Goal: Task Accomplishment & Management: Use online tool/utility

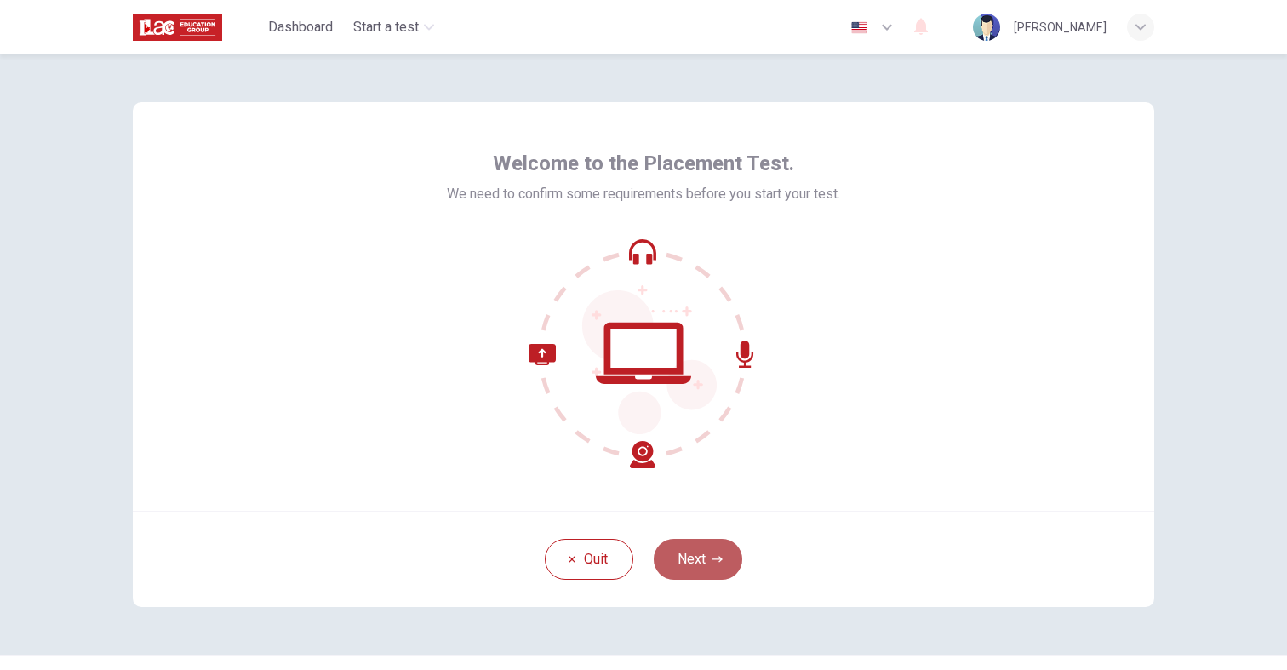
click at [701, 552] on button "Next" at bounding box center [698, 559] width 89 height 41
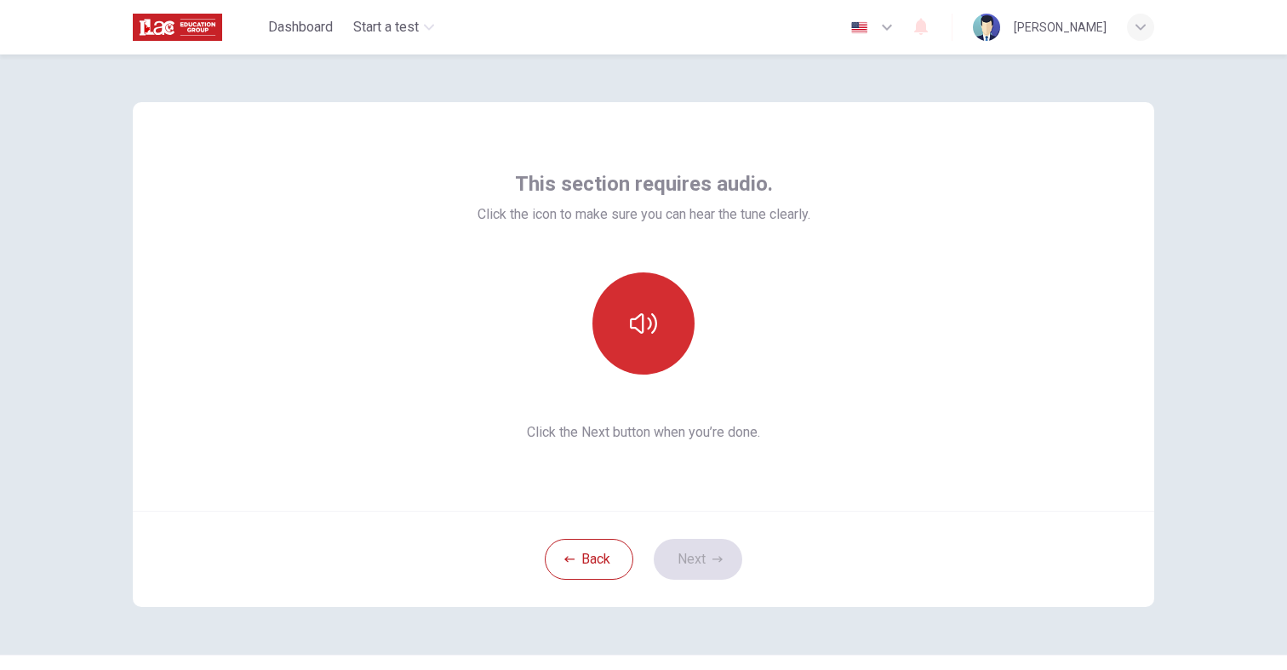
click at [627, 355] on button "button" at bounding box center [643, 323] width 102 height 102
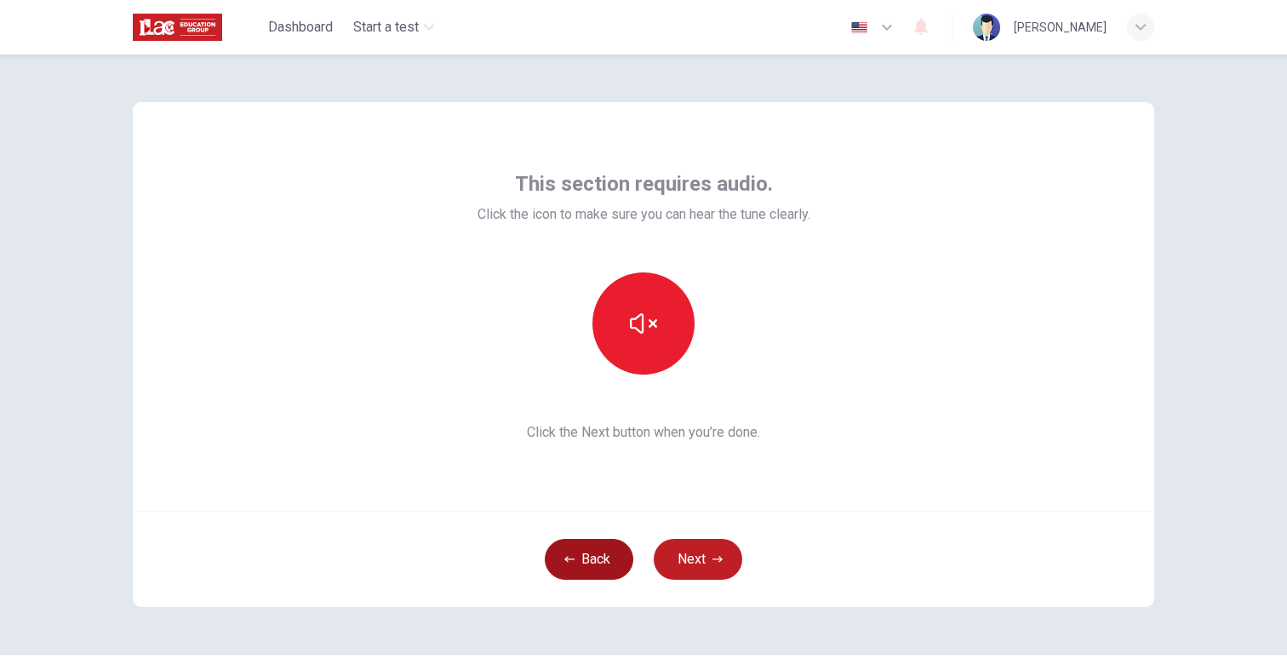
click at [620, 561] on button "Back" at bounding box center [589, 559] width 89 height 41
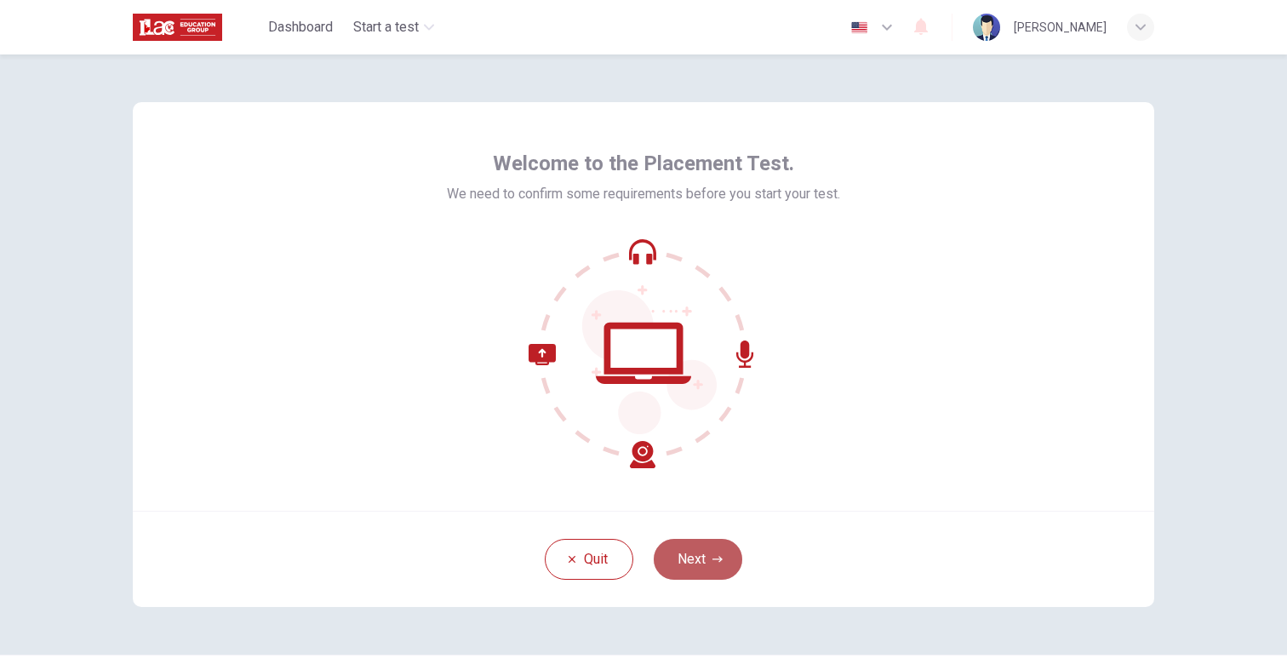
click at [697, 576] on button "Next" at bounding box center [698, 559] width 89 height 41
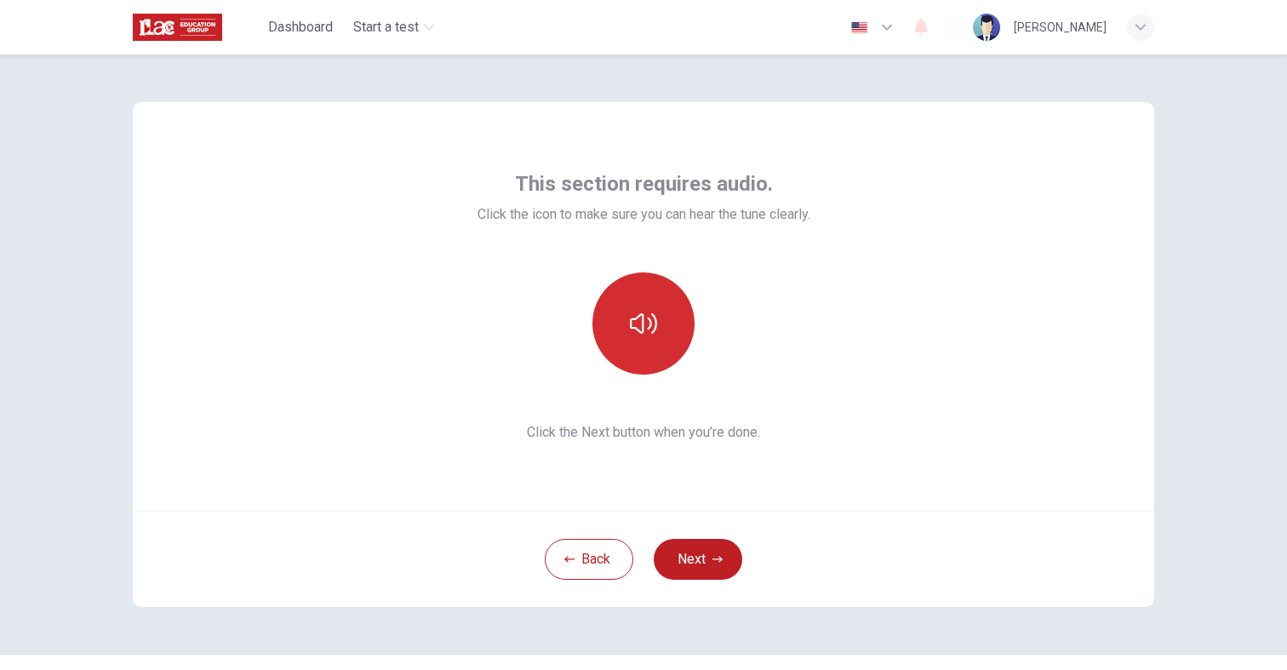
click at [616, 305] on button "button" at bounding box center [643, 323] width 102 height 102
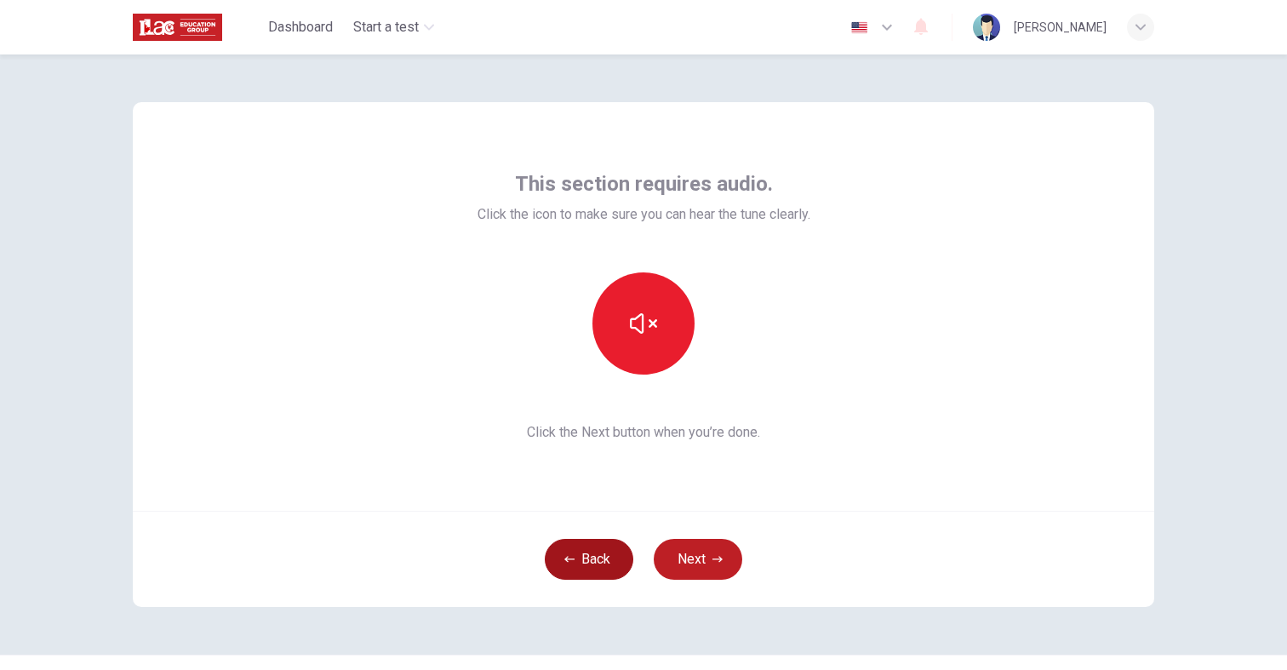
click at [599, 568] on button "Back" at bounding box center [589, 559] width 89 height 41
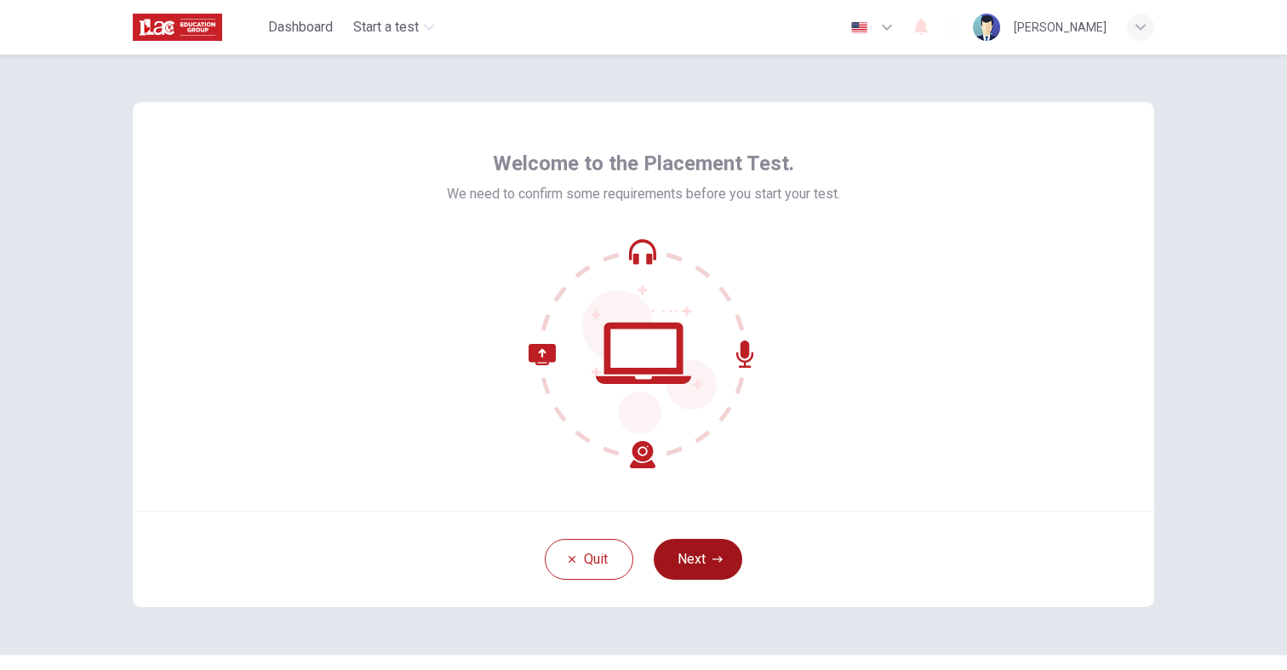
click at [667, 556] on button "Next" at bounding box center [698, 559] width 89 height 41
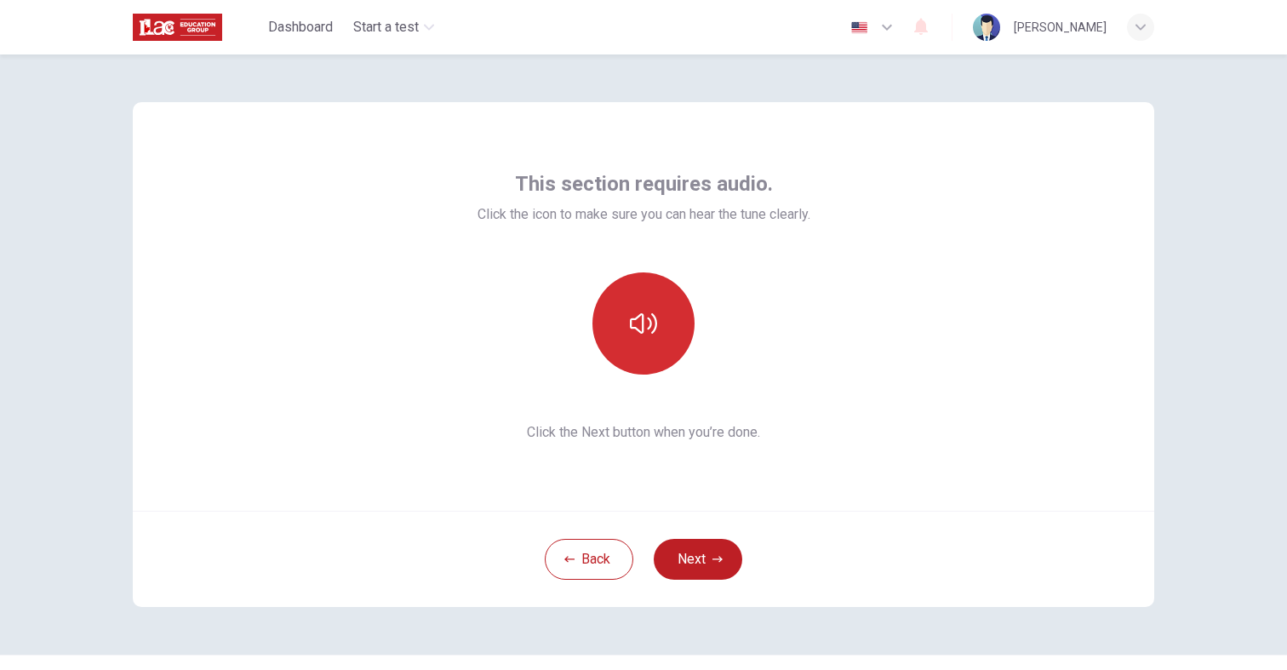
click at [639, 366] on button "button" at bounding box center [643, 323] width 102 height 102
click at [624, 327] on button "button" at bounding box center [643, 323] width 102 height 102
click at [701, 574] on button "Next" at bounding box center [698, 559] width 89 height 41
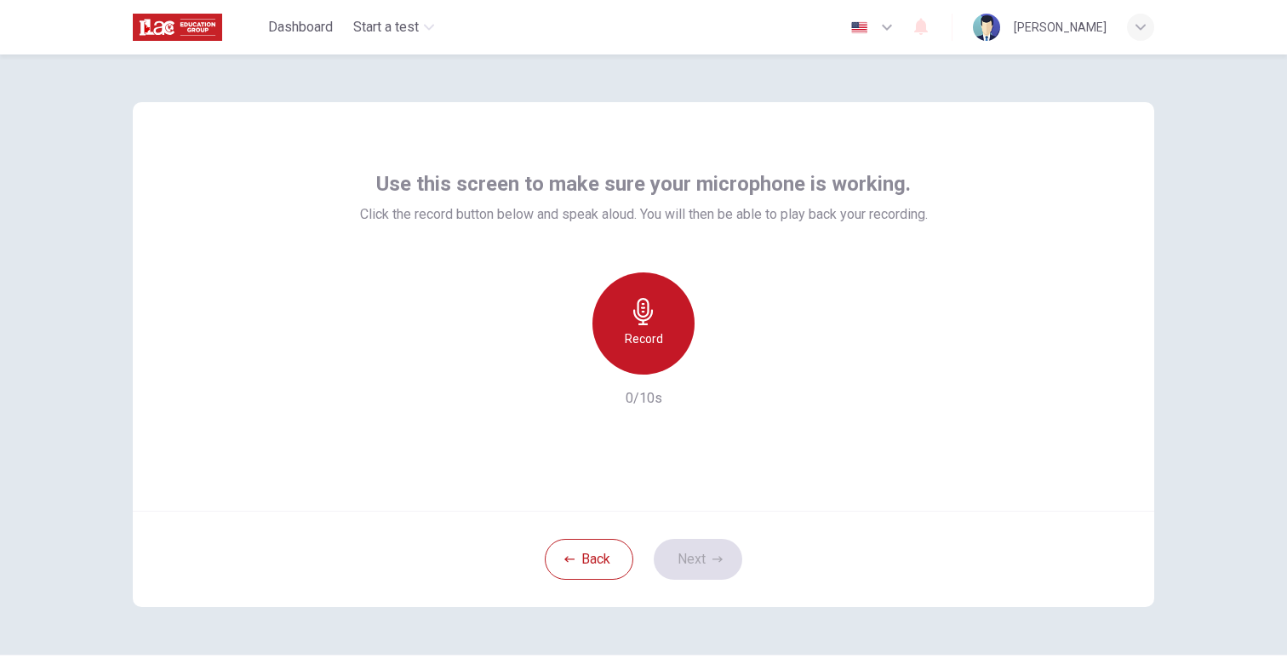
click at [652, 342] on h6 "Record" at bounding box center [644, 339] width 38 height 20
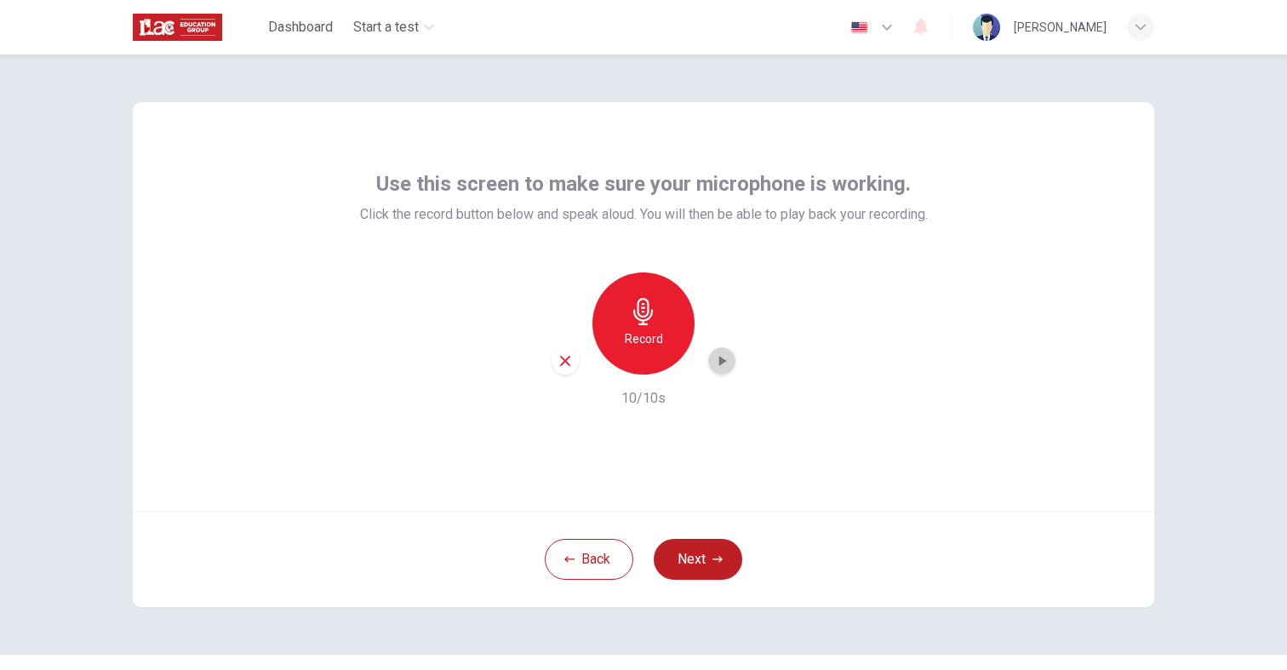
click at [719, 366] on icon "button" at bounding box center [721, 360] width 17 height 17
click at [710, 563] on button "Next" at bounding box center [698, 559] width 89 height 41
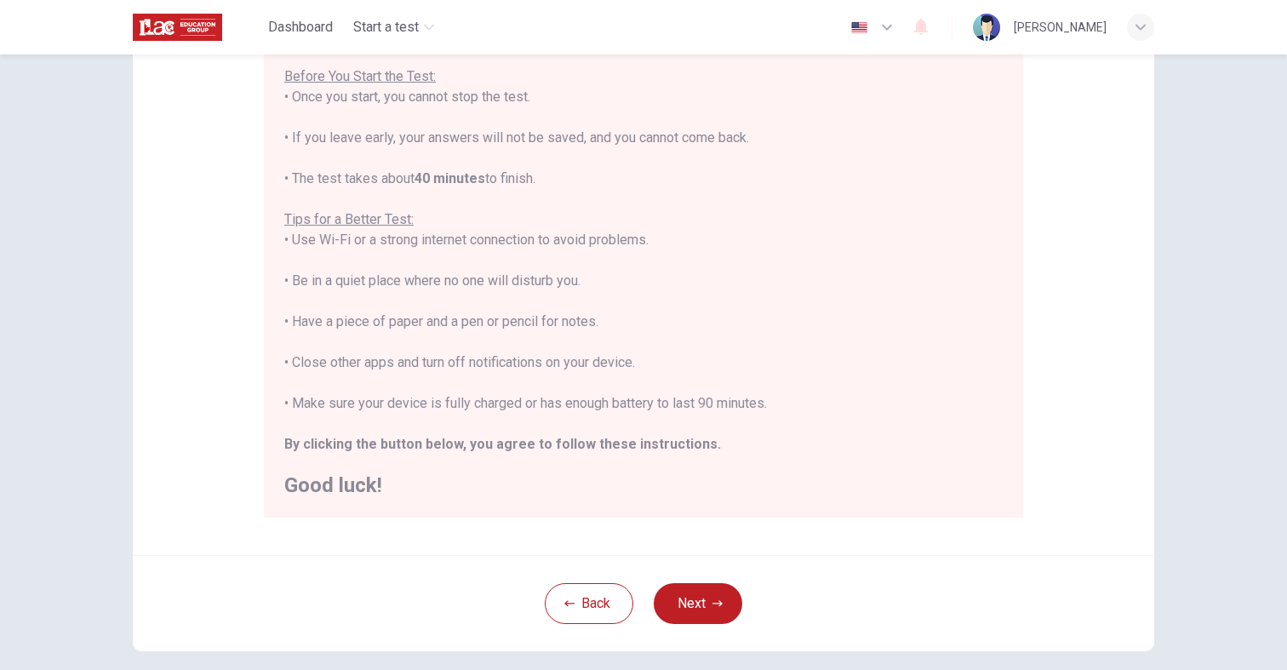
scroll to position [209, 0]
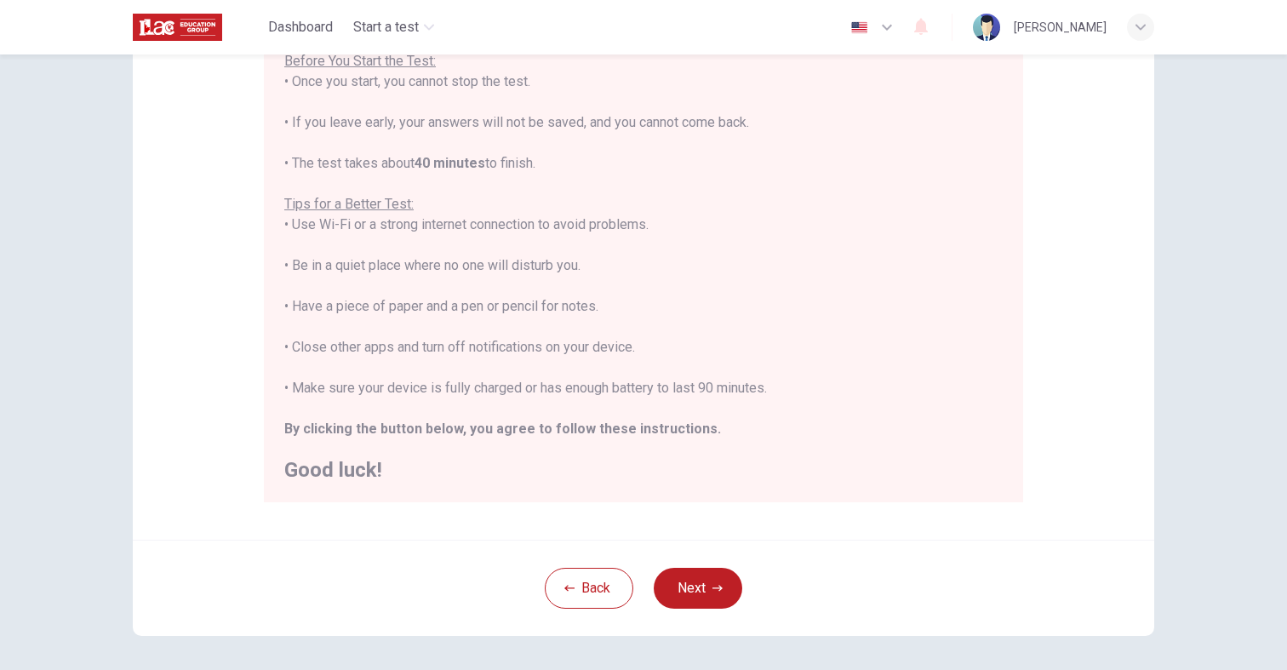
click at [694, 565] on div "Back Next" at bounding box center [643, 588] width 1021 height 96
click at [691, 571] on button "Next" at bounding box center [698, 588] width 89 height 41
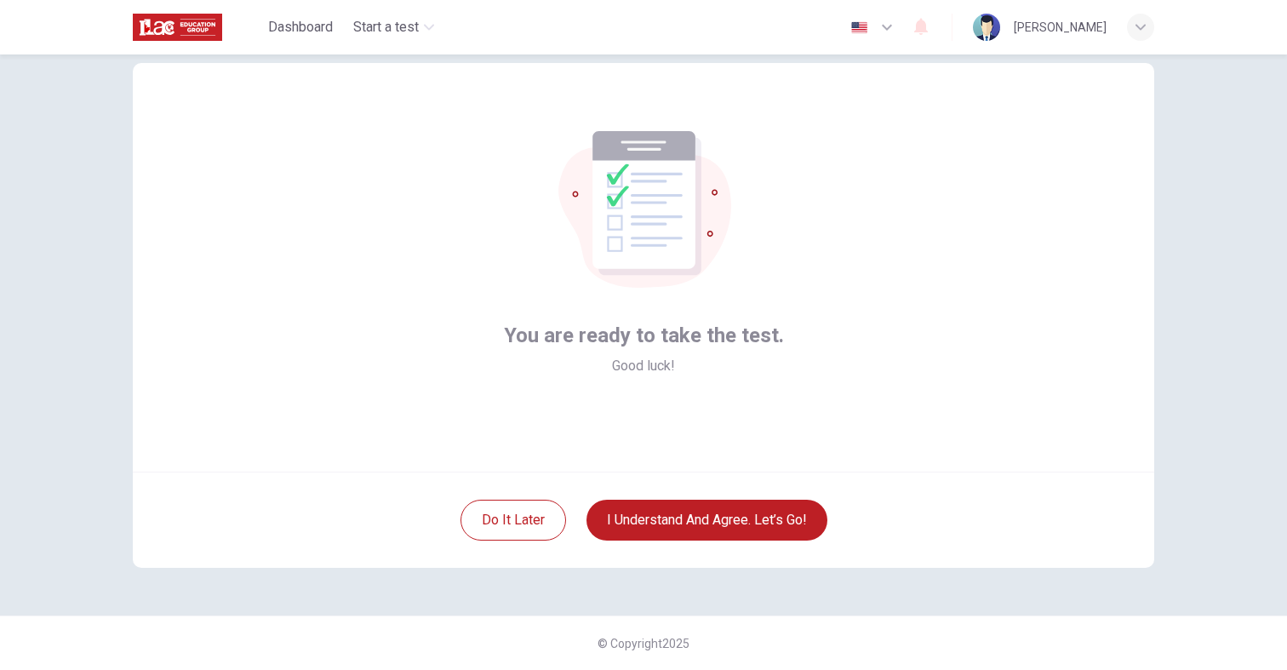
scroll to position [2, 0]
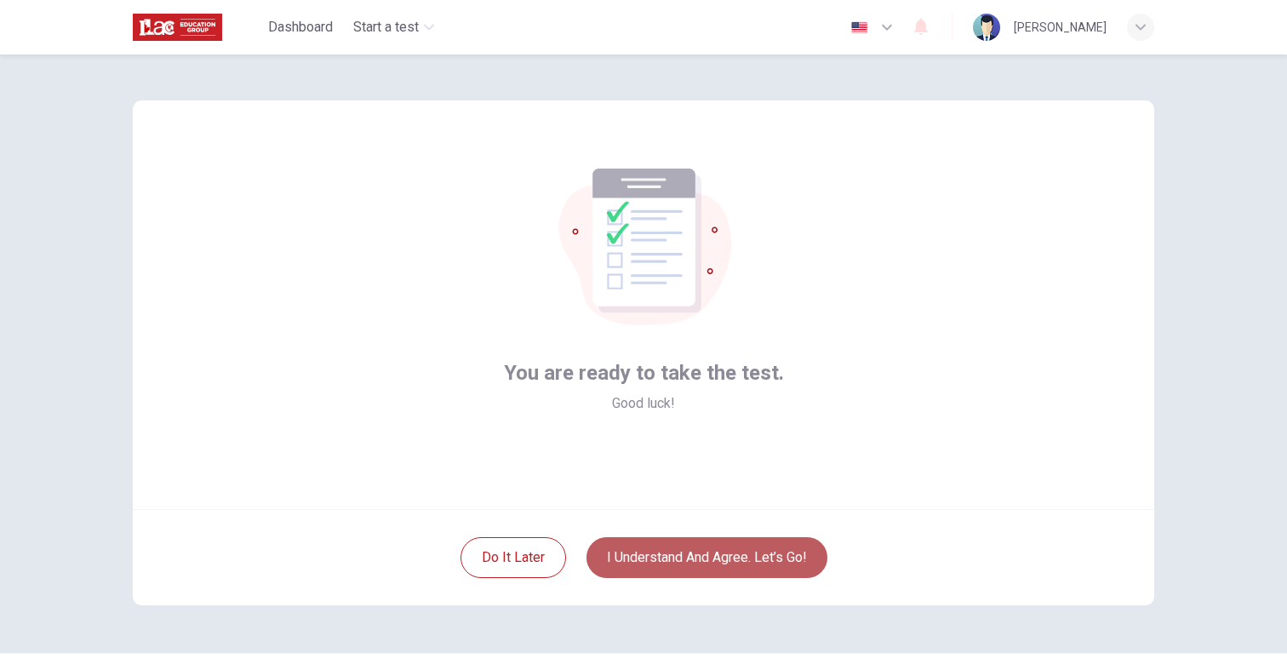
click at [672, 559] on button "I understand and agree. Let’s go!" at bounding box center [706, 557] width 241 height 41
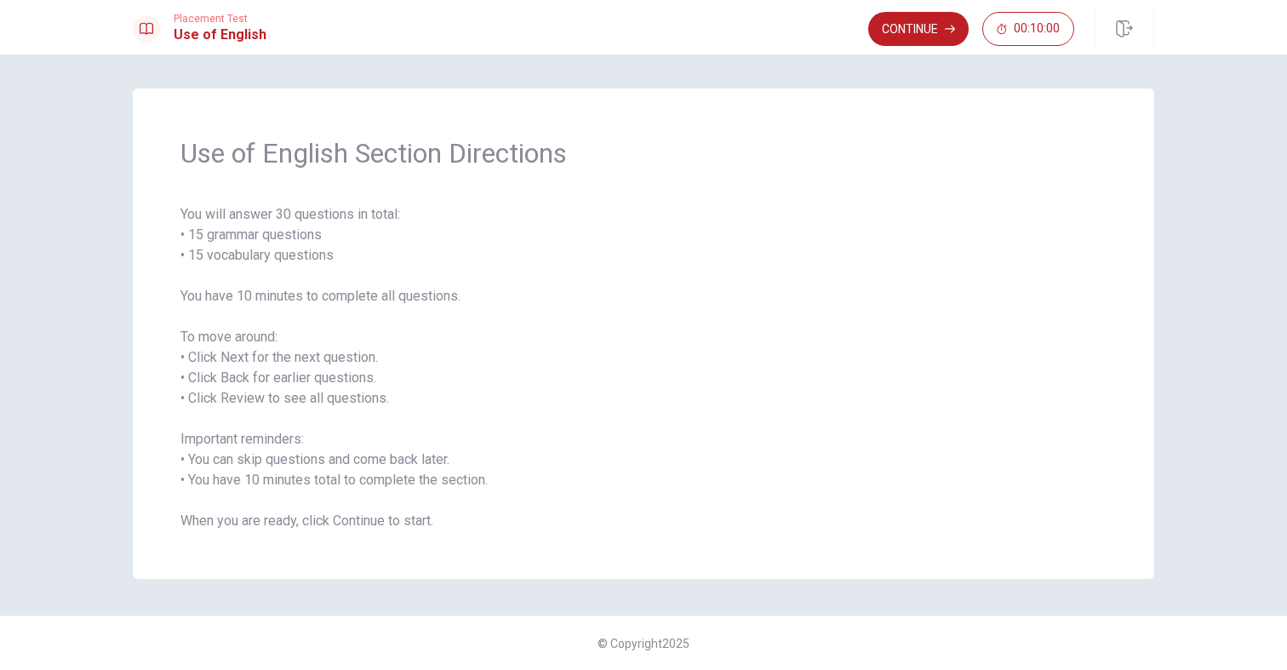
drag, startPoint x: 261, startPoint y: 209, endPoint x: 377, endPoint y: 209, distance: 115.7
click at [373, 209] on span "You will answer 30 questions in total: • 15 grammar questions • 15 vocabulary q…" at bounding box center [643, 367] width 926 height 327
drag, startPoint x: 237, startPoint y: 230, endPoint x: 318, endPoint y: 230, distance: 81.7
click at [304, 230] on span "You will answer 30 questions in total: • 15 grammar questions • 15 vocabulary q…" at bounding box center [643, 367] width 926 height 327
drag, startPoint x: 226, startPoint y: 266, endPoint x: 313, endPoint y: 266, distance: 86.8
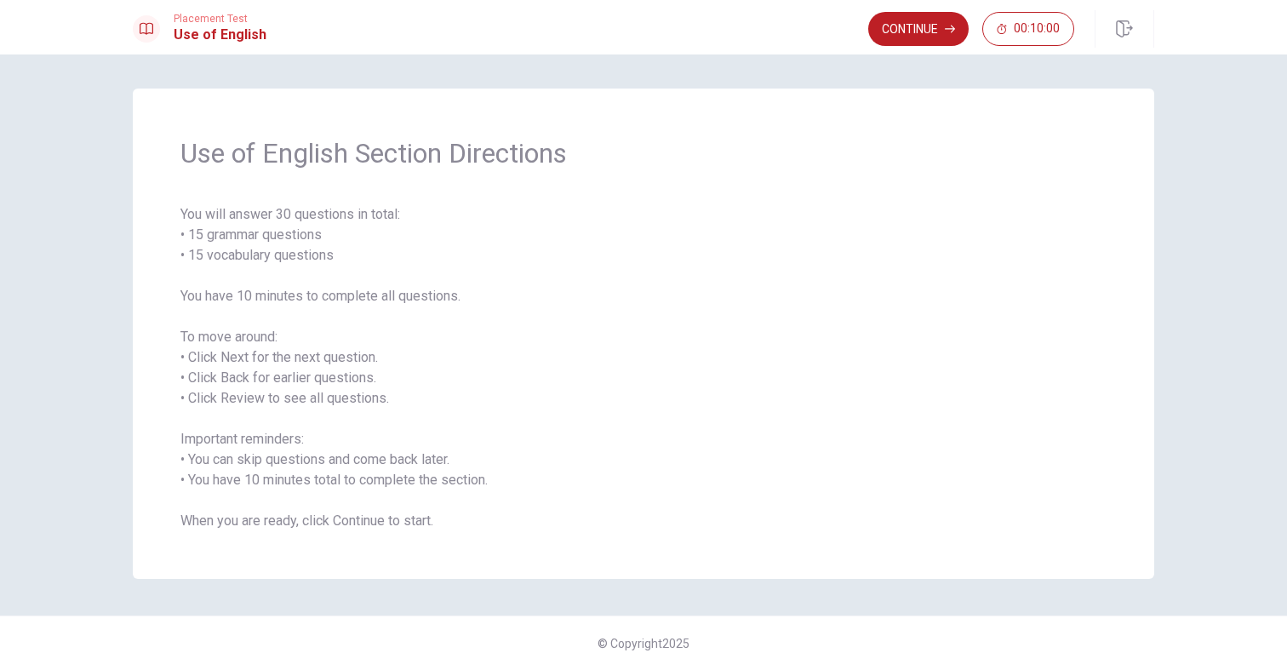
click at [309, 266] on span "You will answer 30 questions in total: • 15 grammar questions • 15 vocabulary q…" at bounding box center [643, 367] width 926 height 327
drag, startPoint x: 245, startPoint y: 291, endPoint x: 403, endPoint y: 300, distance: 157.7
click at [401, 300] on span "You will answer 30 questions in total: • 15 grammar questions • 15 vocabulary q…" at bounding box center [643, 367] width 926 height 327
click at [912, 22] on button "Continue" at bounding box center [918, 29] width 100 height 34
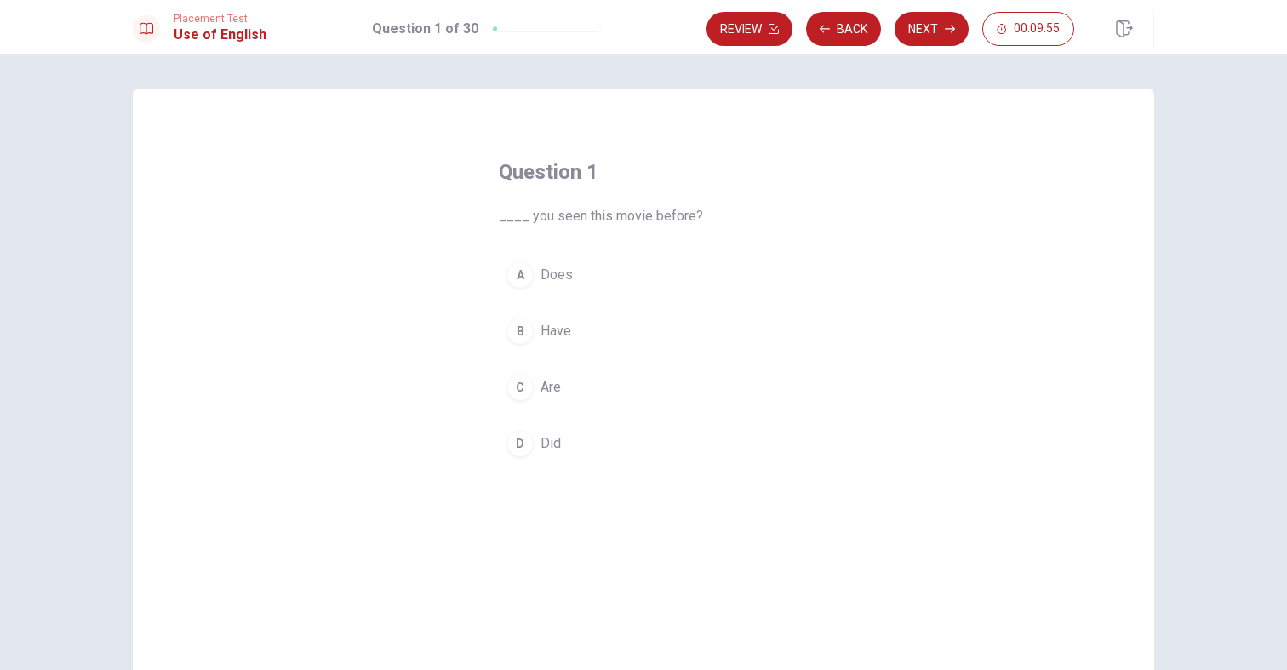
click at [514, 328] on div "B" at bounding box center [519, 330] width 27 height 27
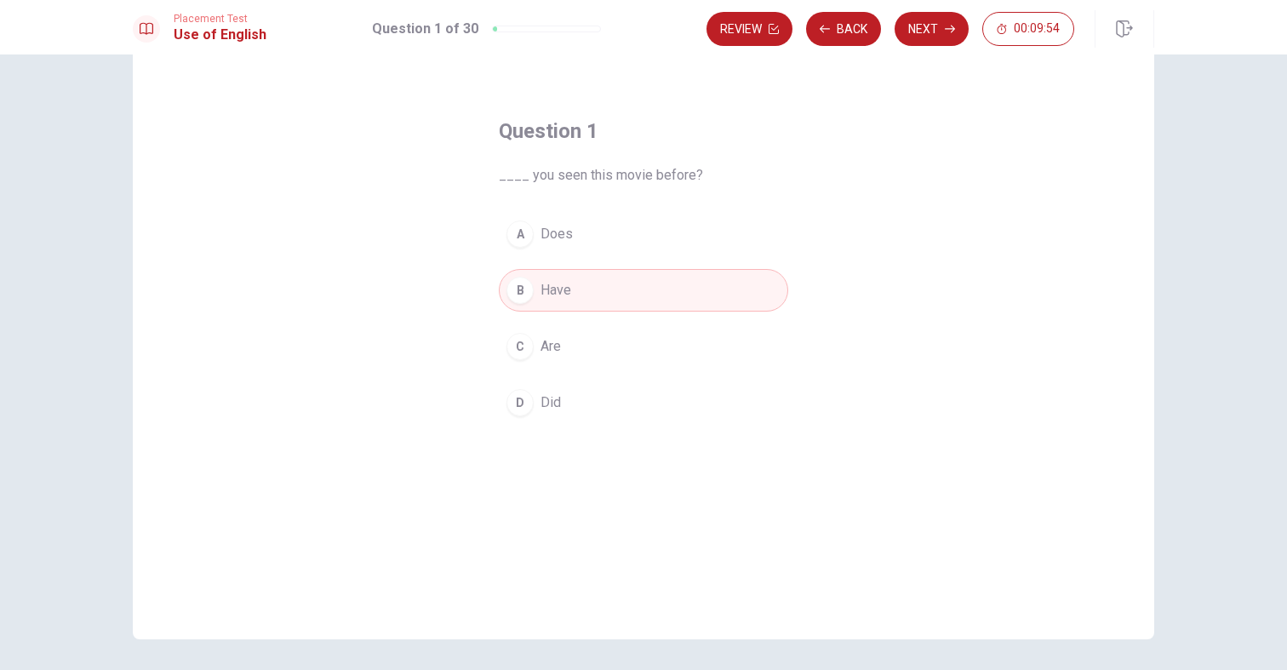
scroll to position [99, 0]
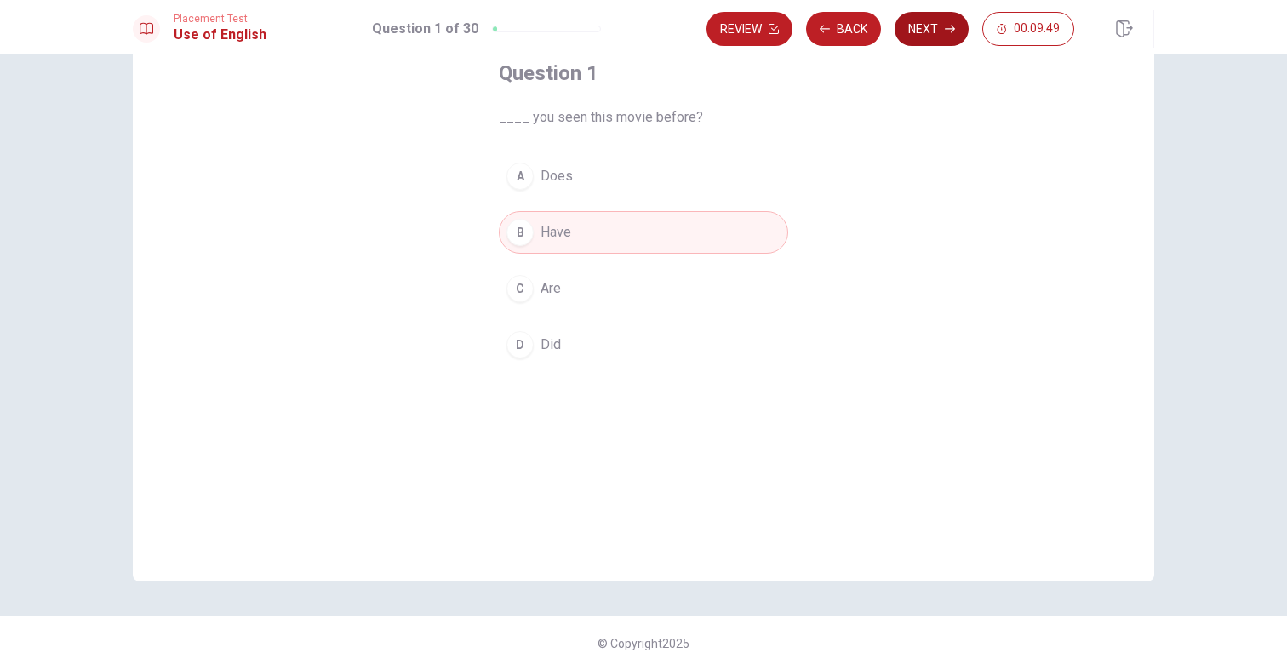
click at [929, 32] on button "Next" at bounding box center [932, 29] width 74 height 34
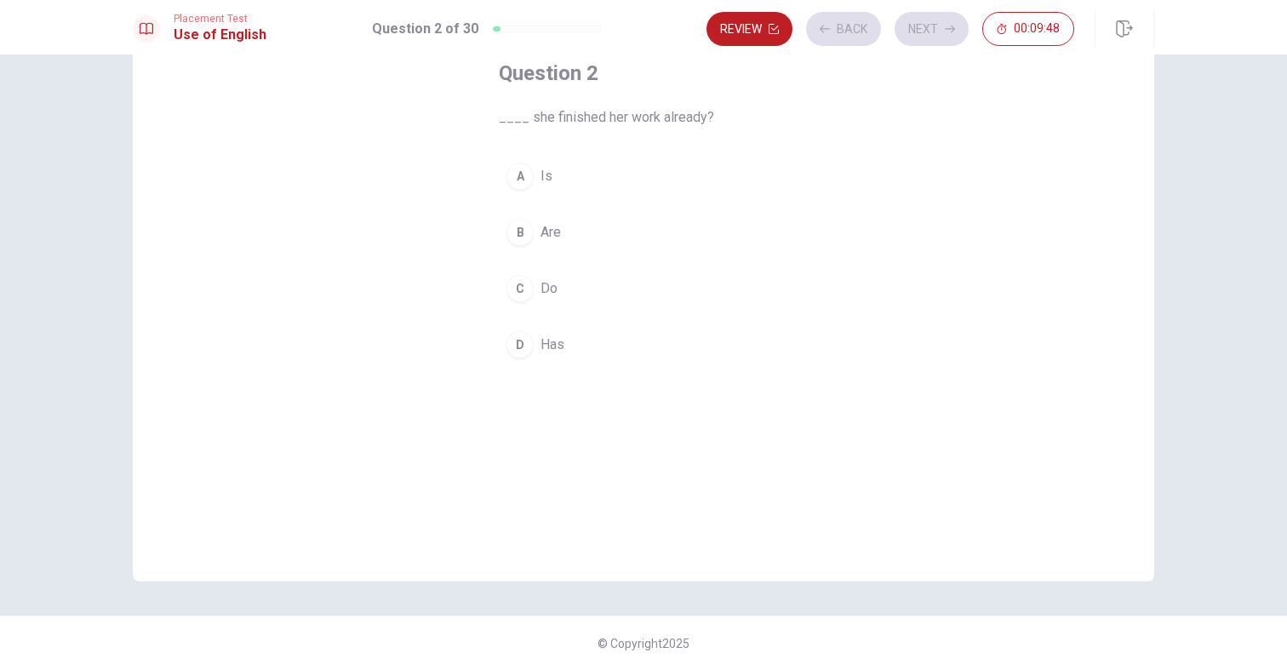
scroll to position [77, 0]
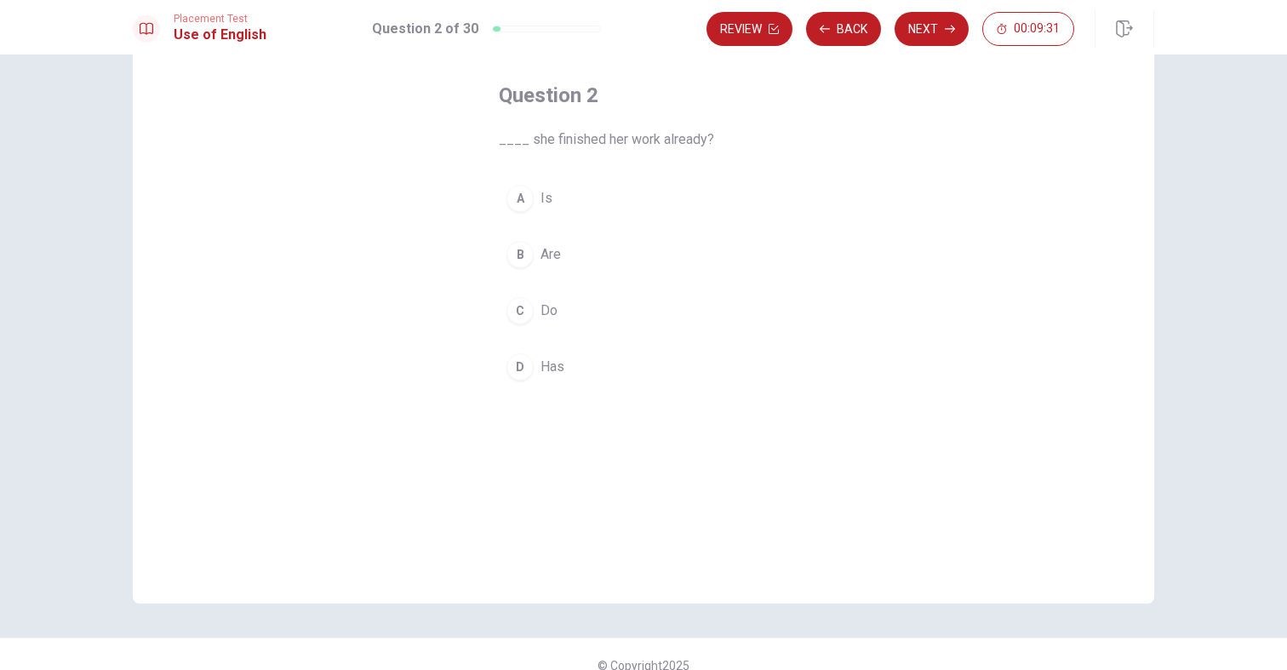
click at [526, 363] on div "D" at bounding box center [519, 366] width 27 height 27
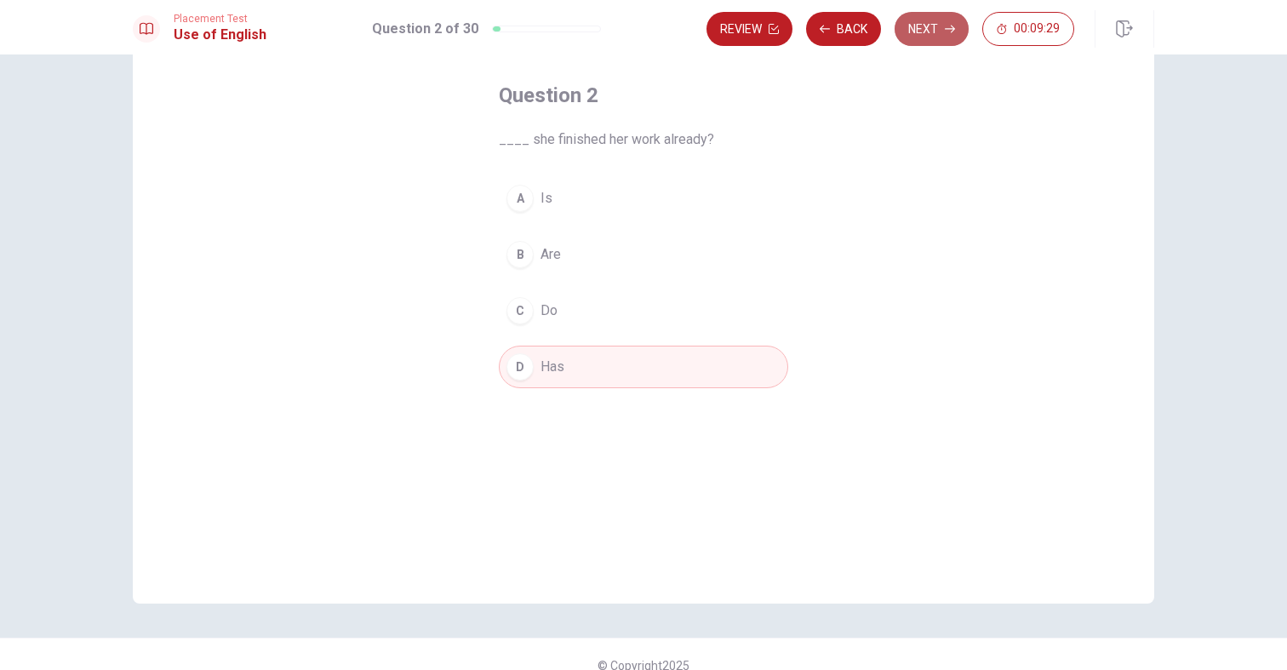
click at [929, 27] on button "Next" at bounding box center [932, 29] width 74 height 34
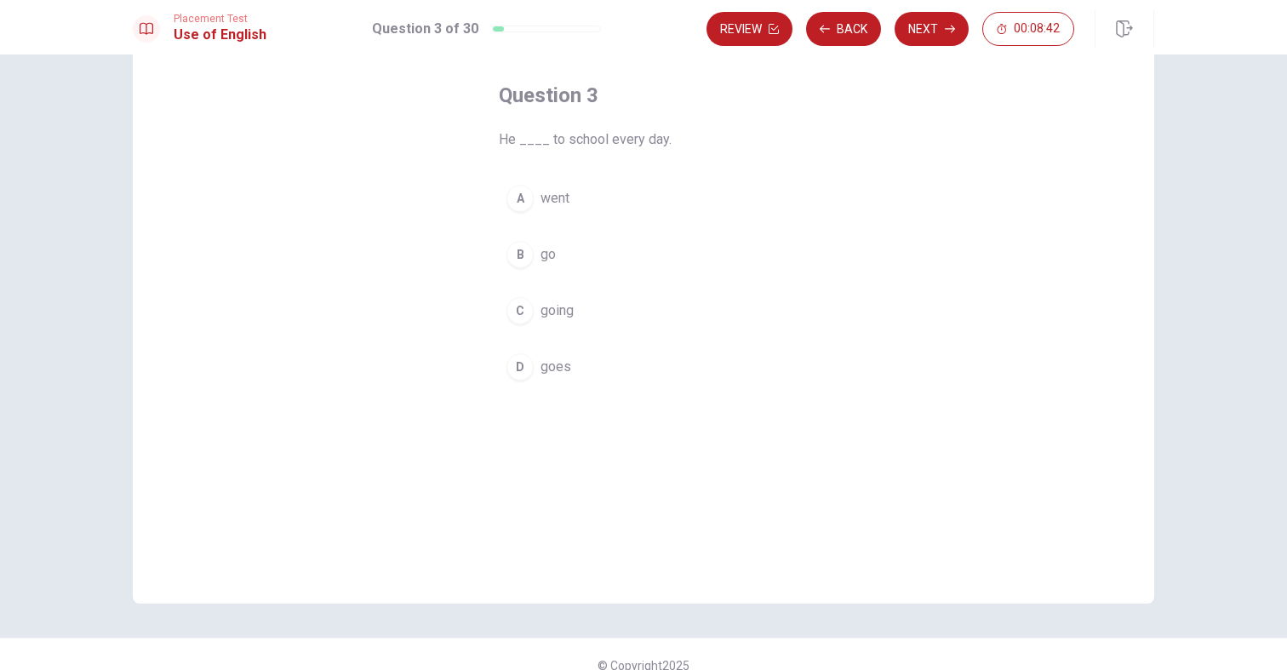
click at [519, 375] on div "D" at bounding box center [519, 366] width 27 height 27
click at [932, 31] on button "Next" at bounding box center [932, 29] width 74 height 34
click at [521, 309] on div "C" at bounding box center [519, 310] width 27 height 27
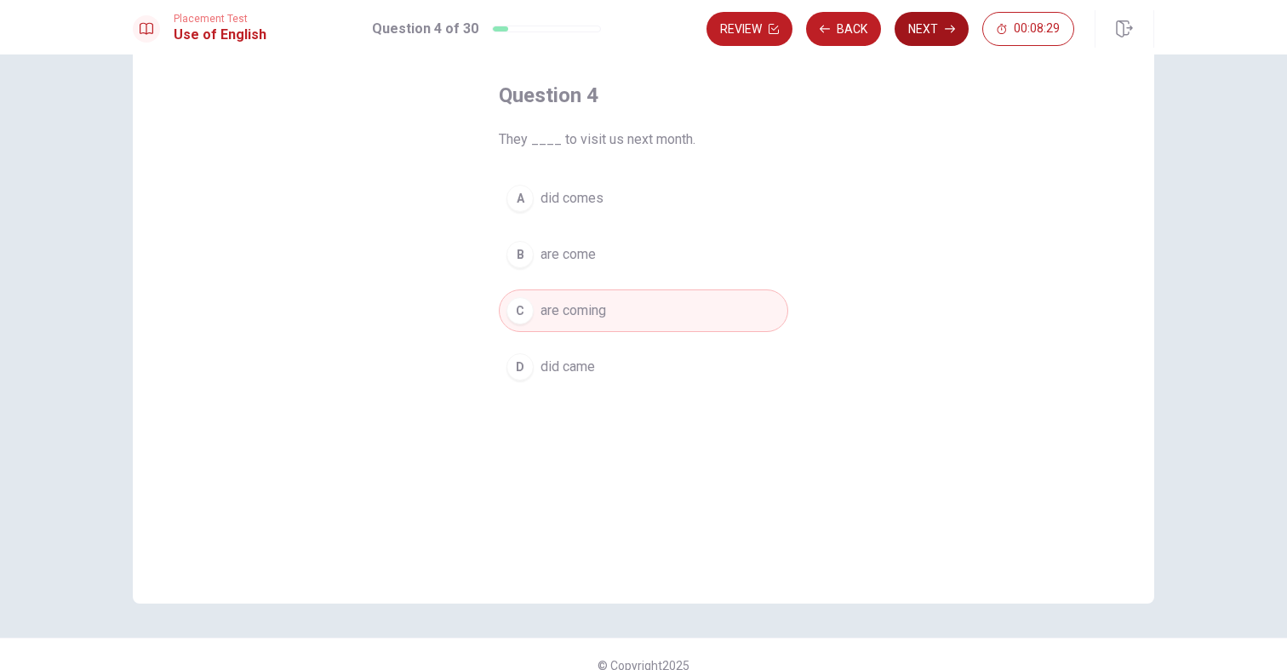
click at [948, 29] on icon "button" at bounding box center [950, 29] width 10 height 10
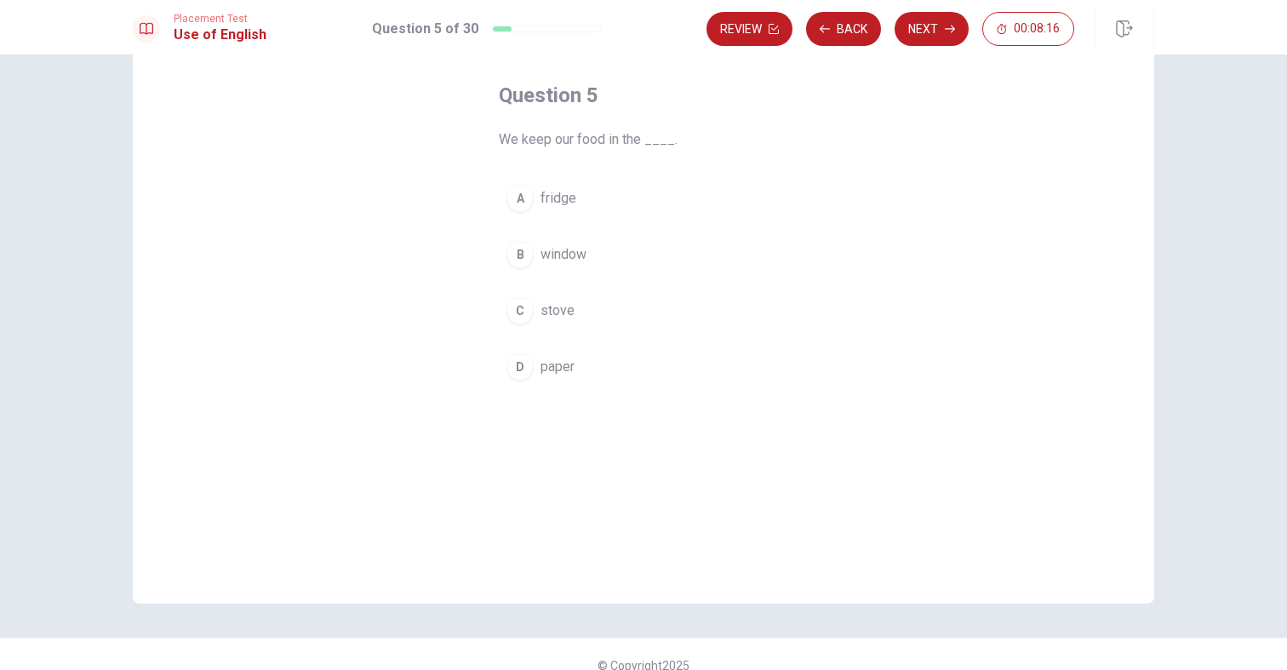
click at [515, 194] on div "A" at bounding box center [519, 198] width 27 height 27
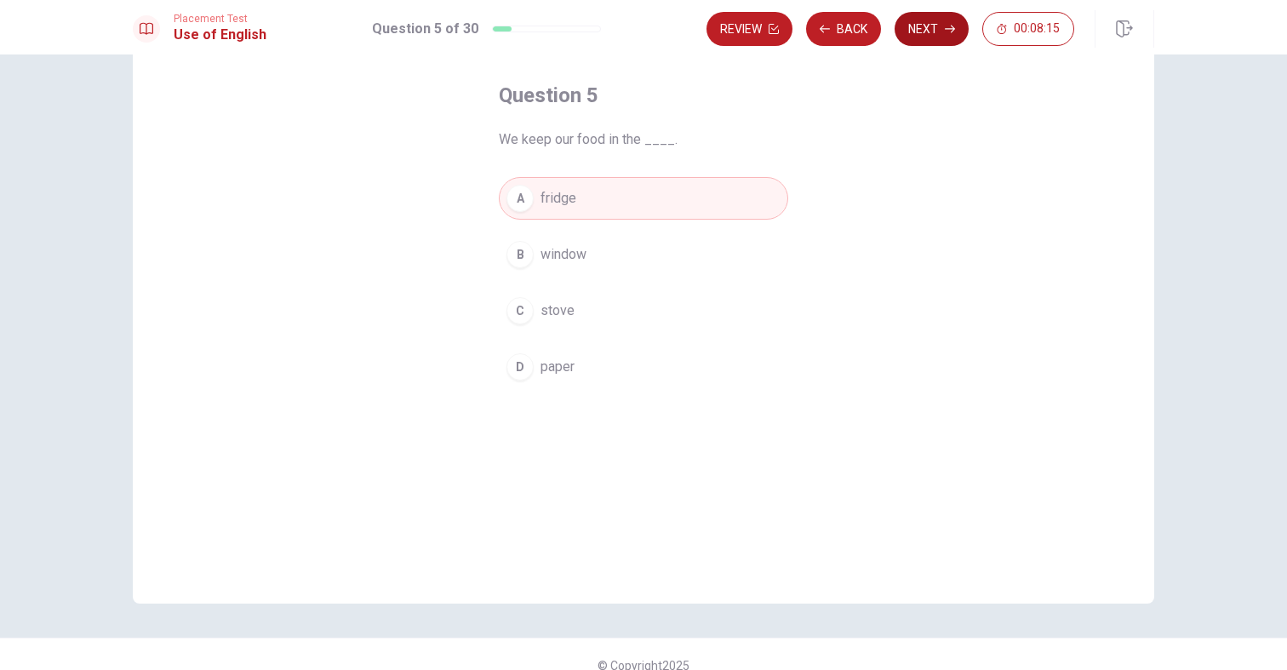
click at [934, 31] on button "Next" at bounding box center [932, 29] width 74 height 34
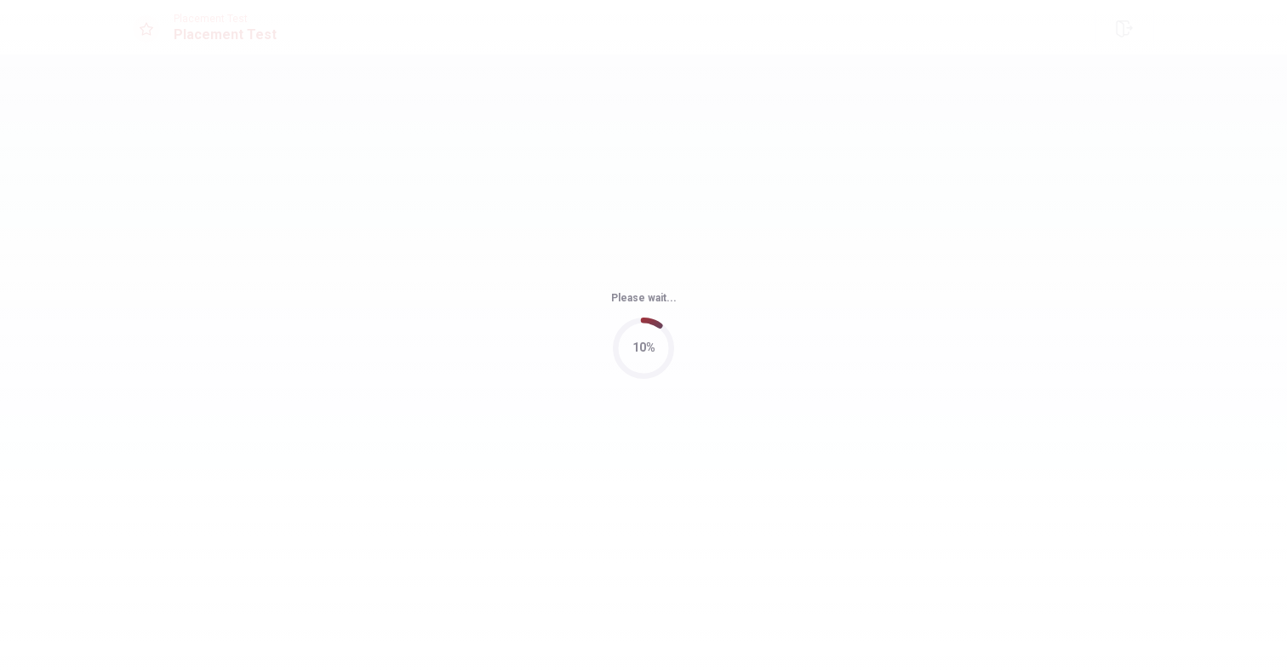
scroll to position [0, 0]
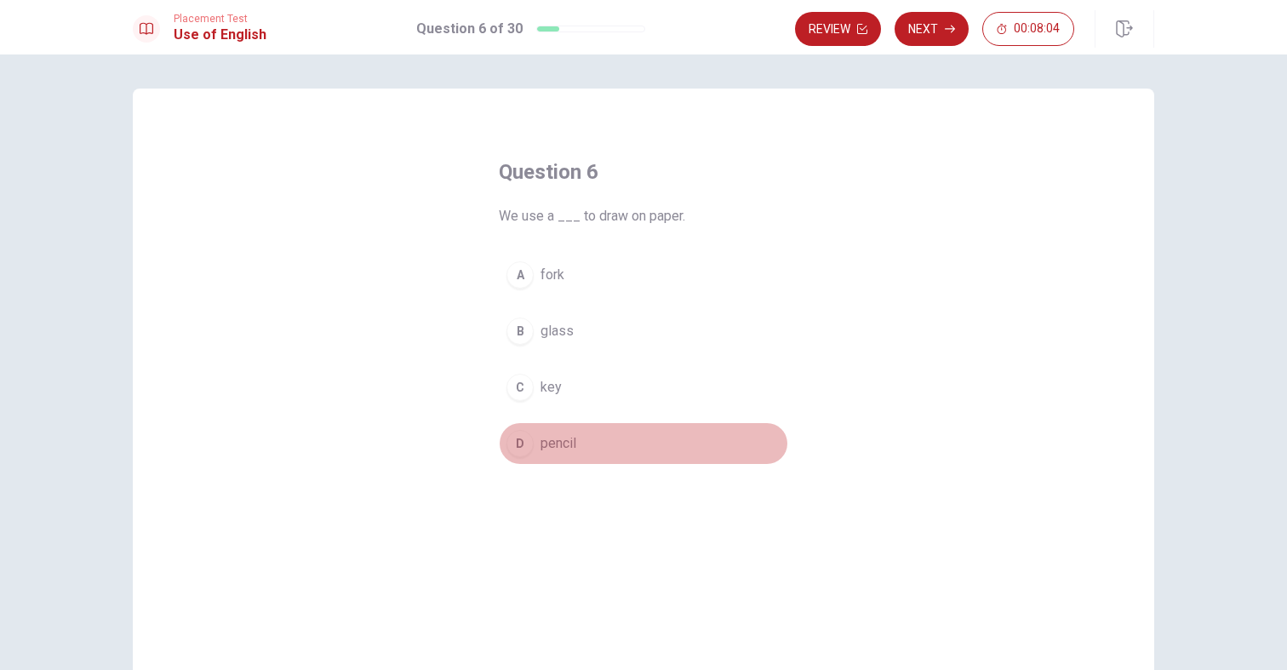
click at [511, 443] on div "D" at bounding box center [519, 443] width 27 height 27
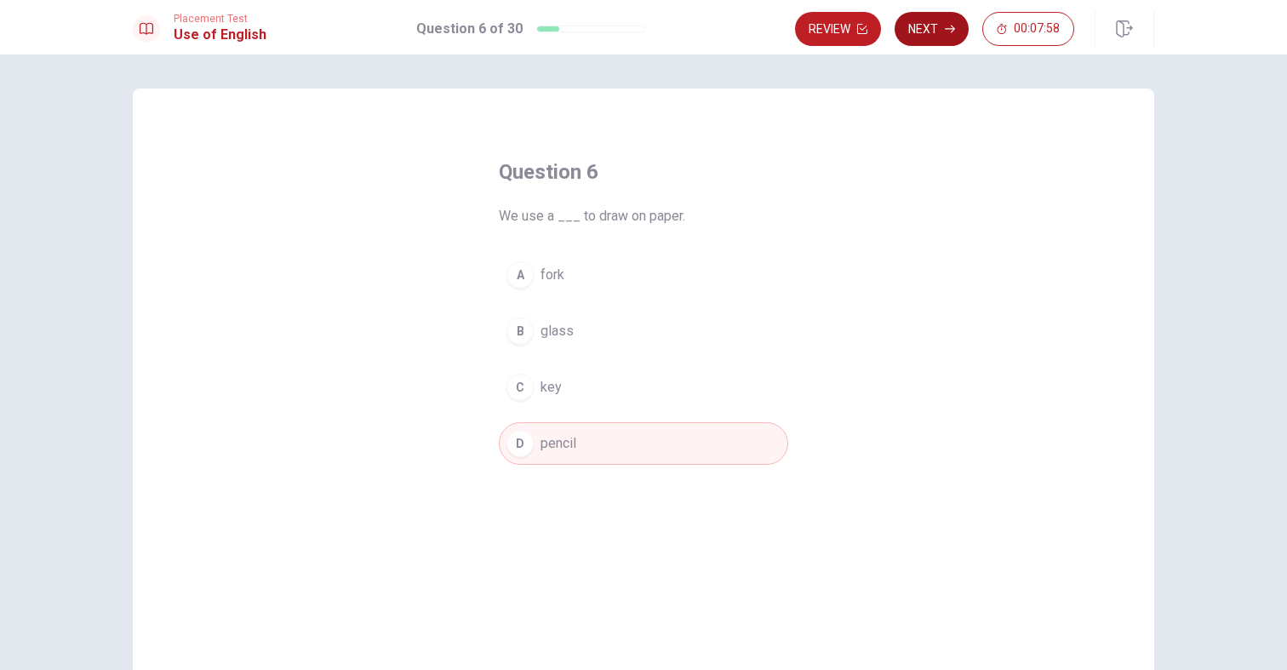
click at [930, 38] on button "Next" at bounding box center [932, 29] width 74 height 34
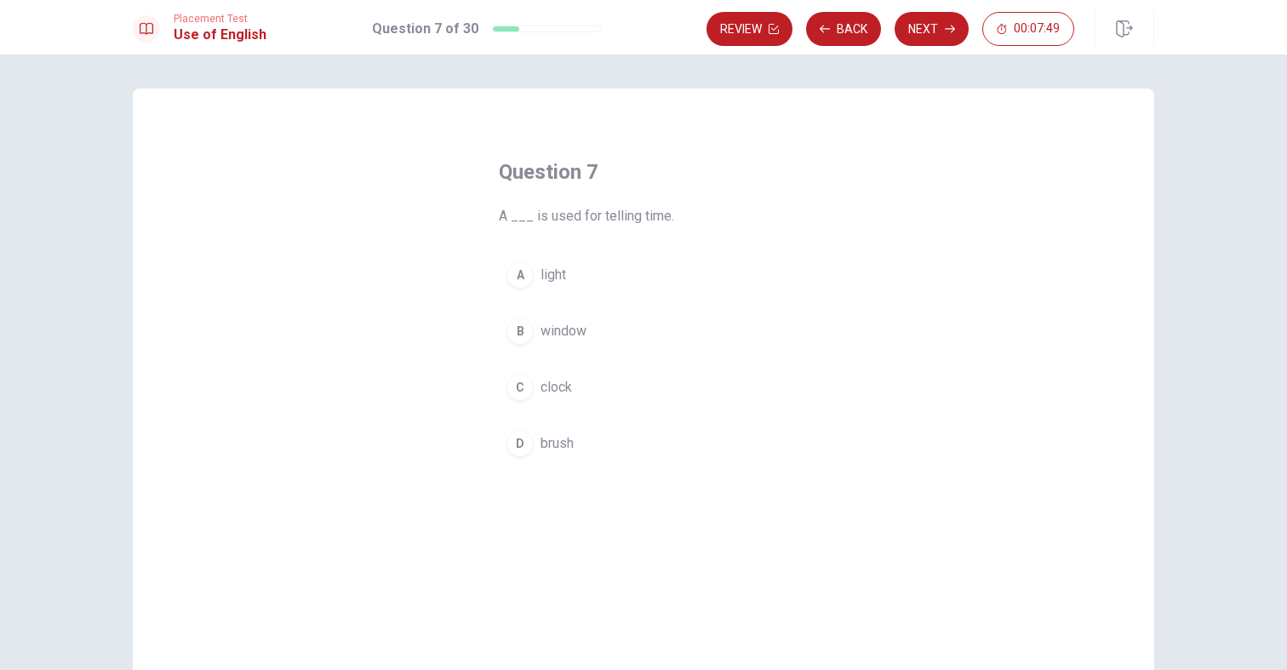
click at [523, 384] on div "C" at bounding box center [519, 387] width 27 height 27
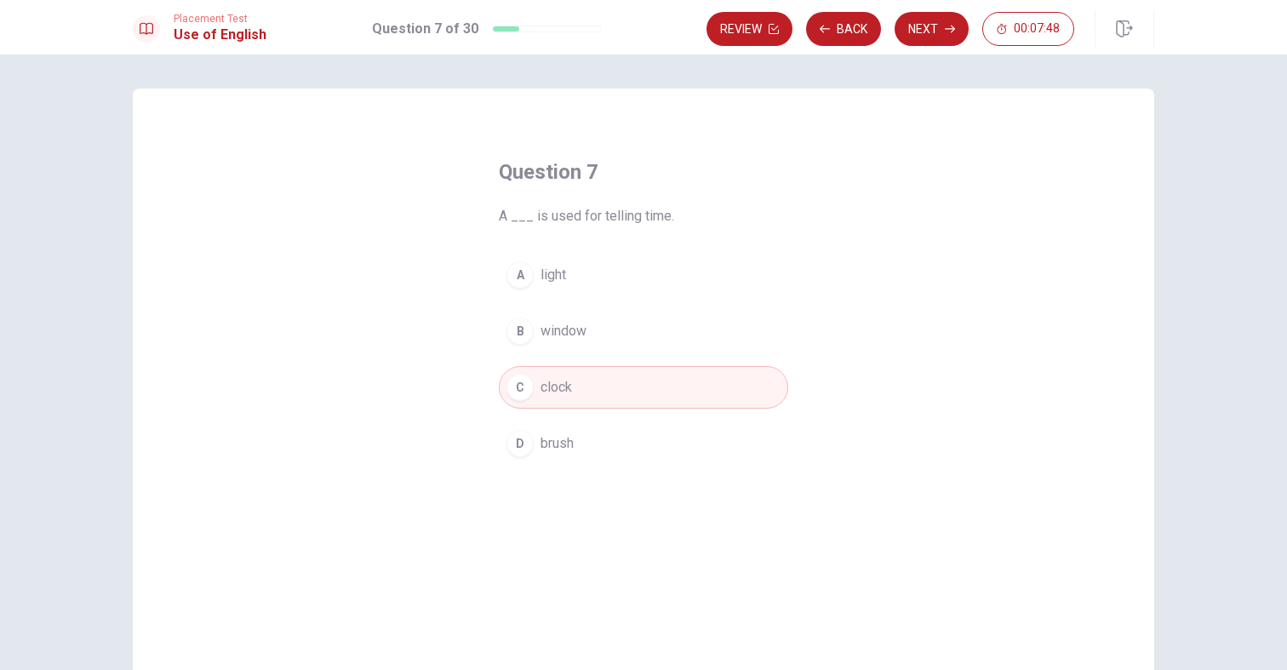
click at [931, 35] on button "Next" at bounding box center [932, 29] width 74 height 34
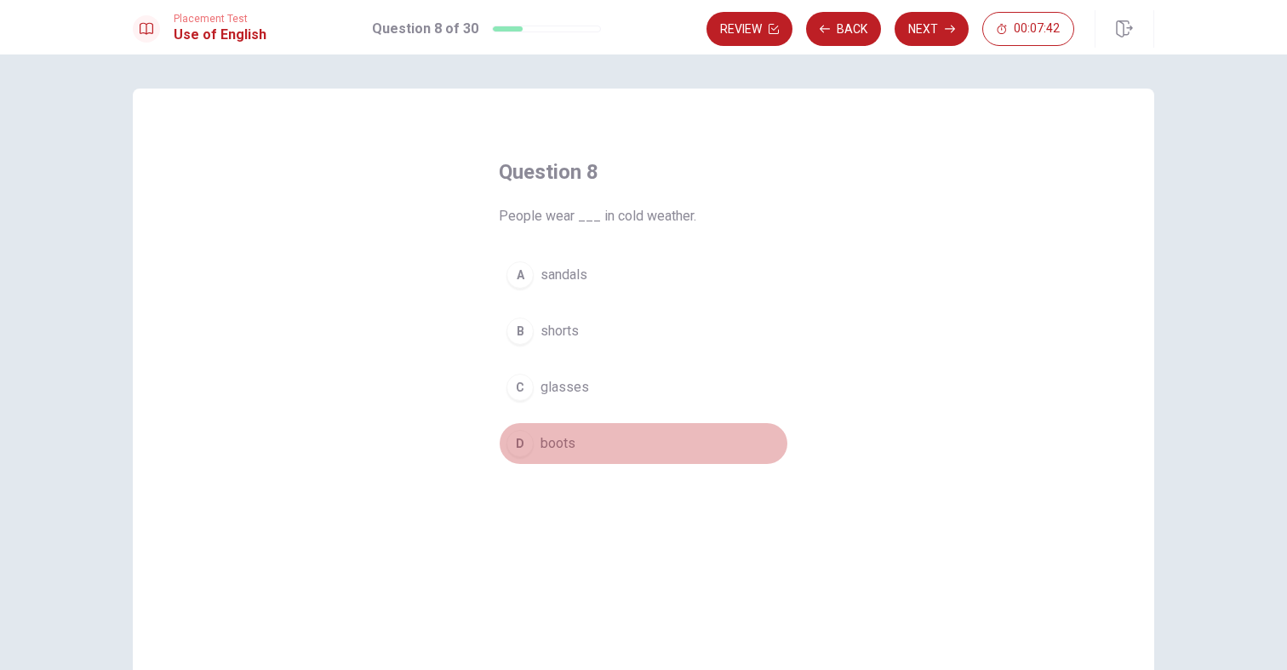
click at [517, 443] on div "D" at bounding box center [519, 443] width 27 height 27
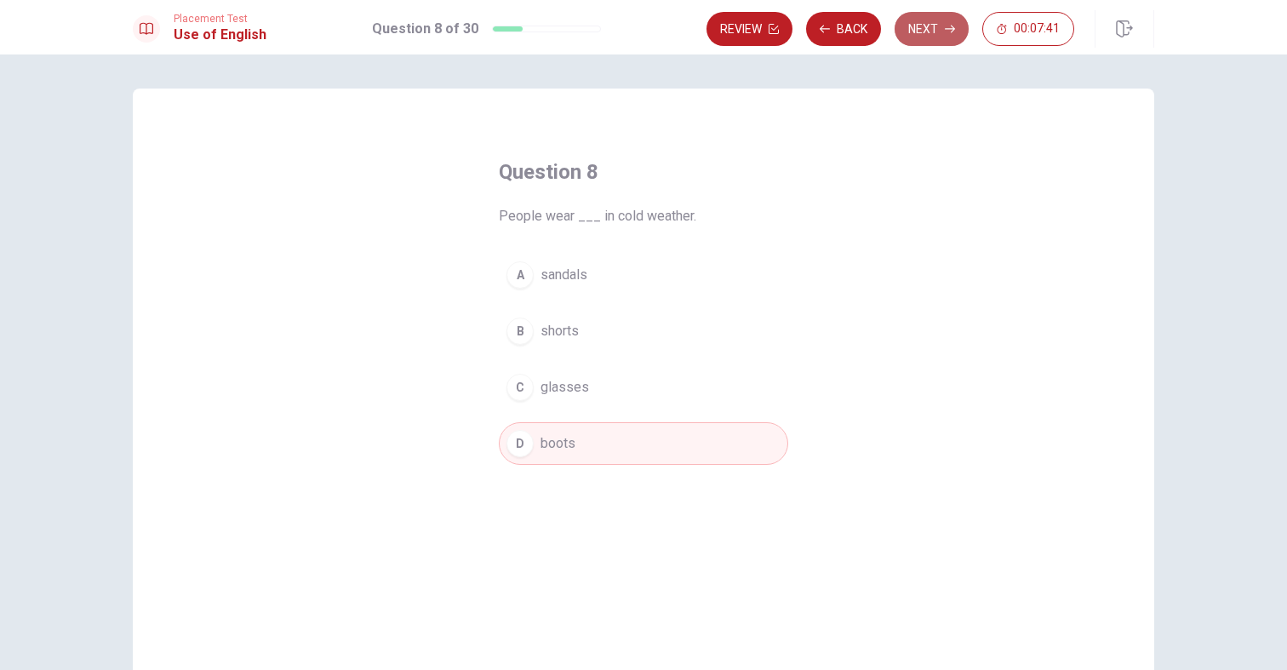
click at [935, 31] on button "Next" at bounding box center [932, 29] width 74 height 34
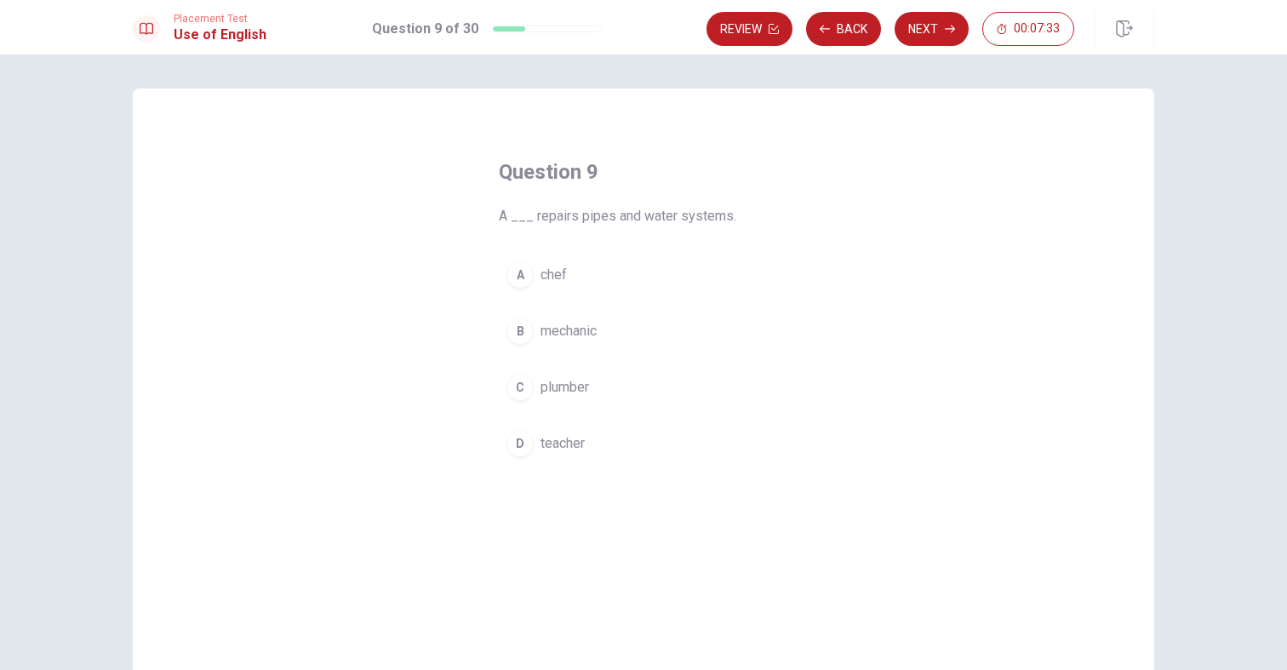
click at [518, 383] on div "C" at bounding box center [519, 387] width 27 height 27
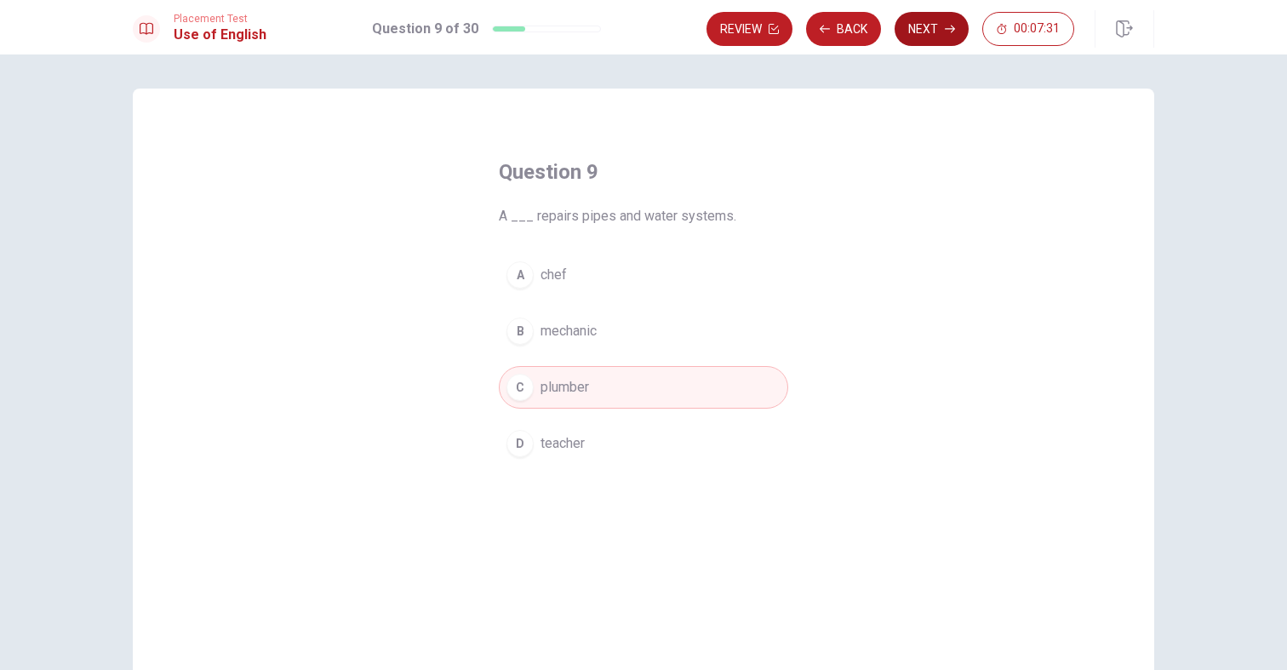
click at [914, 37] on button "Next" at bounding box center [932, 29] width 74 height 34
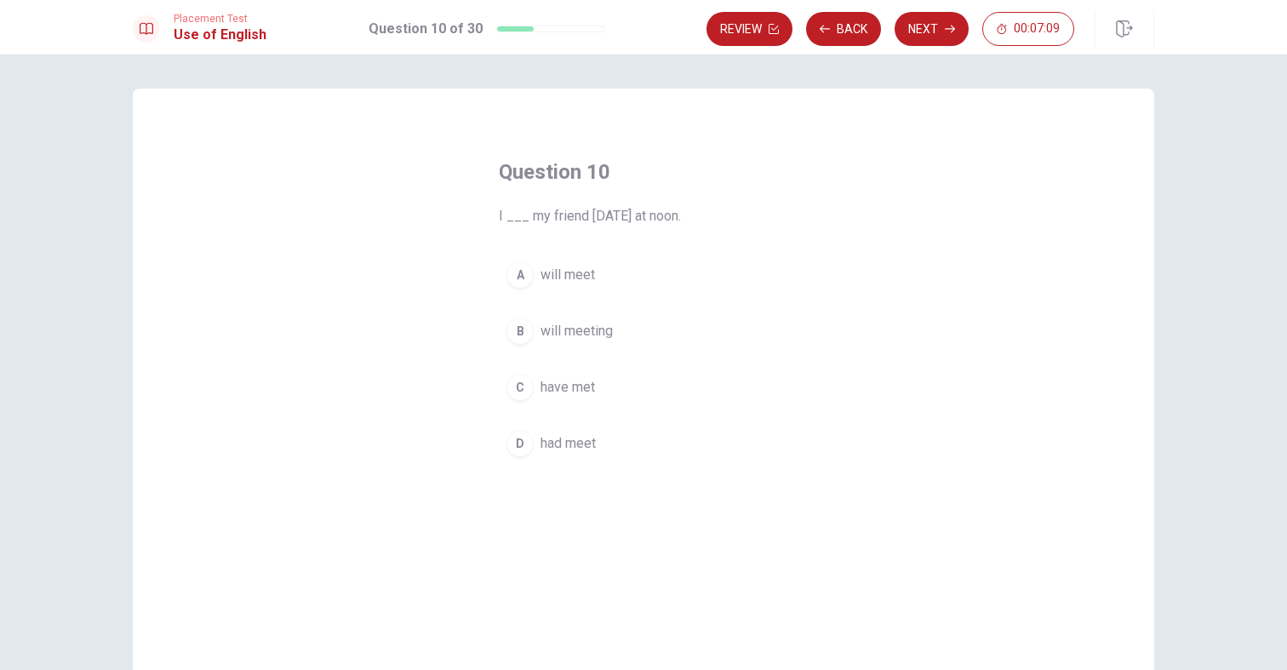
click at [509, 284] on button "A will meet" at bounding box center [643, 275] width 289 height 43
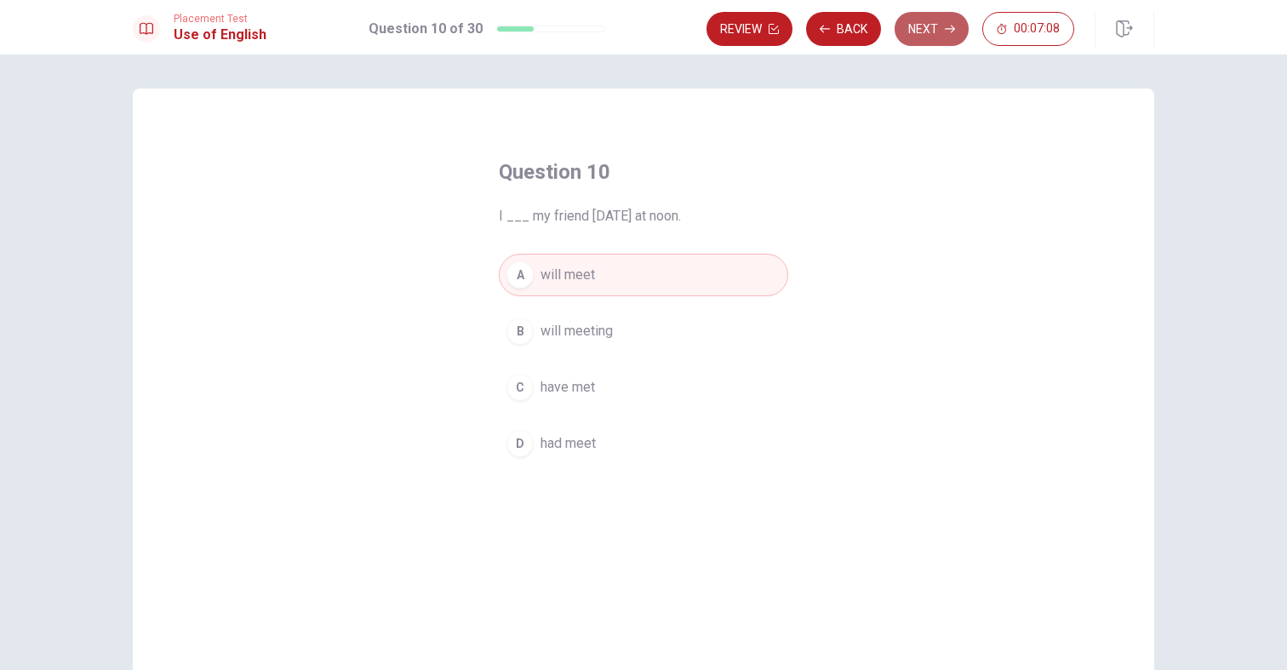
click at [946, 30] on icon "button" at bounding box center [950, 29] width 10 height 10
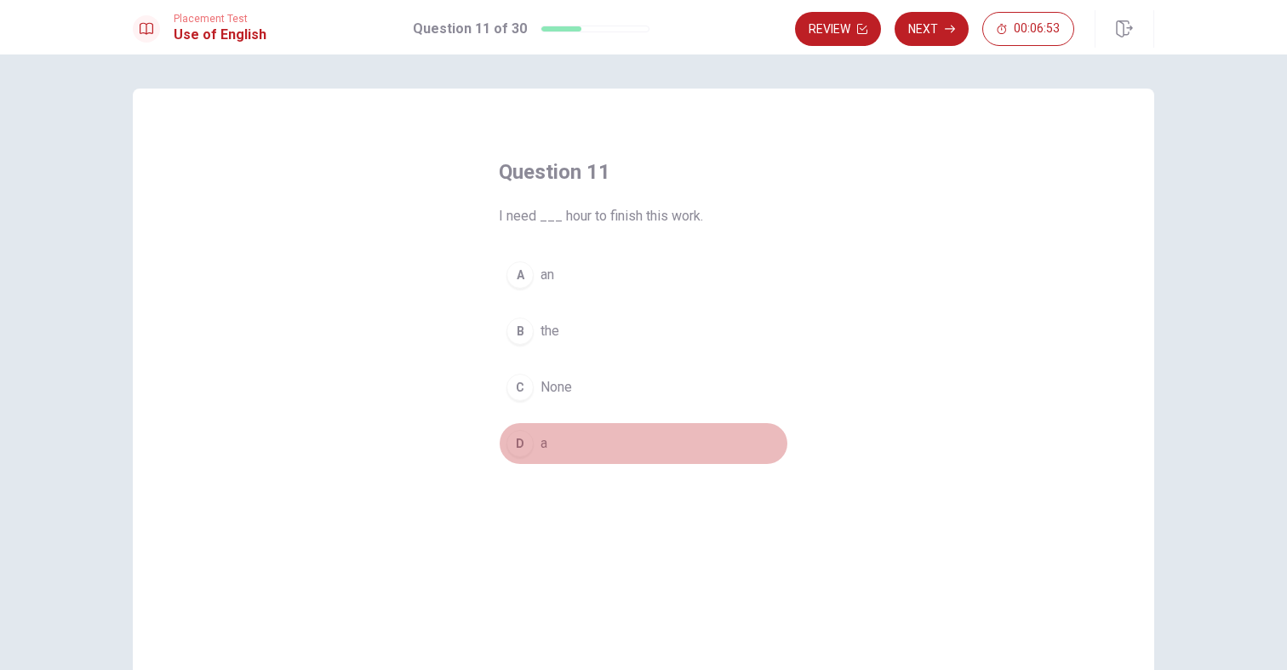
click at [512, 441] on div "D" at bounding box center [519, 443] width 27 height 27
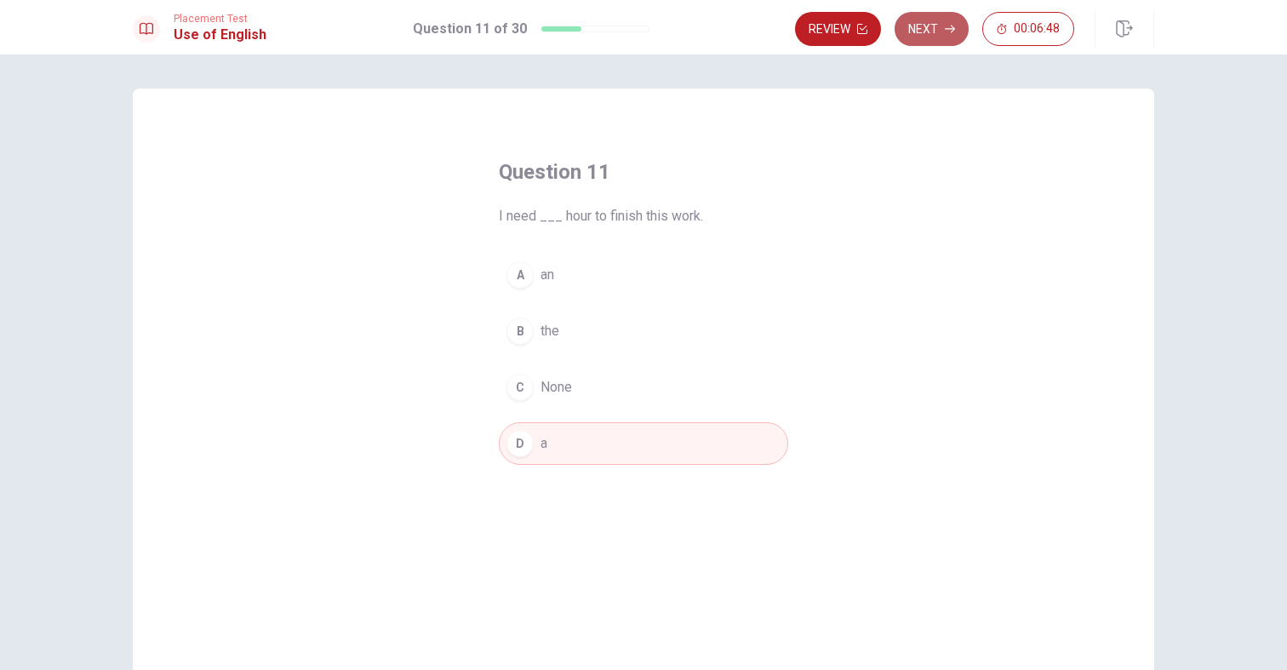
click at [920, 43] on button "Next" at bounding box center [932, 29] width 74 height 34
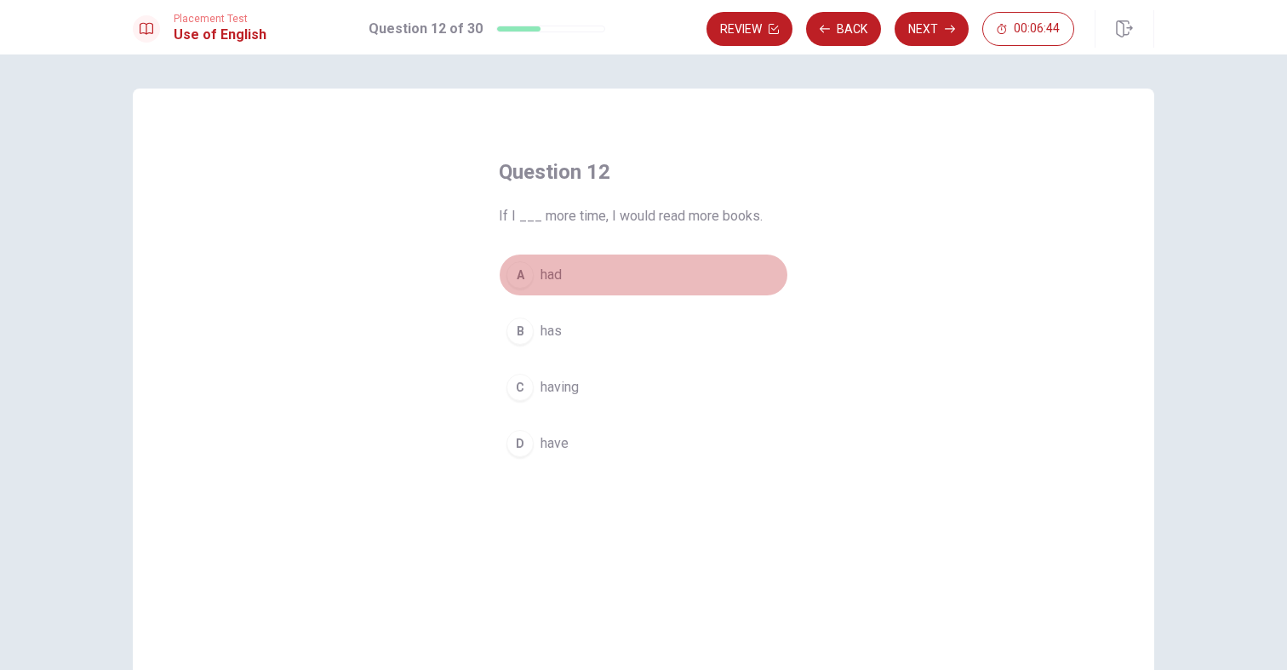
click at [509, 279] on div "A" at bounding box center [519, 274] width 27 height 27
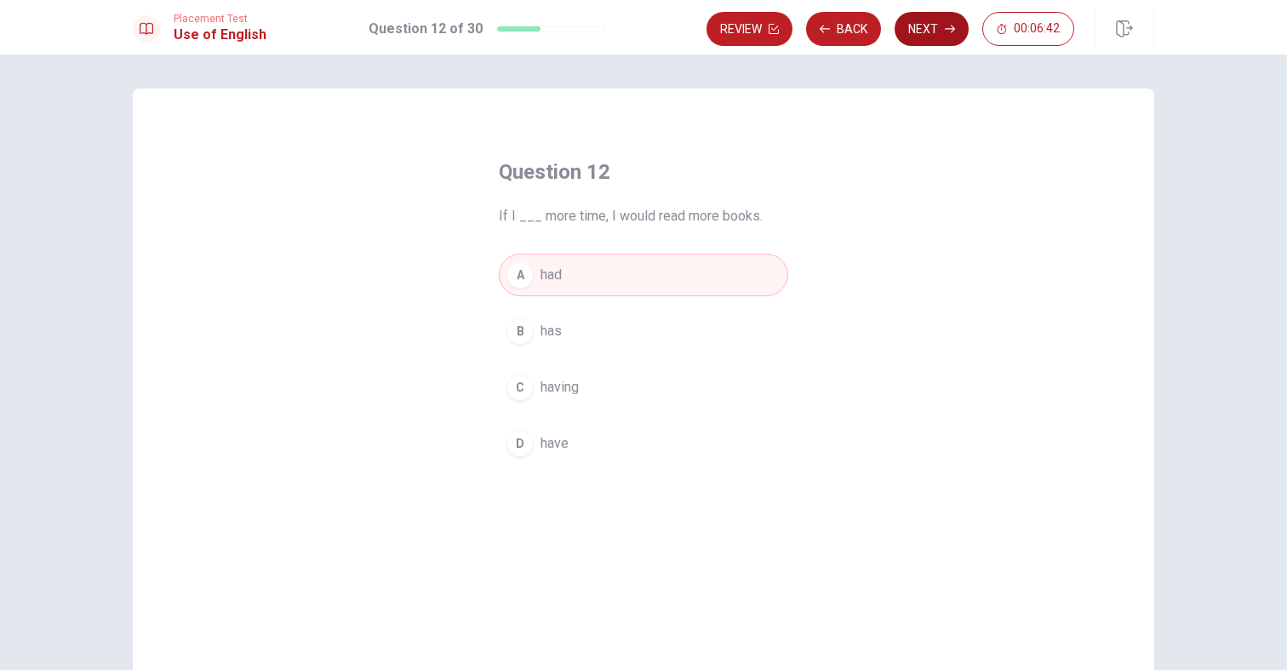
click at [939, 37] on button "Next" at bounding box center [932, 29] width 74 height 34
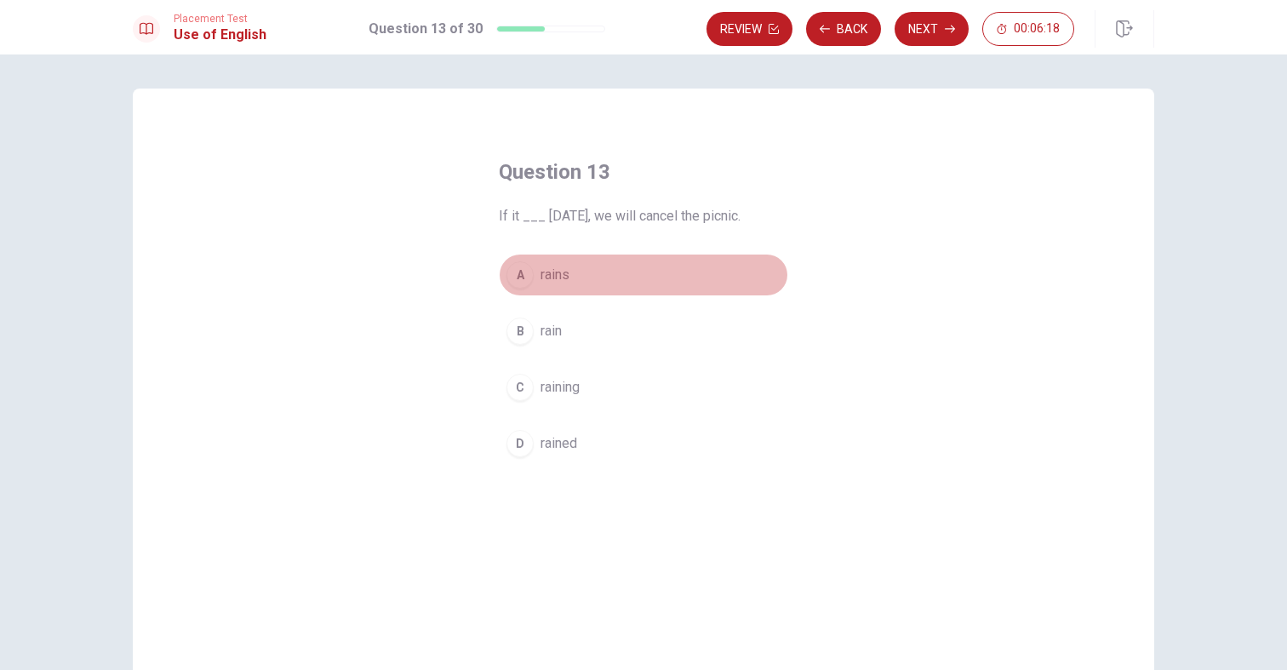
click at [523, 288] on button "A rains" at bounding box center [643, 275] width 289 height 43
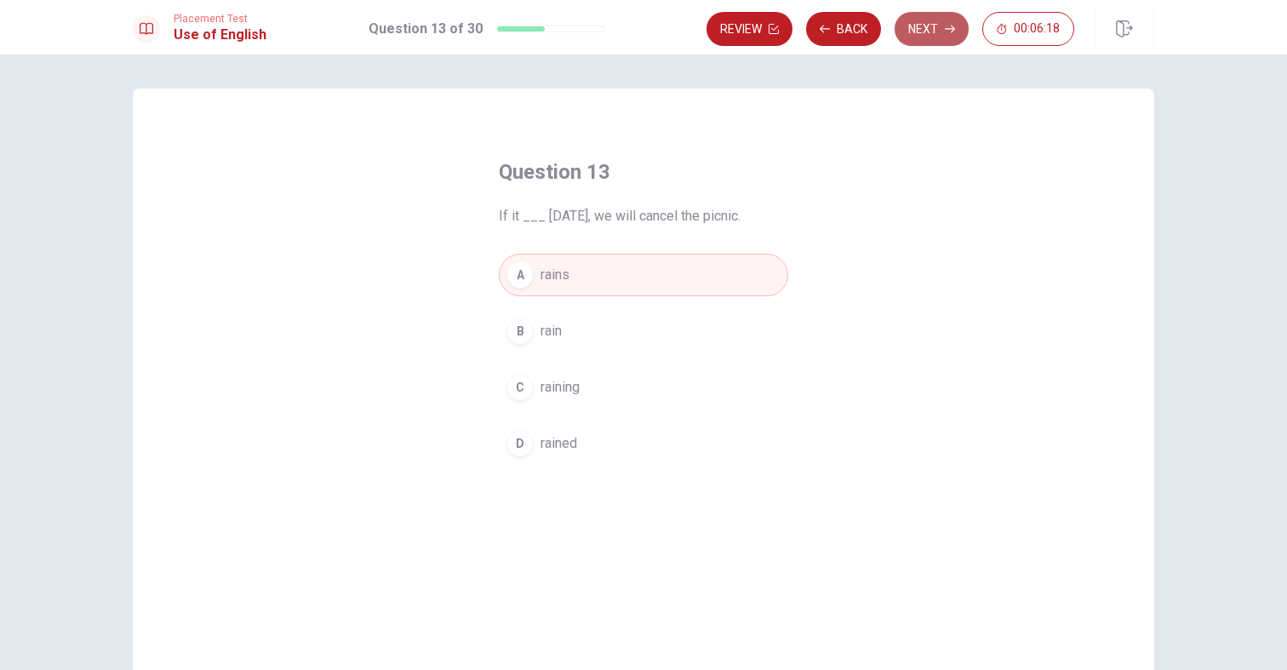
click at [934, 38] on button "Next" at bounding box center [932, 29] width 74 height 34
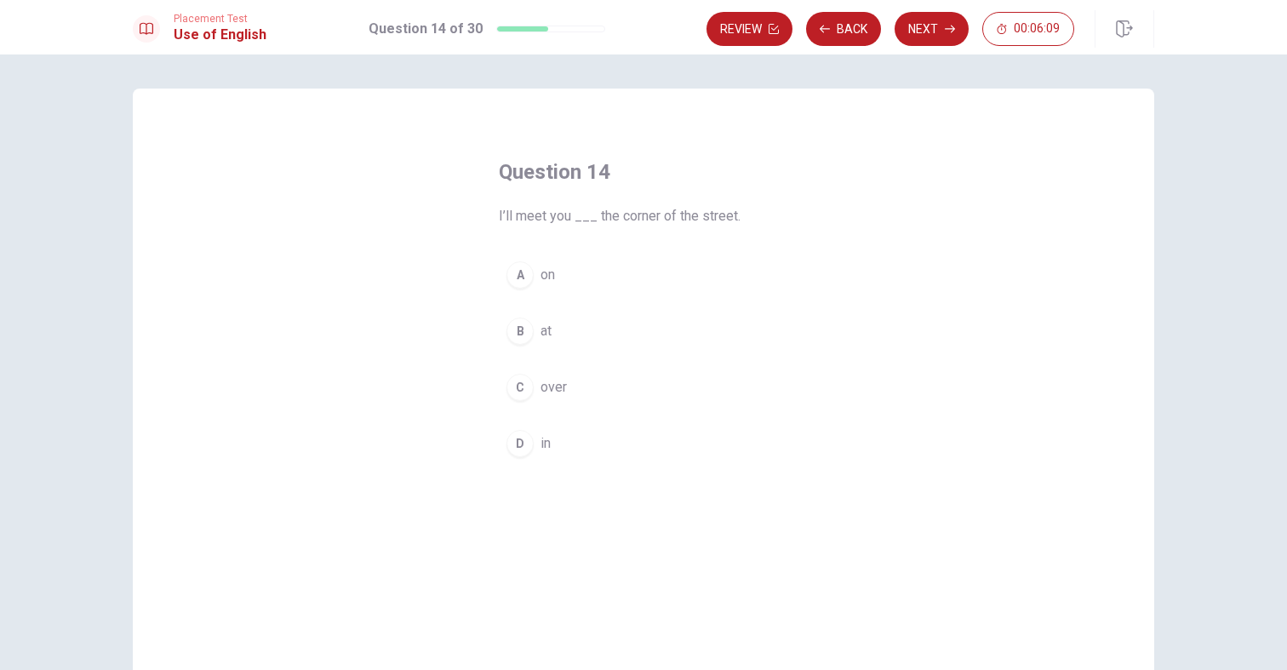
click at [522, 330] on div "B" at bounding box center [519, 330] width 27 height 27
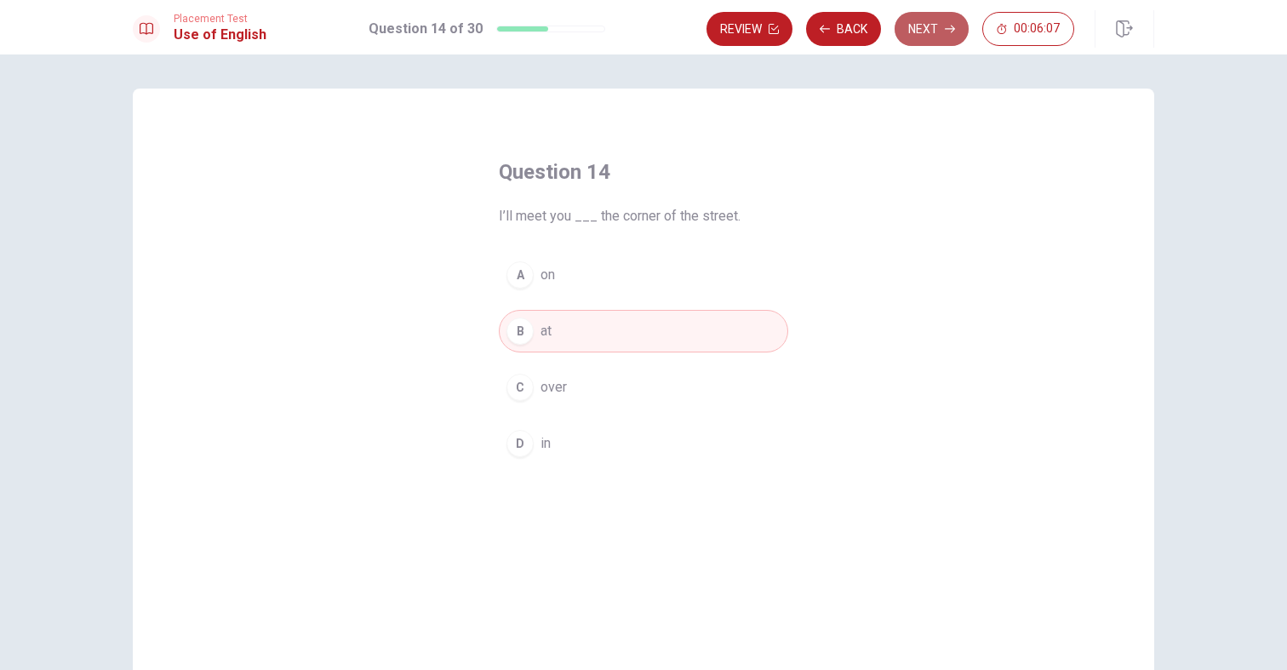
click at [947, 30] on icon "button" at bounding box center [950, 29] width 10 height 10
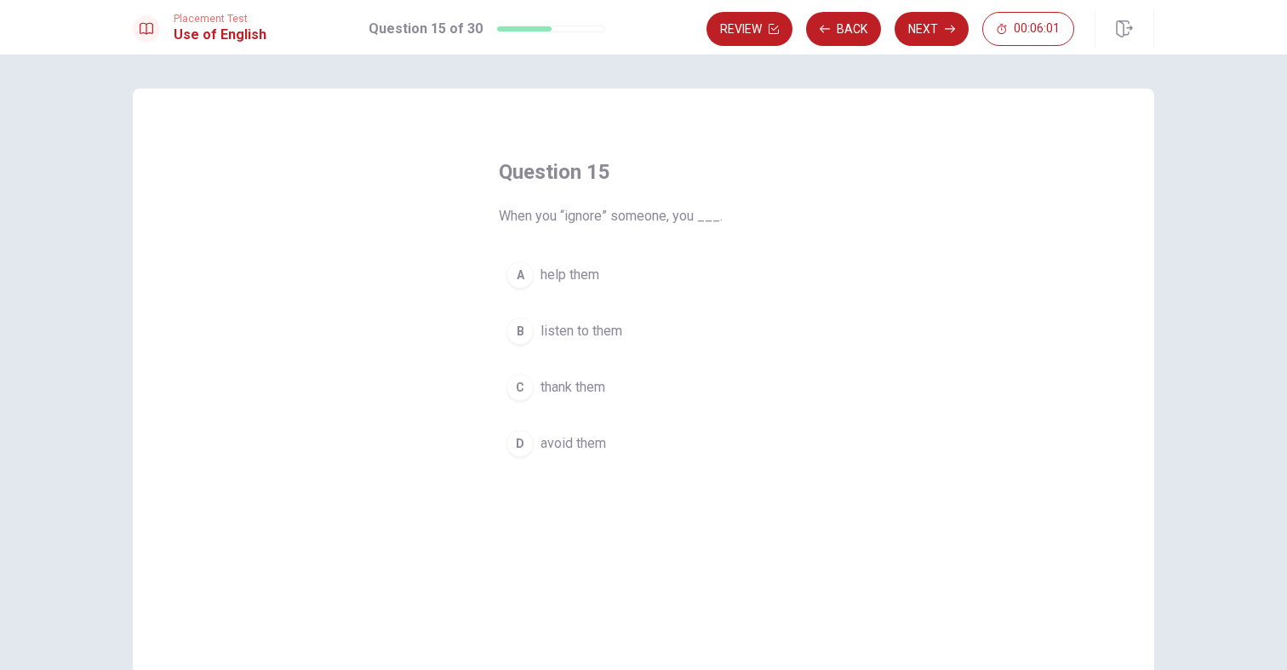
click at [534, 444] on button "D avoid them" at bounding box center [643, 443] width 289 height 43
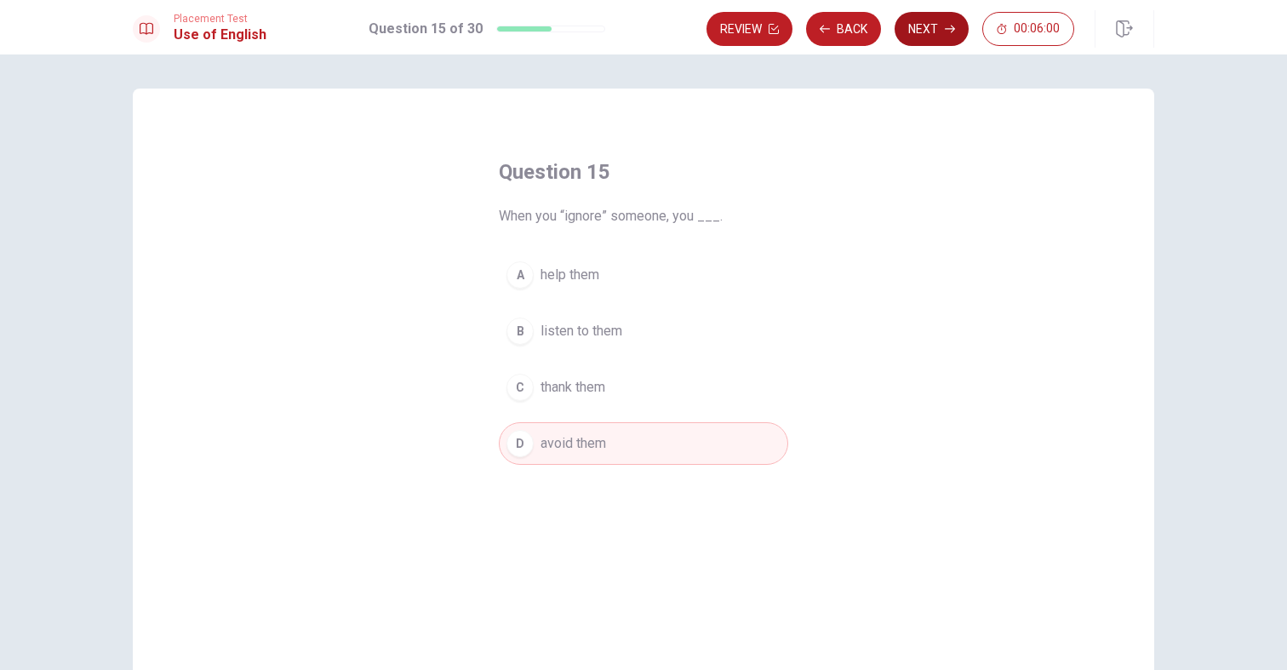
click at [939, 28] on button "Next" at bounding box center [932, 29] width 74 height 34
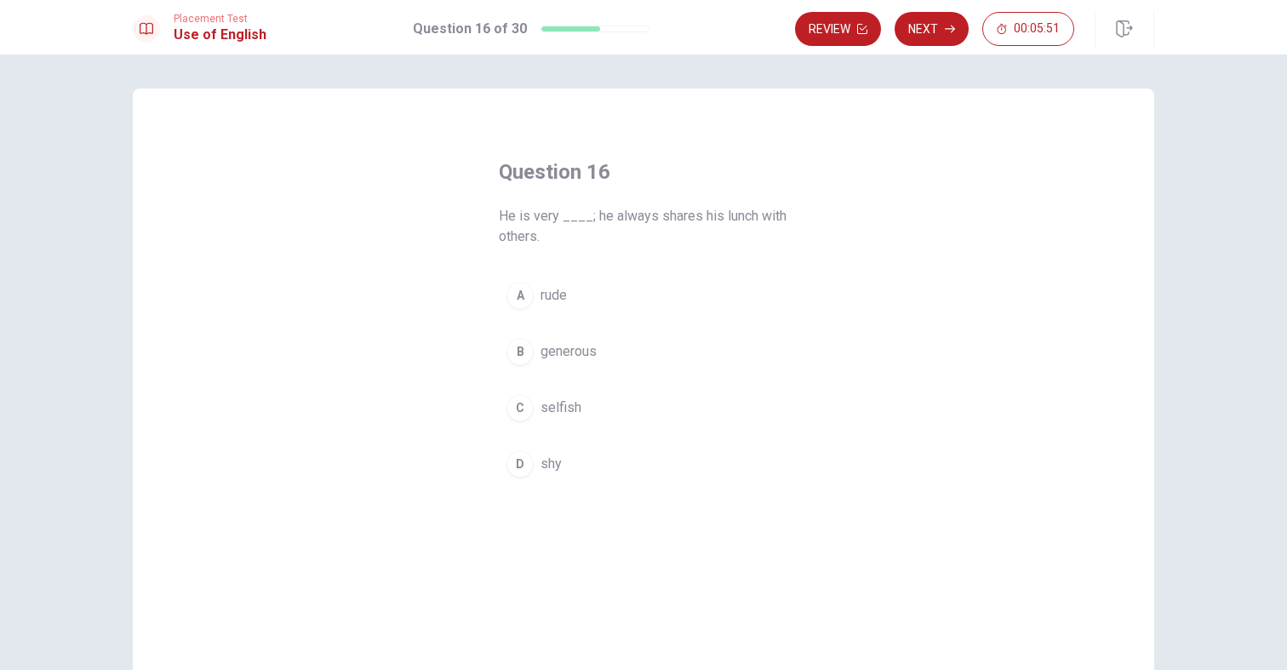
click at [511, 346] on div "B" at bounding box center [519, 351] width 27 height 27
click at [945, 34] on button "Next" at bounding box center [932, 29] width 74 height 34
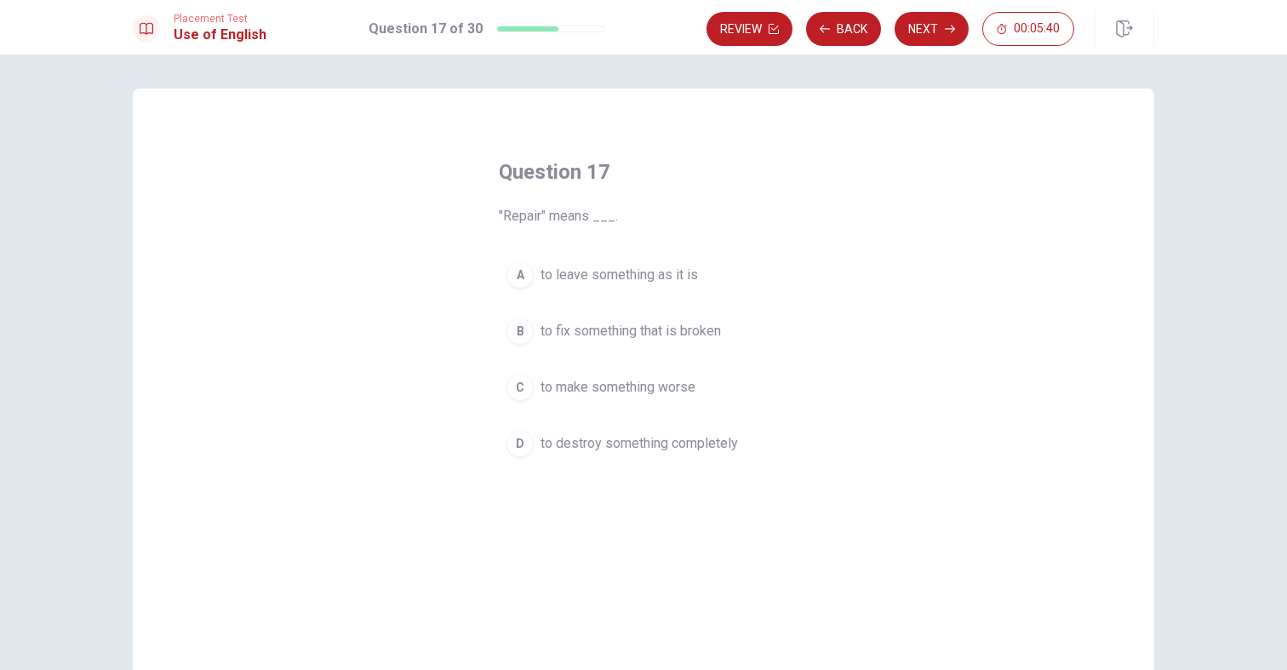
click at [592, 330] on span "to fix something that is broken" at bounding box center [630, 331] width 180 height 20
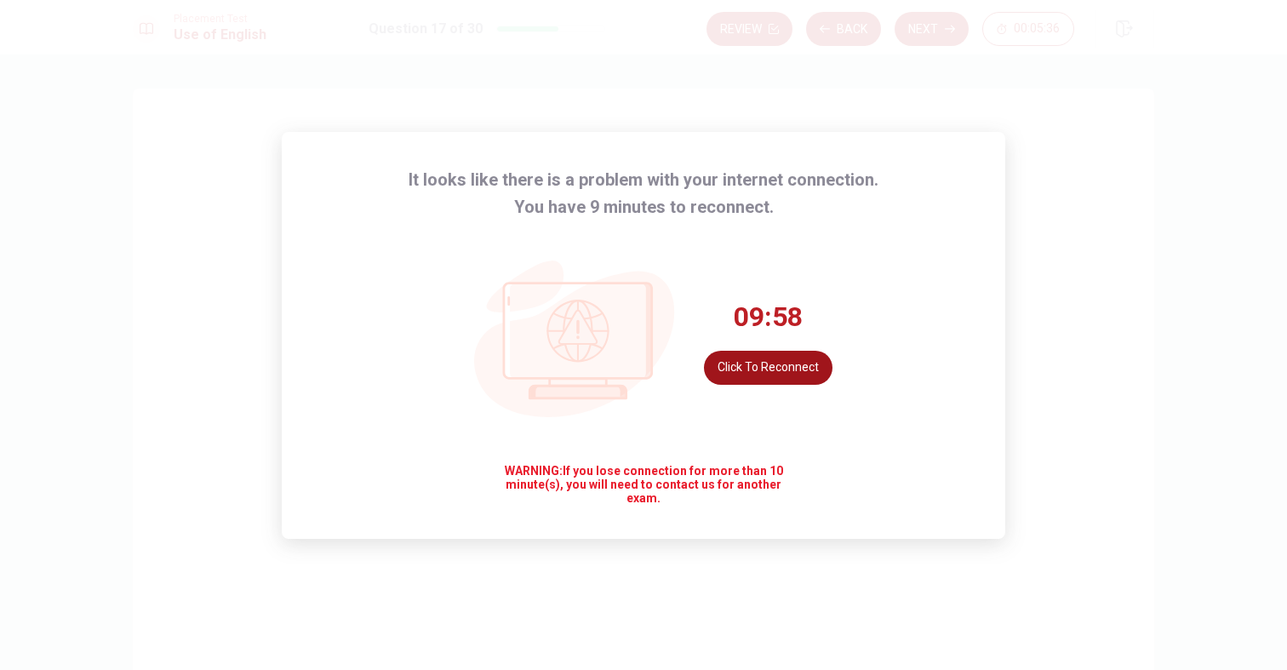
click at [744, 359] on button "Click to reconnect" at bounding box center [768, 368] width 129 height 34
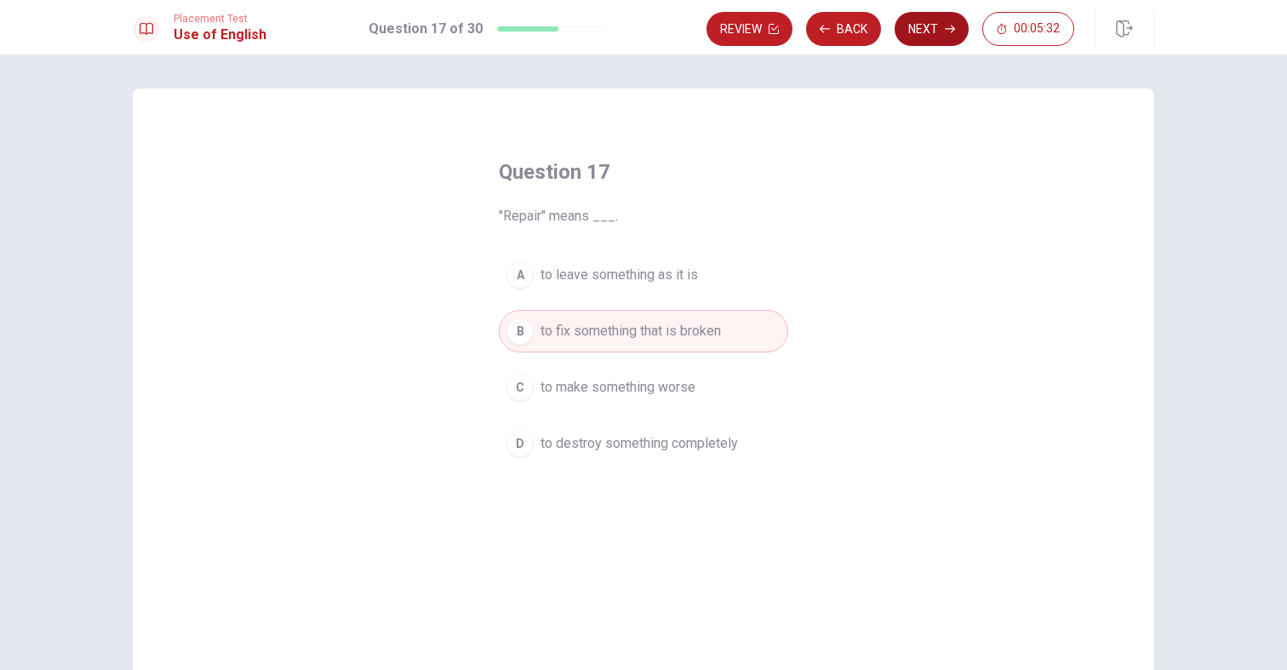
click at [946, 30] on icon "button" at bounding box center [950, 29] width 10 height 10
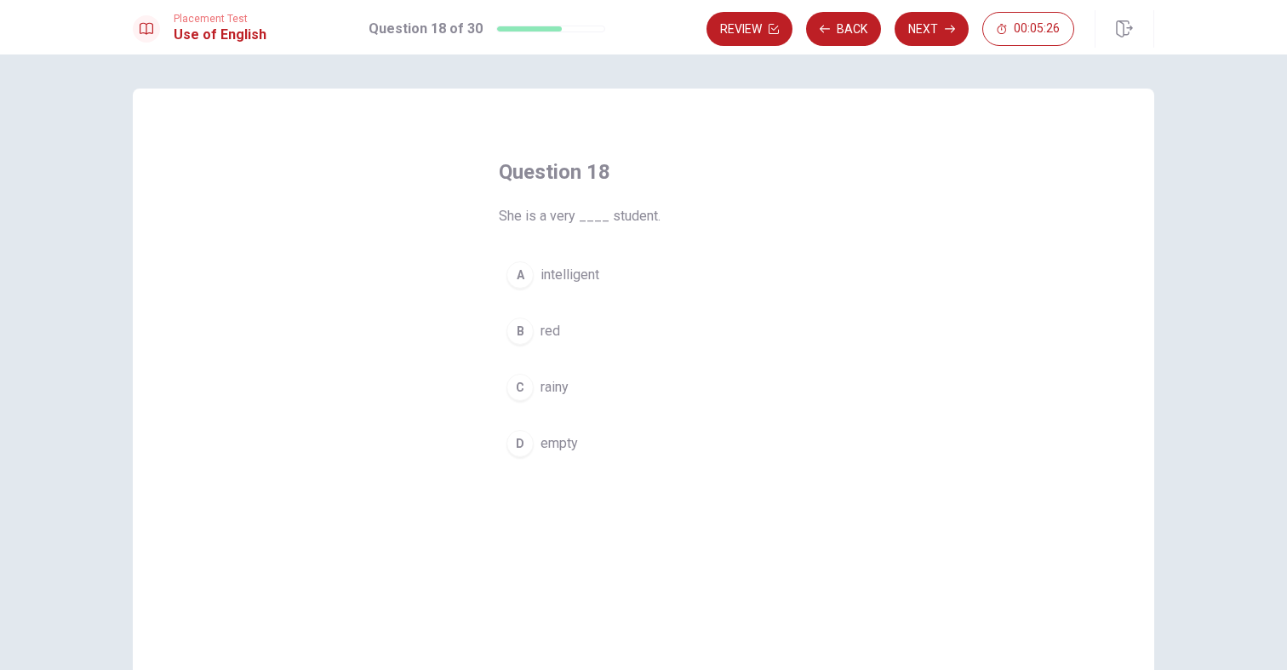
click at [551, 266] on span "intelligent" at bounding box center [569, 275] width 59 height 20
click at [914, 35] on button "Next" at bounding box center [932, 29] width 74 height 34
click at [557, 269] on span "generous" at bounding box center [568, 275] width 56 height 20
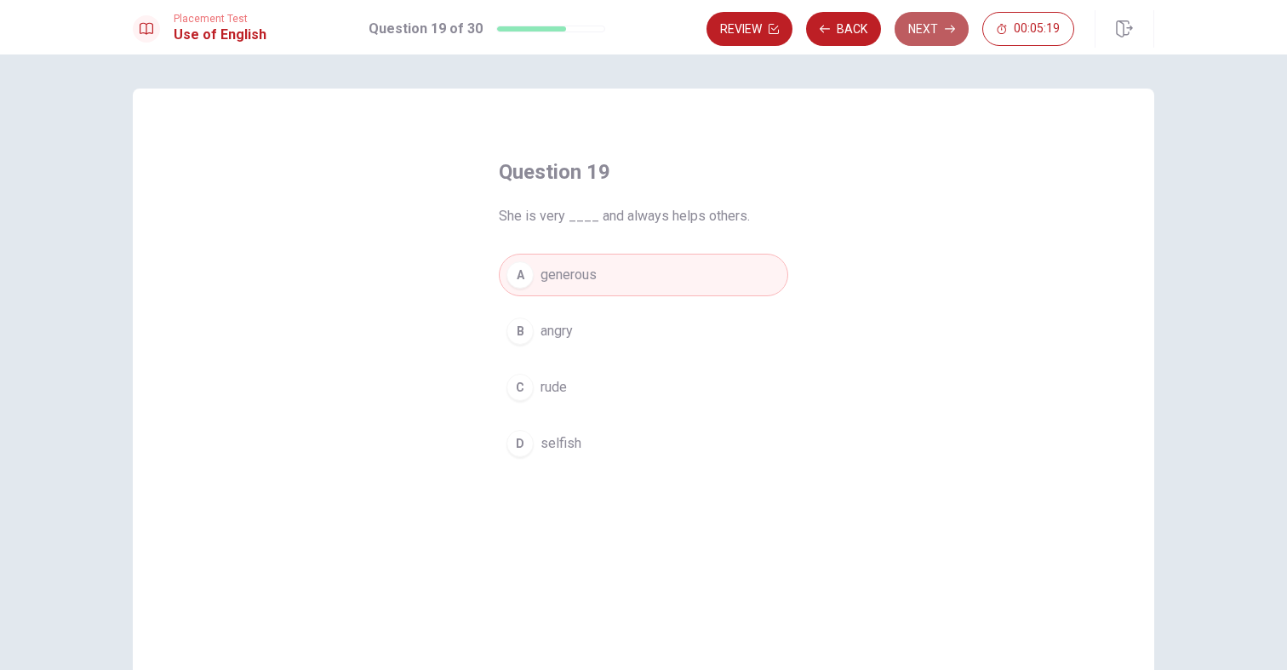
click at [931, 18] on button "Next" at bounding box center [932, 29] width 74 height 34
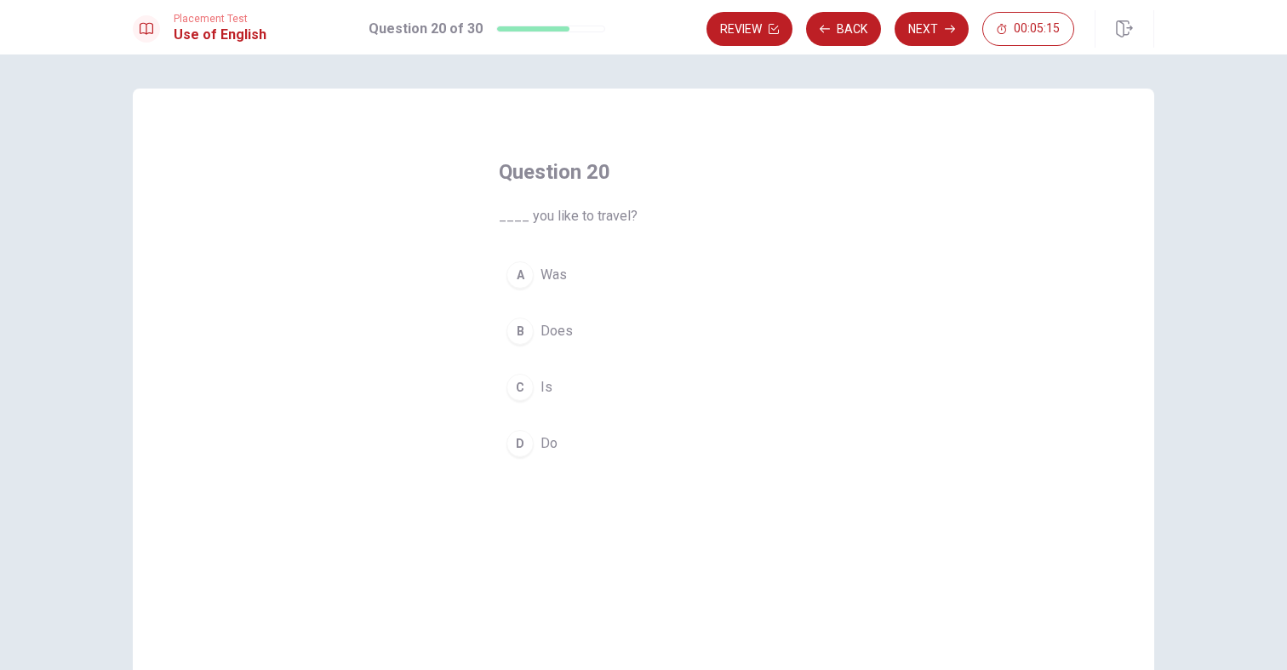
click at [511, 445] on div "D" at bounding box center [519, 443] width 27 height 27
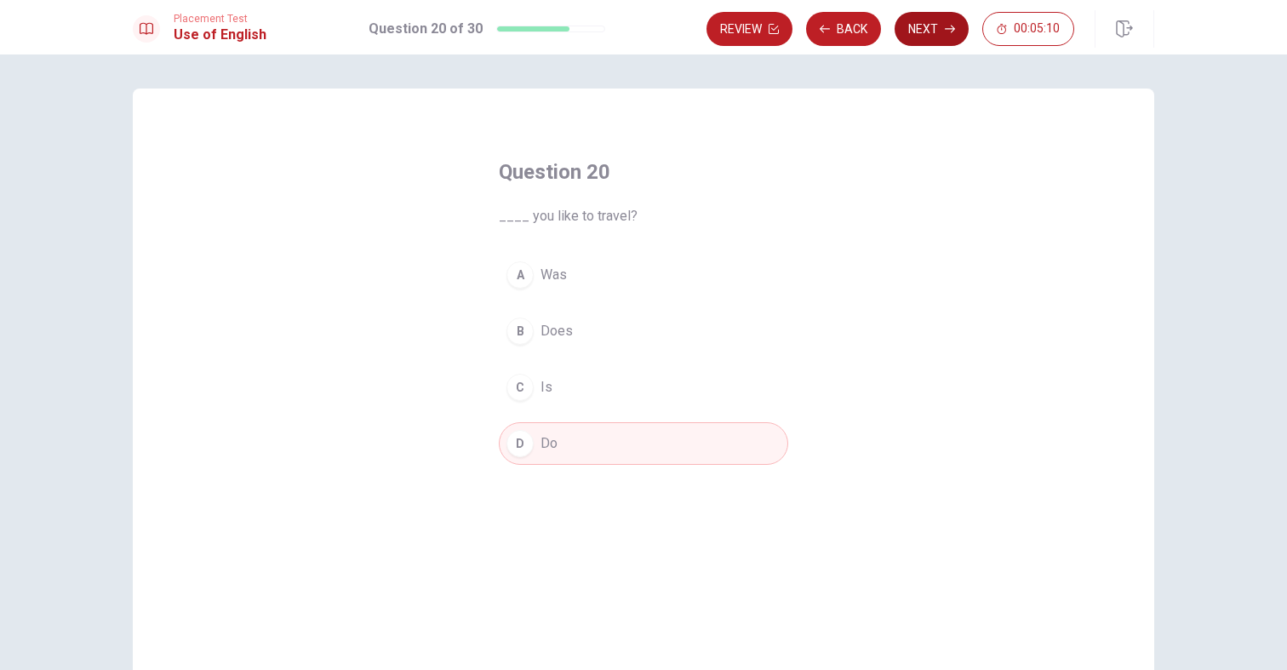
click at [935, 27] on button "Next" at bounding box center [932, 29] width 74 height 34
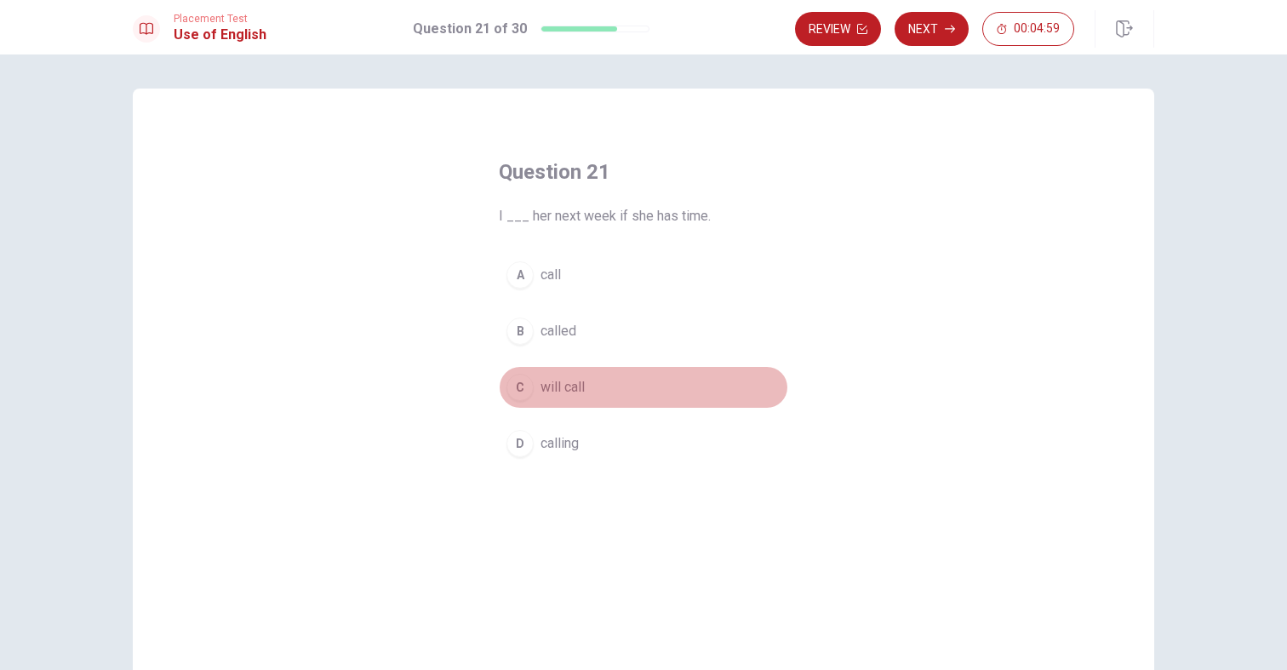
click at [525, 386] on div "C" at bounding box center [519, 387] width 27 height 27
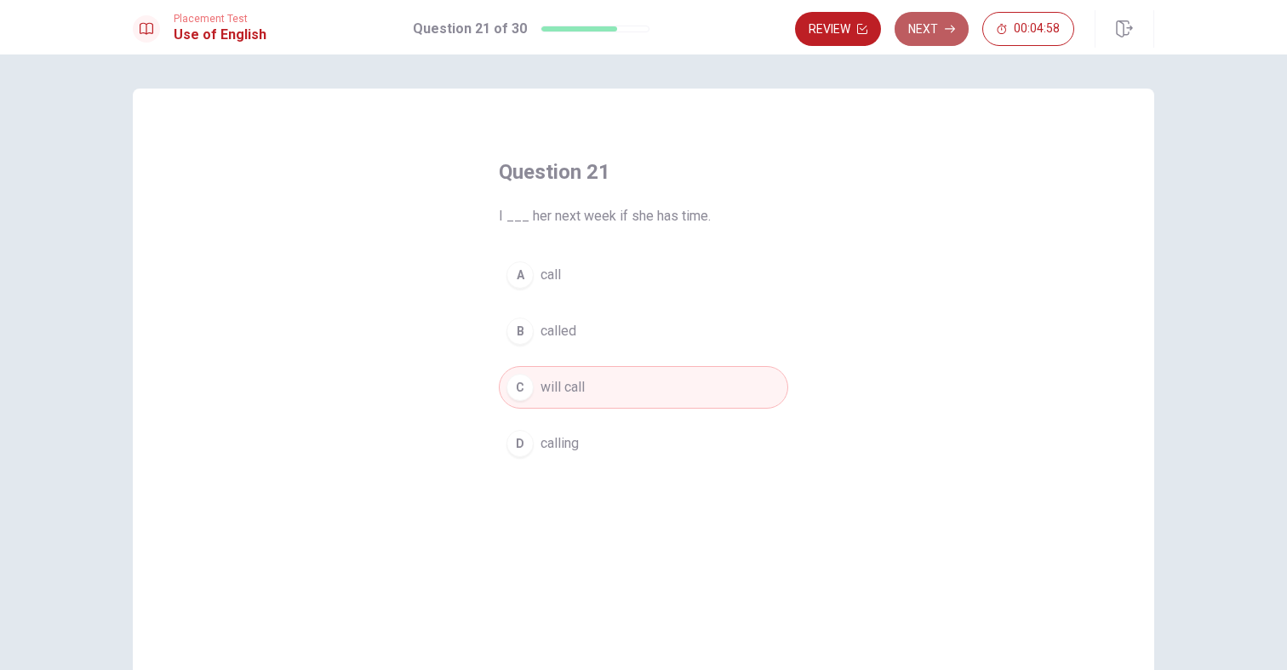
click at [956, 31] on button "Next" at bounding box center [932, 29] width 74 height 34
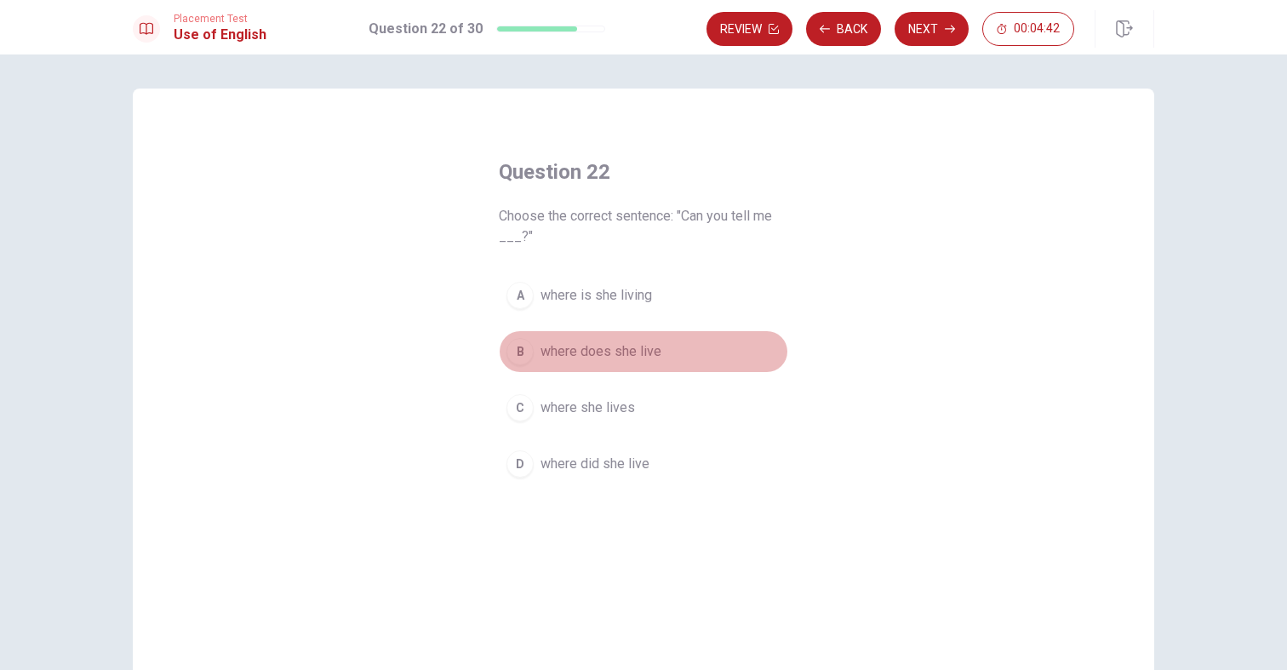
click at [632, 353] on span "where does she live" at bounding box center [600, 351] width 121 height 20
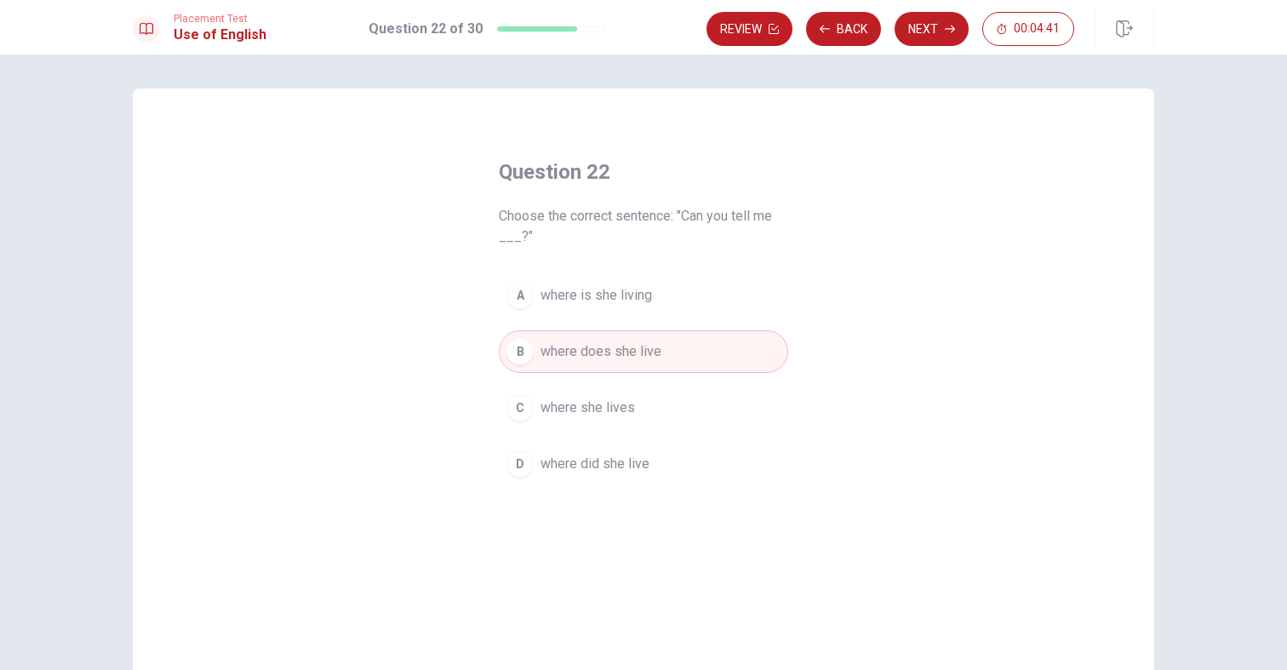
click at [931, 49] on div "Placement Test Use of English Question 22 of 30 Review Back Next 00:04:41" at bounding box center [643, 27] width 1287 height 54
click at [929, 36] on button "Next" at bounding box center [932, 29] width 74 height 34
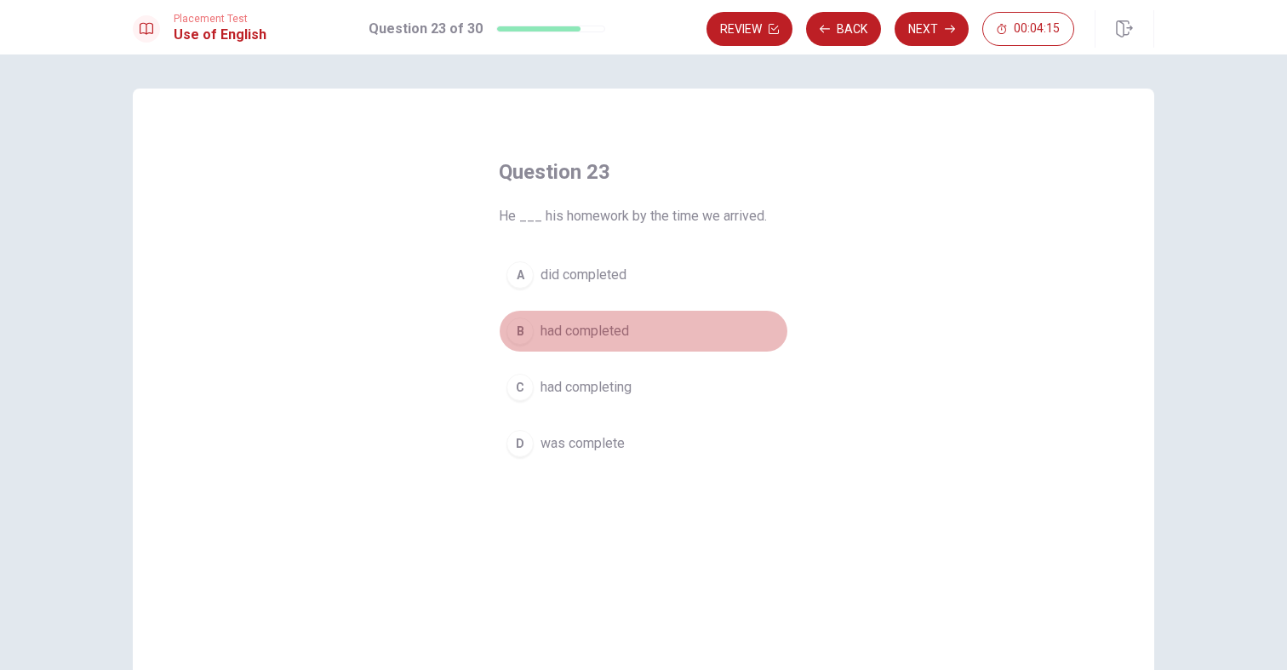
click at [599, 334] on span "had completed" at bounding box center [584, 331] width 89 height 20
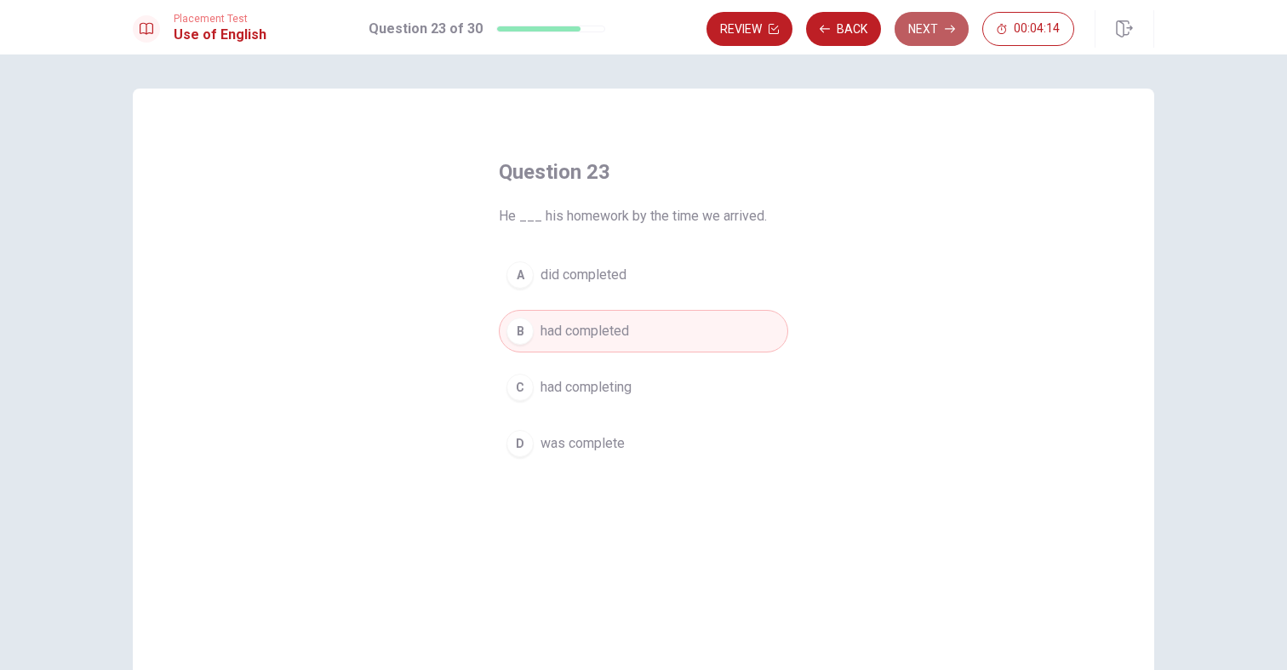
click at [935, 41] on button "Next" at bounding box center [932, 29] width 74 height 34
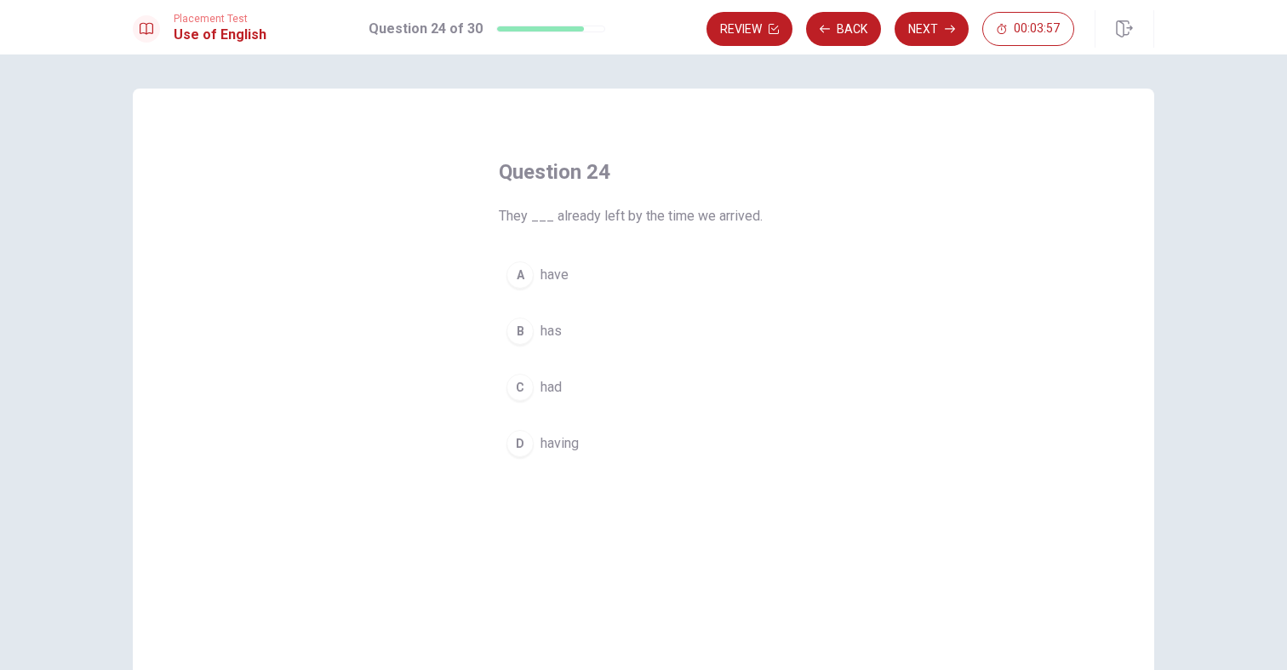
click at [520, 280] on div "A" at bounding box center [519, 274] width 27 height 27
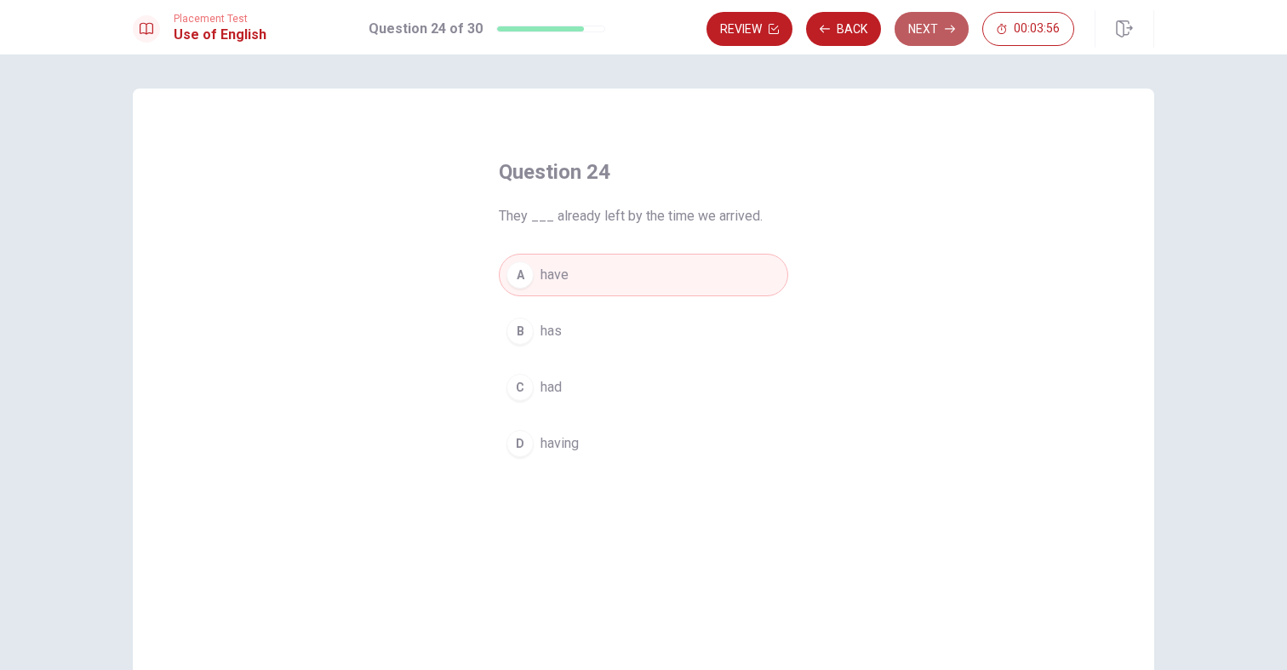
click at [935, 28] on button "Next" at bounding box center [932, 29] width 74 height 34
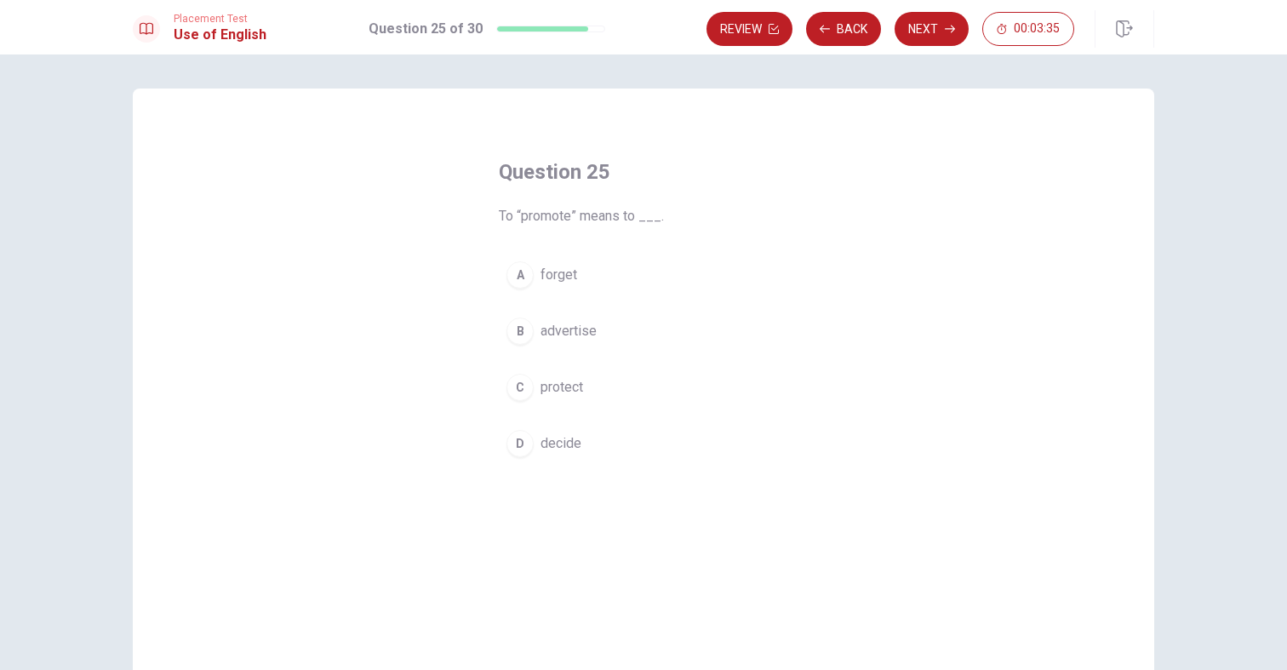
click at [540, 329] on span "advertise" at bounding box center [568, 331] width 56 height 20
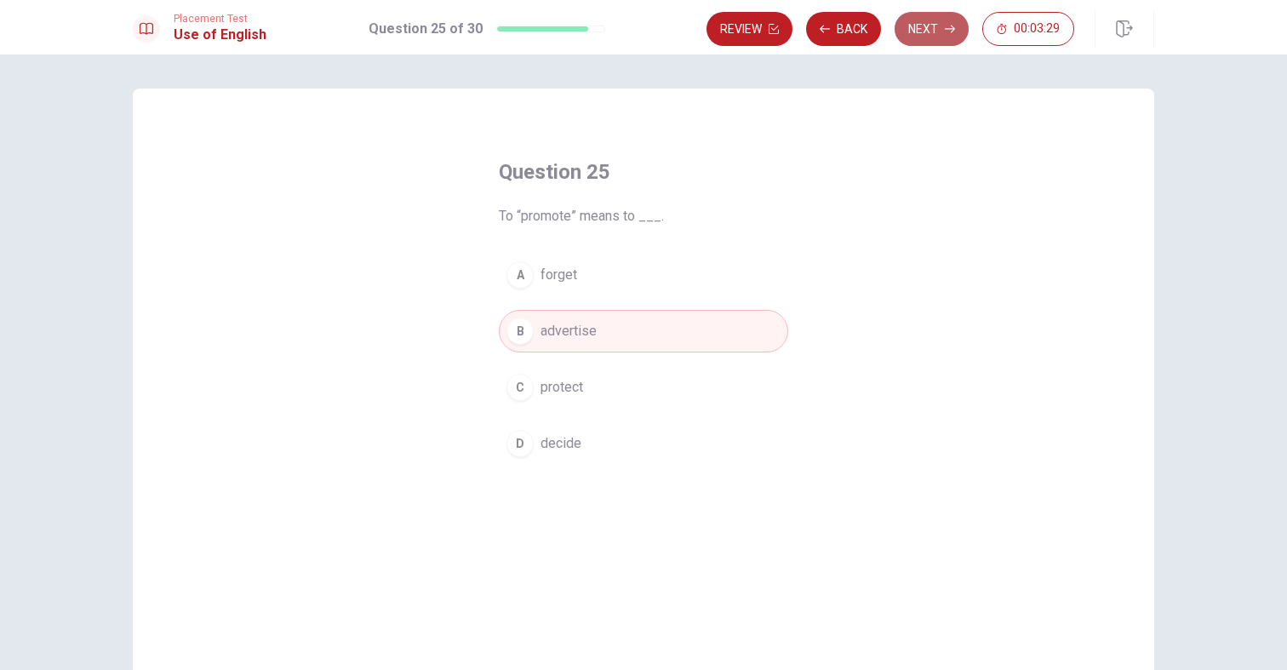
click at [962, 23] on button "Next" at bounding box center [932, 29] width 74 height 34
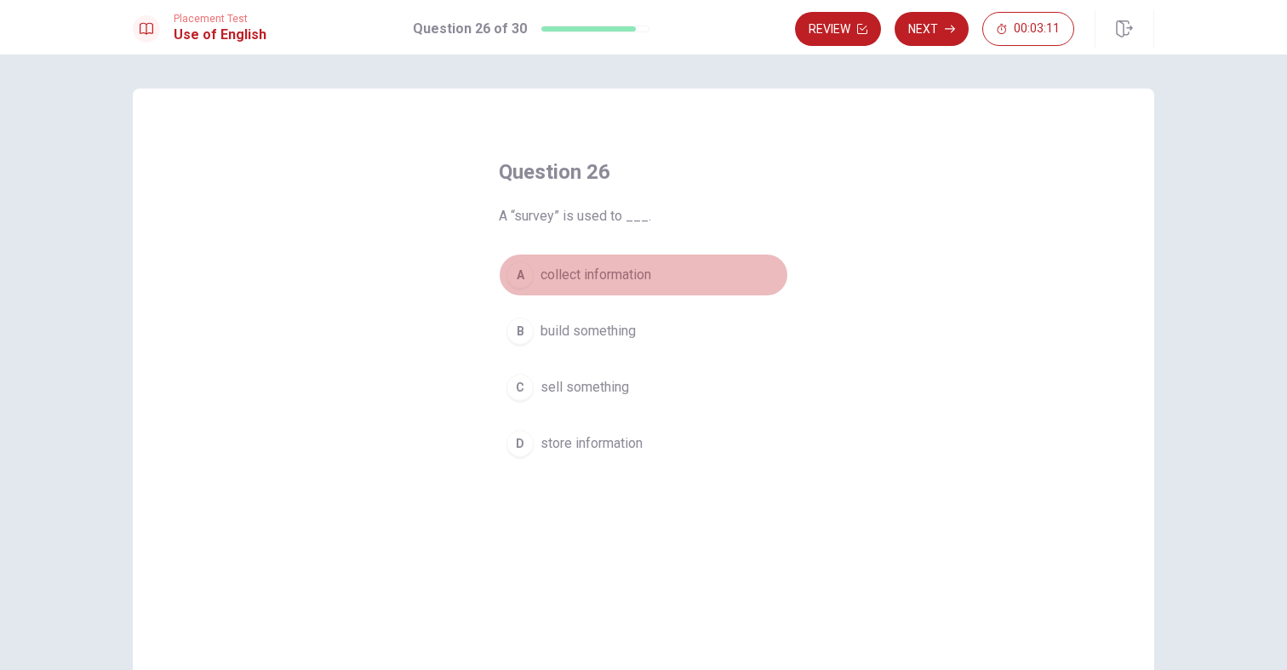
click at [556, 287] on button "A collect information" at bounding box center [643, 275] width 289 height 43
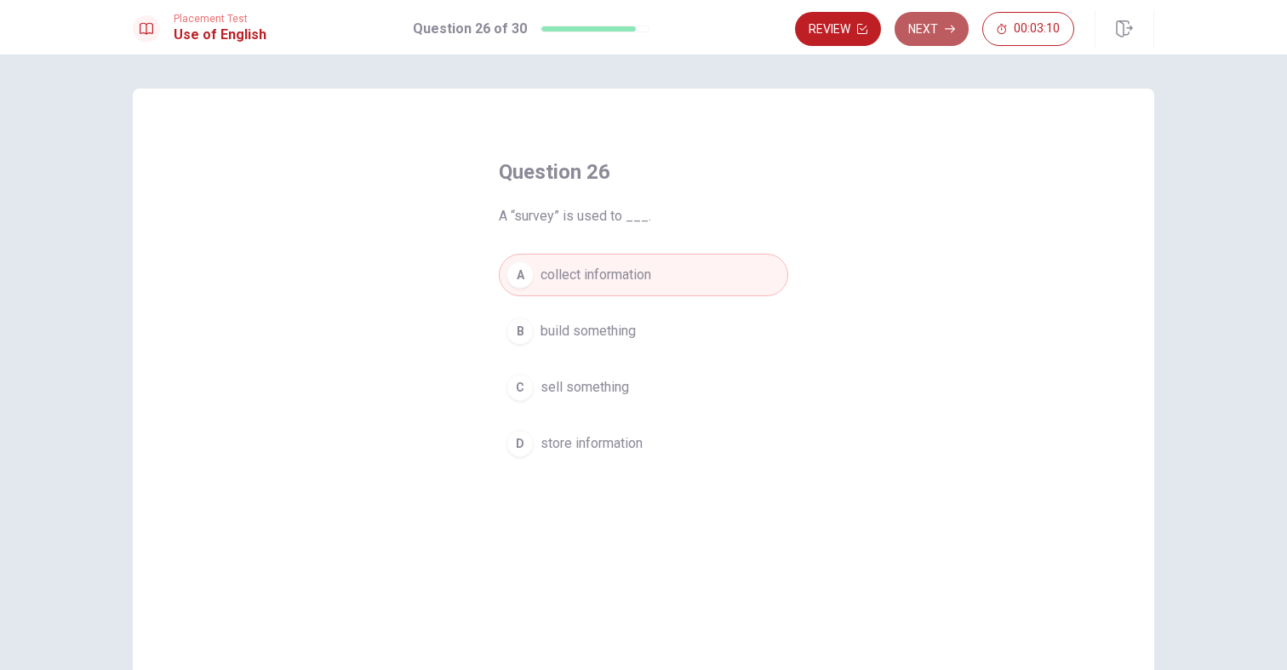
click at [940, 28] on button "Next" at bounding box center [932, 29] width 74 height 34
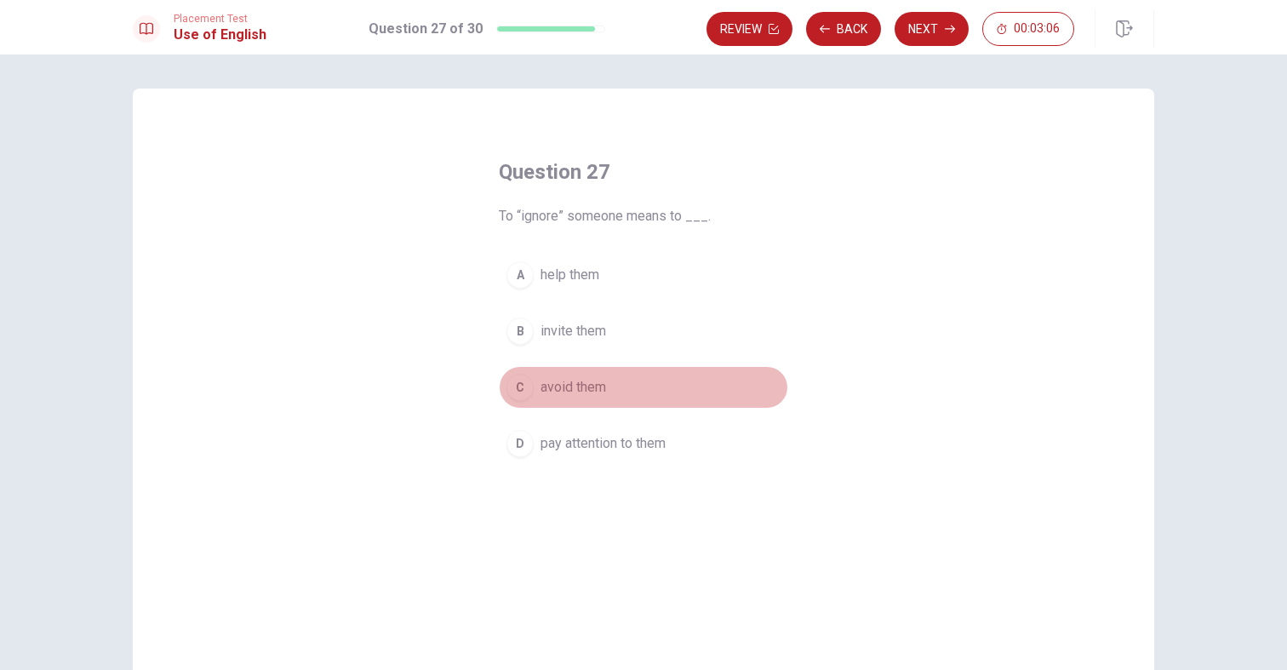
click at [582, 389] on span "avoid them" at bounding box center [573, 387] width 66 height 20
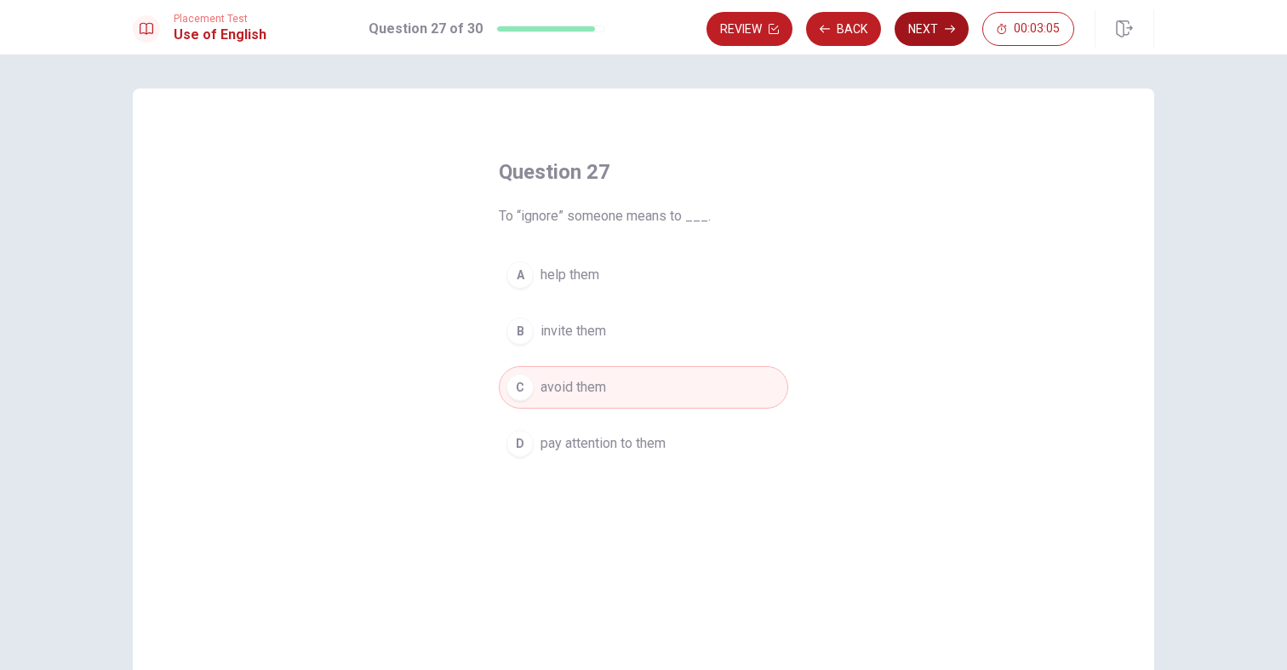
click at [927, 29] on button "Next" at bounding box center [932, 29] width 74 height 34
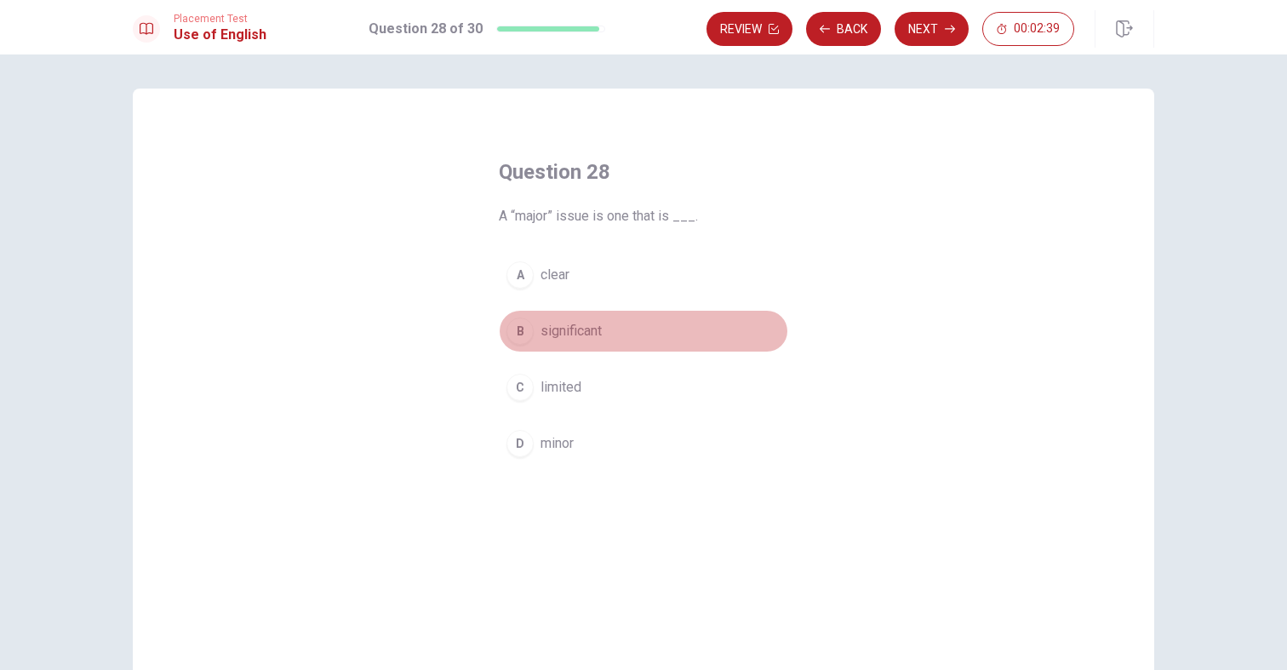
click at [566, 327] on span "significant" at bounding box center [570, 331] width 61 height 20
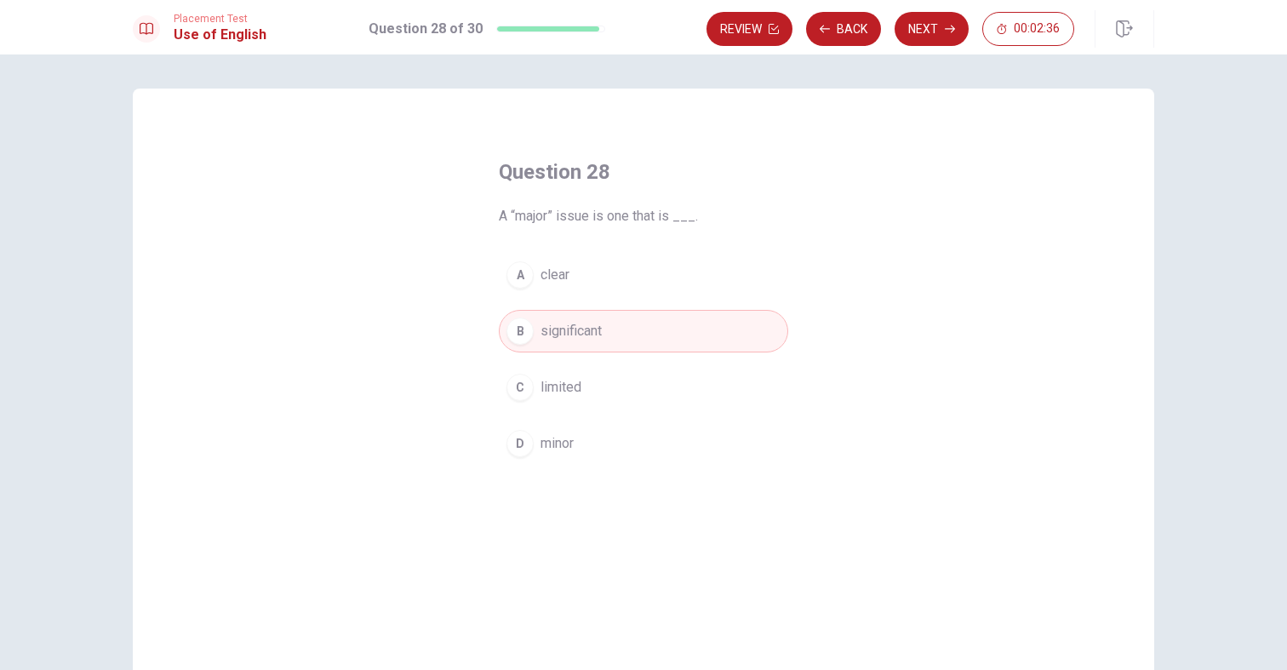
click at [557, 392] on span "limited" at bounding box center [560, 387] width 41 height 20
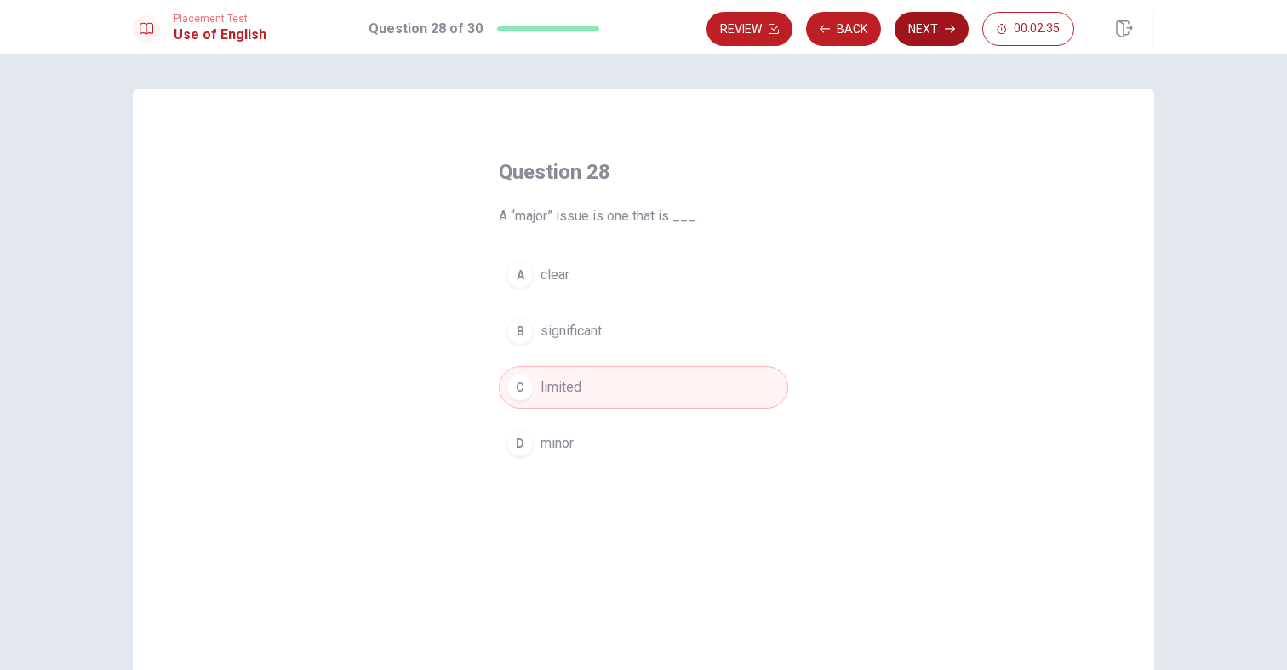
click at [925, 20] on button "Next" at bounding box center [932, 29] width 74 height 34
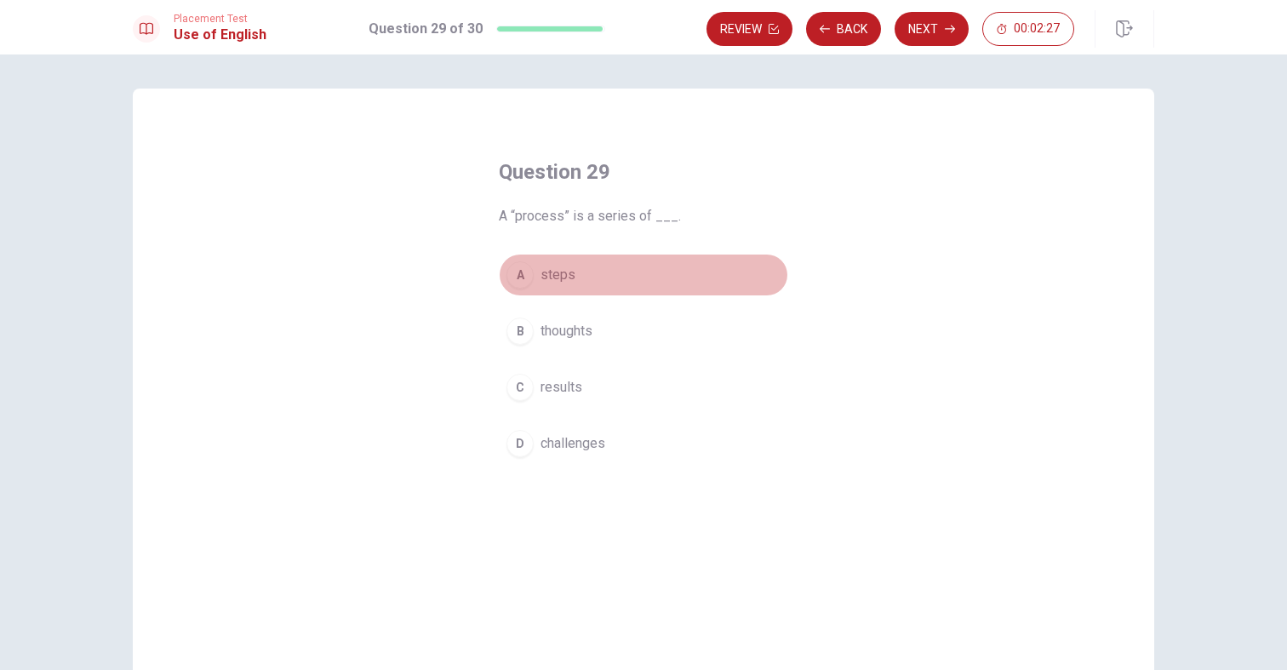
click at [567, 272] on span "steps" at bounding box center [557, 275] width 35 height 20
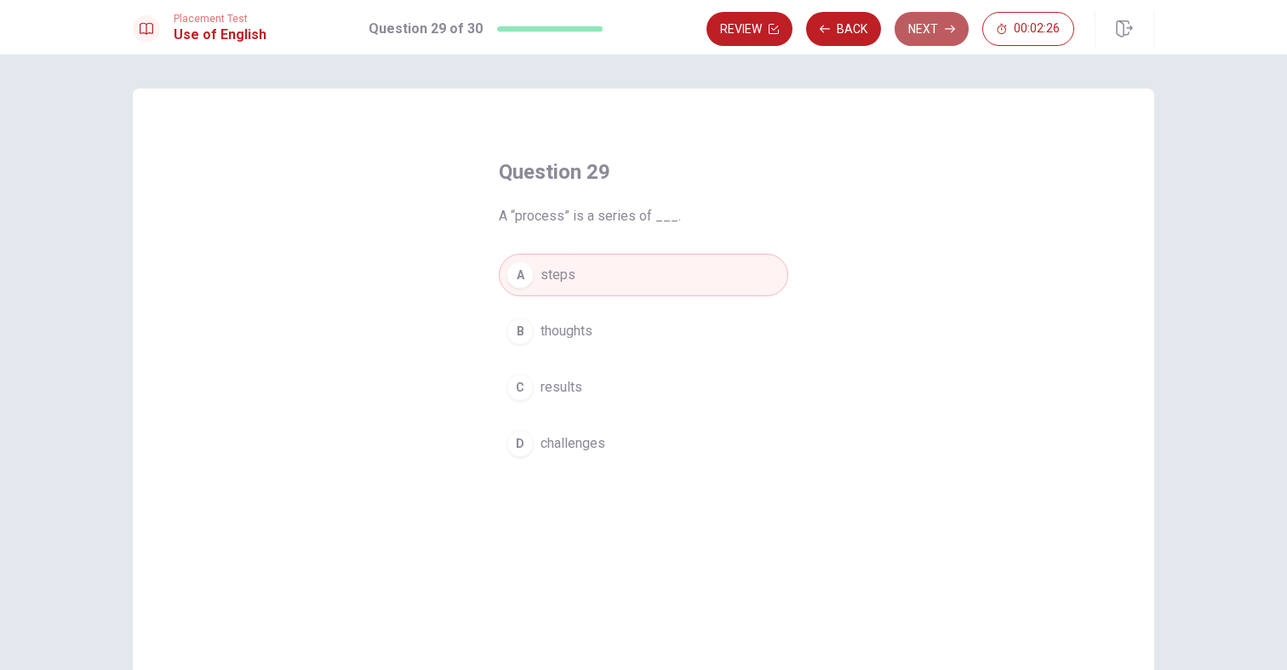
click at [930, 31] on button "Next" at bounding box center [932, 29] width 74 height 34
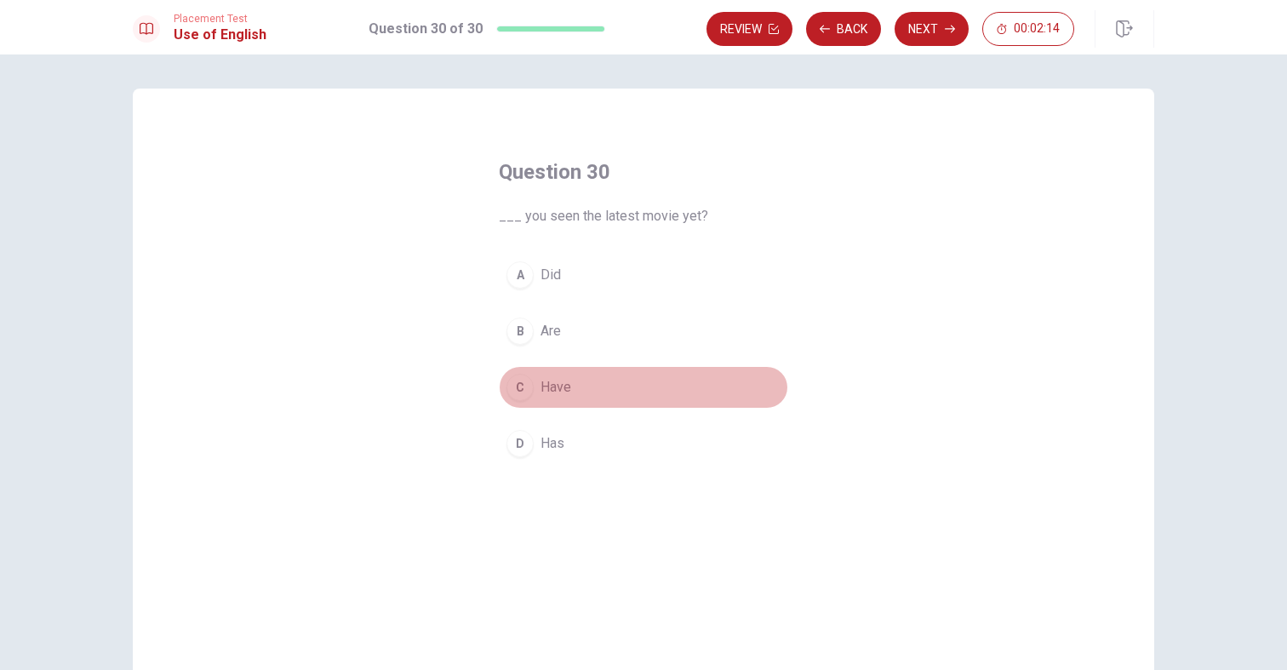
click at [516, 386] on div "C" at bounding box center [519, 387] width 27 height 27
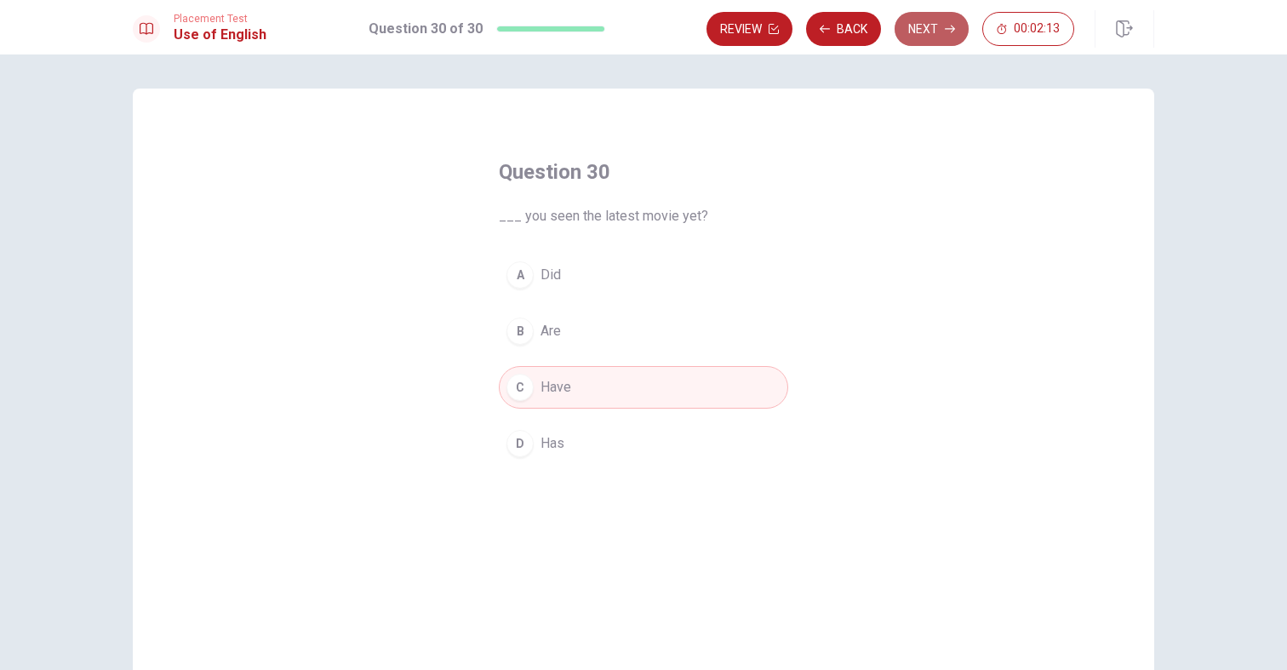
click at [928, 19] on button "Next" at bounding box center [932, 29] width 74 height 34
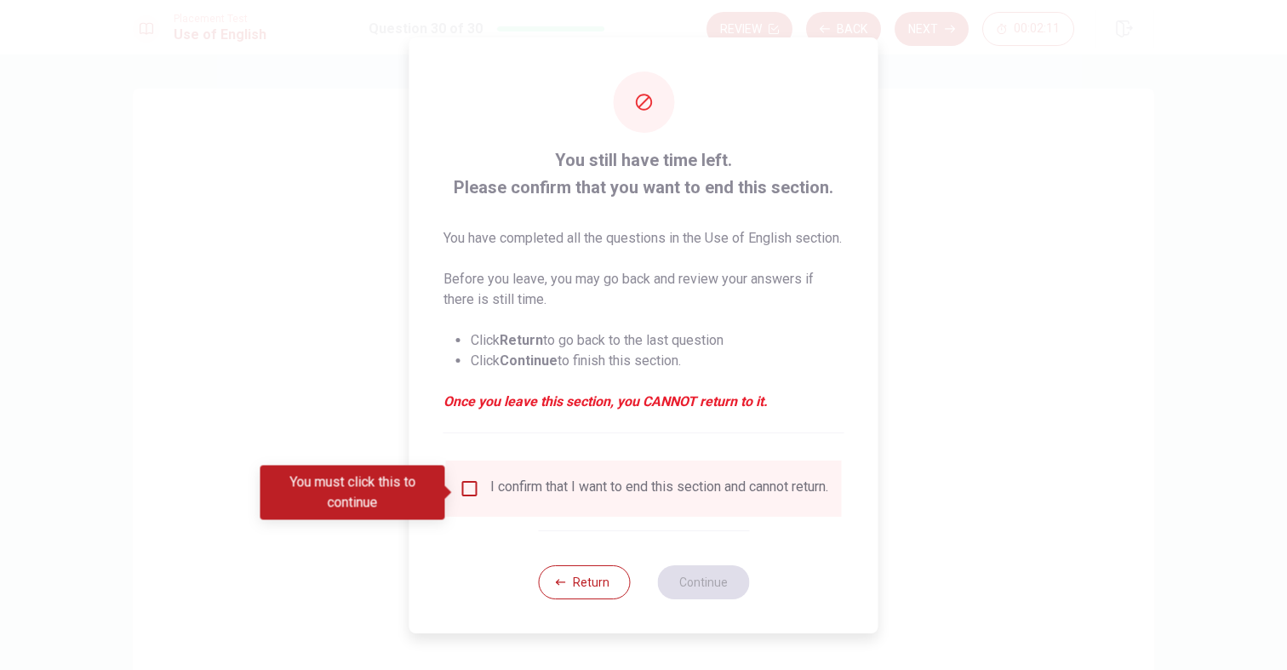
click at [494, 493] on div "I confirm that I want to end this section and cannot return." at bounding box center [659, 488] width 338 height 20
click at [588, 488] on div "I confirm that I want to end this section and cannot return." at bounding box center [659, 488] width 338 height 20
click at [480, 495] on div "I confirm that I want to end this section and cannot return." at bounding box center [644, 488] width 369 height 20
click at [478, 495] on div "I confirm that I want to end this section and cannot return." at bounding box center [644, 488] width 369 height 20
click at [476, 495] on input "You must click this to continue" at bounding box center [470, 488] width 20 height 20
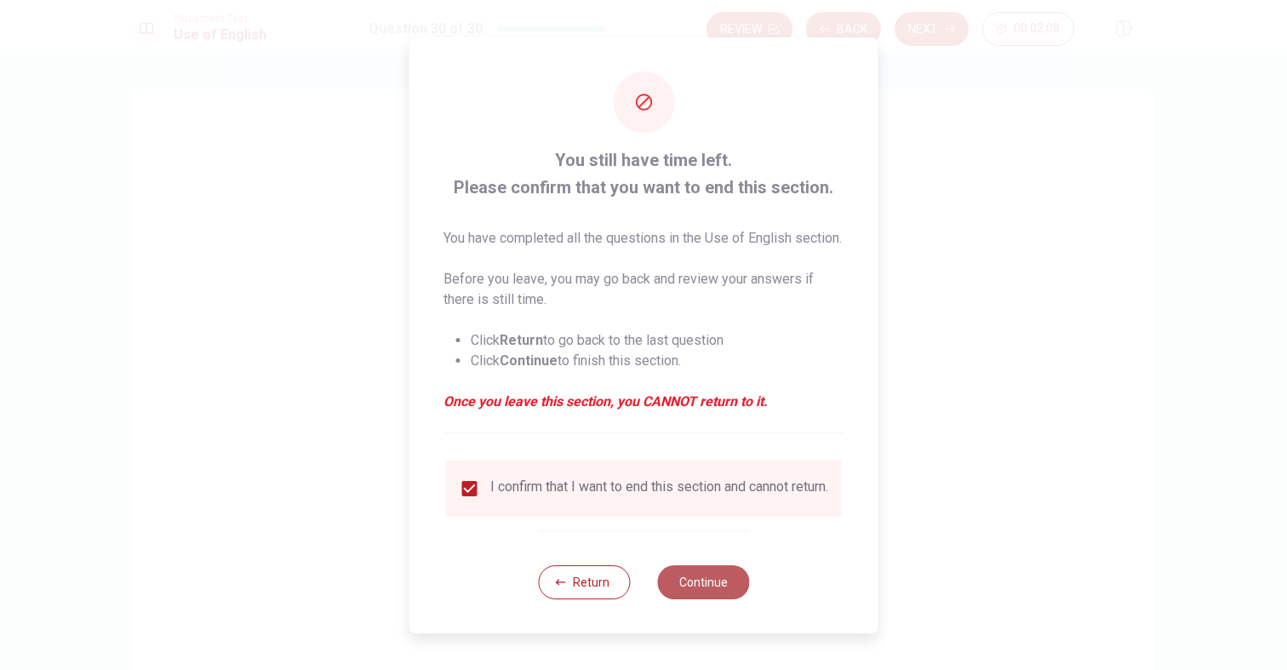
click at [715, 599] on button "Continue" at bounding box center [703, 582] width 92 height 34
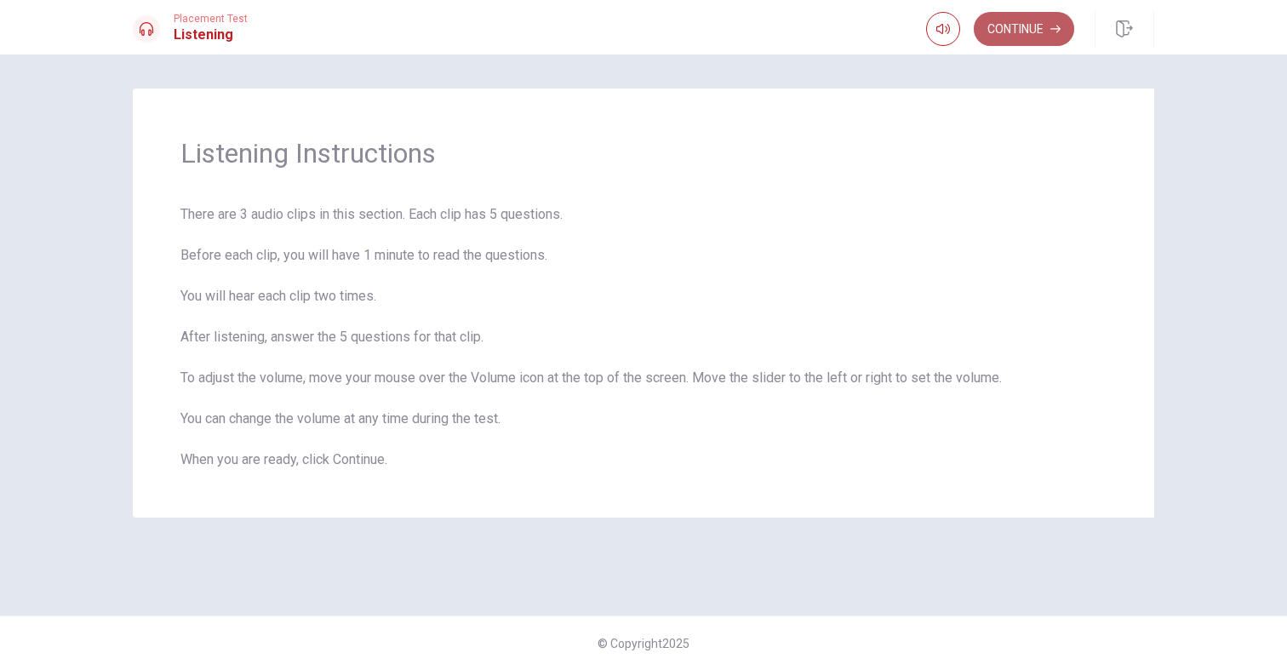
click at [1018, 33] on button "Continue" at bounding box center [1024, 29] width 100 height 34
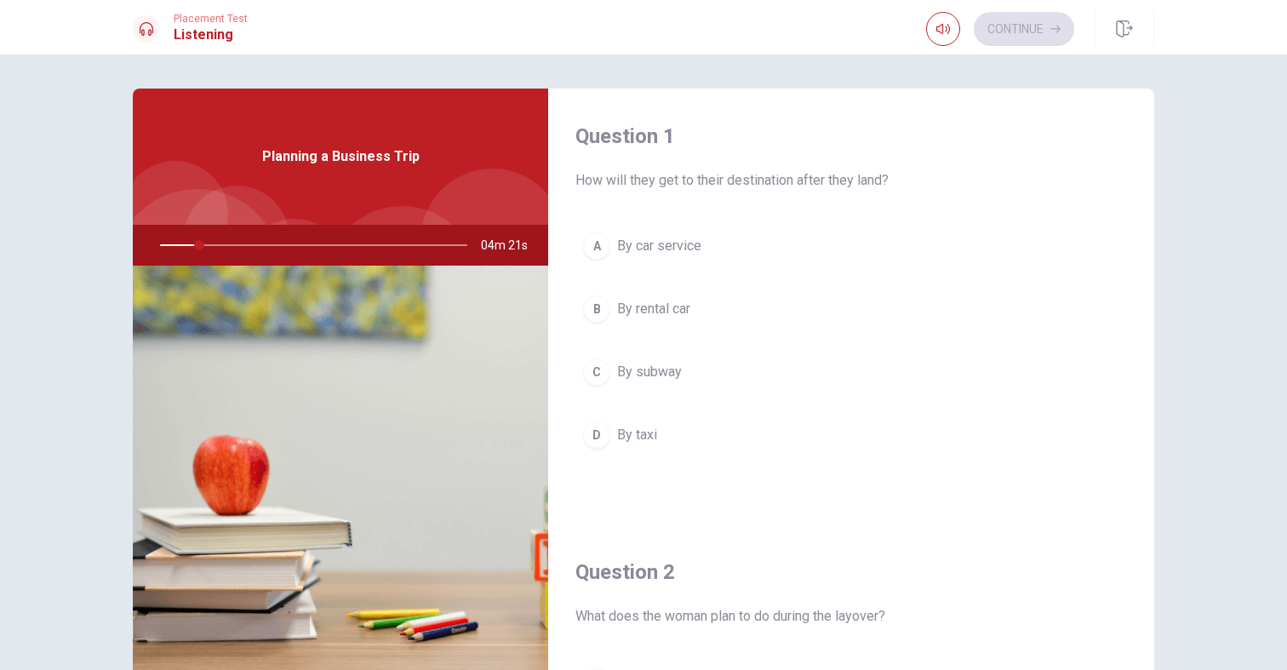
click at [454, 169] on div "Planning a Business Trip" at bounding box center [340, 157] width 415 height 136
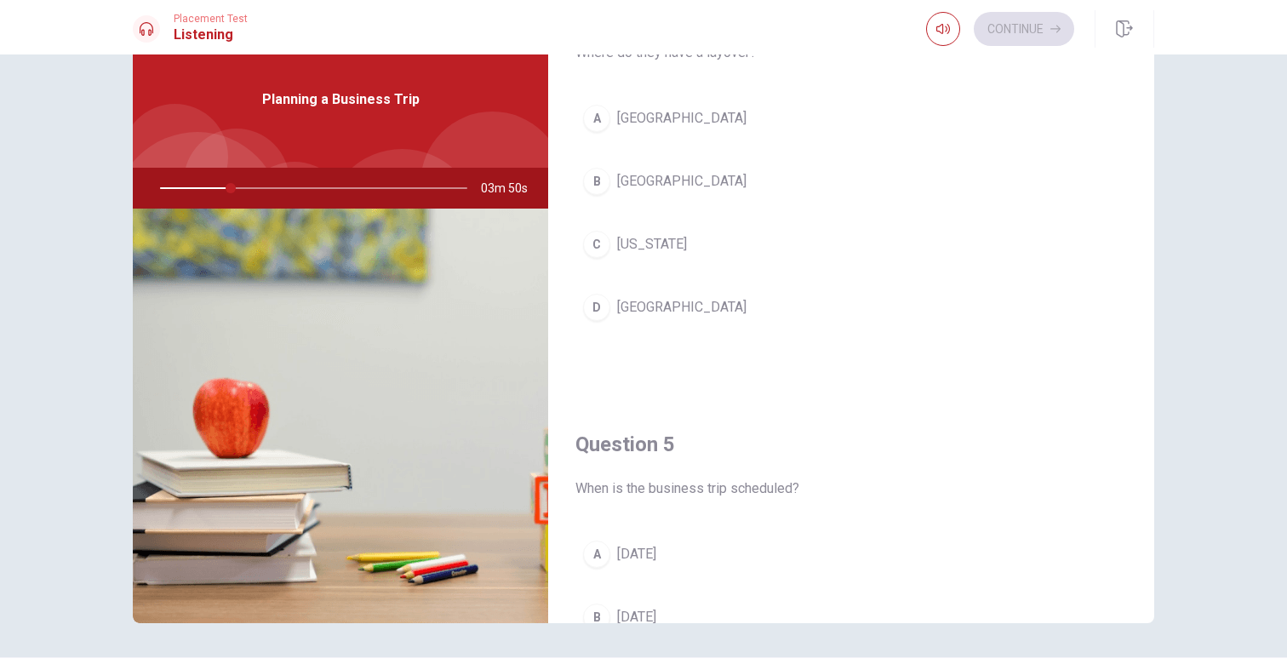
scroll to position [1383, 0]
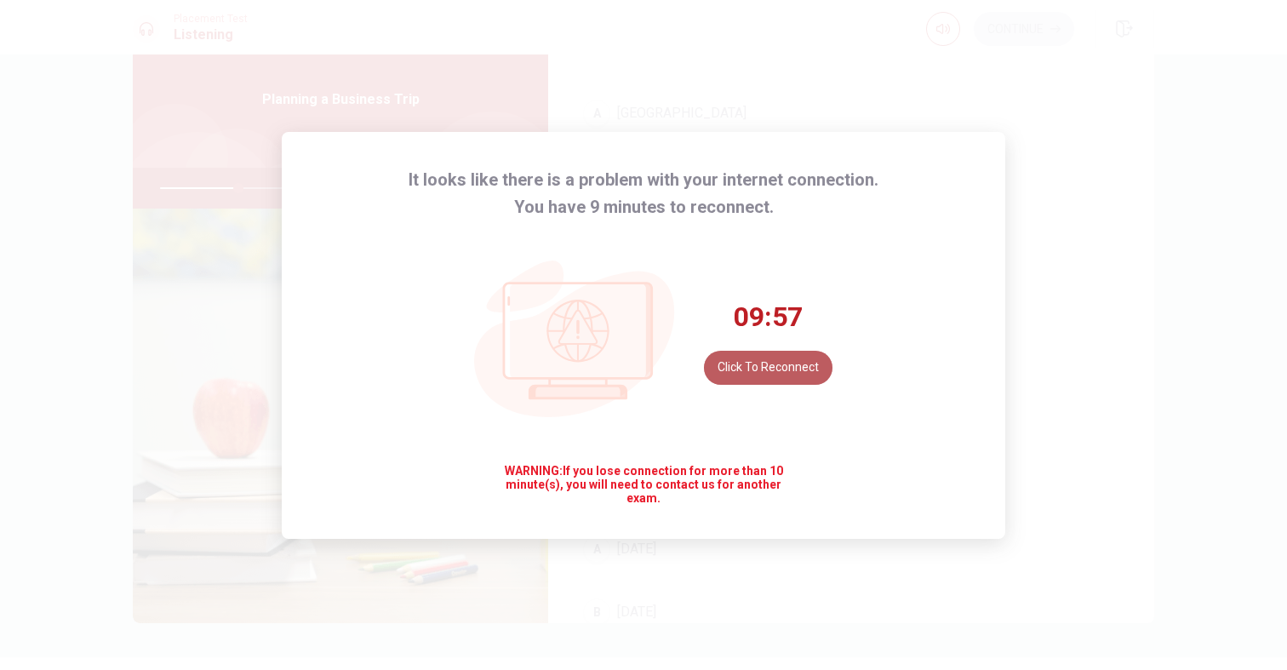
click at [713, 371] on button "Click to reconnect" at bounding box center [768, 368] width 129 height 34
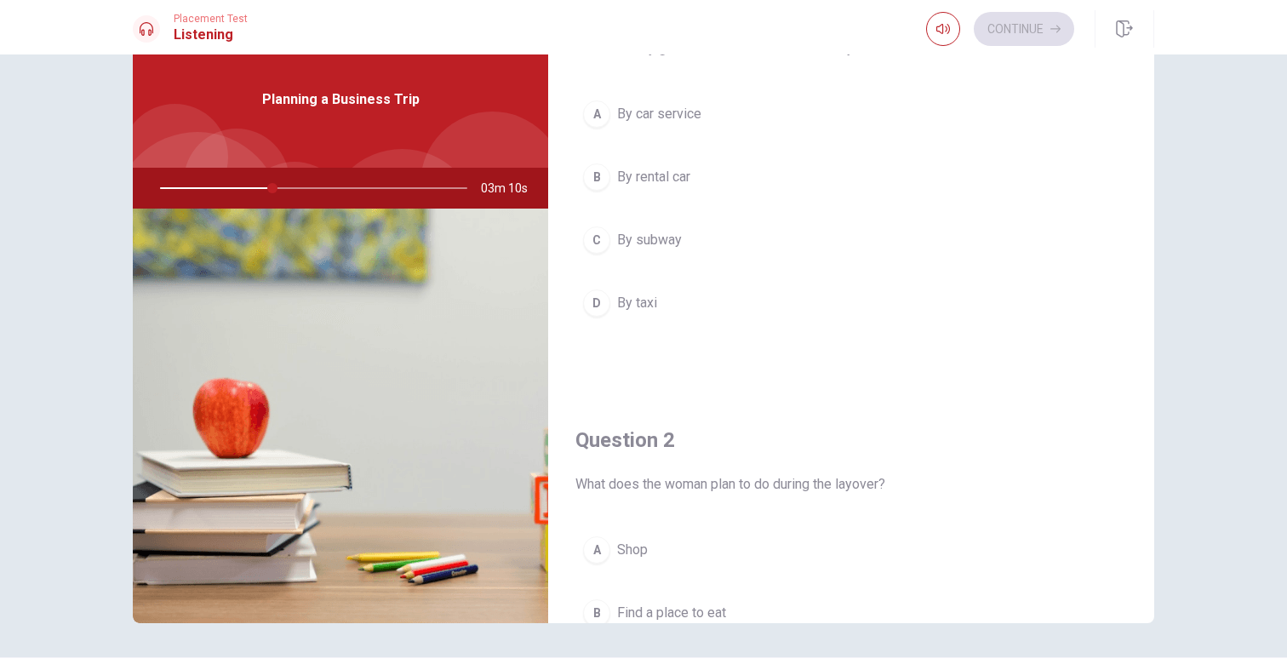
scroll to position [16, 0]
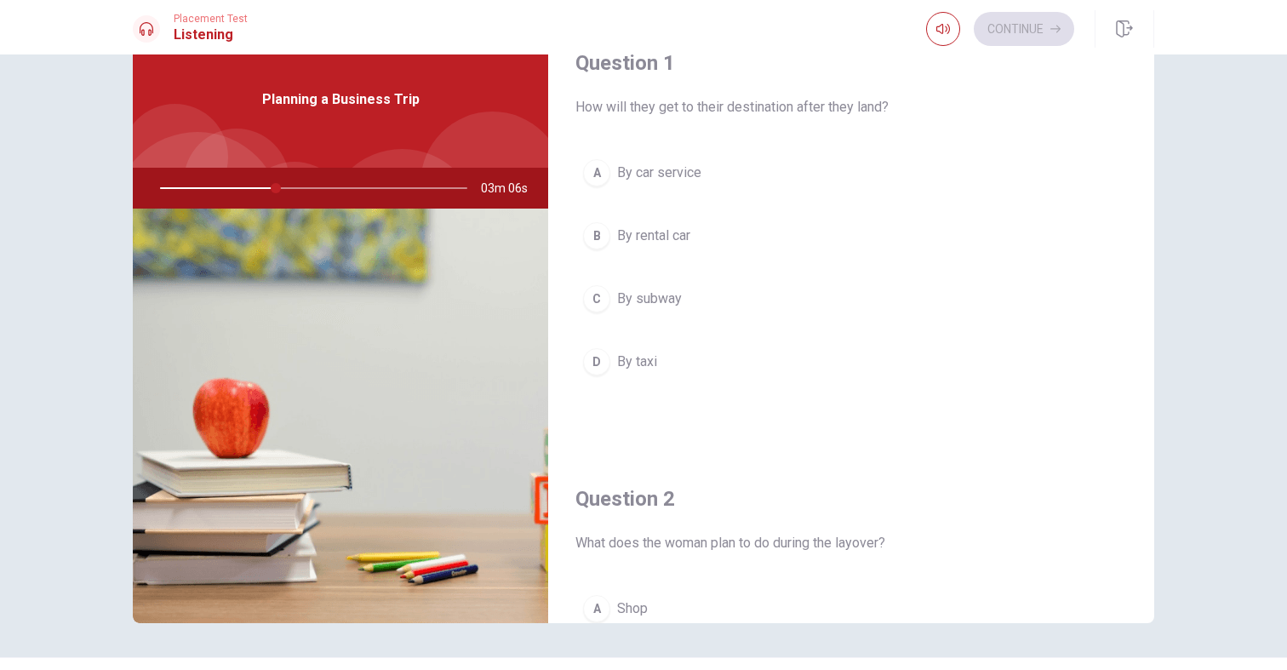
click at [596, 171] on div "A" at bounding box center [596, 172] width 27 height 27
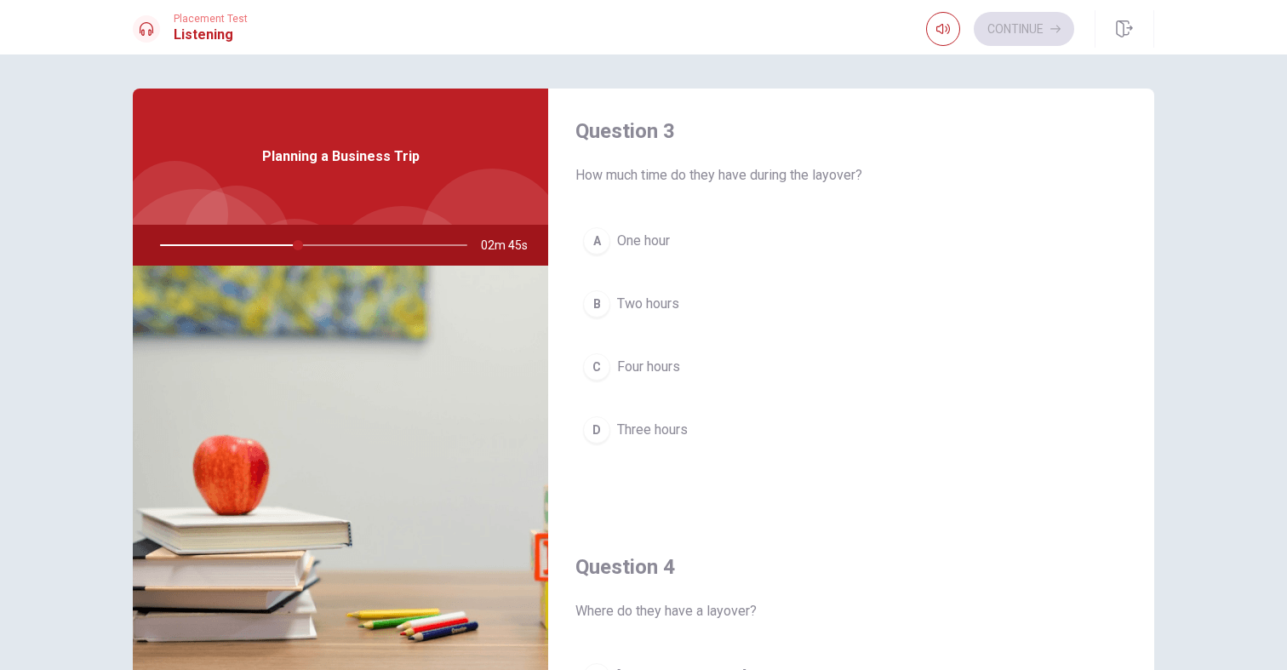
scroll to position [895, 0]
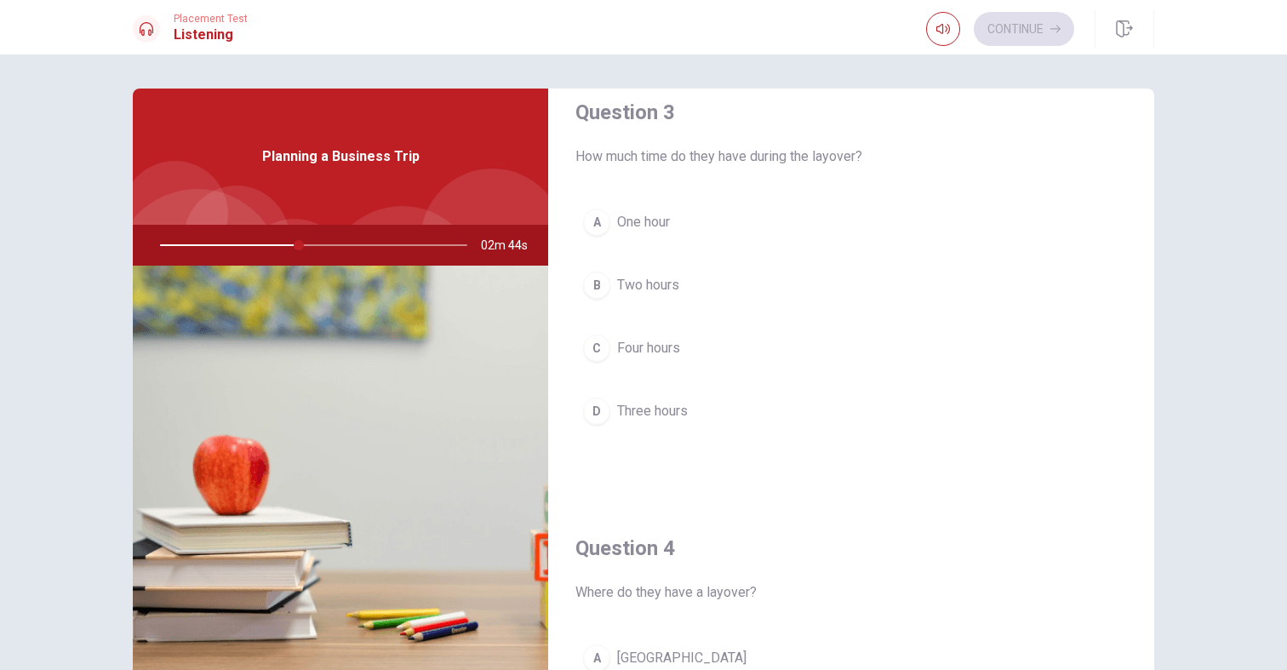
click at [596, 287] on div "B" at bounding box center [596, 285] width 27 height 27
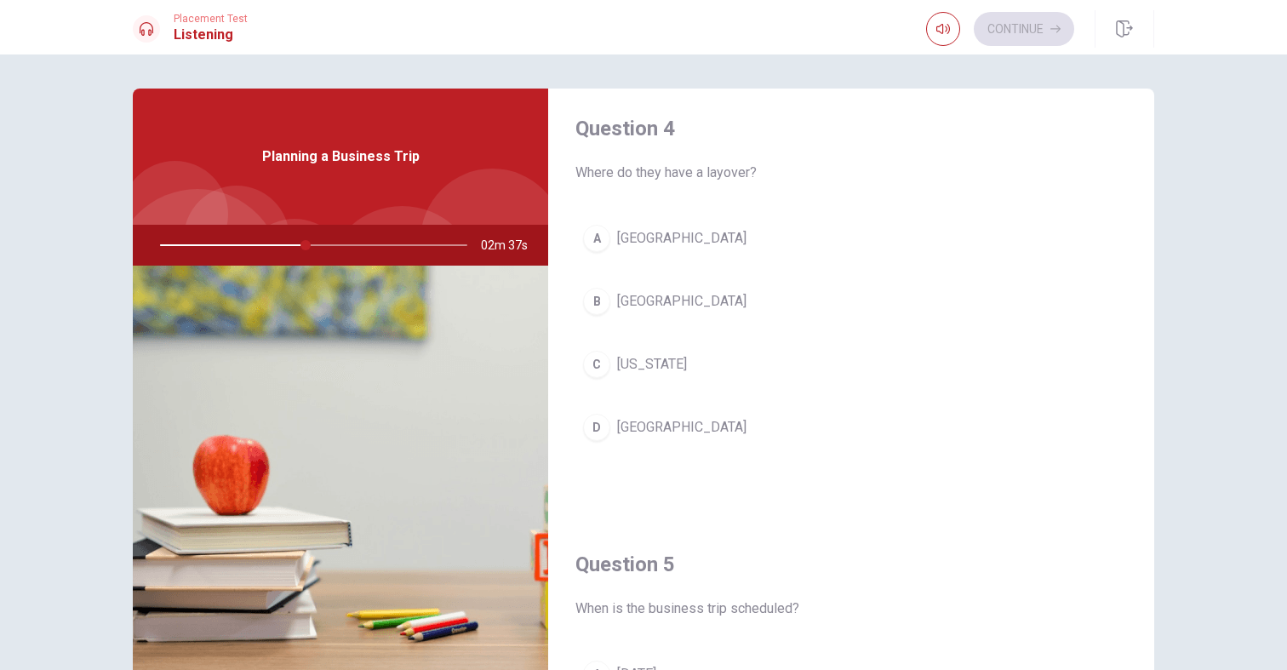
scroll to position [1333, 0]
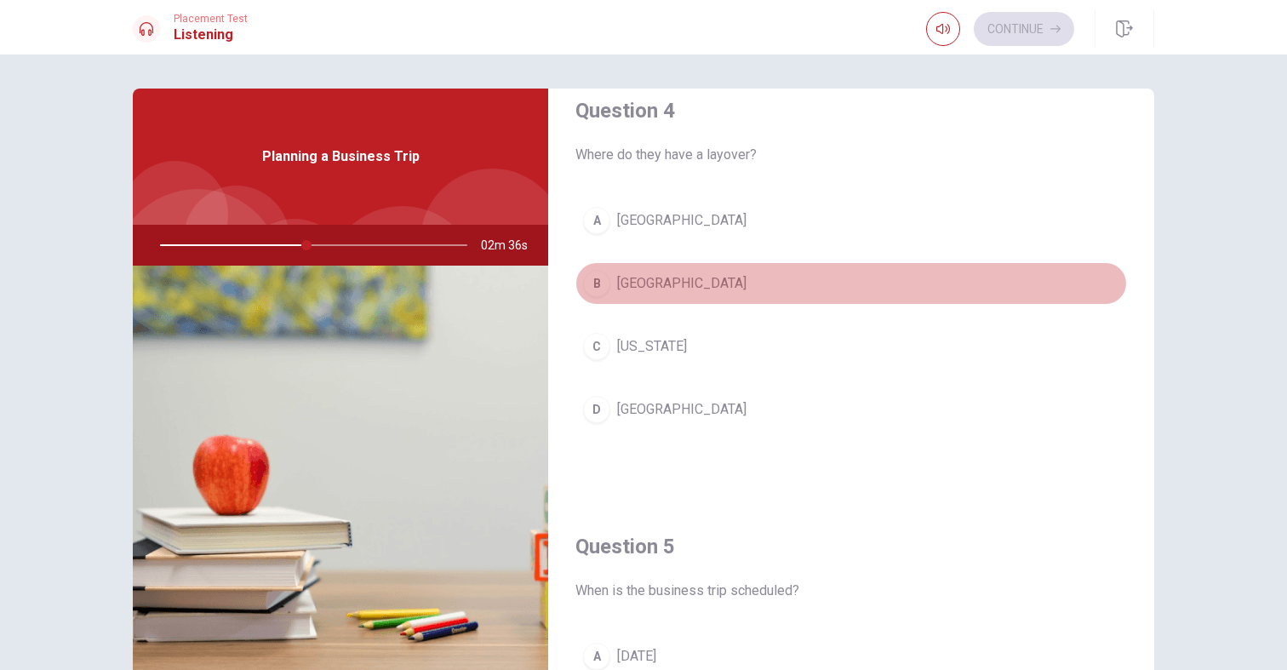
click at [603, 284] on div "B" at bounding box center [596, 283] width 27 height 27
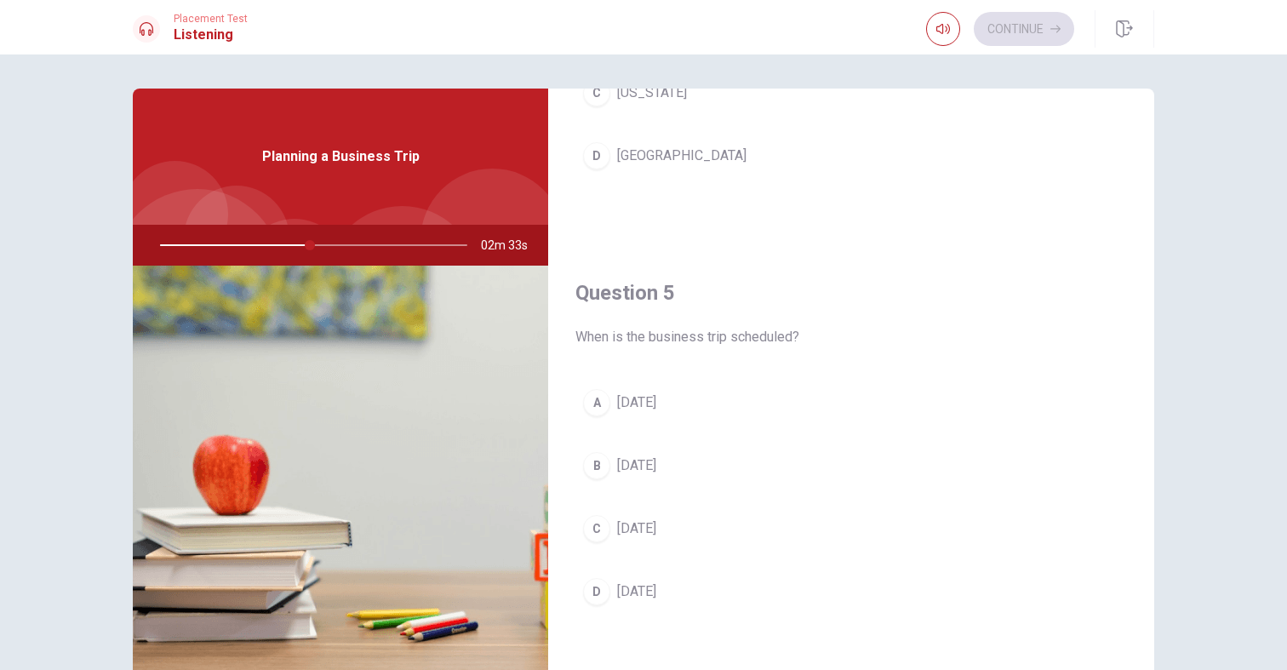
scroll to position [1587, 0]
click at [287, 246] on div at bounding box center [310, 245] width 341 height 41
click at [285, 243] on div at bounding box center [310, 245] width 341 height 41
drag, startPoint x: 318, startPoint y: 246, endPoint x: 282, endPoint y: 244, distance: 36.6
click at [282, 244] on div at bounding box center [310, 245] width 341 height 41
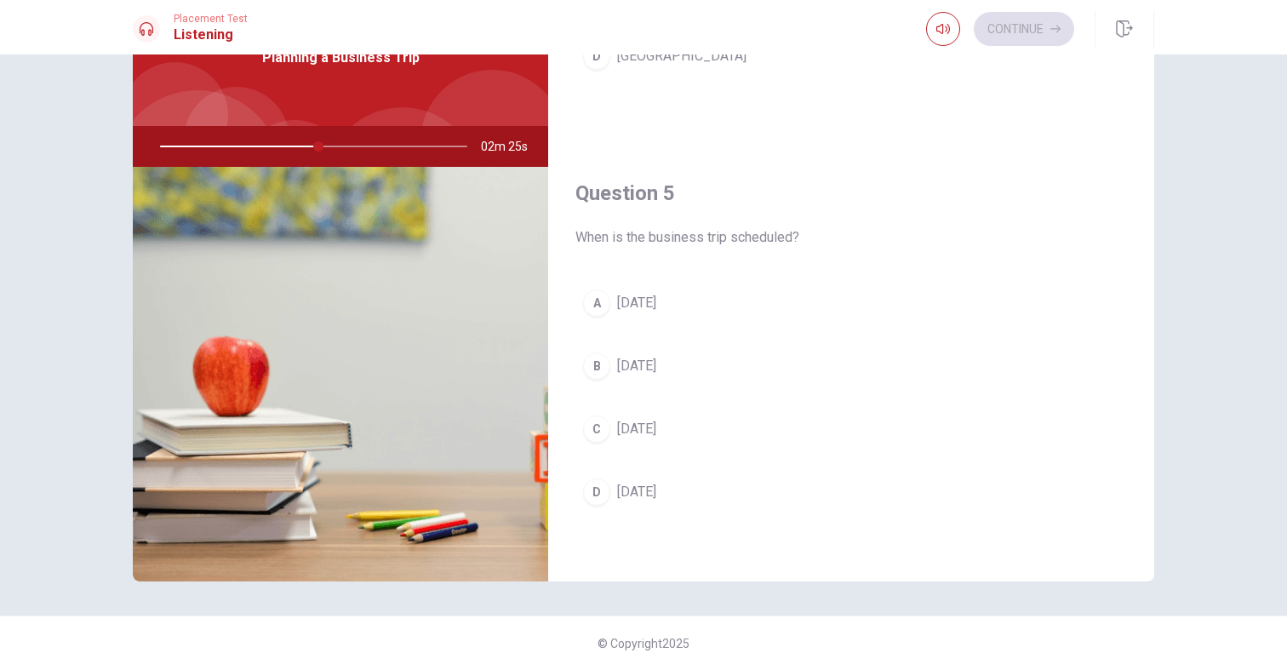
scroll to position [1577, 0]
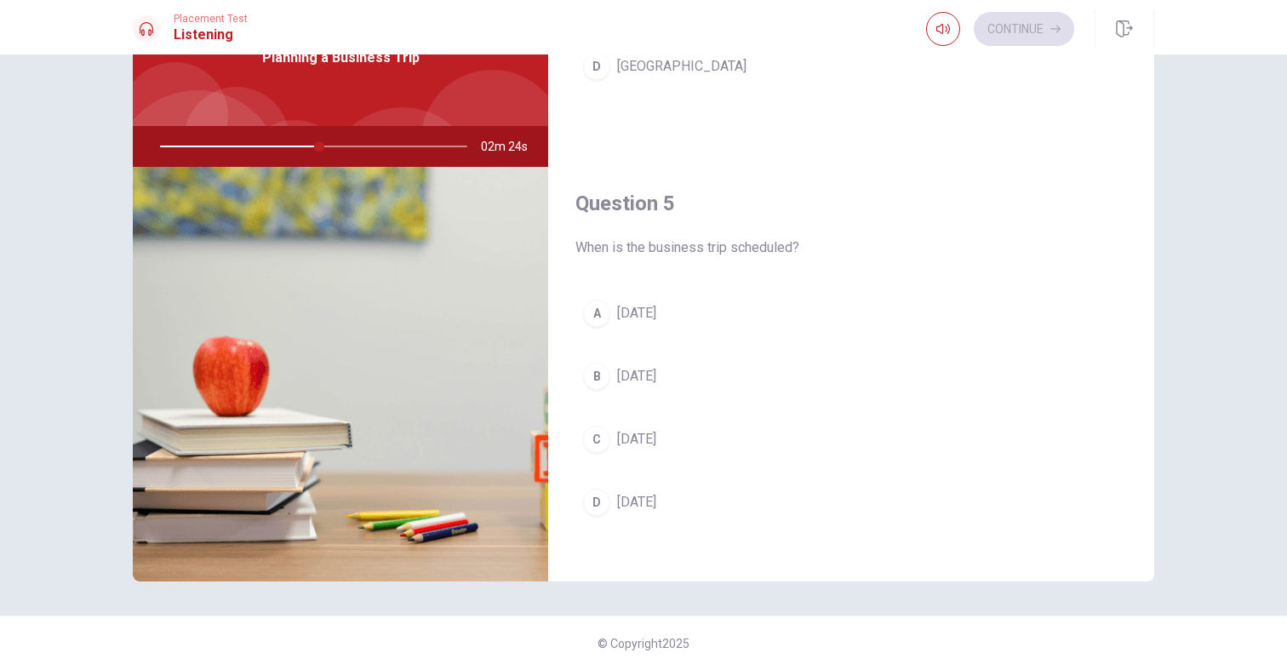
click at [597, 313] on div "A" at bounding box center [596, 313] width 27 height 27
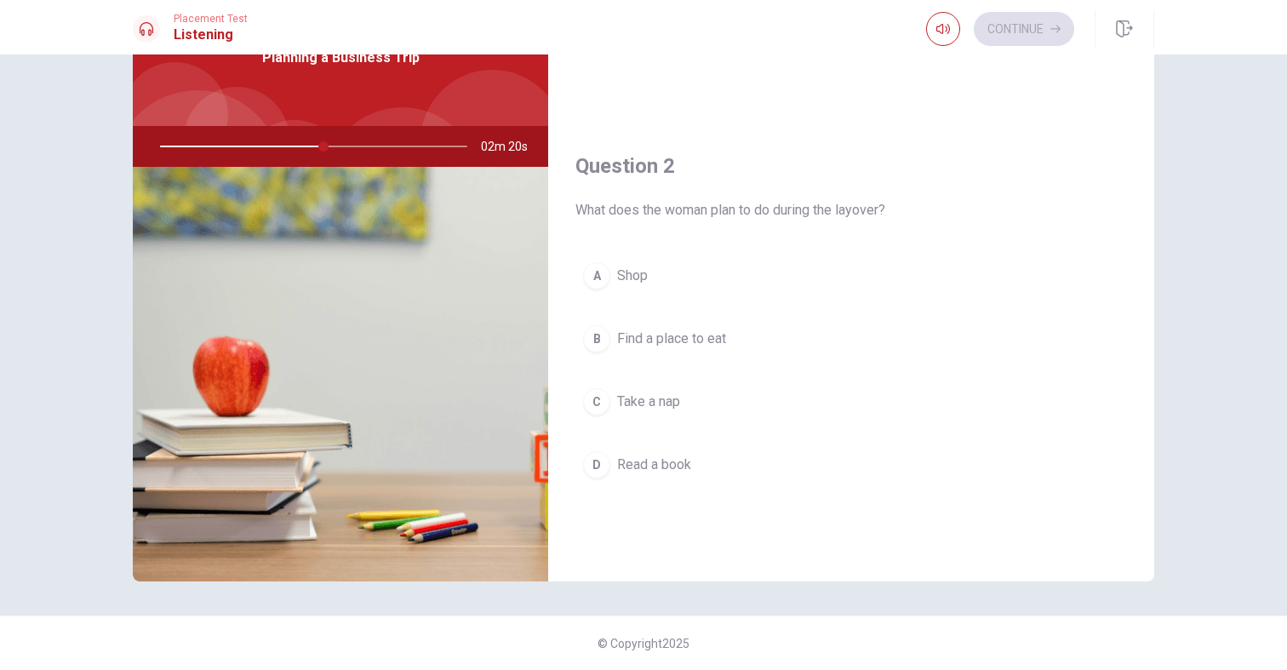
scroll to position [303, 0]
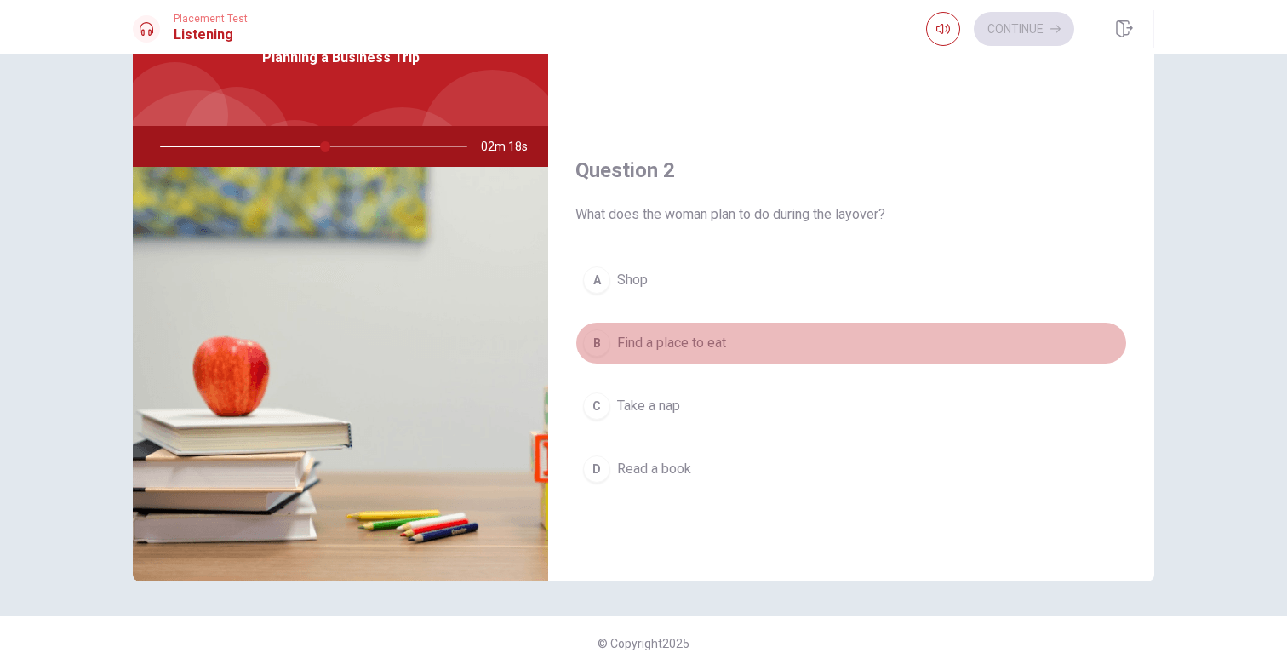
click at [592, 343] on div "B" at bounding box center [596, 342] width 27 height 27
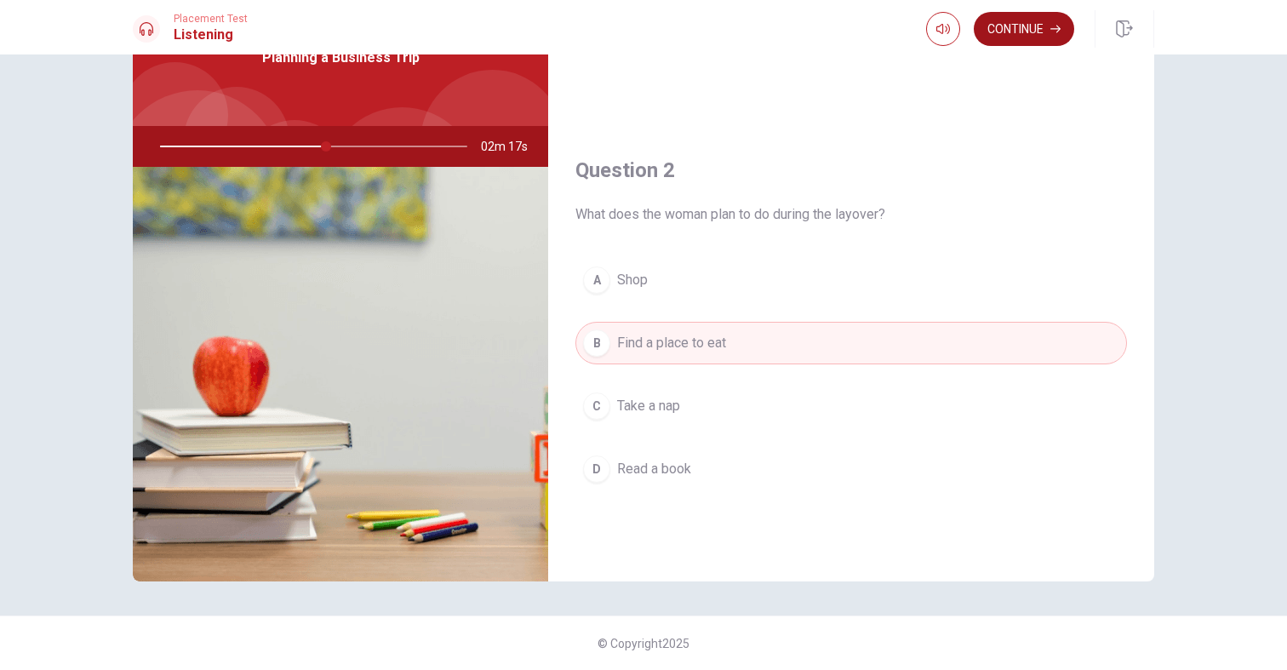
click at [1010, 34] on button "Continue" at bounding box center [1024, 29] width 100 height 34
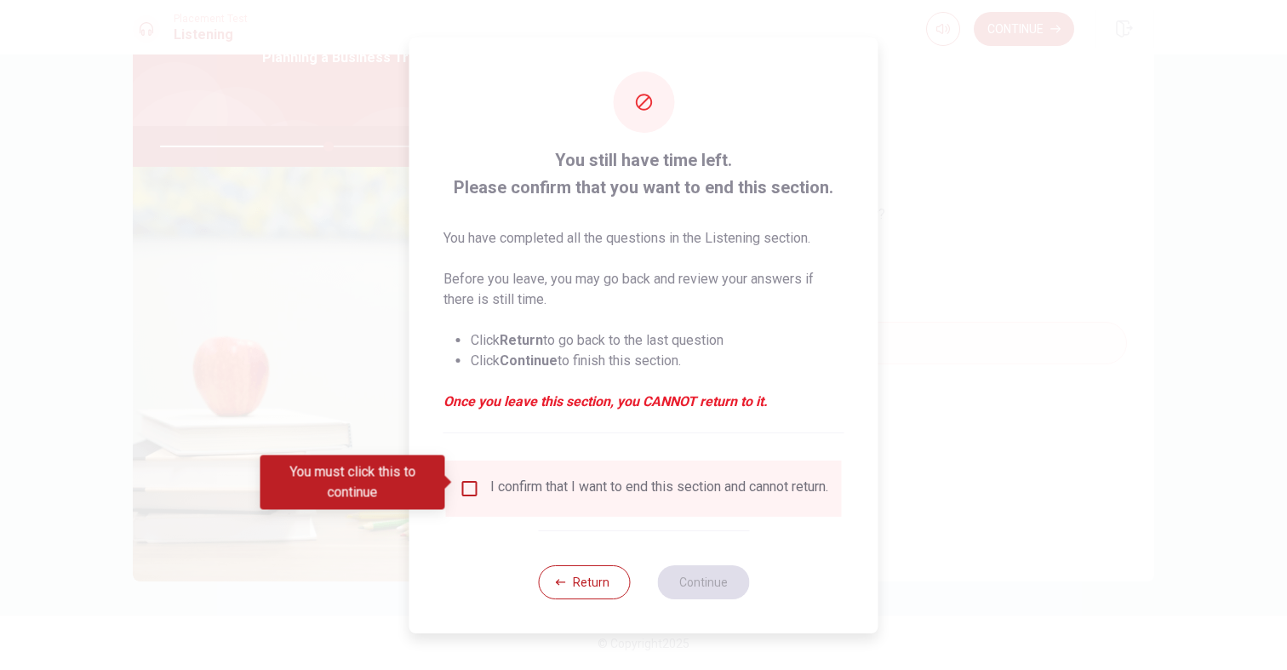
click at [513, 495] on div "I confirm that I want to end this section and cannot return." at bounding box center [659, 488] width 338 height 20
click at [470, 489] on input "You must click this to continue" at bounding box center [470, 488] width 20 height 20
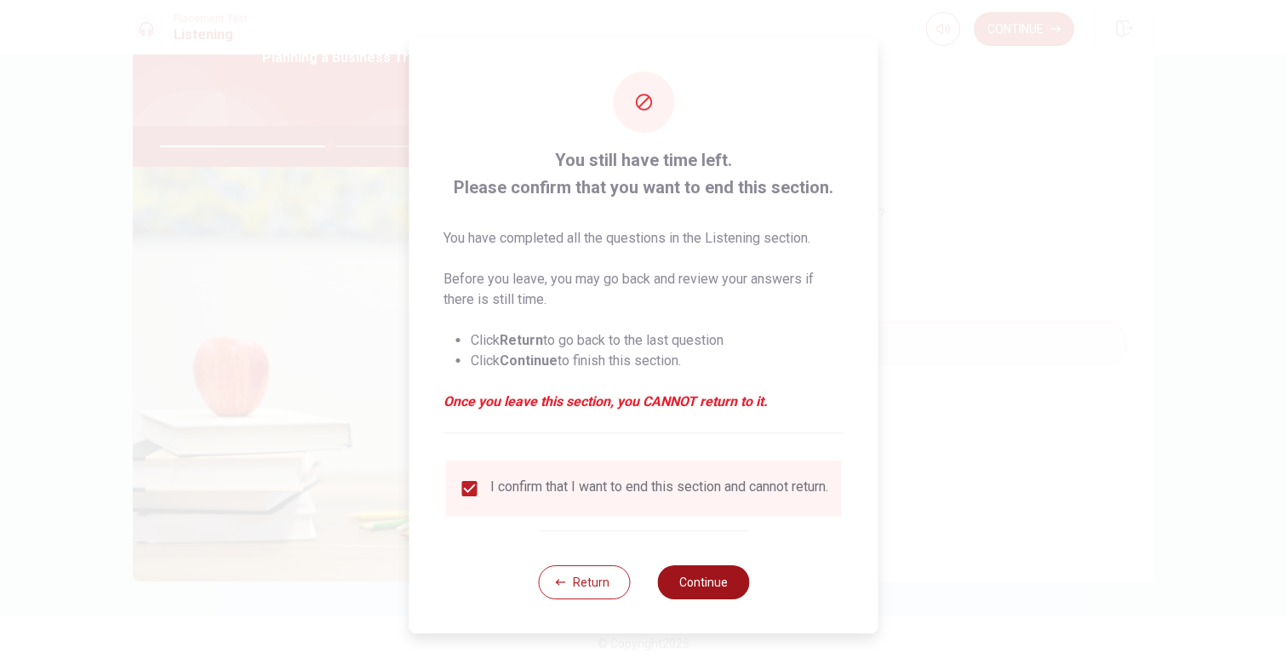
click at [681, 570] on button "Continue" at bounding box center [703, 582] width 92 height 34
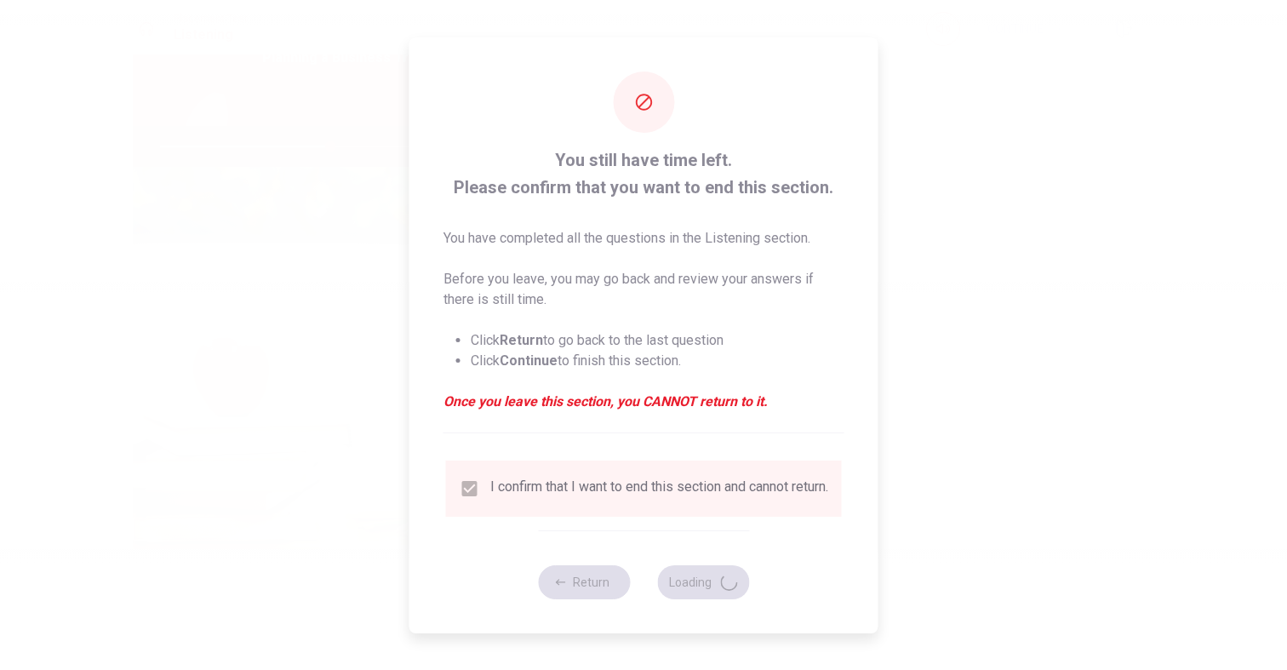
type input "56"
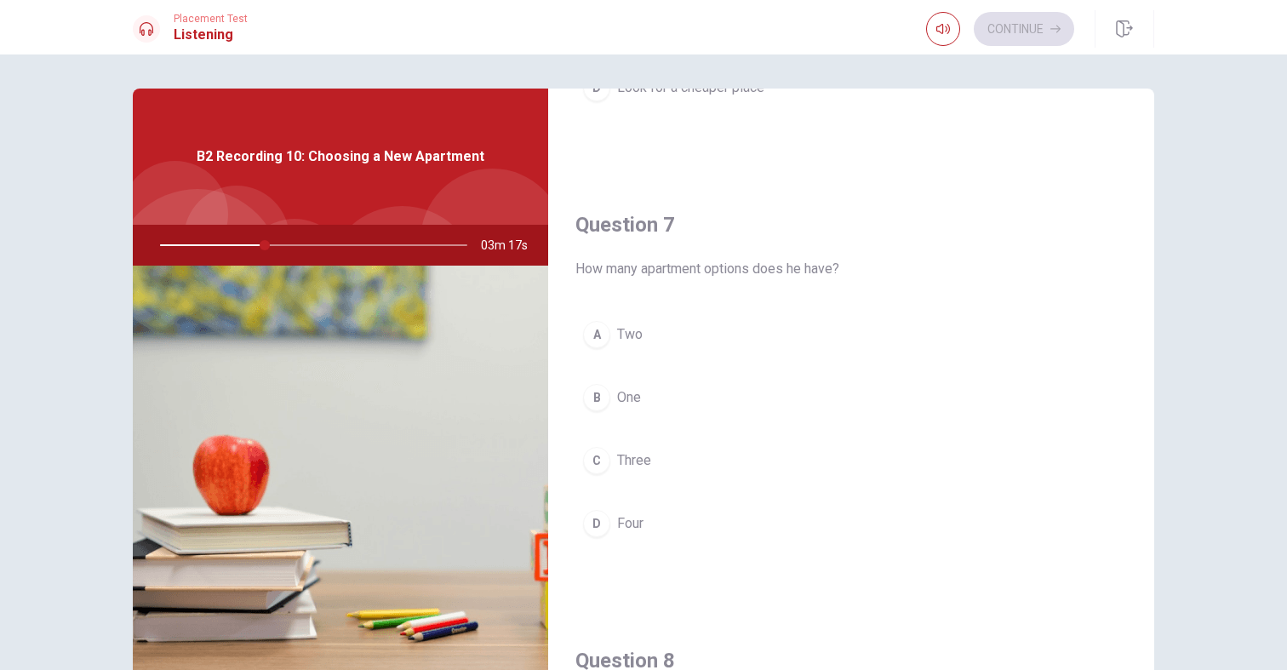
scroll to position [356, 0]
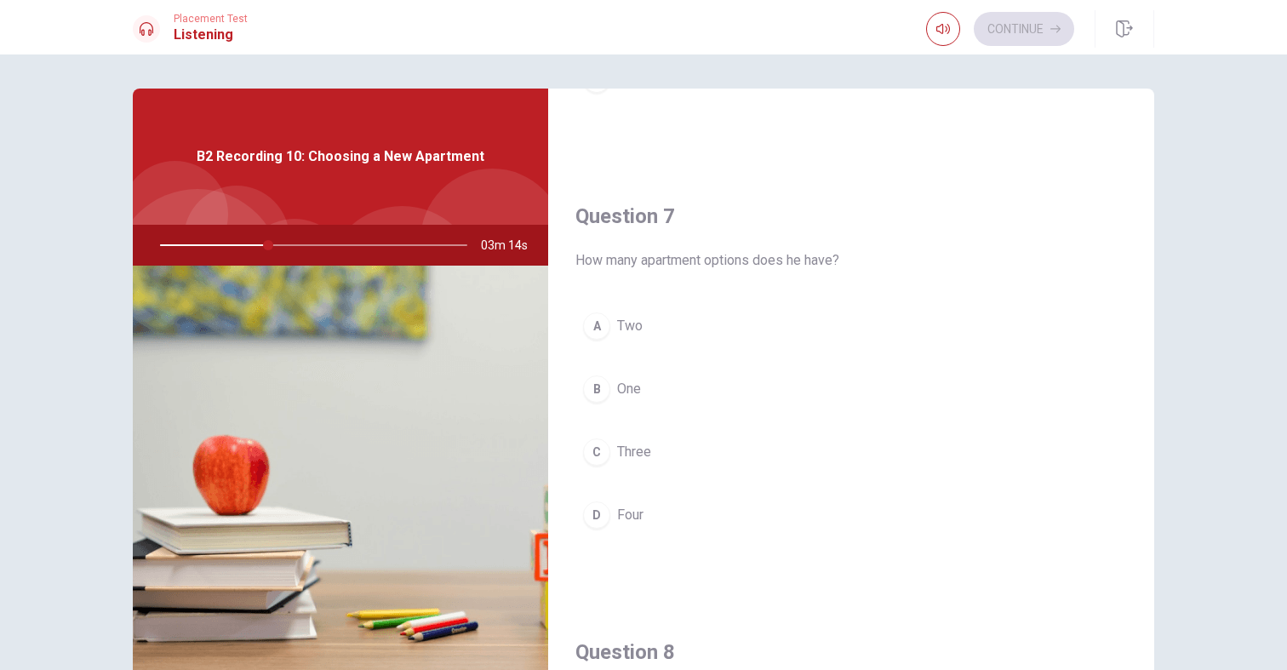
click at [597, 320] on div "A" at bounding box center [596, 325] width 27 height 27
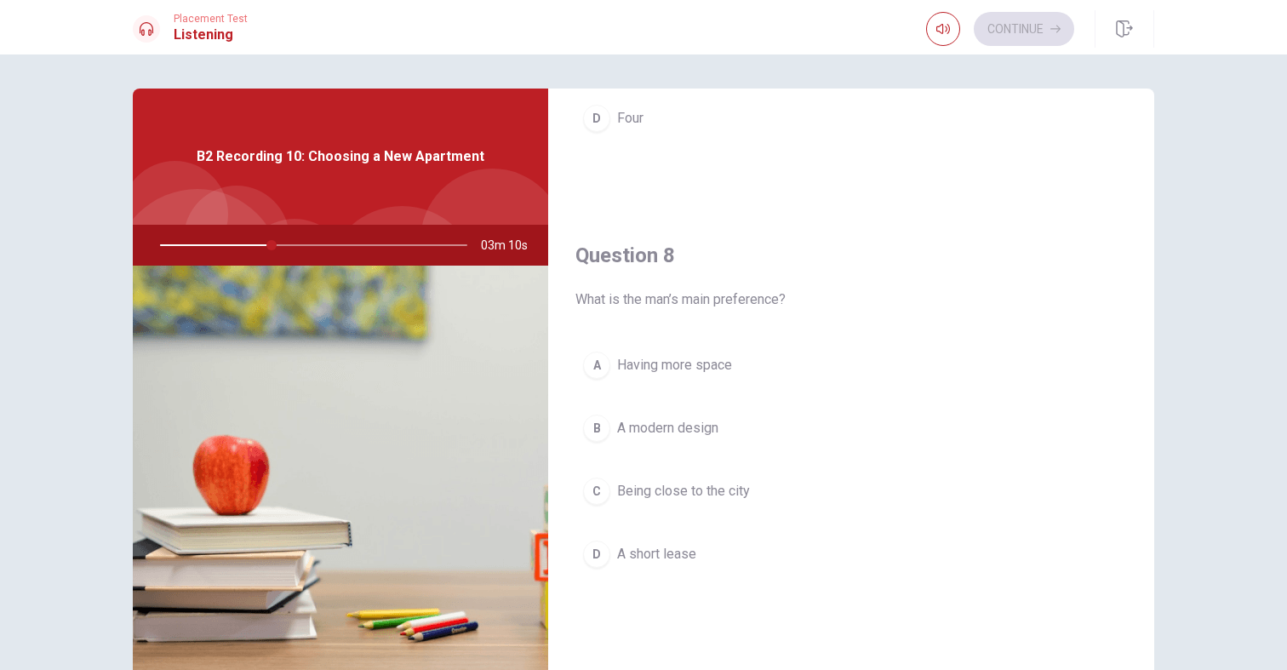
scroll to position [753, 0]
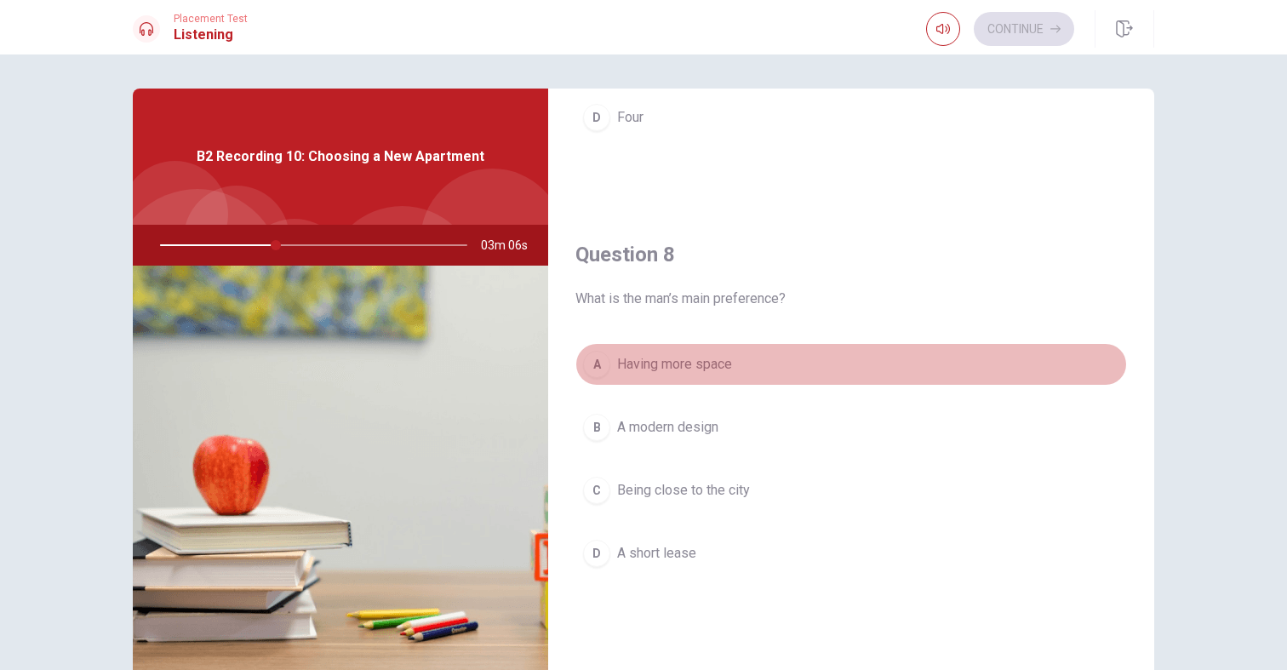
click at [597, 367] on div "A" at bounding box center [596, 364] width 27 height 27
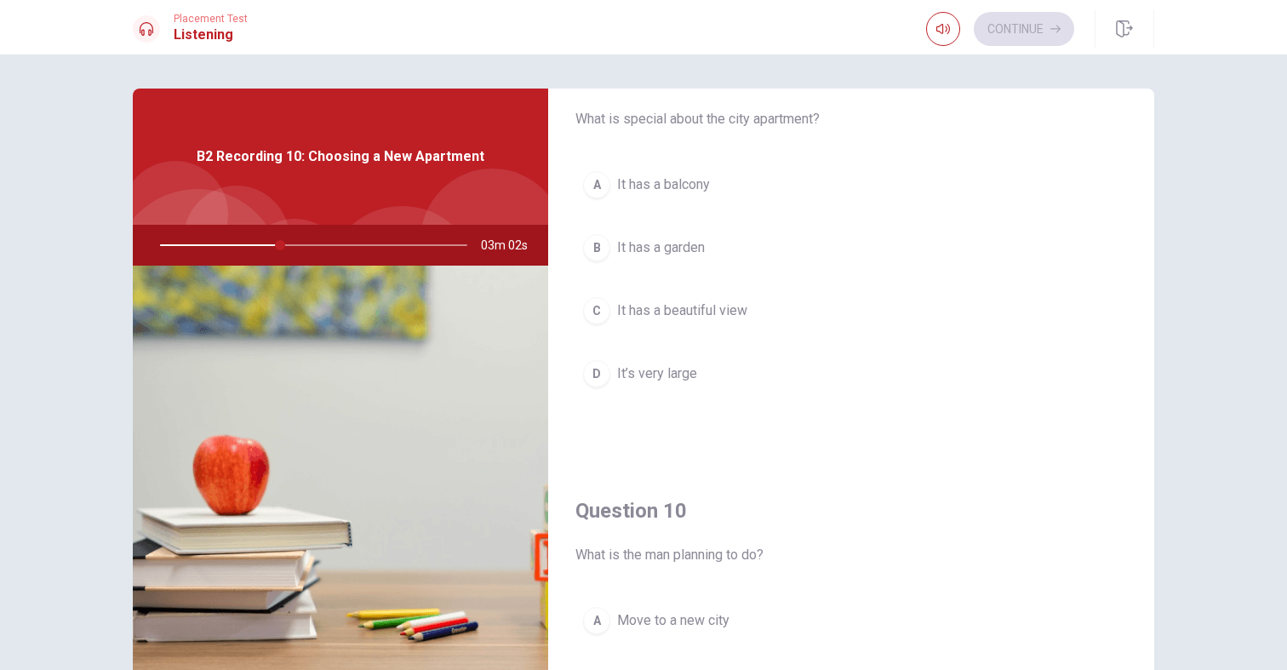
scroll to position [1242, 0]
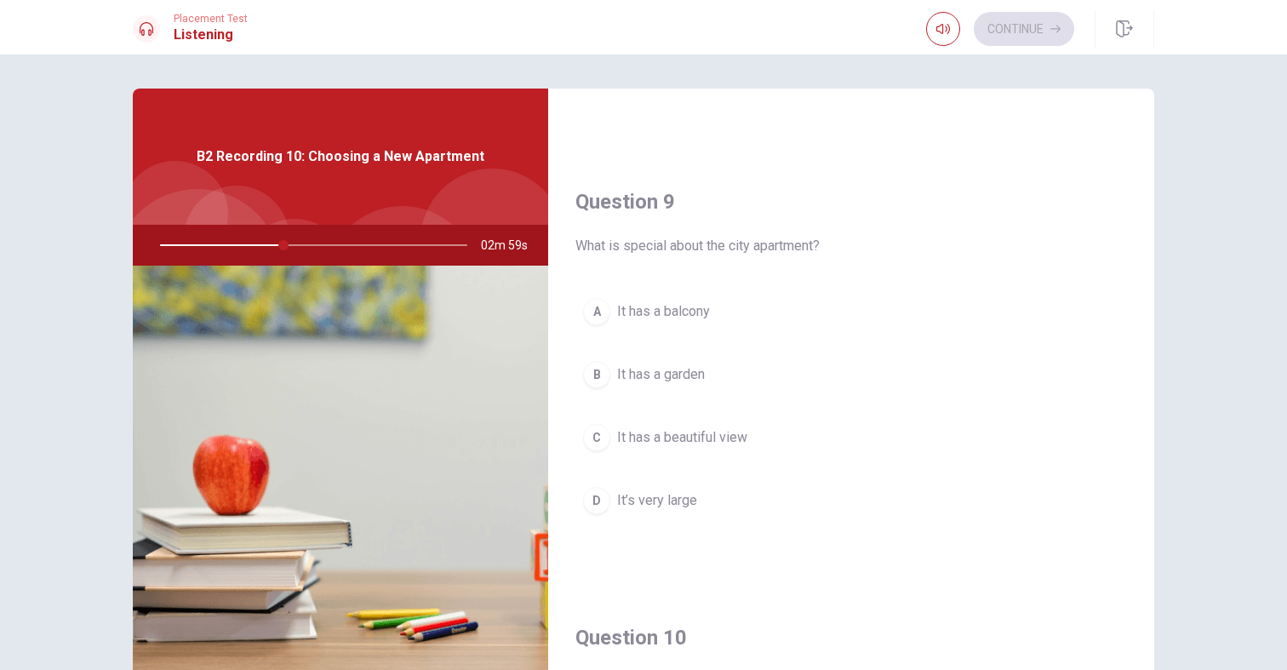
click at [587, 442] on div "C" at bounding box center [596, 437] width 27 height 27
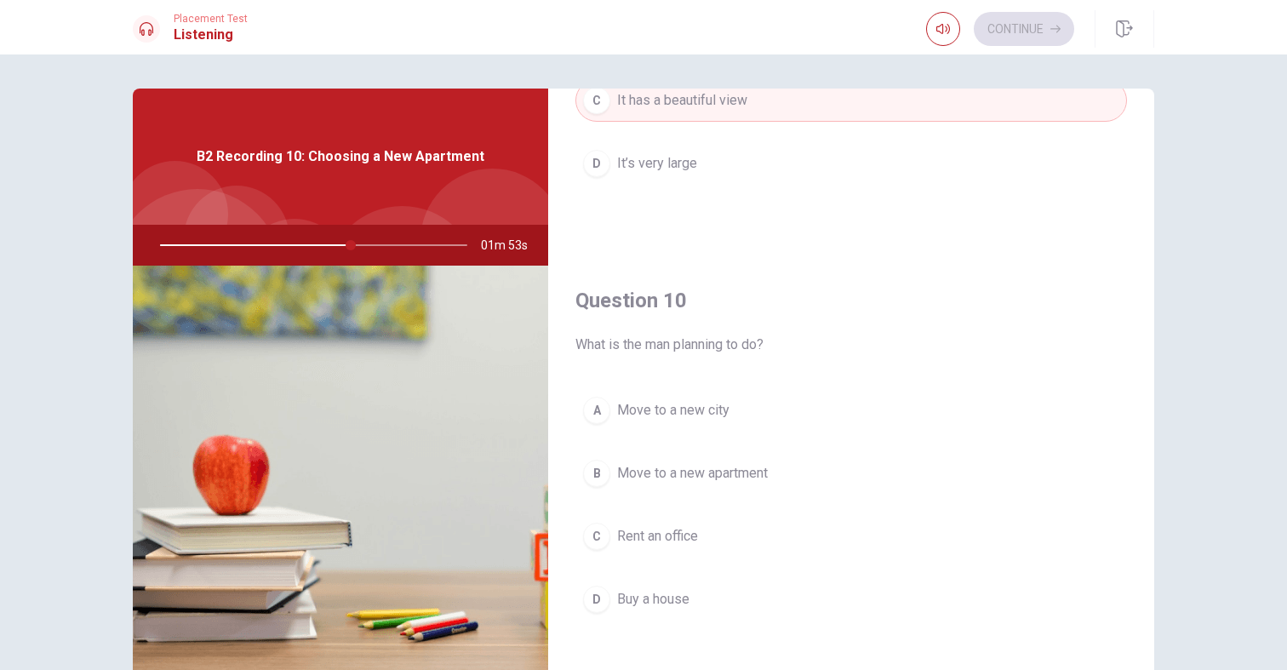
scroll to position [1587, 0]
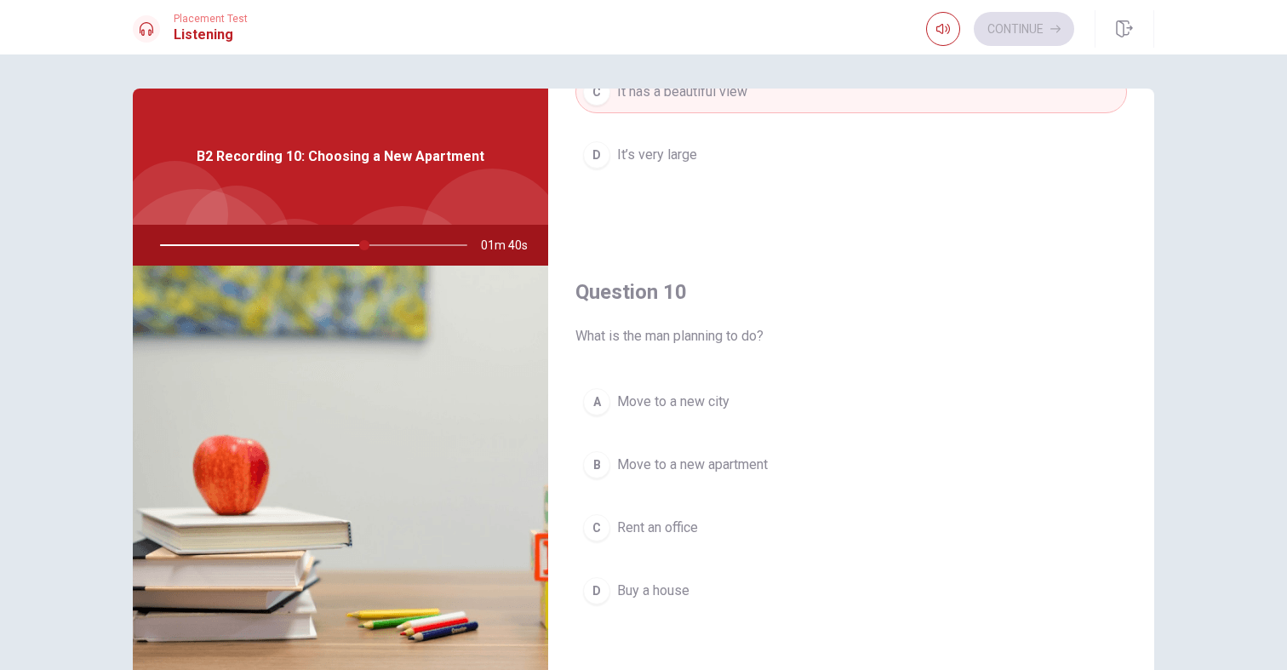
click at [598, 401] on div "A" at bounding box center [596, 401] width 27 height 27
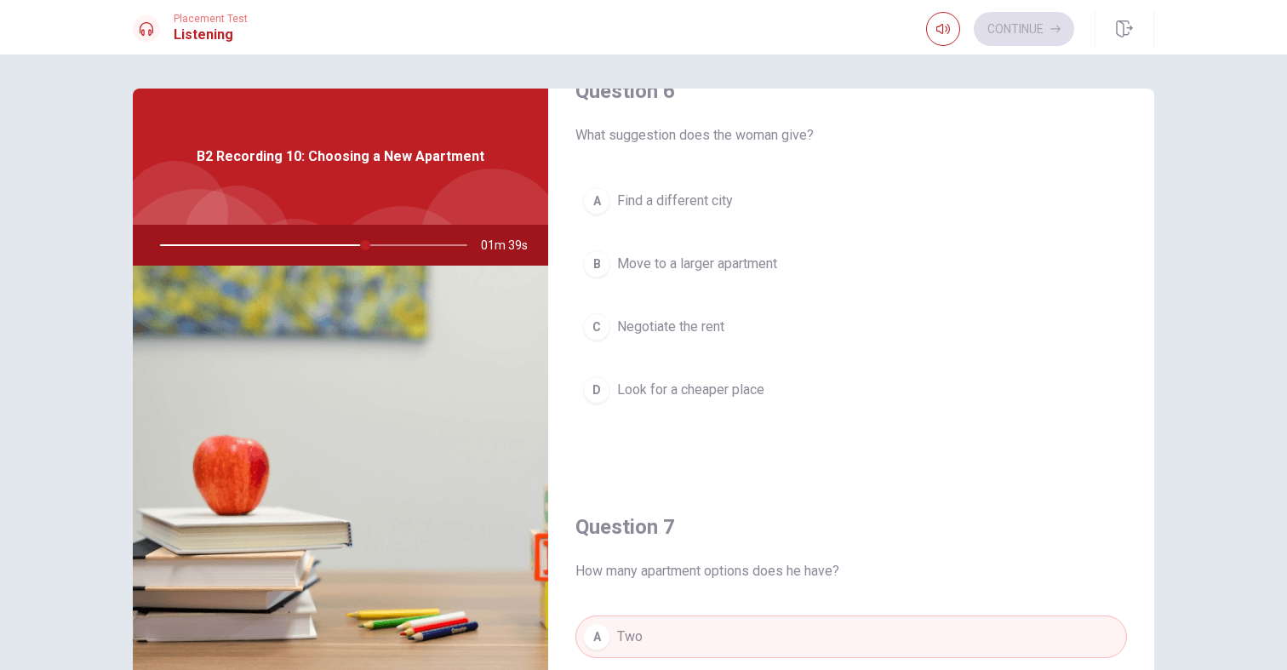
scroll to position [0, 0]
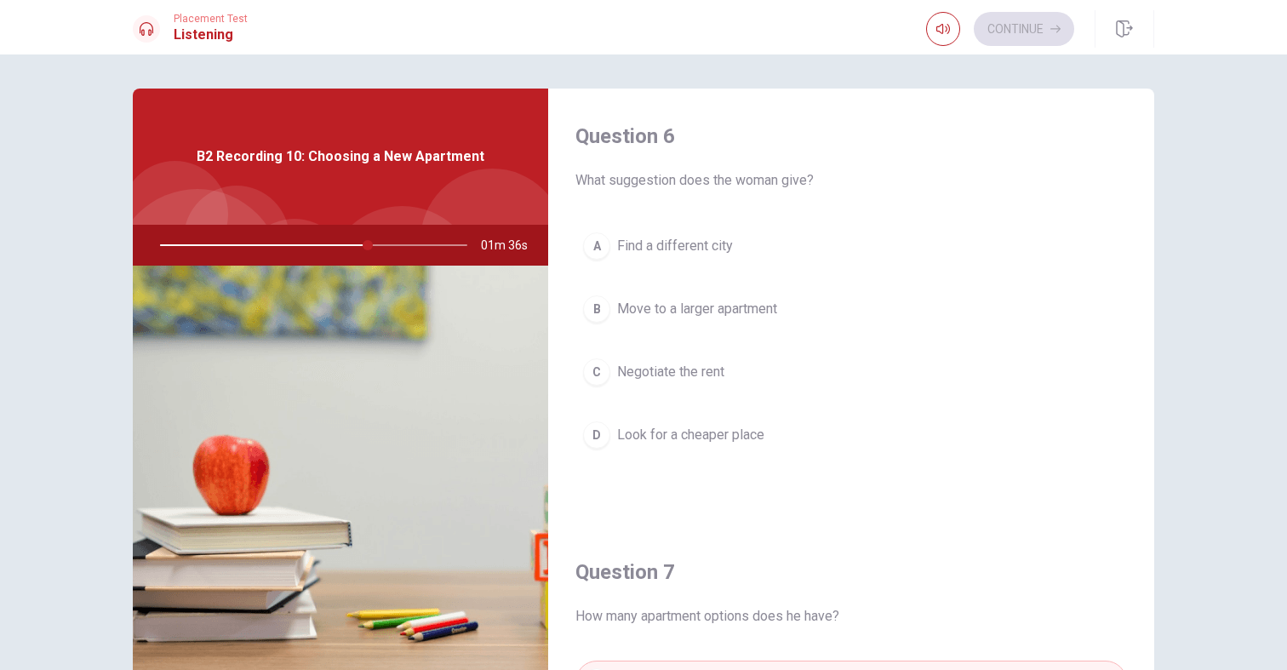
click at [595, 257] on div "A" at bounding box center [596, 245] width 27 height 27
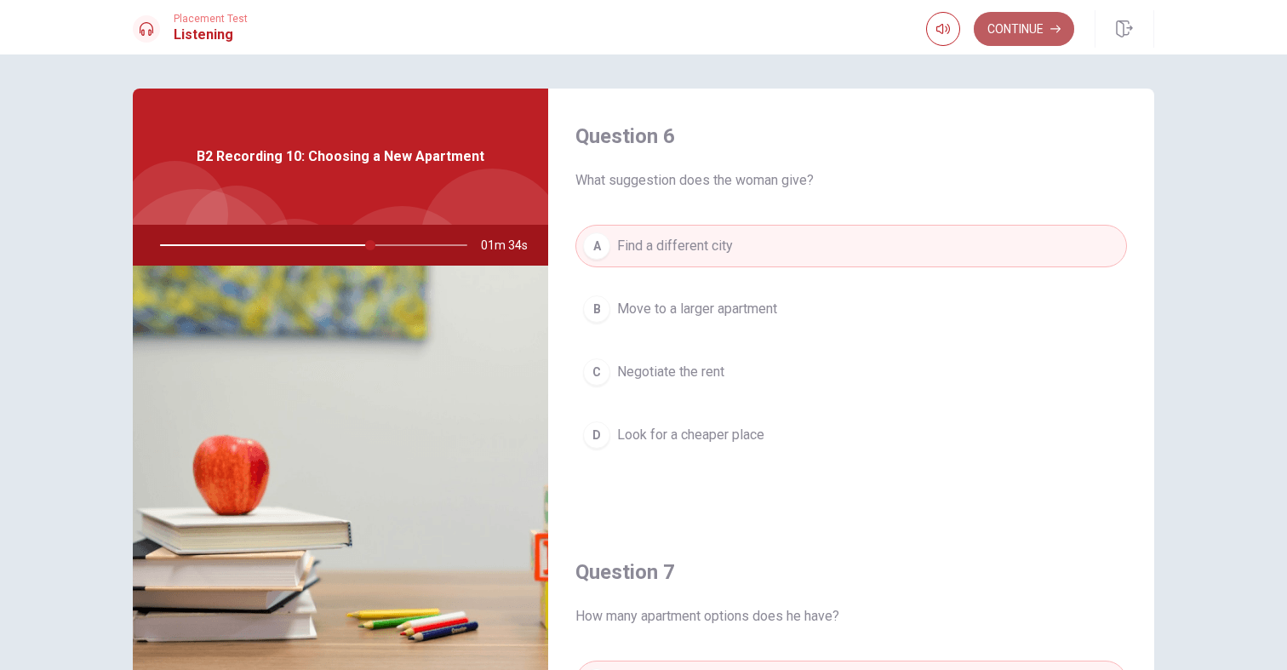
click at [986, 35] on button "Continue" at bounding box center [1024, 29] width 100 height 34
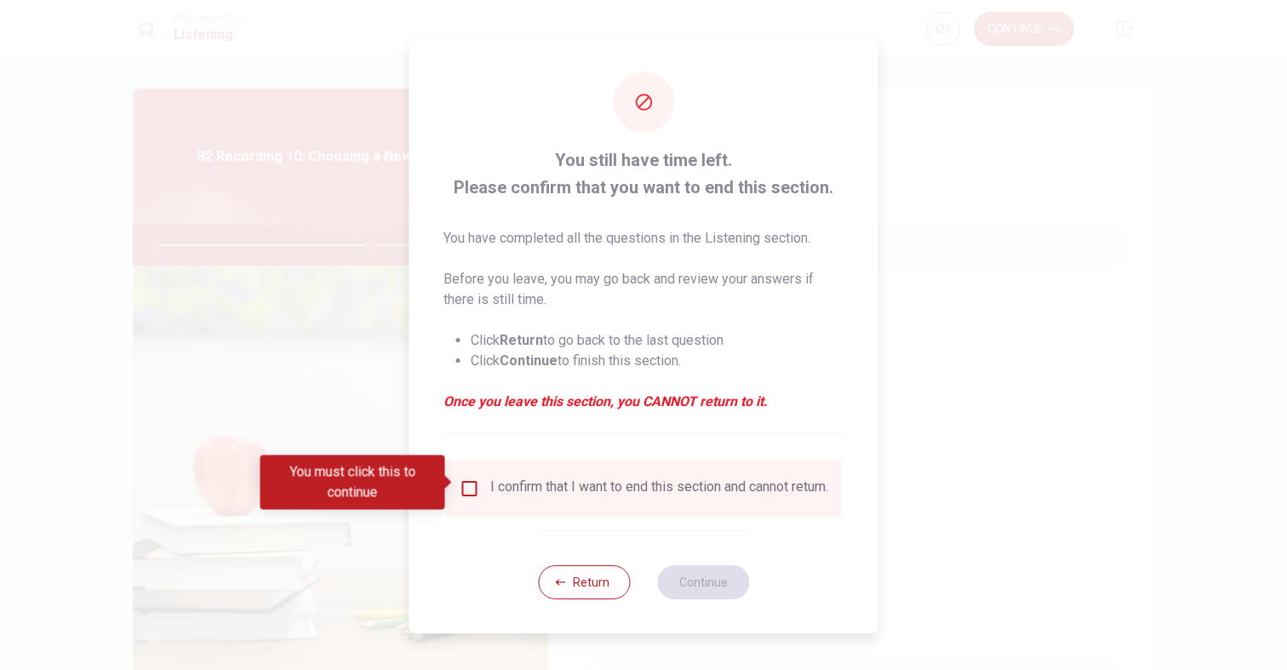
click at [521, 496] on div "I confirm that I want to end this section and cannot return." at bounding box center [659, 488] width 338 height 20
click at [506, 487] on div "I confirm that I want to end this section and cannot return." at bounding box center [659, 488] width 338 height 20
click at [471, 485] on input "You must click this to continue" at bounding box center [470, 488] width 20 height 20
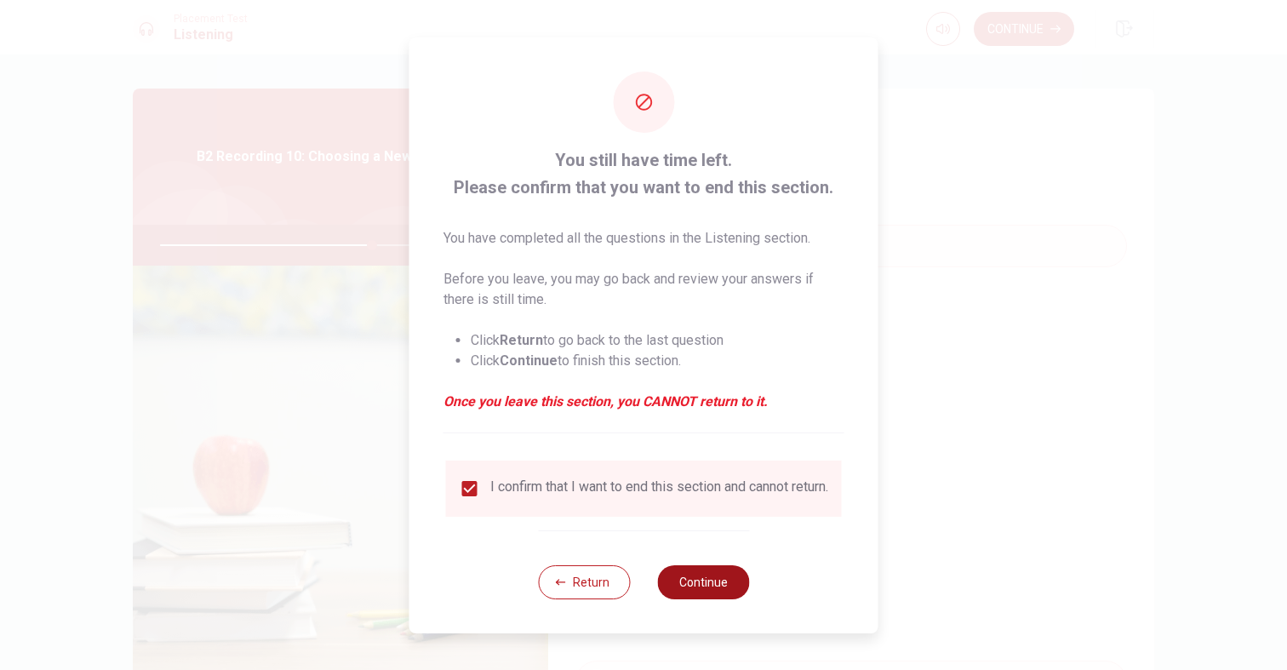
click at [731, 591] on button "Continue" at bounding box center [703, 582] width 92 height 34
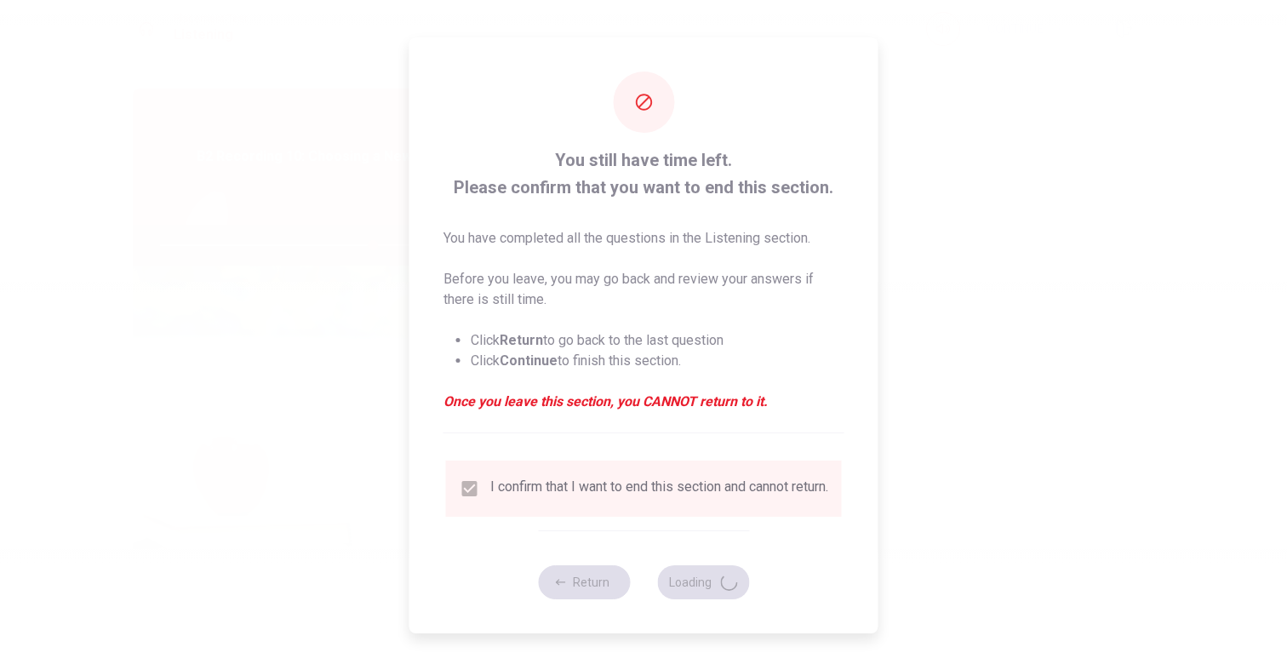
type input "70"
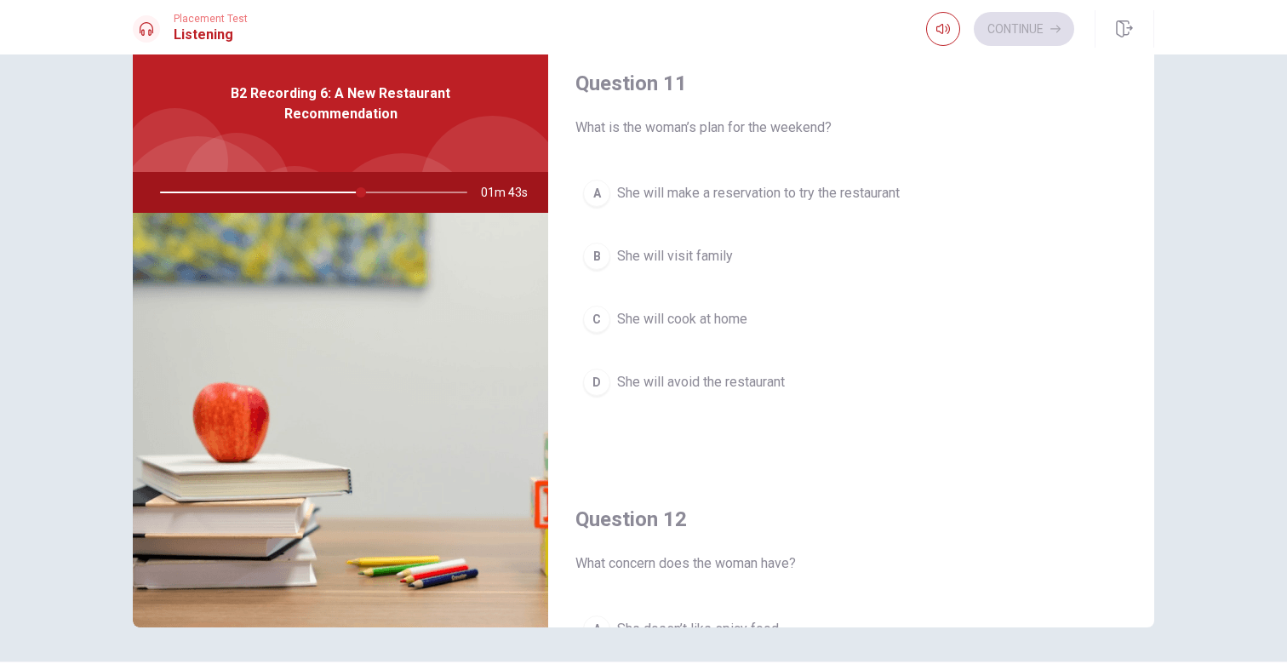
click at [615, 186] on button "A She will make a reservation to try the restaurant" at bounding box center [851, 193] width 552 height 43
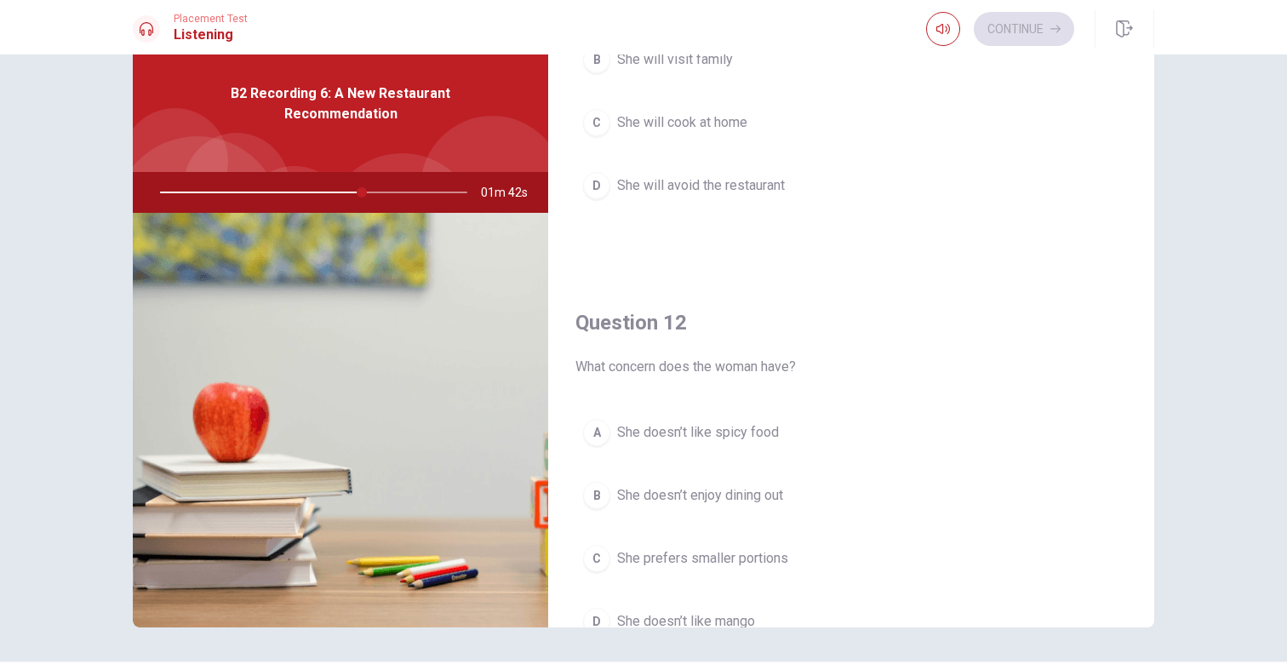
scroll to position [288, 0]
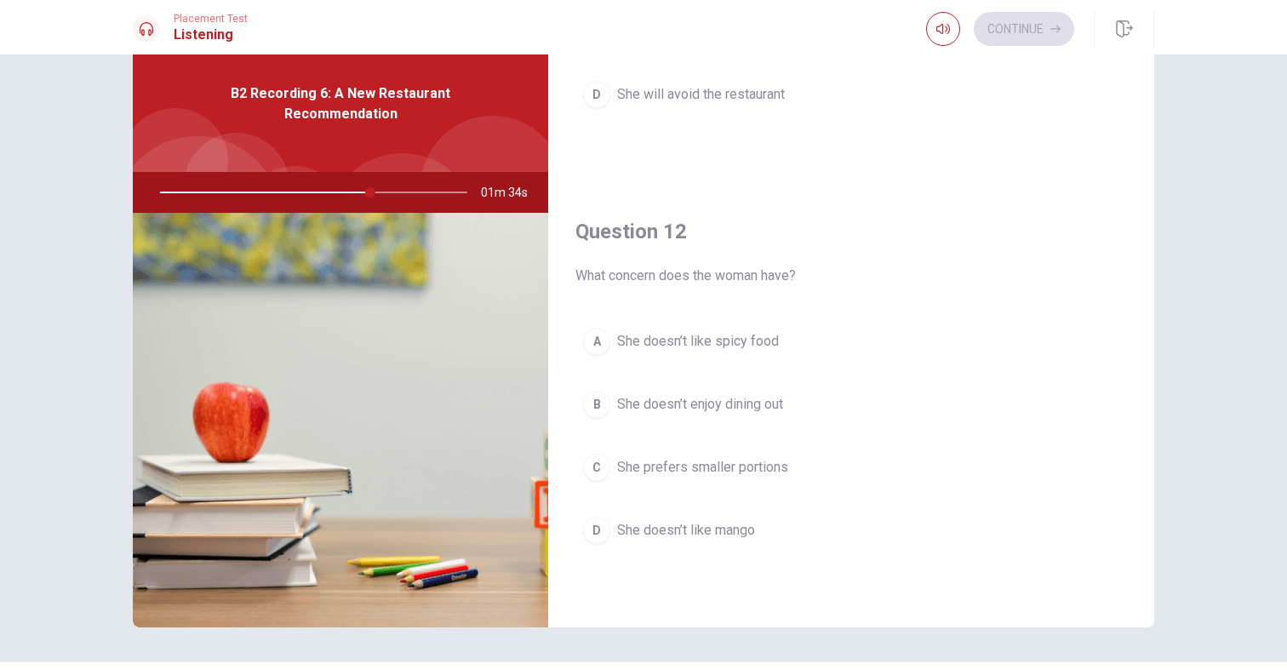
click at [595, 347] on div "A" at bounding box center [596, 341] width 27 height 27
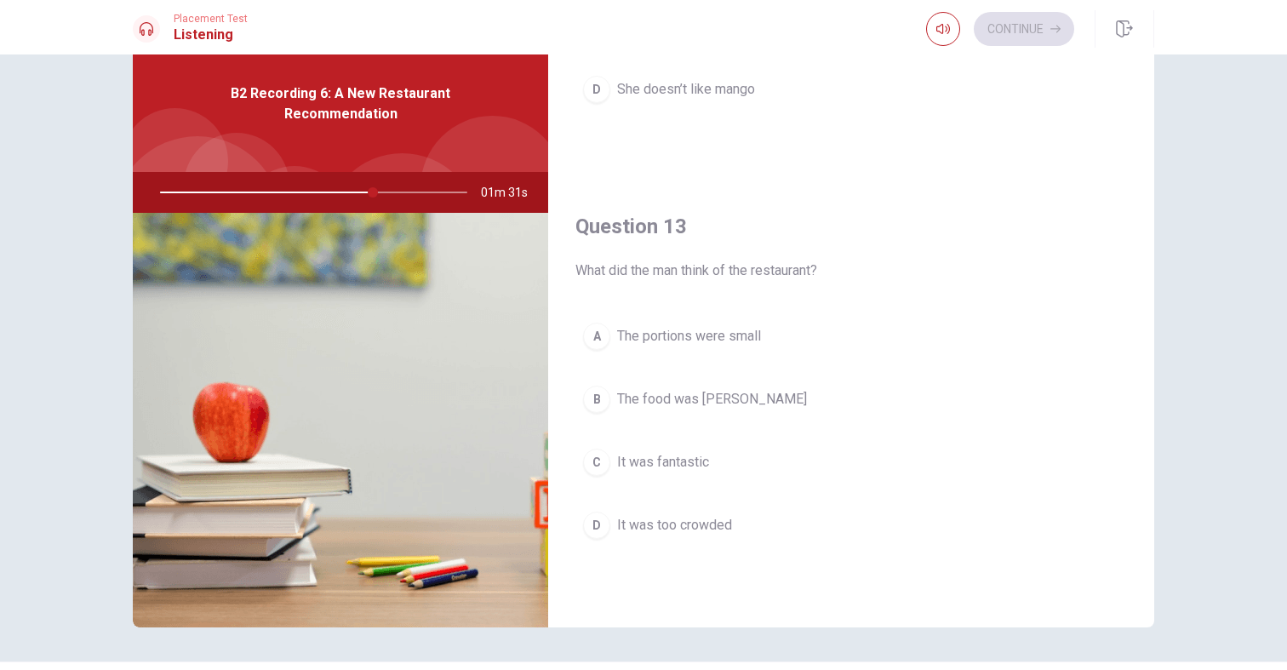
scroll to position [736, 0]
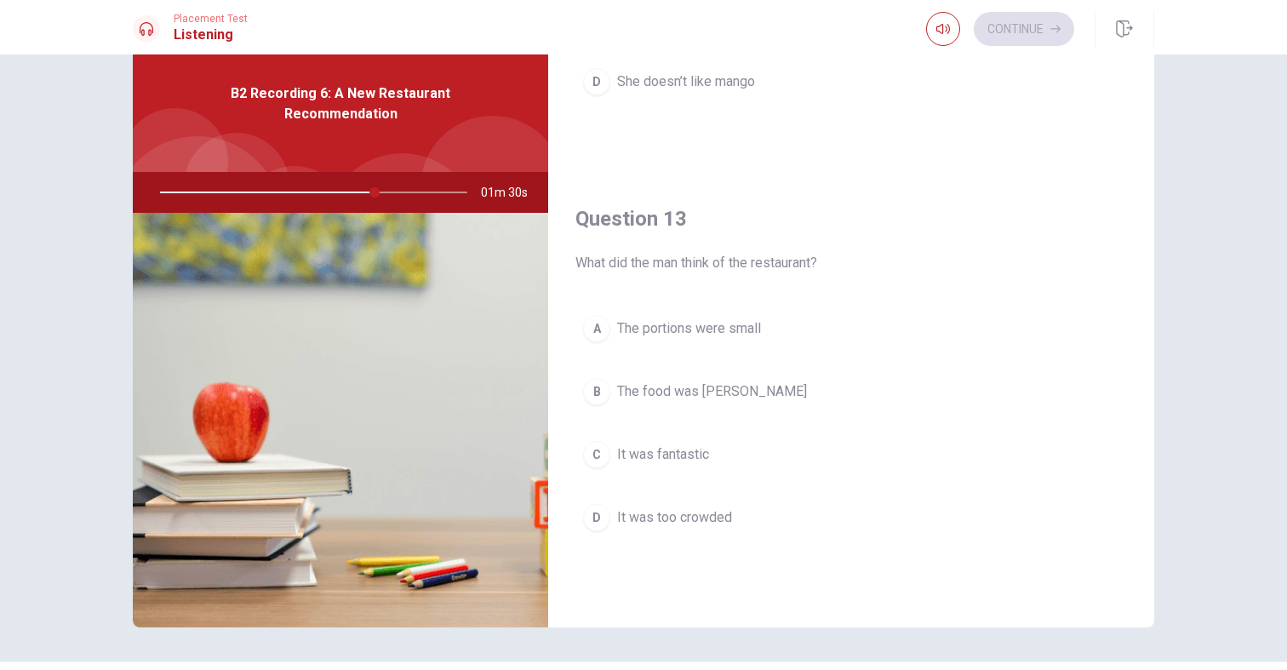
click at [586, 447] on div "C" at bounding box center [596, 454] width 27 height 27
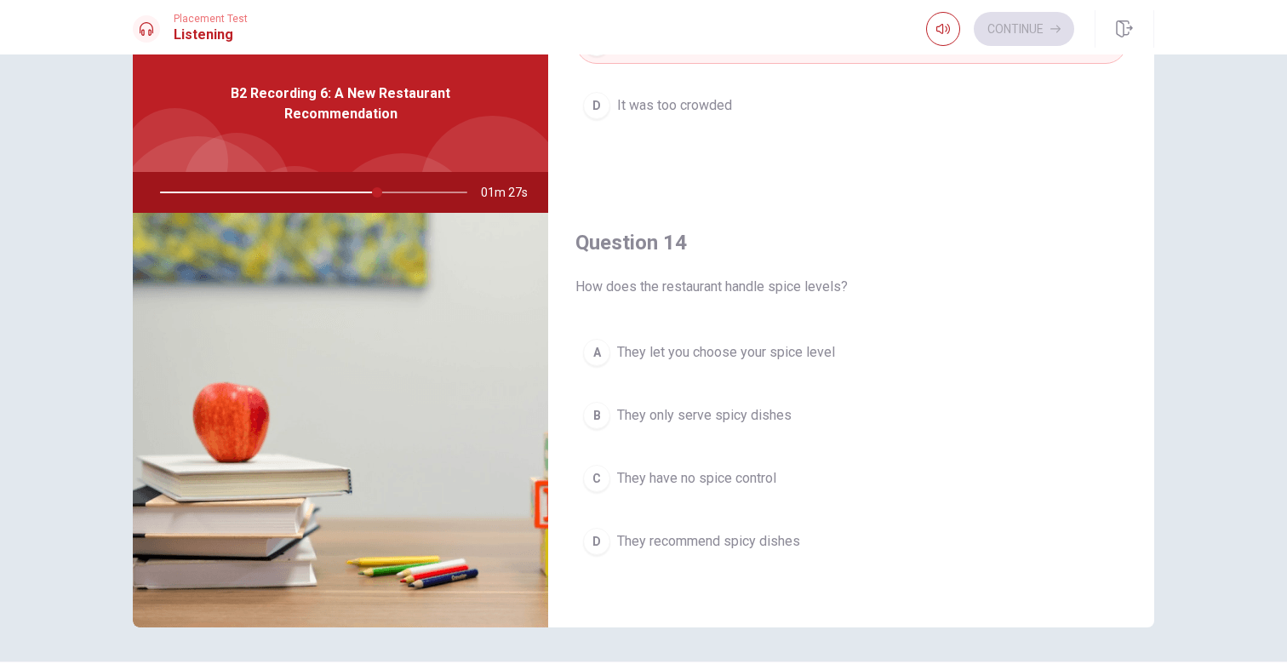
scroll to position [1161, 0]
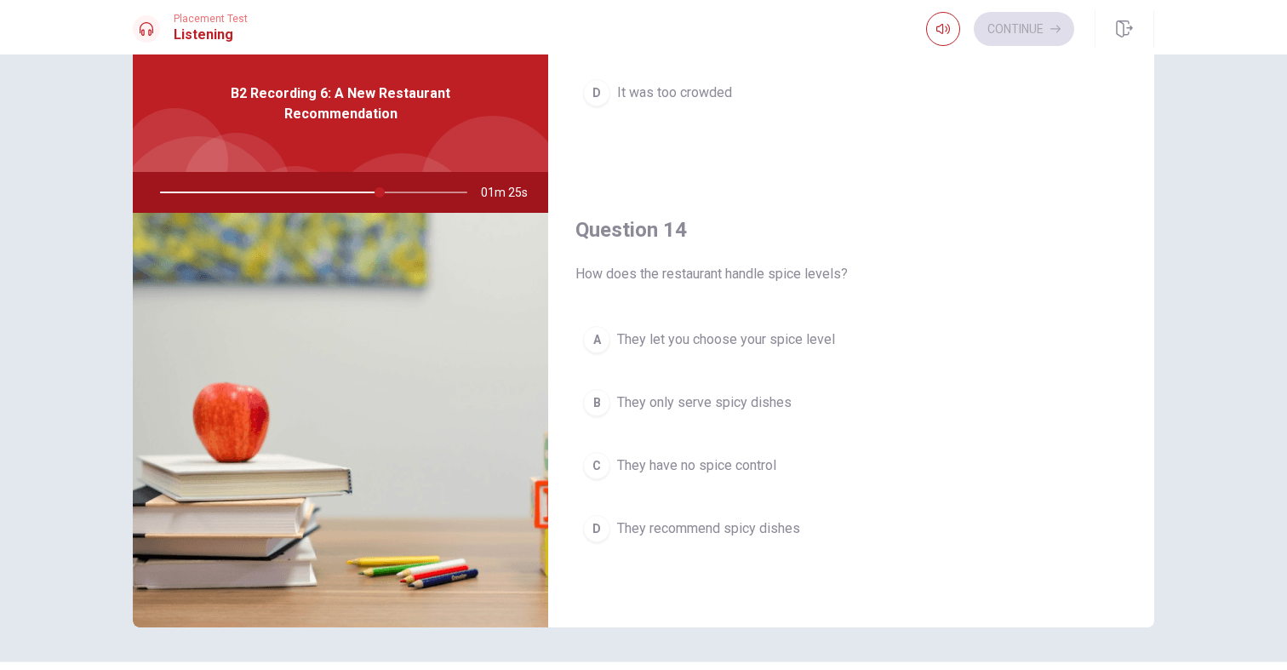
click at [592, 346] on div "A" at bounding box center [596, 339] width 27 height 27
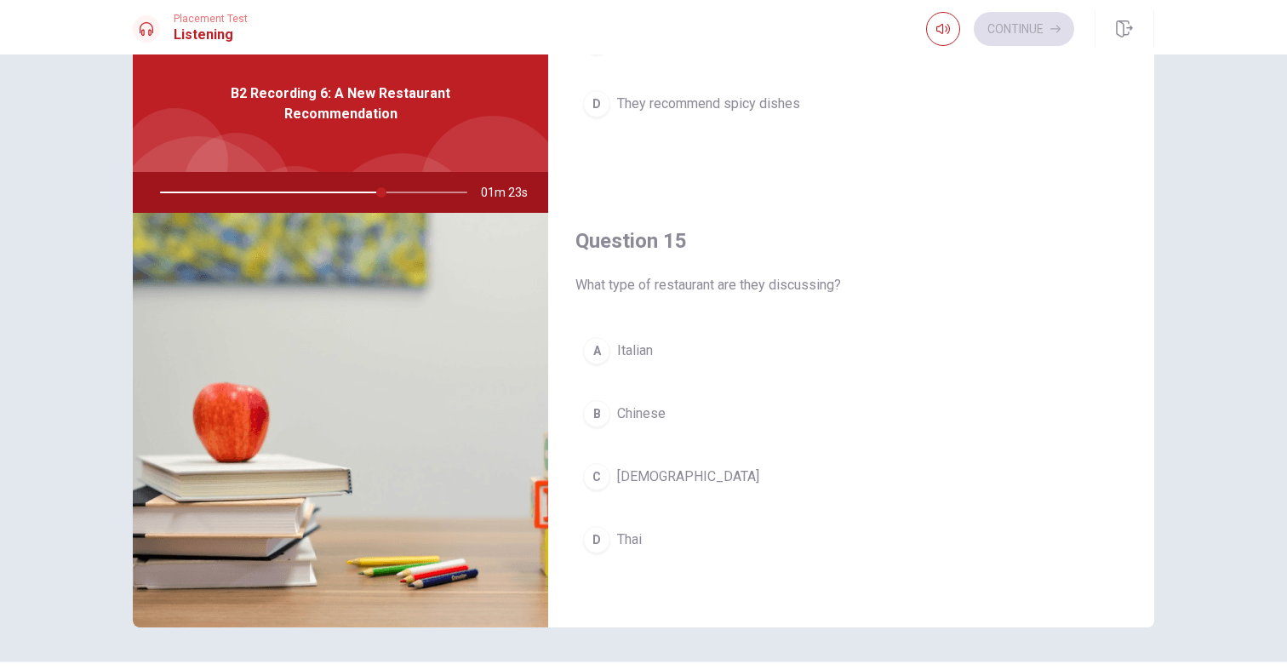
scroll to position [1587, 0]
click at [585, 399] on button "B Chinese" at bounding box center [851, 412] width 552 height 43
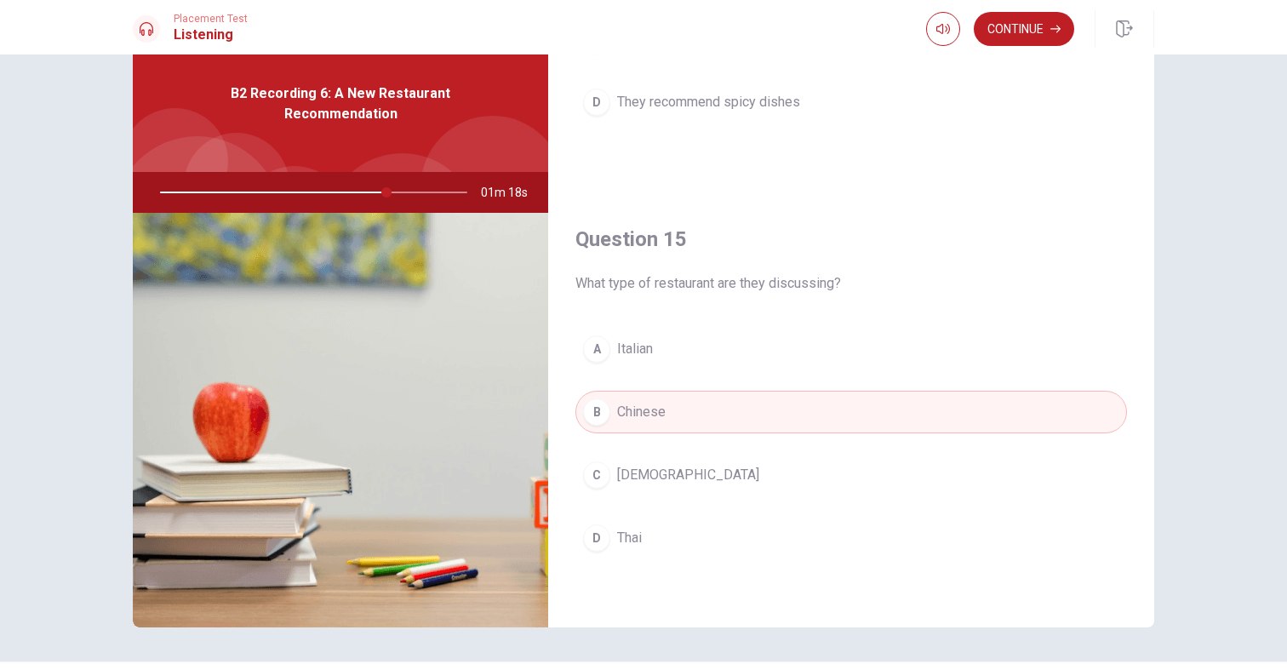
scroll to position [99, 0]
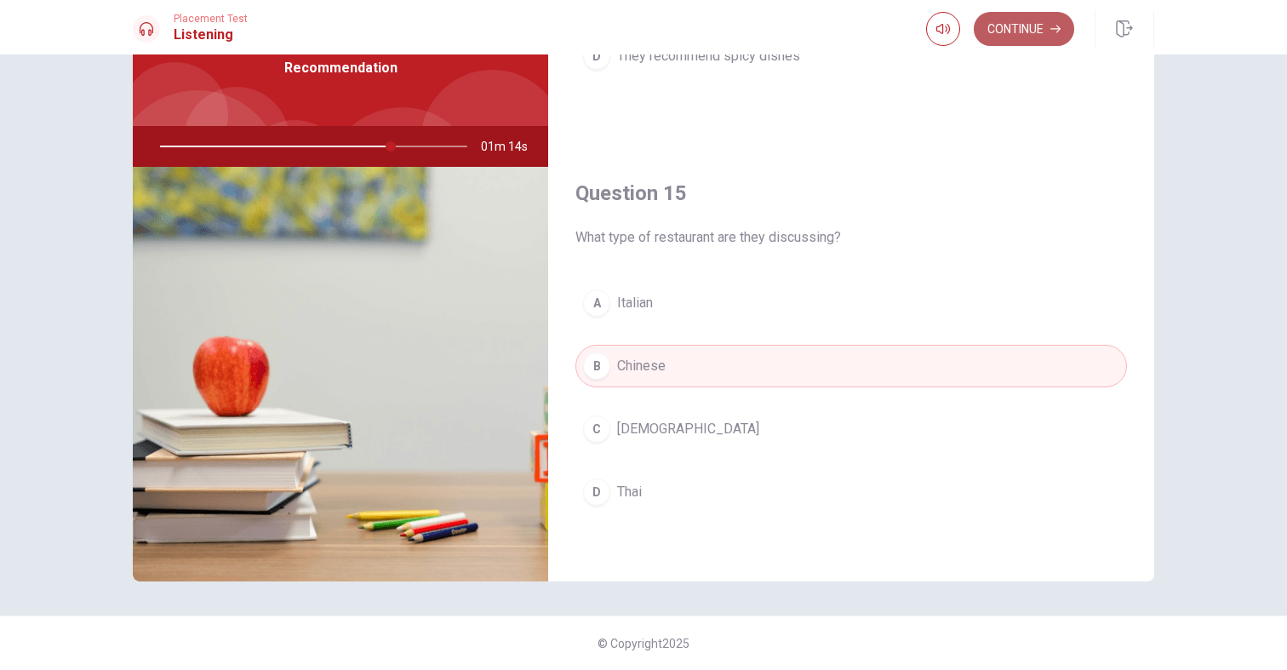
click at [1003, 35] on button "Continue" at bounding box center [1024, 29] width 100 height 34
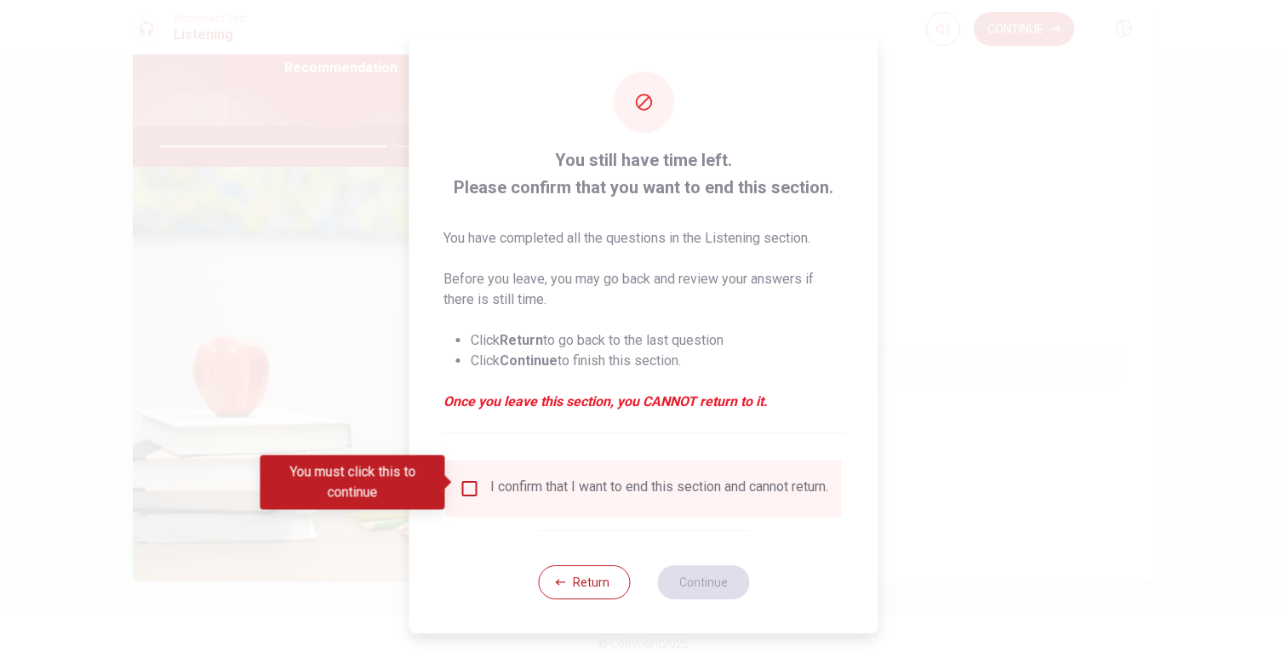
click at [569, 487] on div "I confirm that I want to end this section and cannot return." at bounding box center [659, 488] width 338 height 20
click at [467, 483] on input "You must click this to continue" at bounding box center [470, 488] width 20 height 20
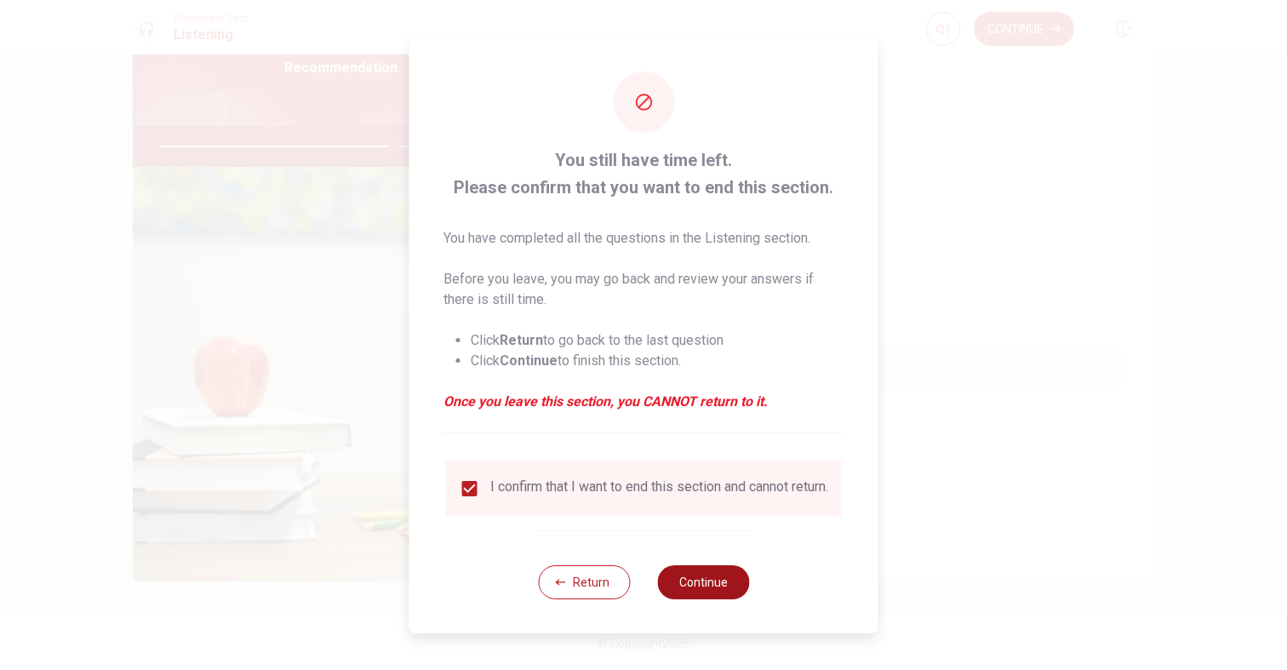
click at [699, 596] on button "Continue" at bounding box center [703, 582] width 92 height 34
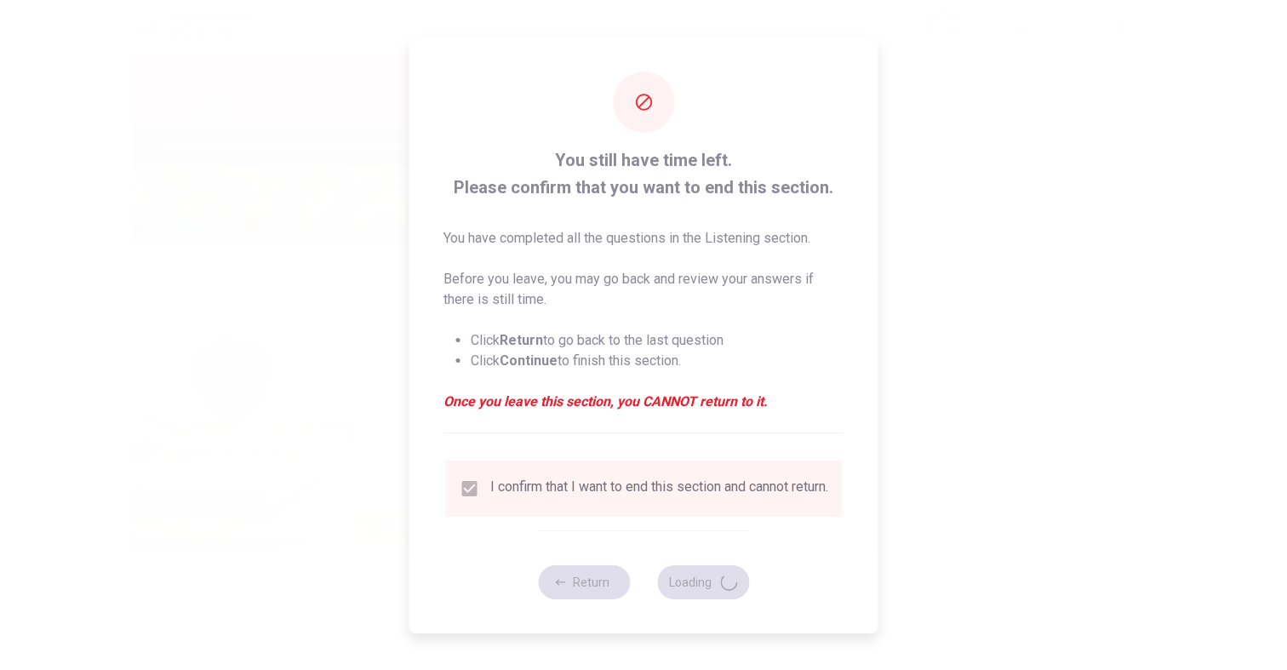
type input "76"
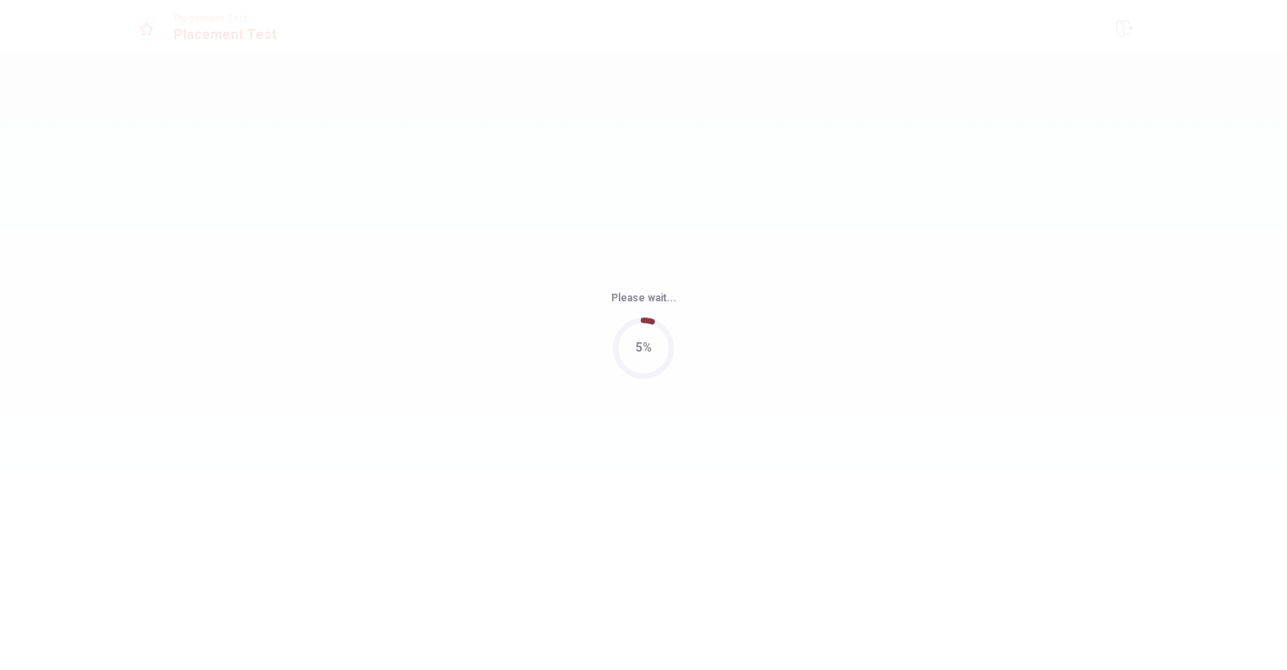
scroll to position [0, 0]
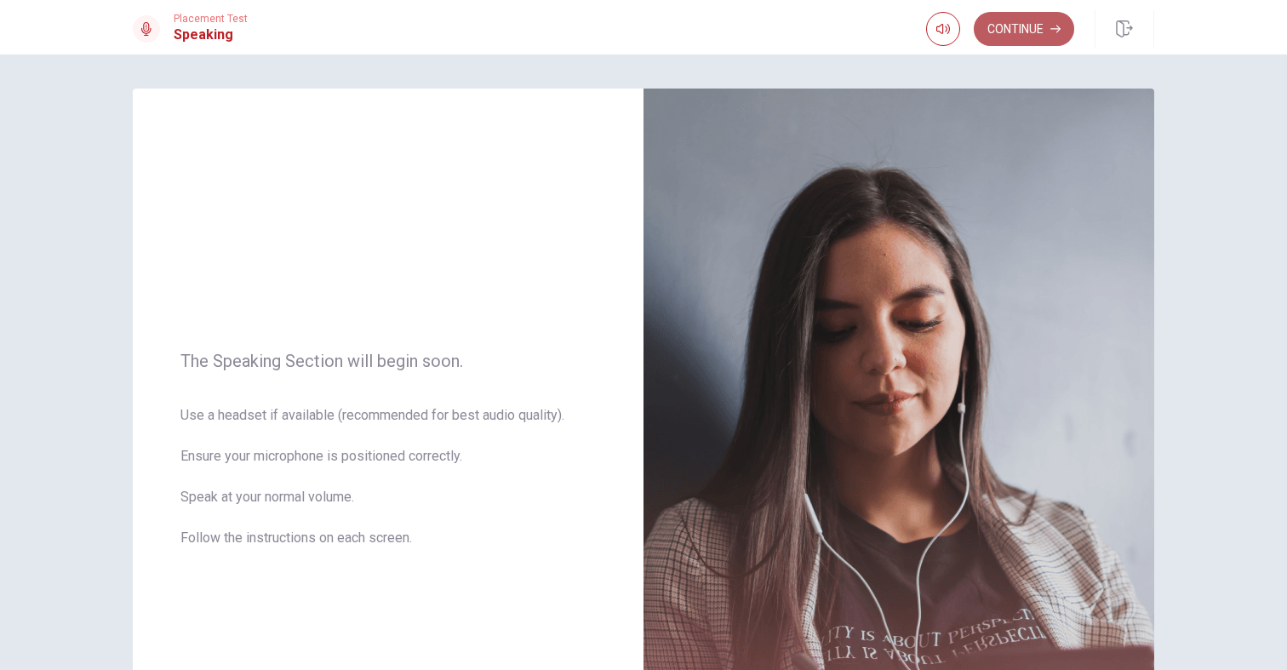
click at [1006, 24] on button "Continue" at bounding box center [1024, 29] width 100 height 34
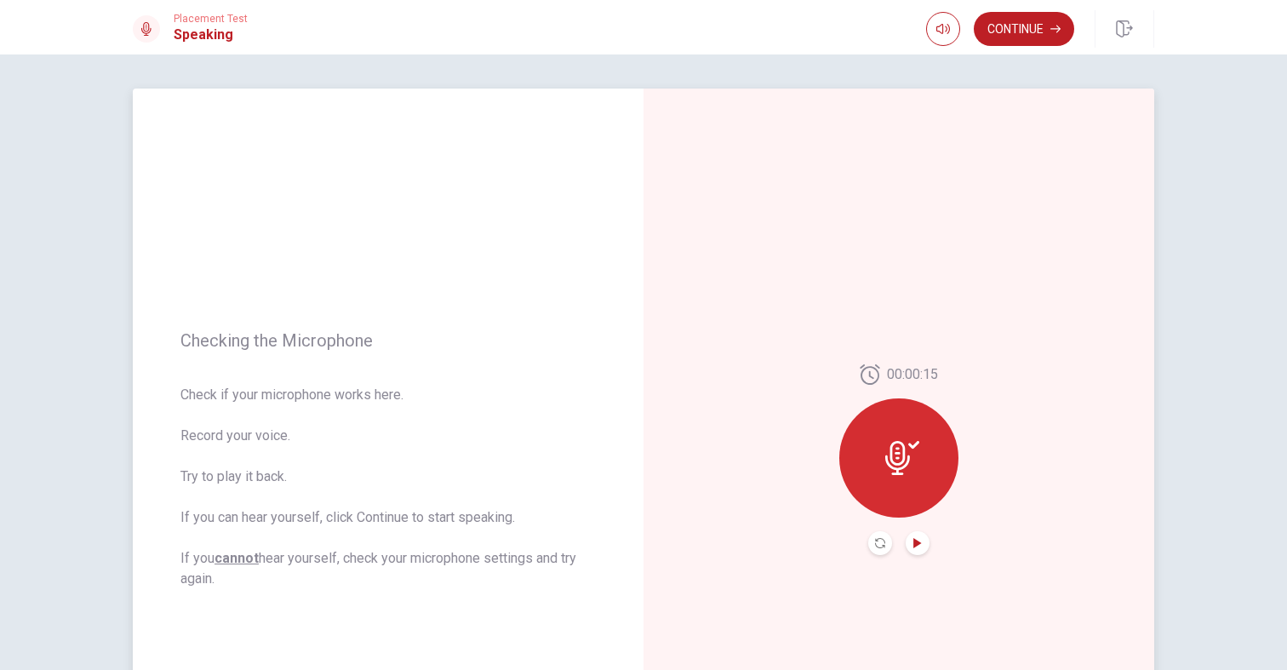
click at [918, 545] on icon "Play Audio" at bounding box center [917, 543] width 10 height 10
click at [918, 545] on icon "Pause Audio" at bounding box center [917, 543] width 9 height 10
click at [1002, 33] on button "Continue" at bounding box center [1024, 29] width 100 height 34
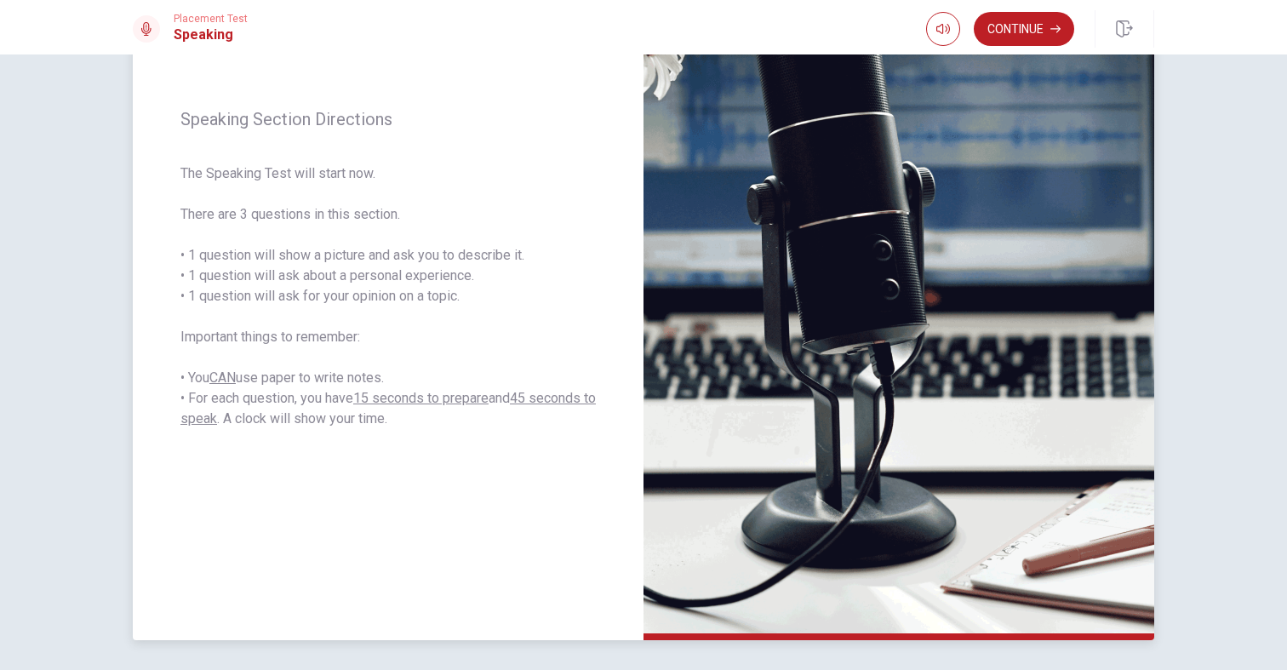
scroll to position [194, 0]
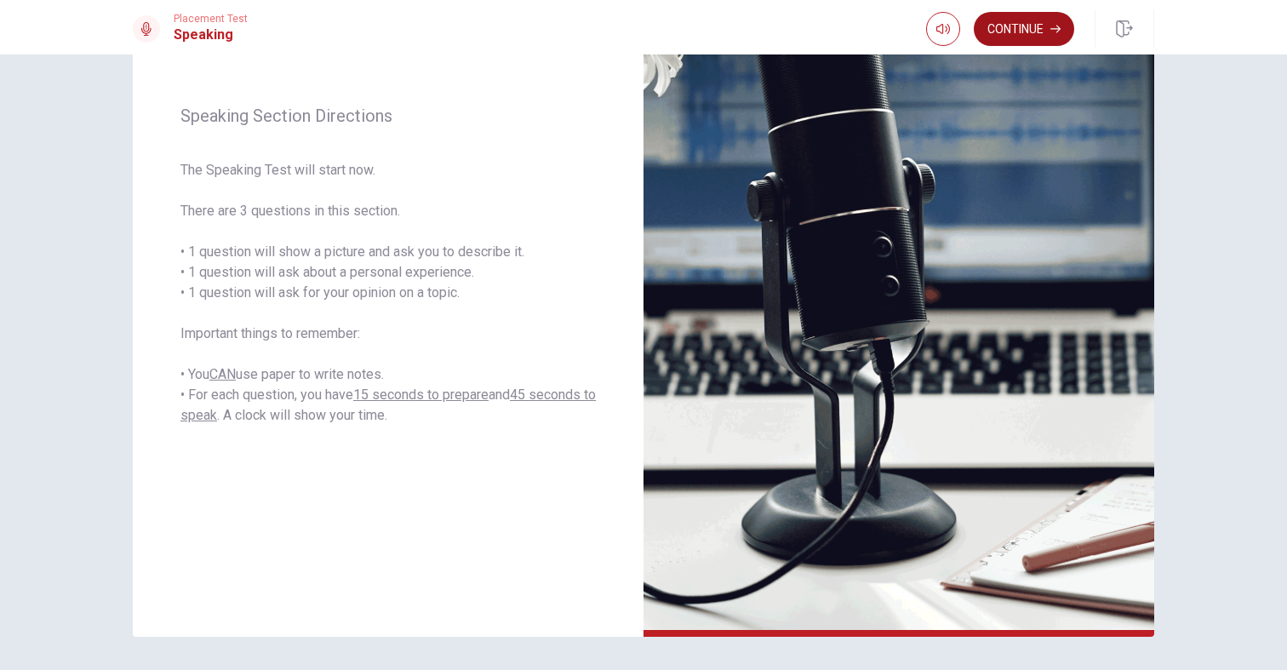
click at [1009, 22] on button "Continue" at bounding box center [1024, 29] width 100 height 34
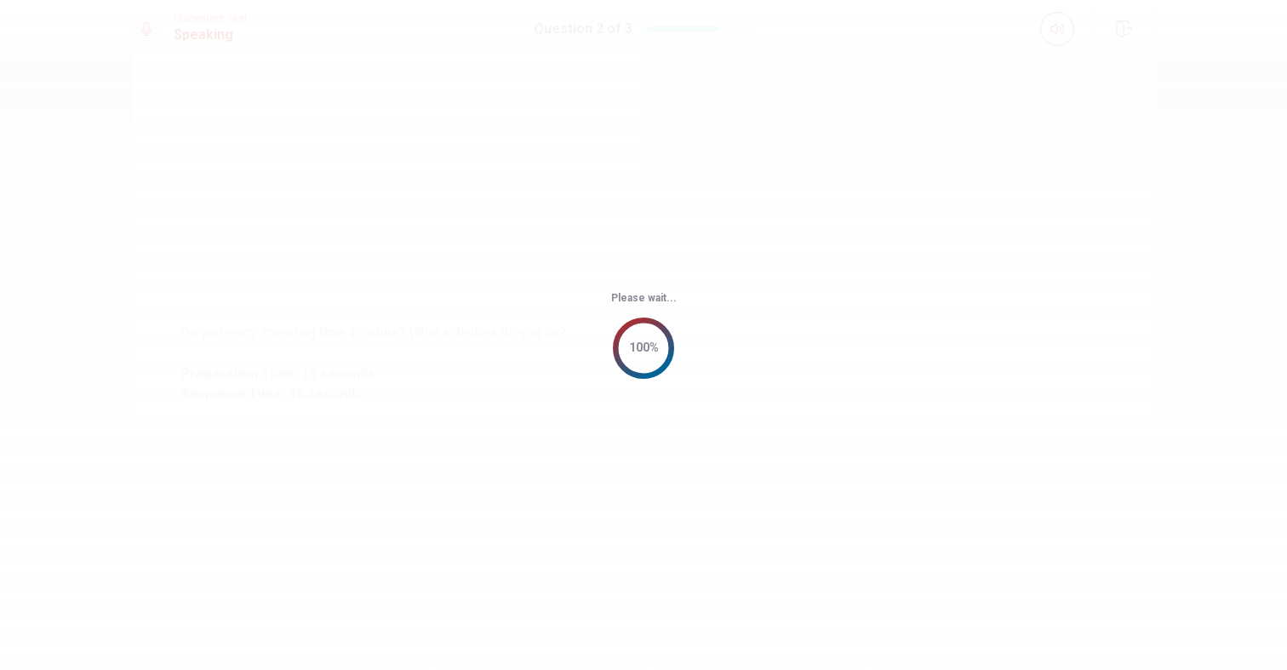
scroll to position [0, 0]
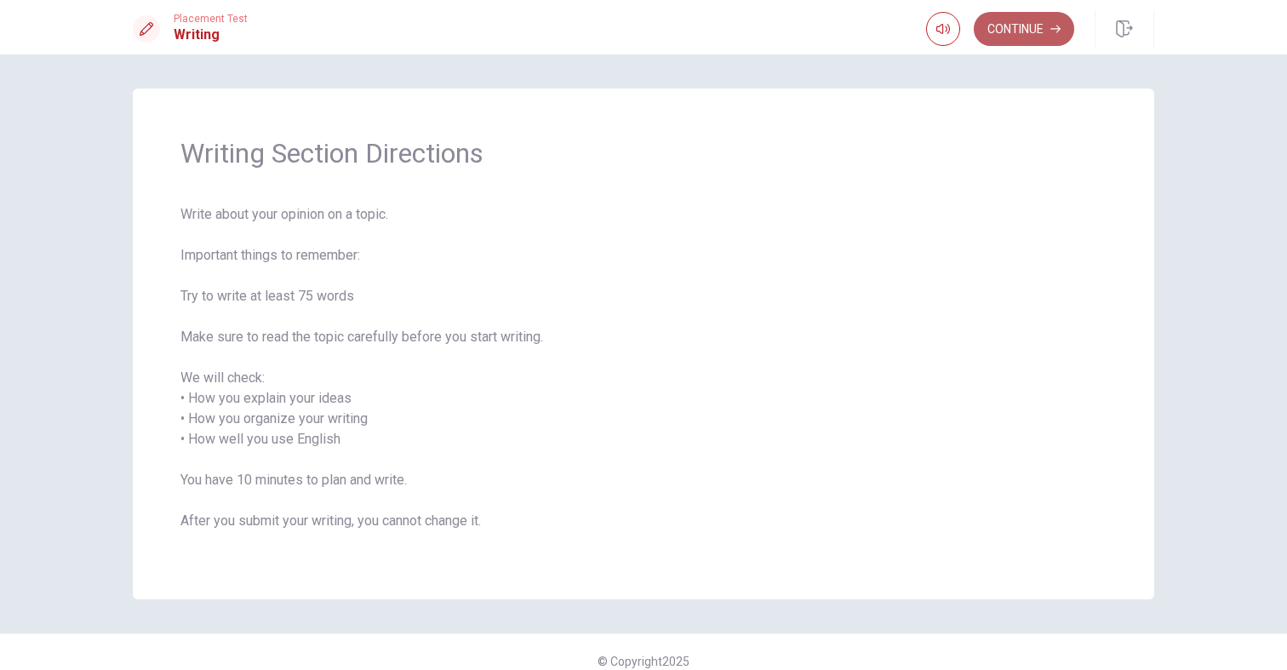
click at [1011, 33] on button "Continue" at bounding box center [1024, 29] width 100 height 34
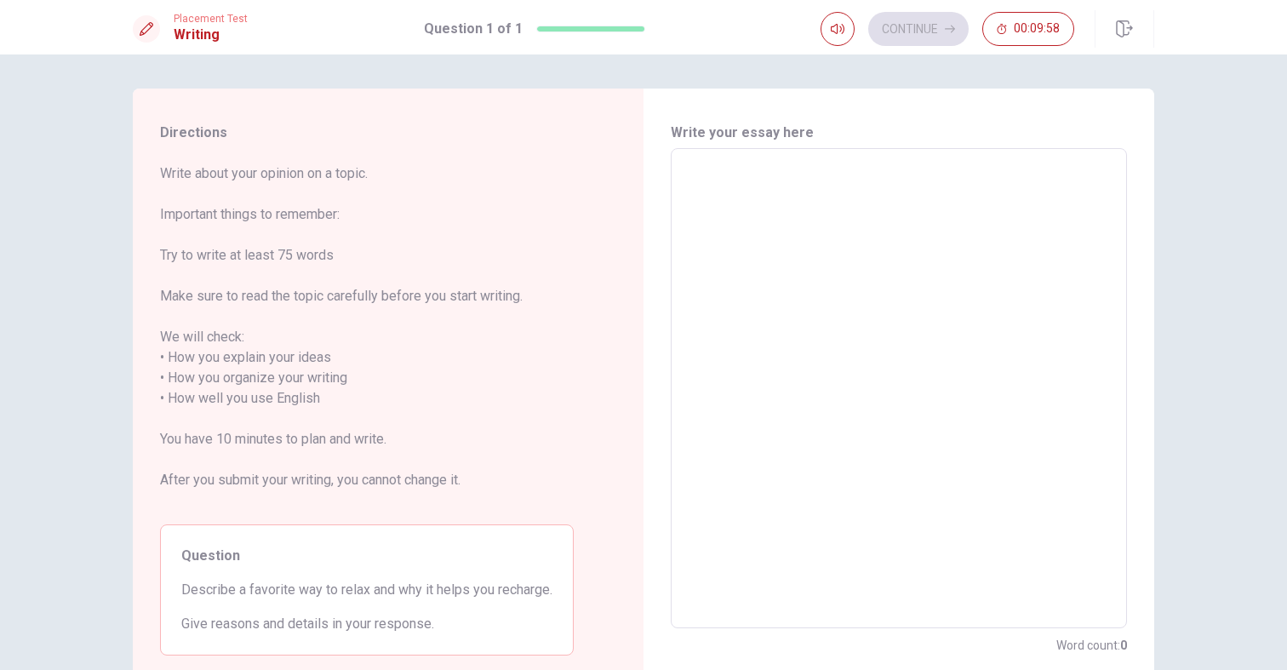
click at [847, 237] on textarea at bounding box center [899, 389] width 432 height 452
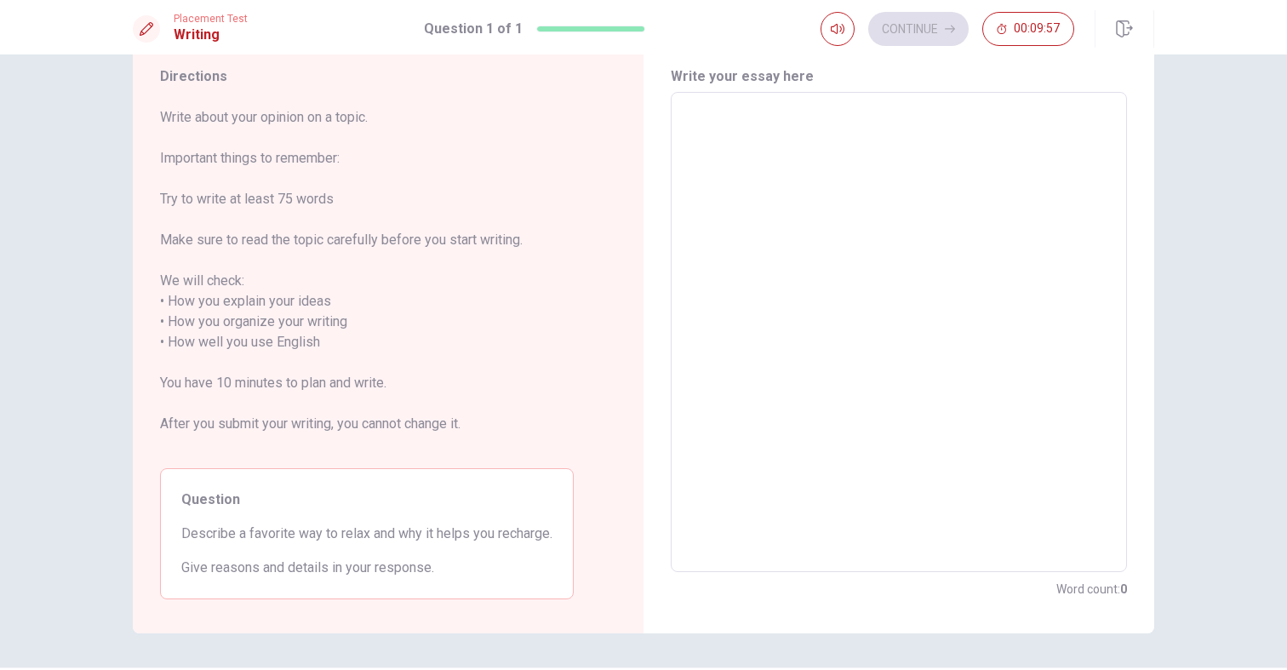
scroll to position [81, 0]
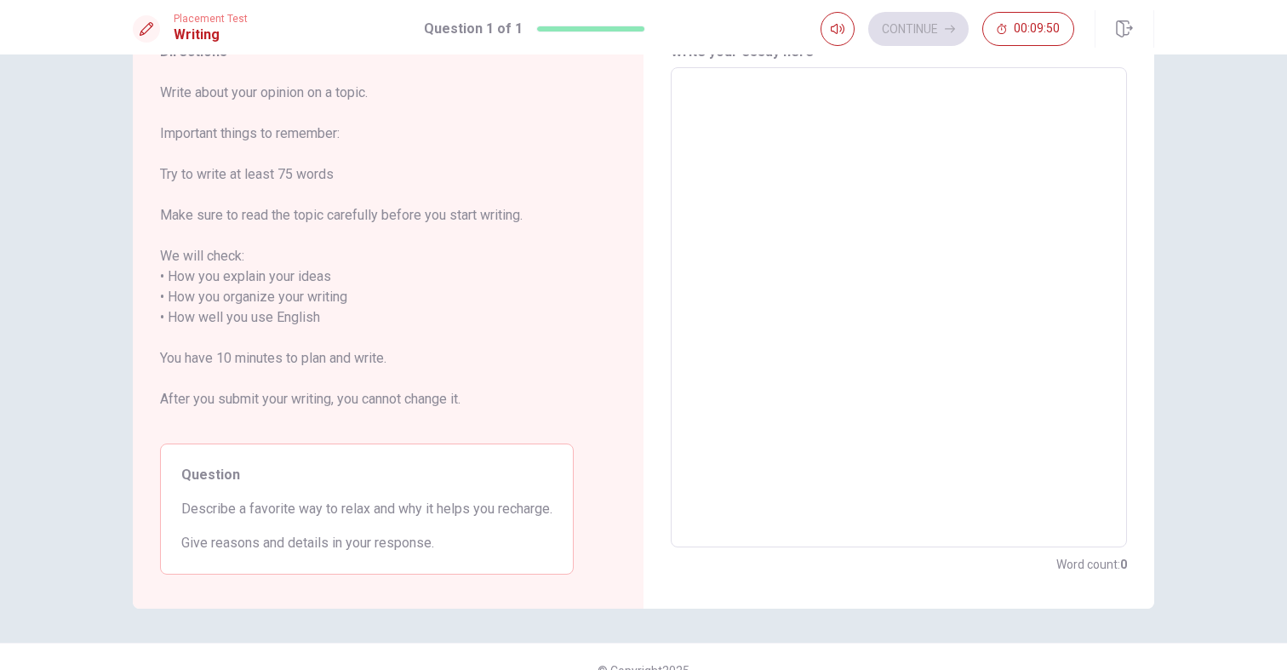
type textarea "W"
type textarea "x"
type textarea "Wh"
type textarea "x"
type textarea "Whe"
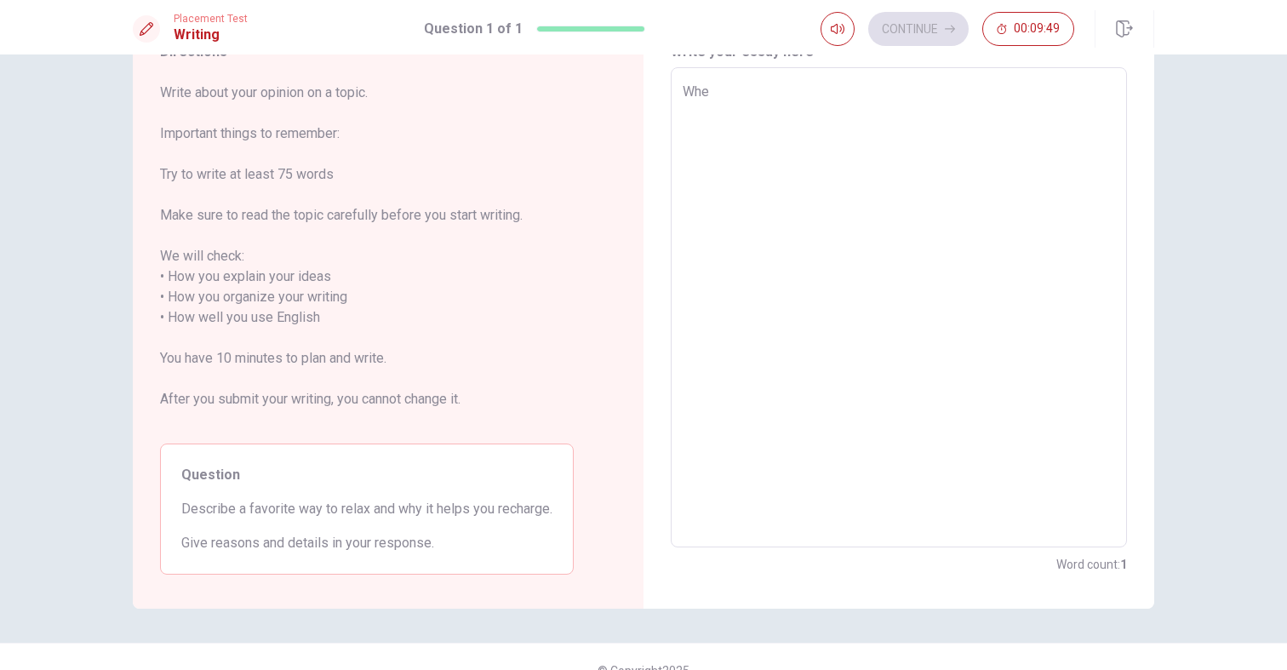
type textarea "x"
type textarea "When"
type textarea "x"
type textarea "When"
type textarea "x"
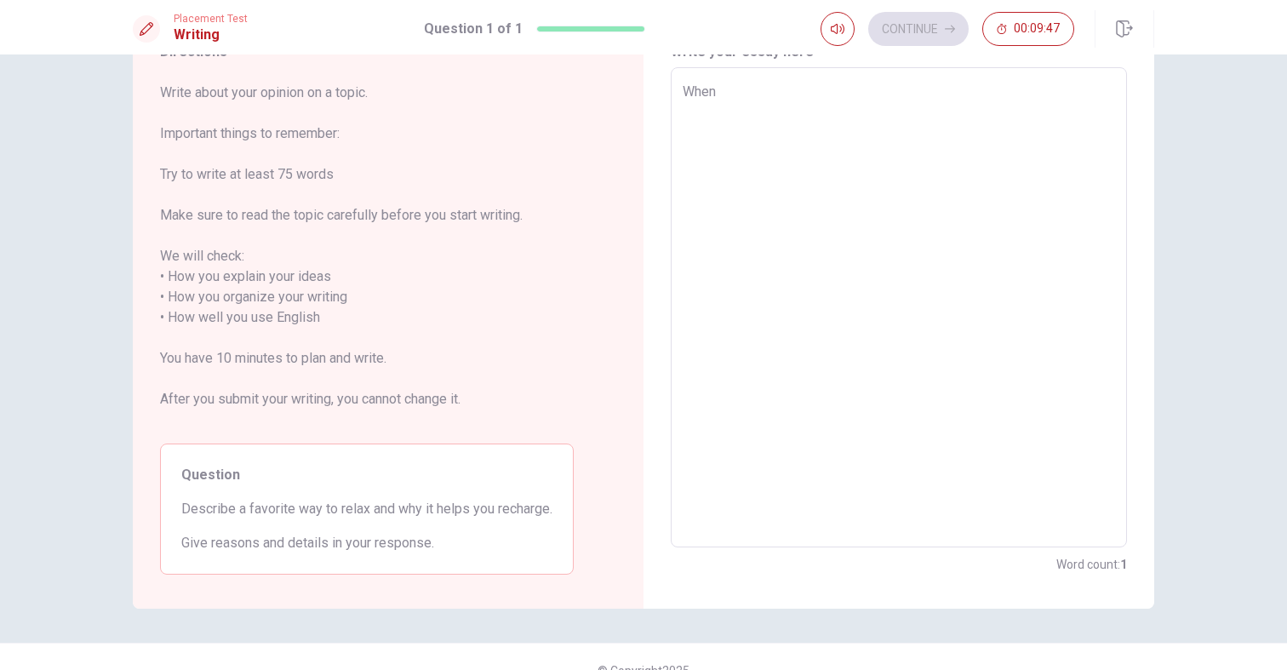
type textarea "When I"
type textarea "x"
type textarea "When I"
type textarea "x"
type textarea "When I a"
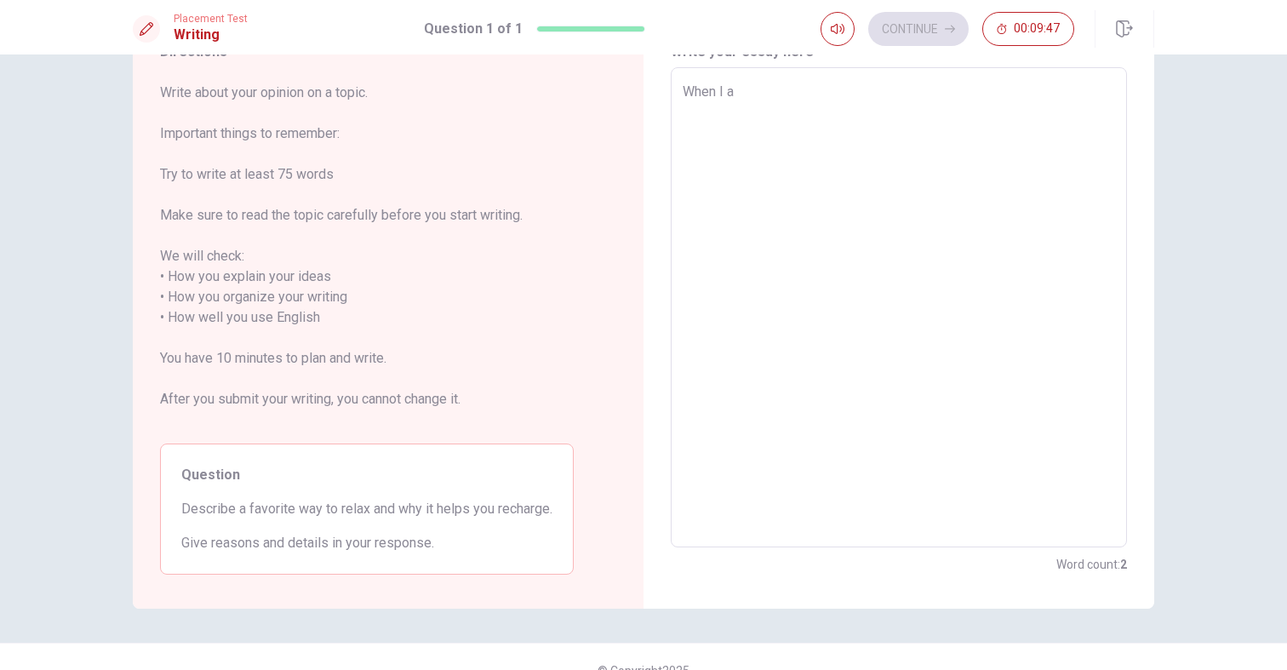
type textarea "x"
type textarea "When I am"
type textarea "x"
type textarea "When I am"
type textarea "x"
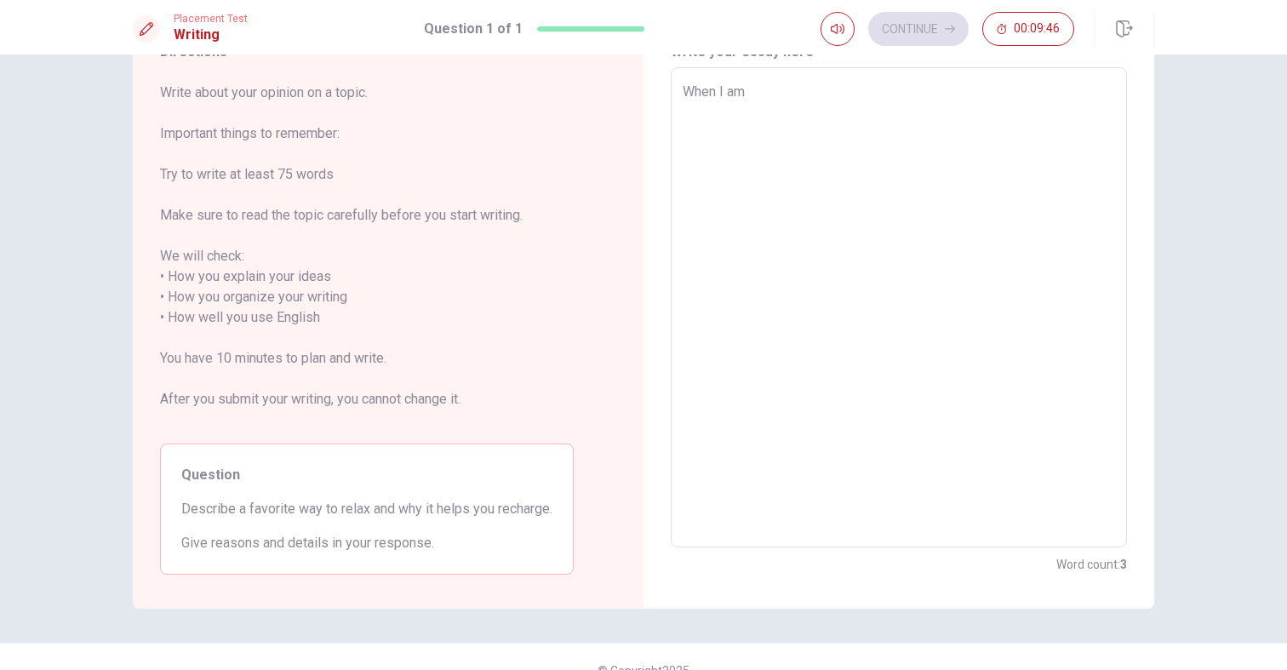
type textarea "When I am a"
type textarea "x"
type textarea "When I am an"
type textarea "x"
type textarea "When I am anr"
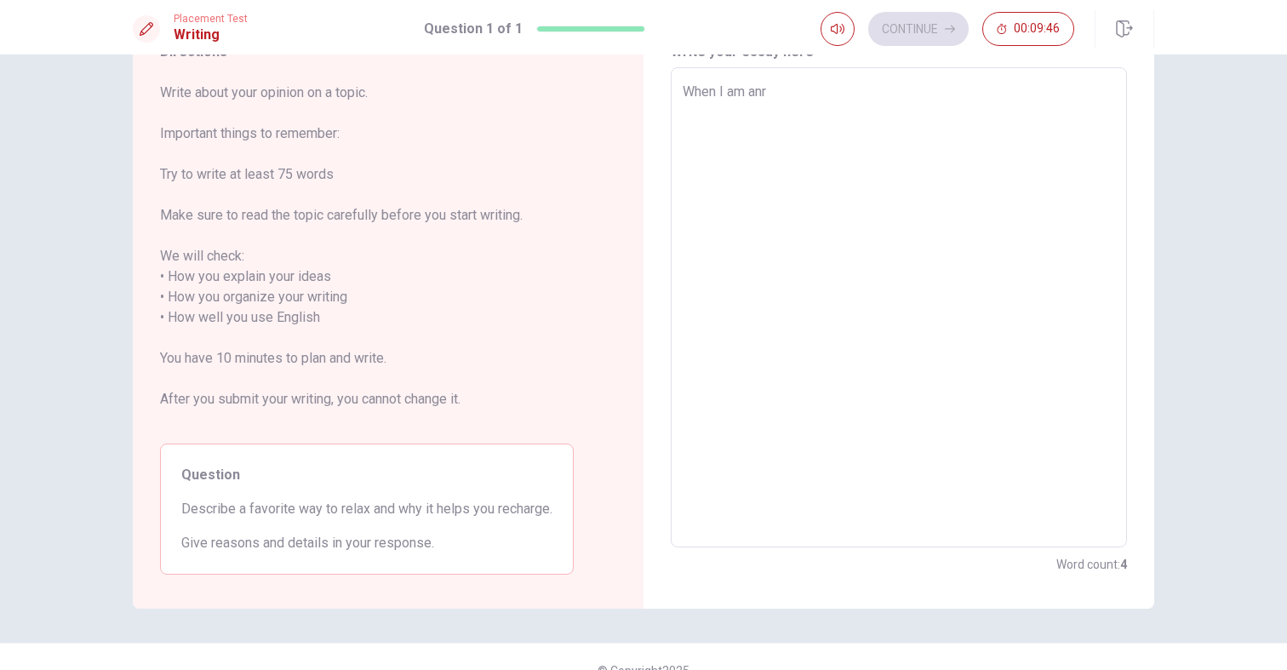
type textarea "x"
type textarea "When I am anry"
type textarea "x"
type textarea "When I am anr"
type textarea "x"
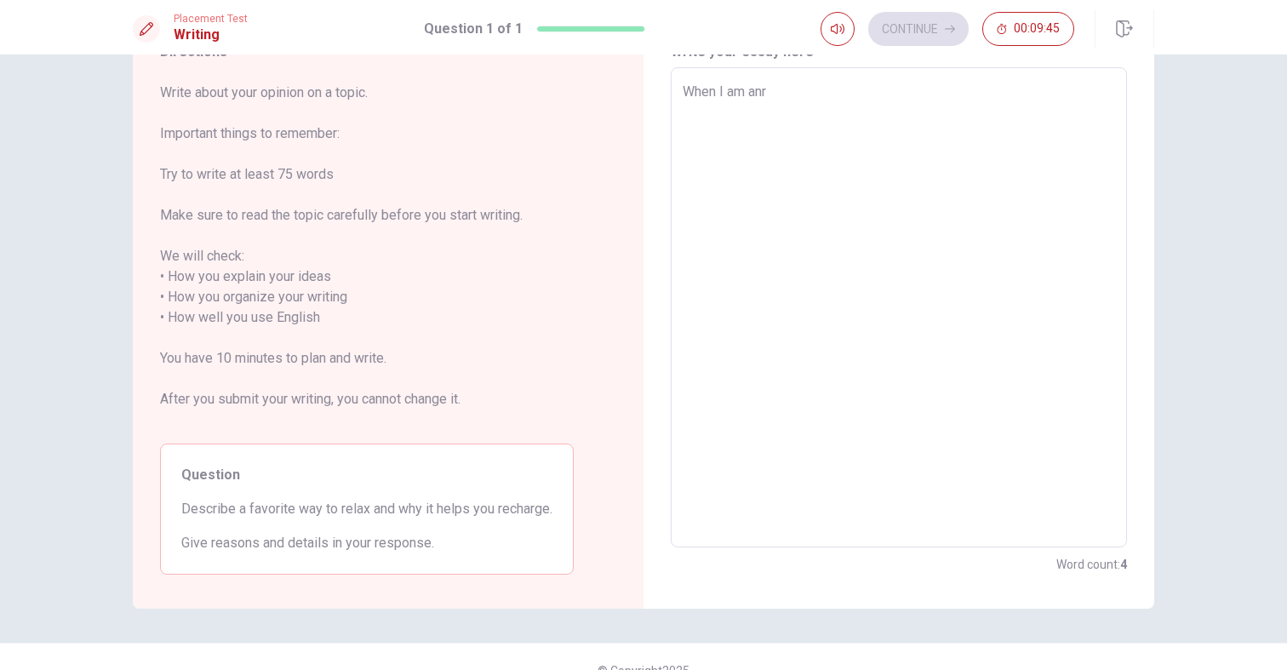
type textarea "When I am an"
type textarea "x"
type textarea "When I am ang"
type textarea "x"
type textarea "When I am angr"
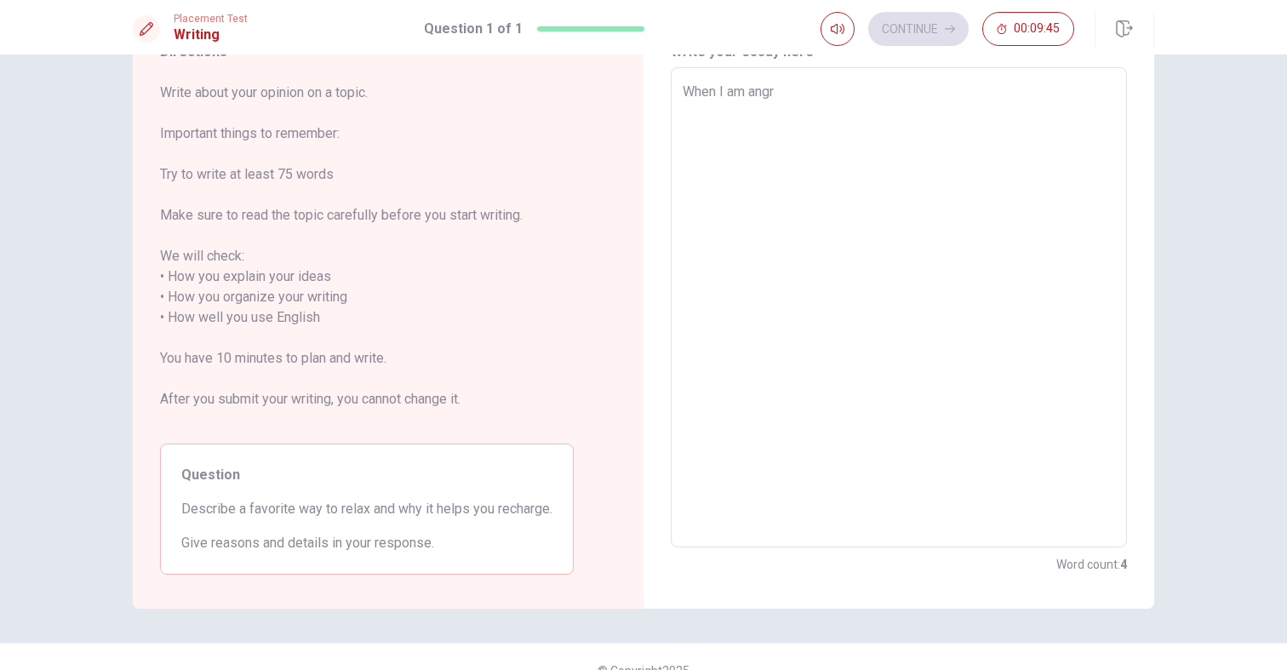
type textarea "x"
type textarea "When I am angry"
type textarea "x"
type textarea "When I am angry"
type textarea "x"
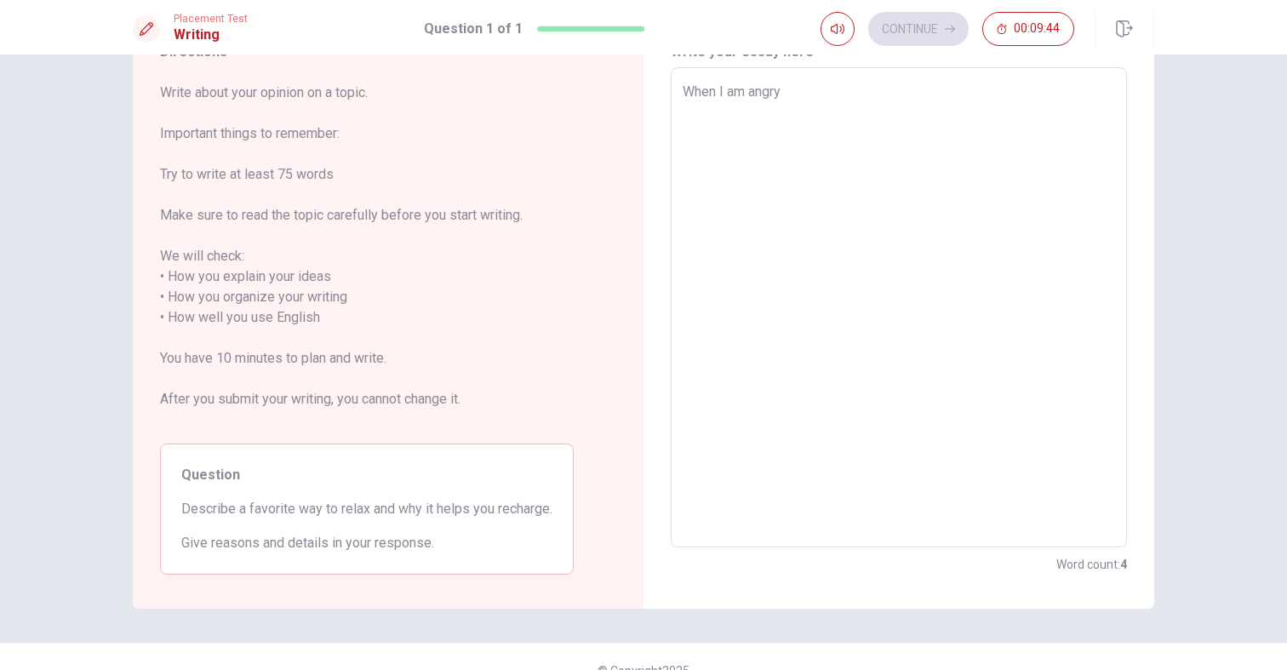
type textarea "When I am angry I"
type textarea "x"
type textarea "When I am angry I"
type textarea "x"
type textarea "When I am angry I l"
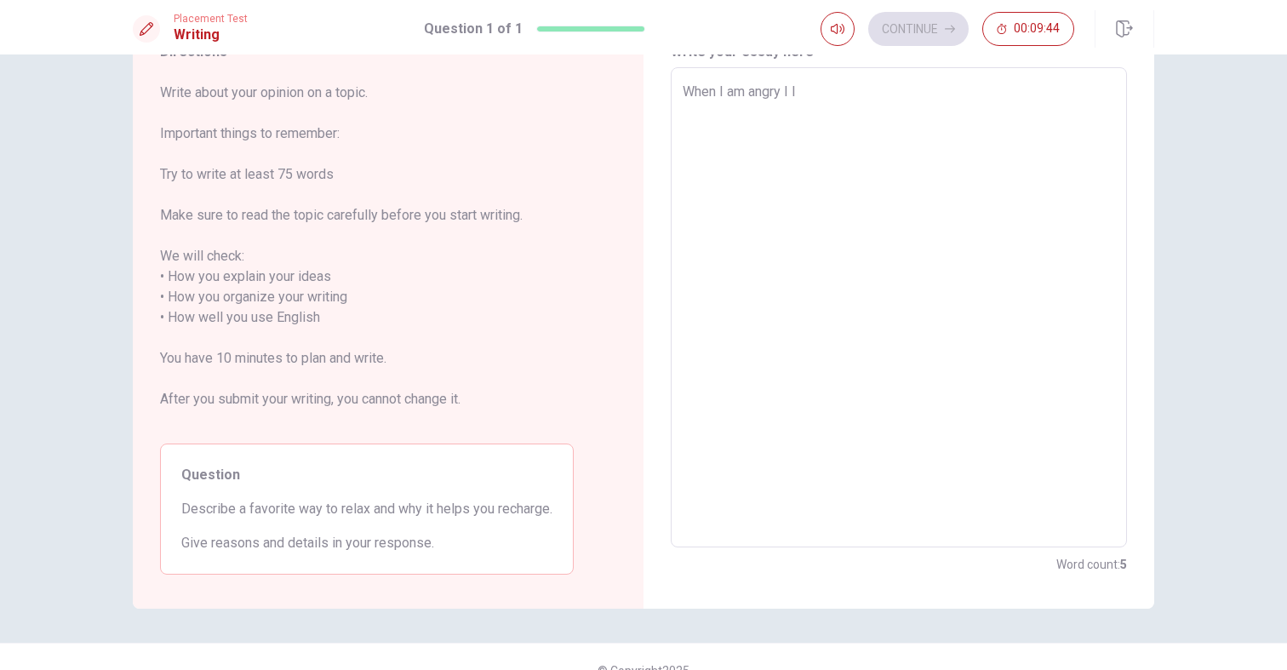
type textarea "x"
type textarea "When I am angry I li"
type textarea "x"
type textarea "When I am angry I lik"
type textarea "x"
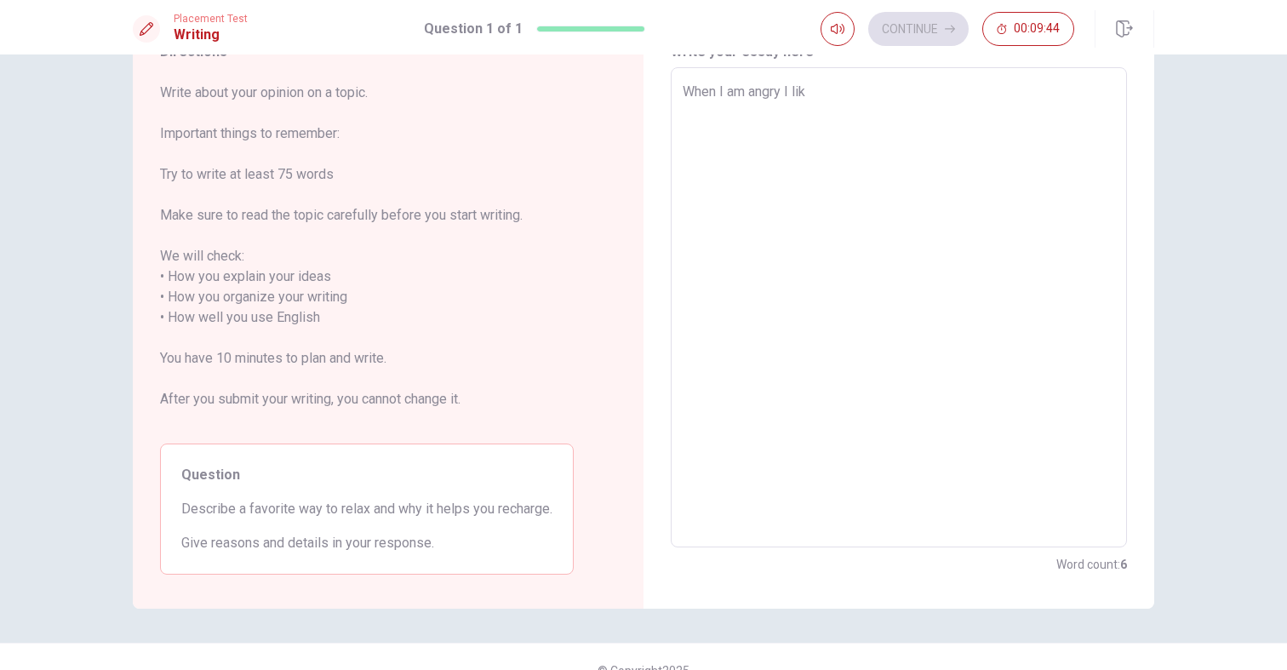
type textarea "When I am angry I like"
type textarea "x"
type textarea "When I am angry I like"
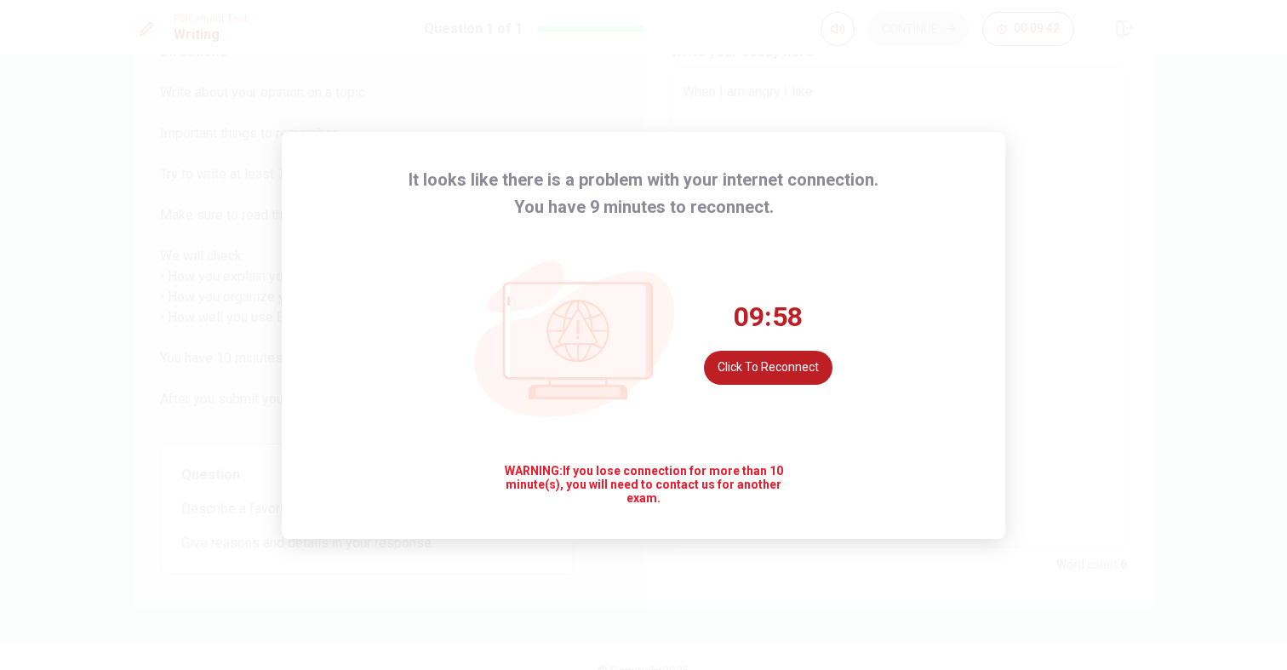
type textarea "x"
type textarea "When I am angry I like"
click at [803, 379] on button "Click to reconnect" at bounding box center [768, 368] width 129 height 34
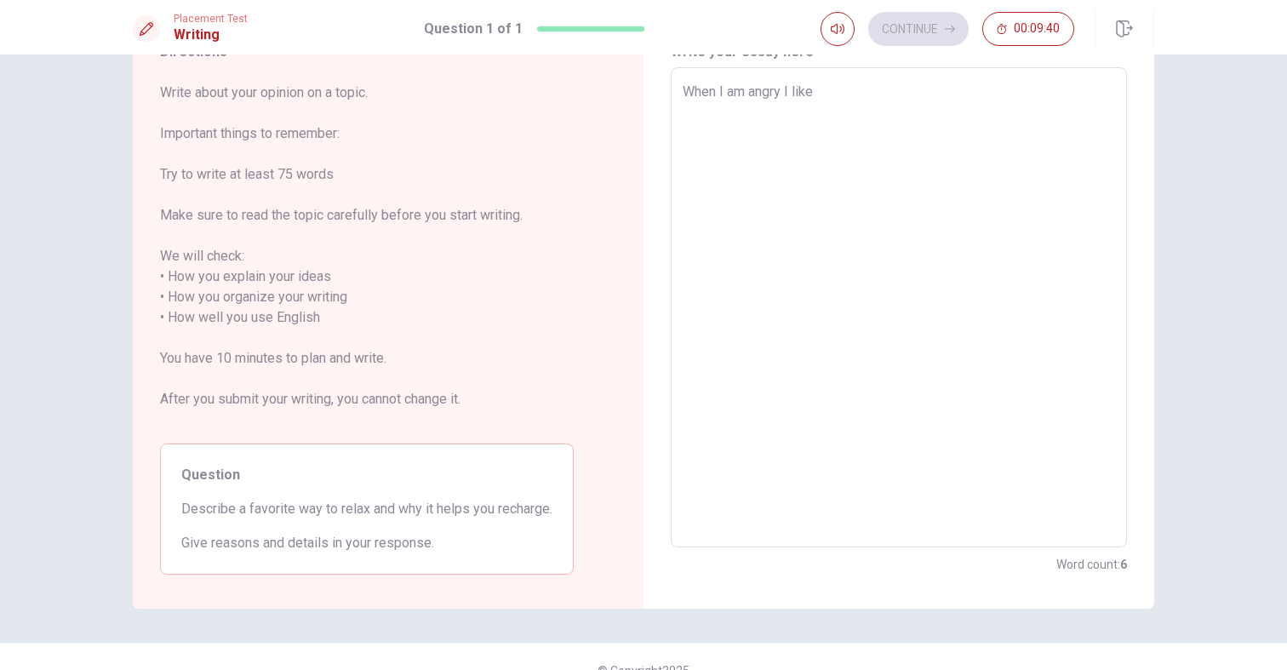
click at [888, 189] on textarea "When I am angry I like" at bounding box center [899, 308] width 432 height 452
type textarea "x"
type textarea "When I am angry I like t"
type textarea "x"
type textarea "When I am angry I like to"
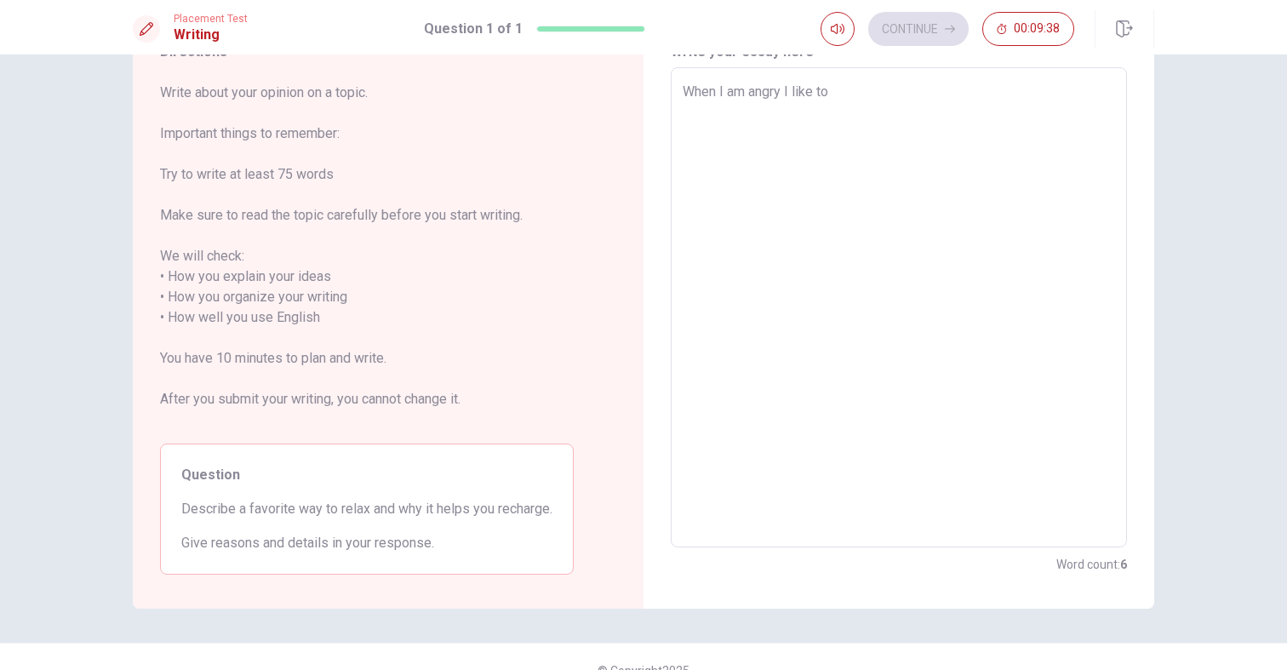
type textarea "x"
type textarea "When I am angry I like to"
type textarea "x"
type textarea "When I am angry I like to g"
type textarea "x"
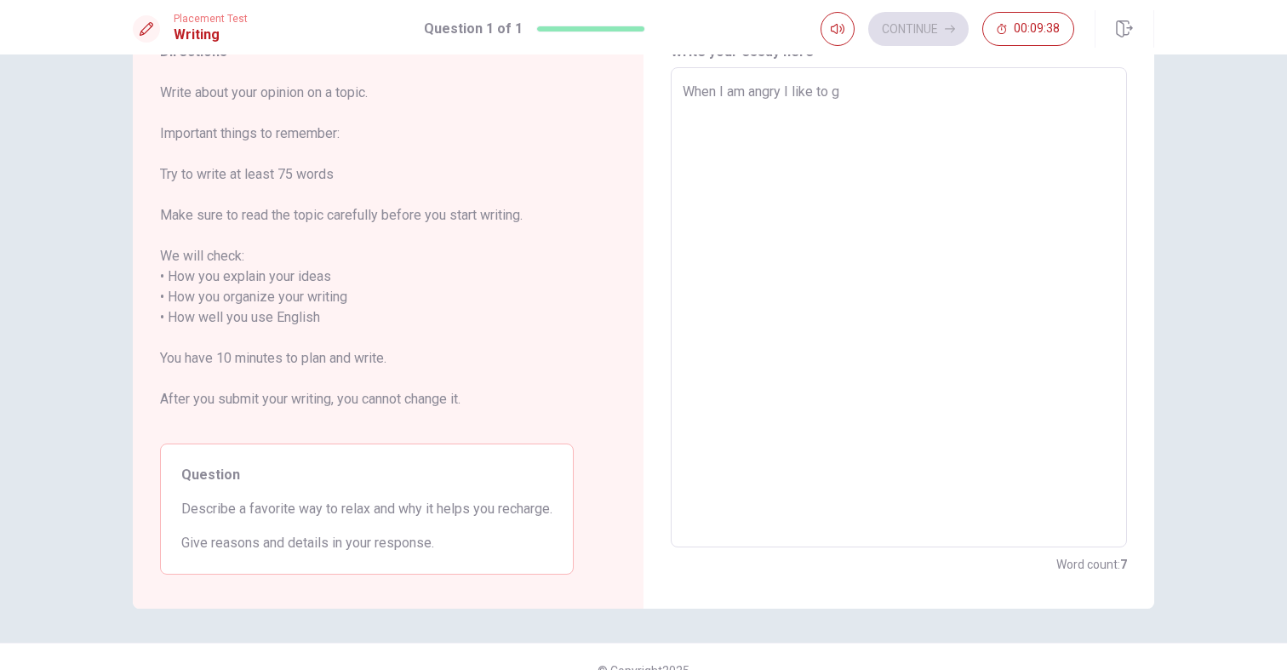
type textarea "When I am angry I like to go"
type textarea "x"
type textarea "When I am angry I like to go"
type textarea "x"
type textarea "When I am angry I like to go t"
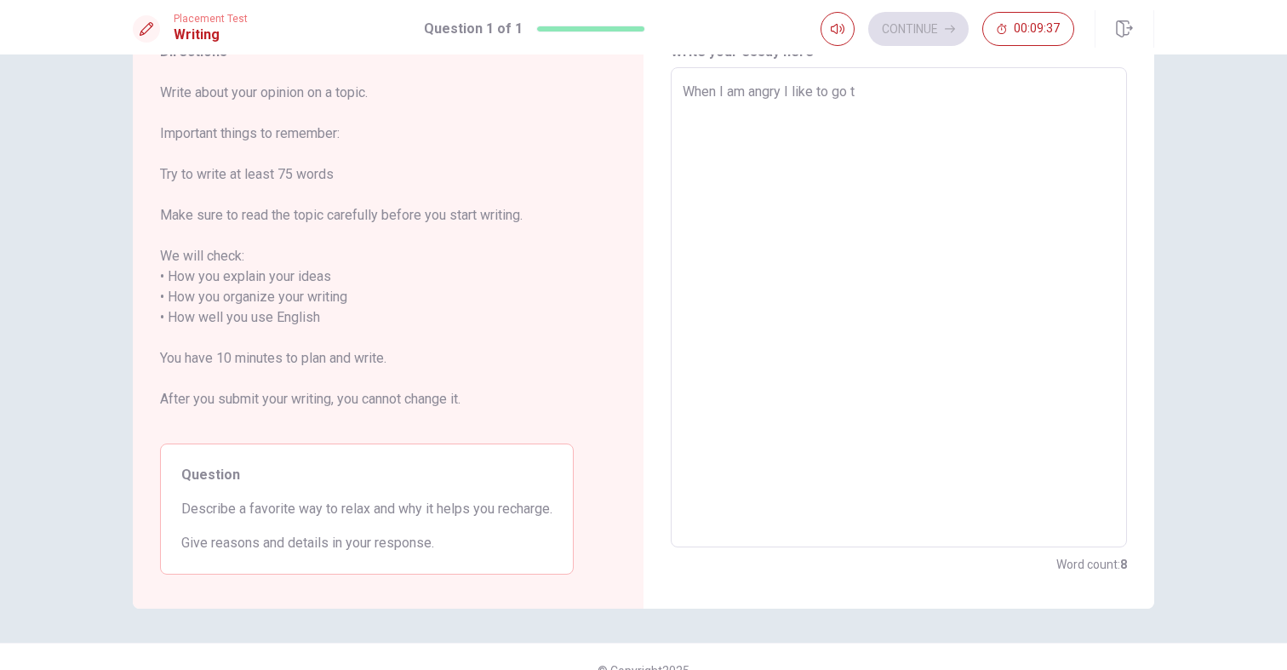
type textarea "x"
type textarea "When I am angry I like to go to"
type textarea "x"
type textarea "When I am angry I like to go to"
type textarea "x"
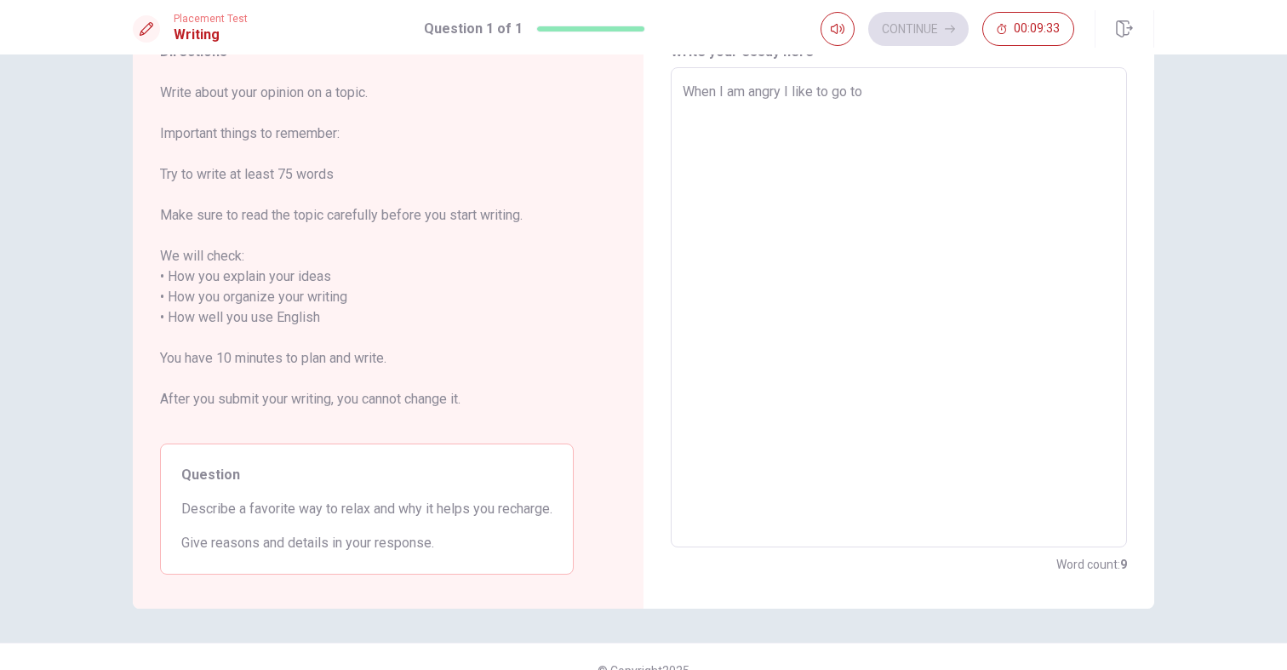
type textarea "When I am angry I like to go to t"
type textarea "x"
type textarea "When I am angry I like to go to th"
type textarea "x"
type textarea "When I am angry I like to go to the"
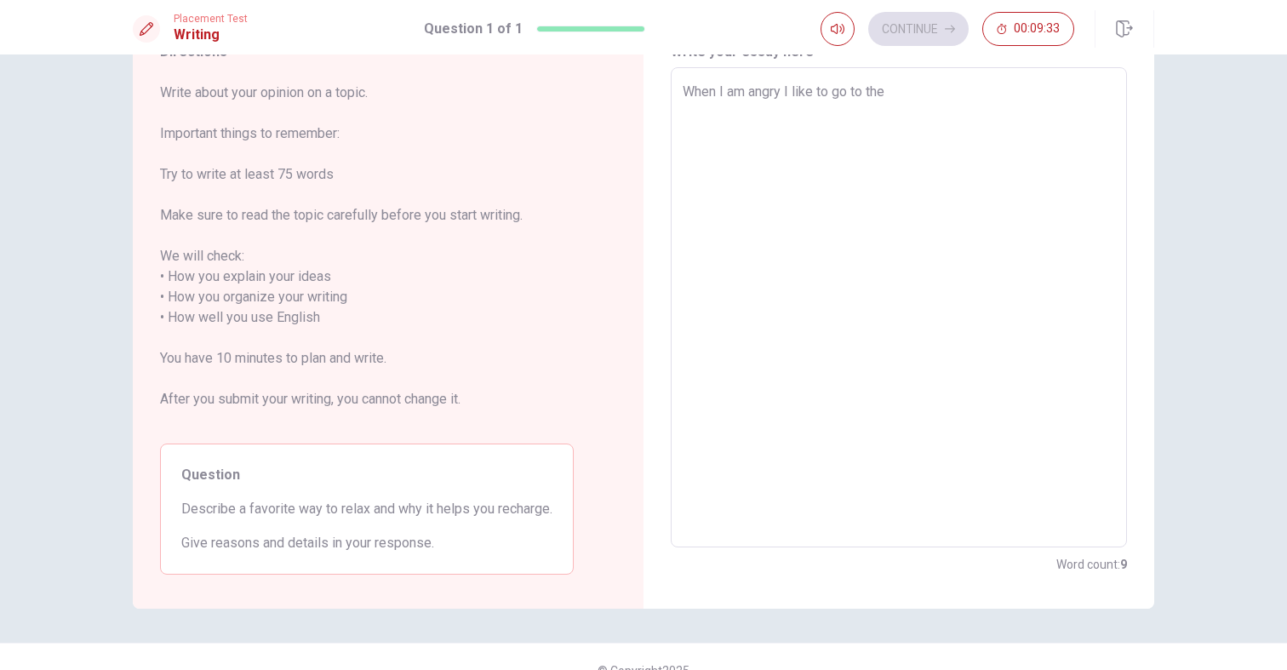
type textarea "x"
type textarea "When I am angry I like to go to the"
type textarea "x"
type textarea "When I am angry I like to go to the b"
type textarea "x"
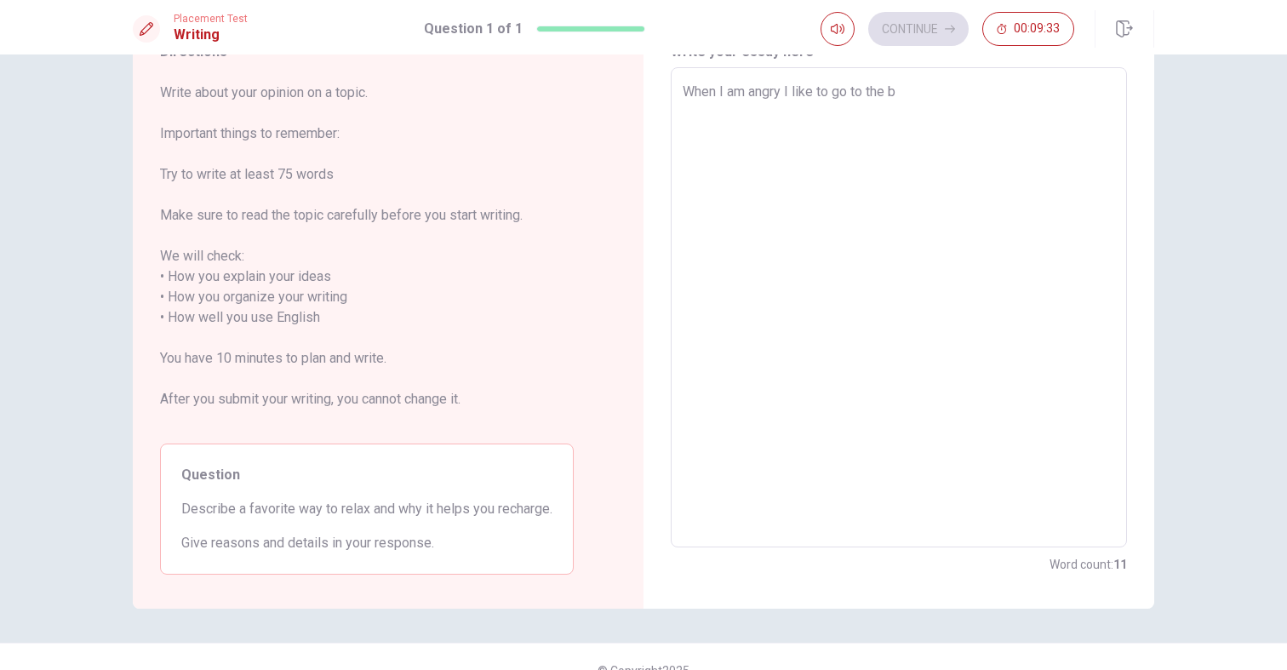
type textarea "When I am angry I like to go to the be"
type textarea "x"
type textarea "When I am angry I like to go to the bea"
type textarea "x"
type textarea "When I am angry I like to go to the beac"
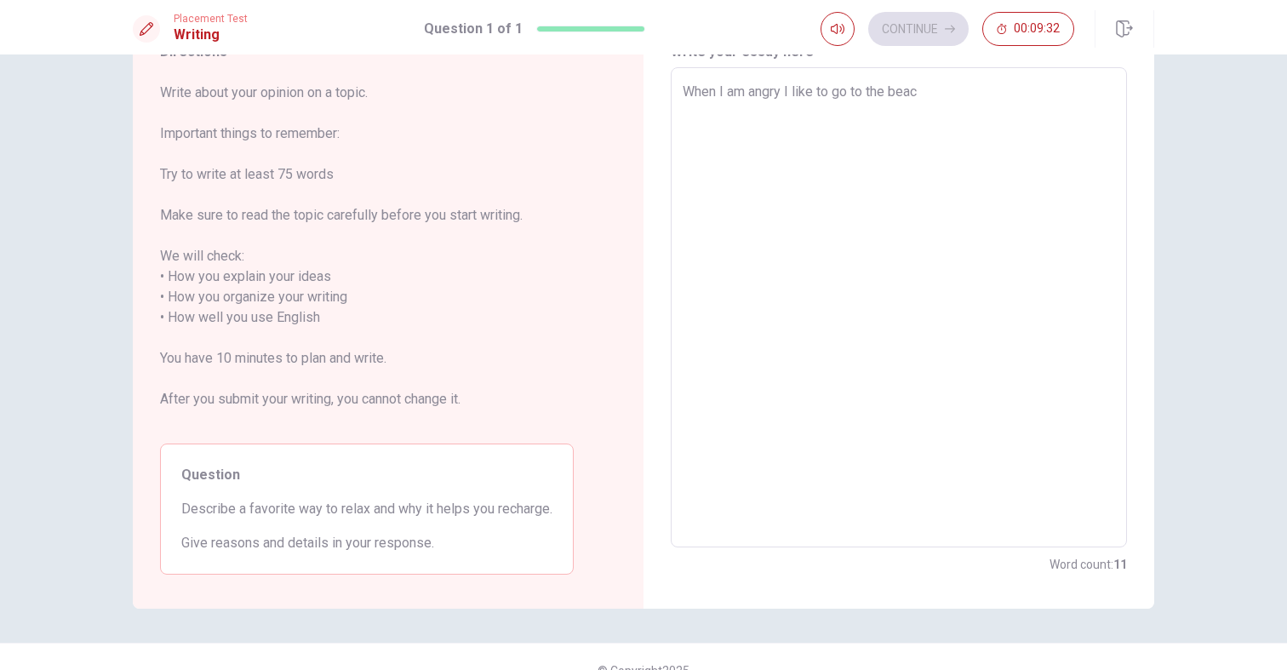
type textarea "x"
type textarea "When I am angry I like to go to the beach"
type textarea "x"
type textarea "When I am angry I like to go to the beach,"
type textarea "x"
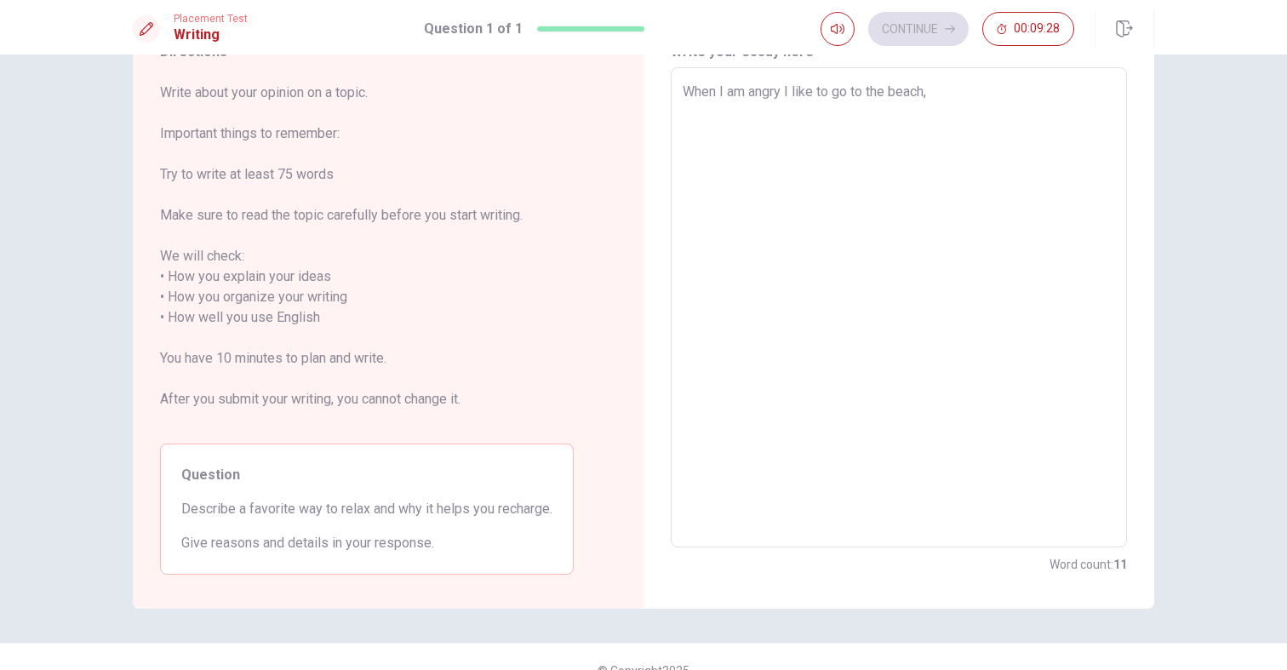
type textarea "When I am angry I like to go to the beach,"
type textarea "x"
type textarea "When I am angry I like to go to the beach,"
type textarea "x"
type textarea "When I am angry I like to go to the beach"
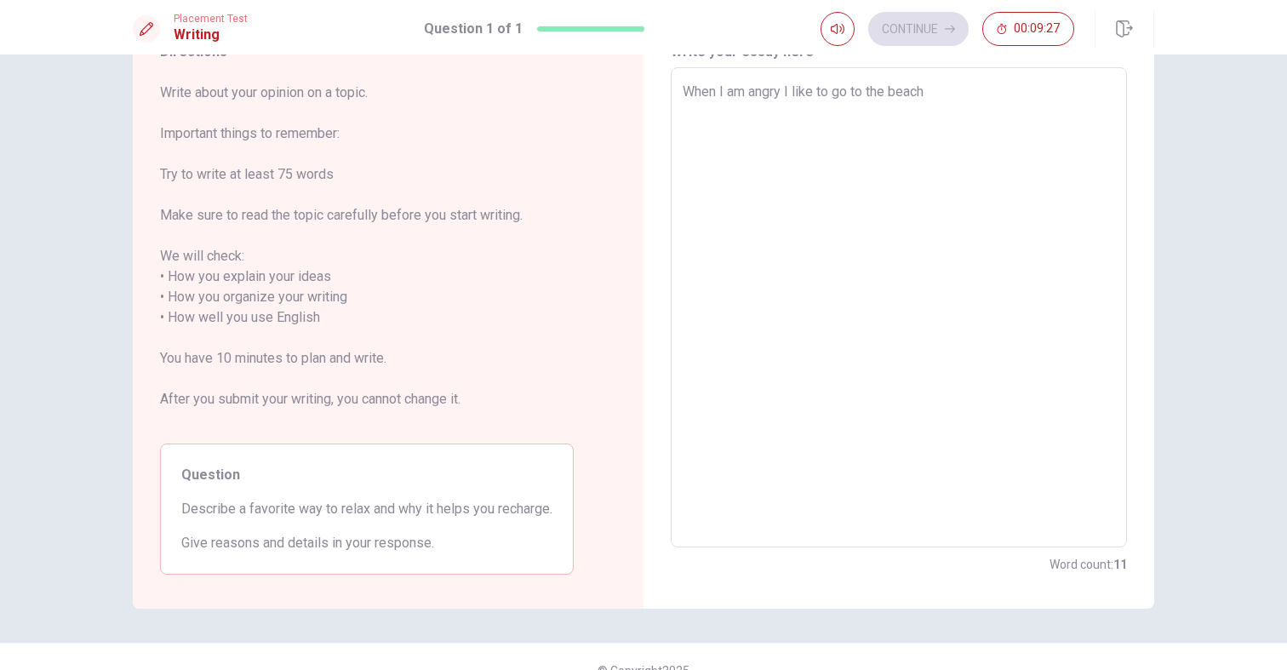
type textarea "x"
type textarea "When I am angry I like to go to the beach."
type textarea "x"
type textarea "When I am angry I like to go to the beach."
type textarea "x"
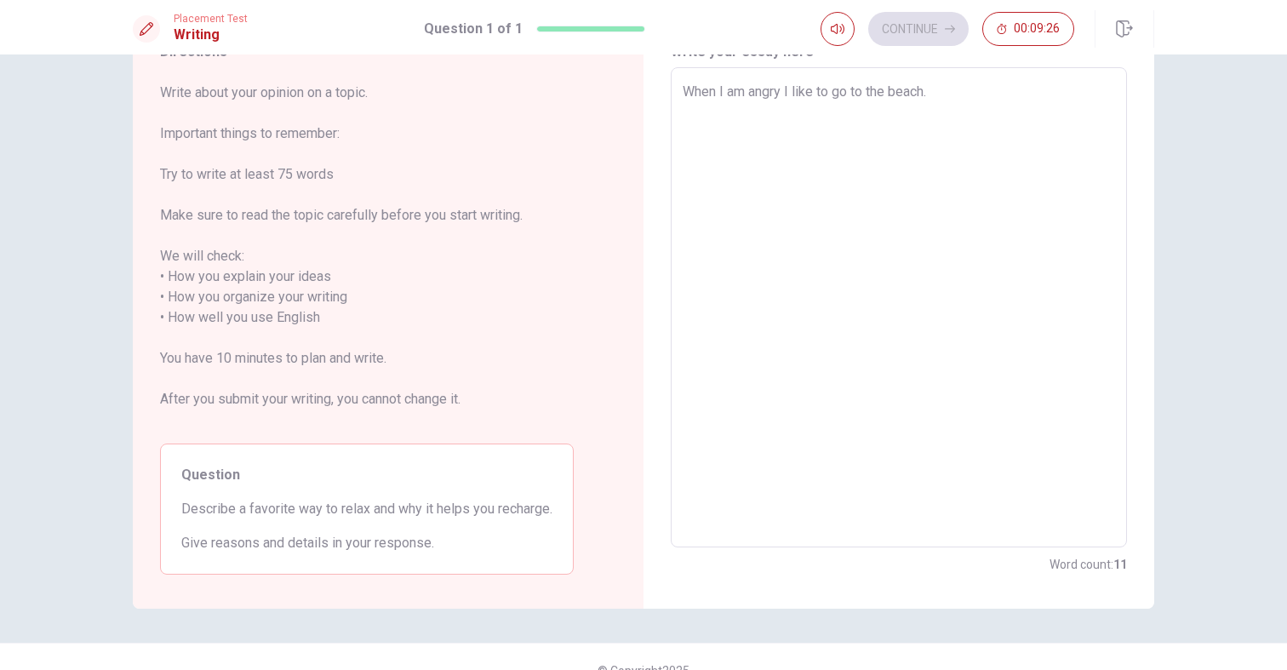
type textarea "When I am angry I like to go to the beach. B"
type textarea "x"
type textarea "When I am angry I like to go to the beach. Be"
type textarea "x"
type textarea "When I am angry I like to go to the beach. Bec"
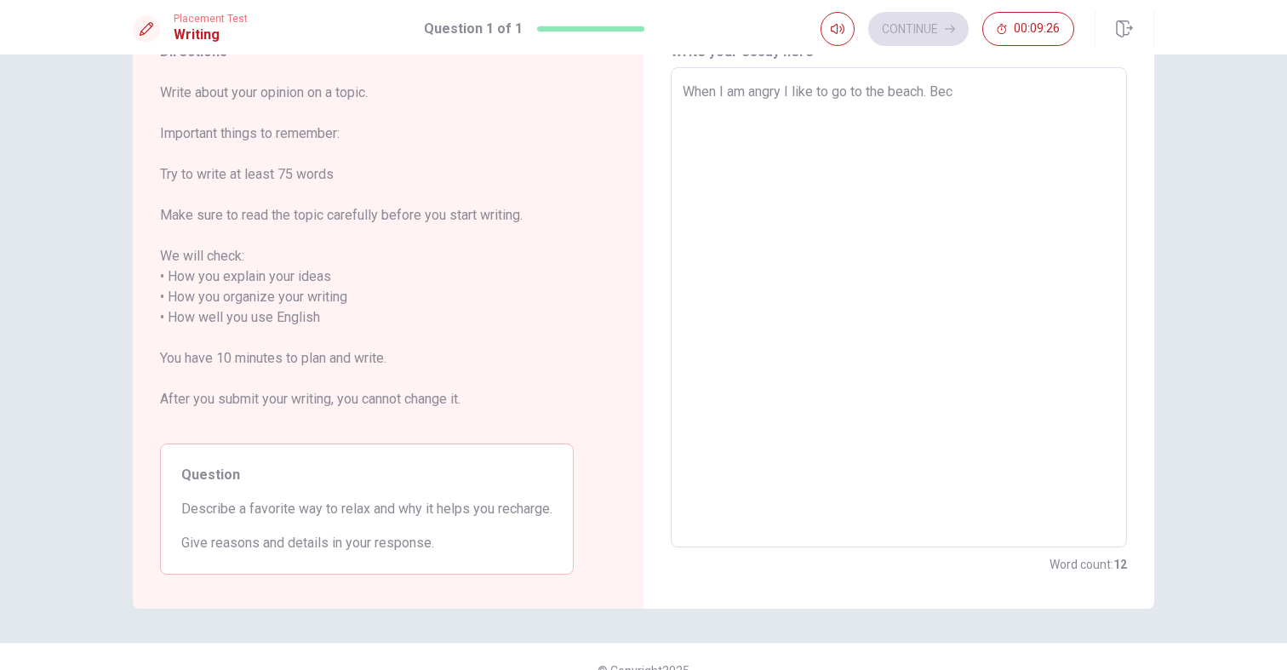
type textarea "x"
type textarea "When I am angry I like to go to the beach. [GEOGRAPHIC_DATA]"
type textarea "x"
type textarea "When I am angry I like to go to the beach. [GEOGRAPHIC_DATA]"
type textarea "x"
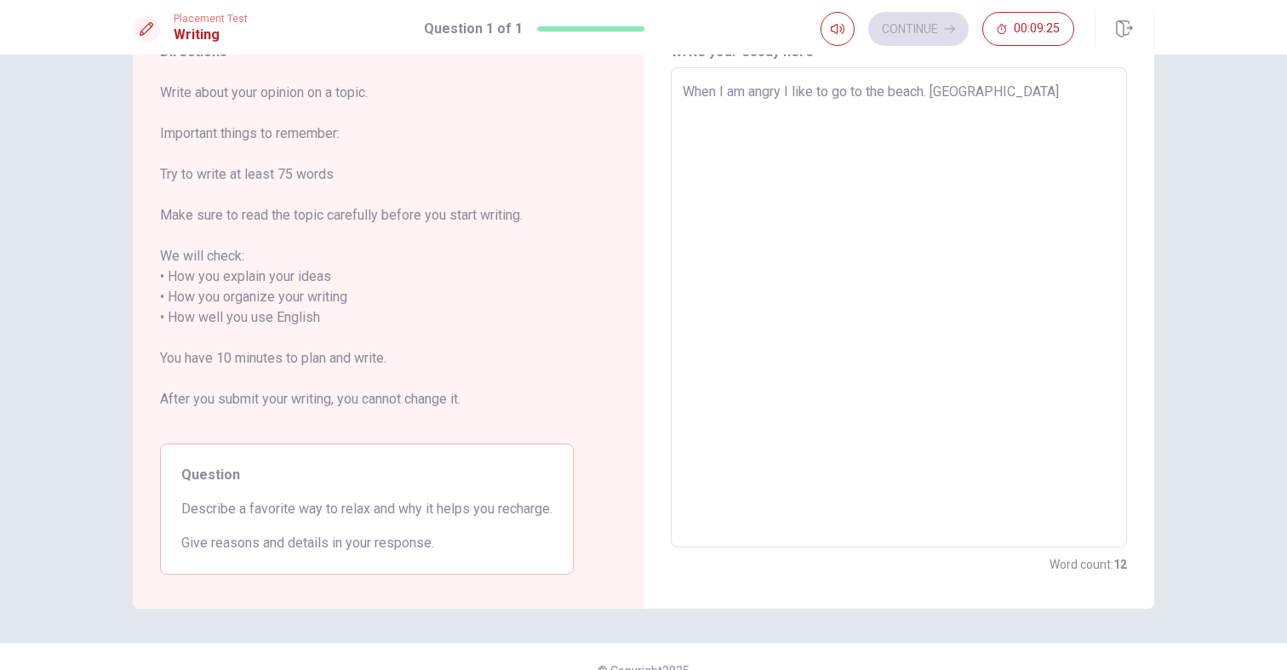
type textarea "When I am angry I like to go to the beach. Becaus"
type textarea "x"
type textarea "When I am angry I like to go to the beach. Because"
type textarea "x"
type textarea "When I am angry I like to go to the beach. Because"
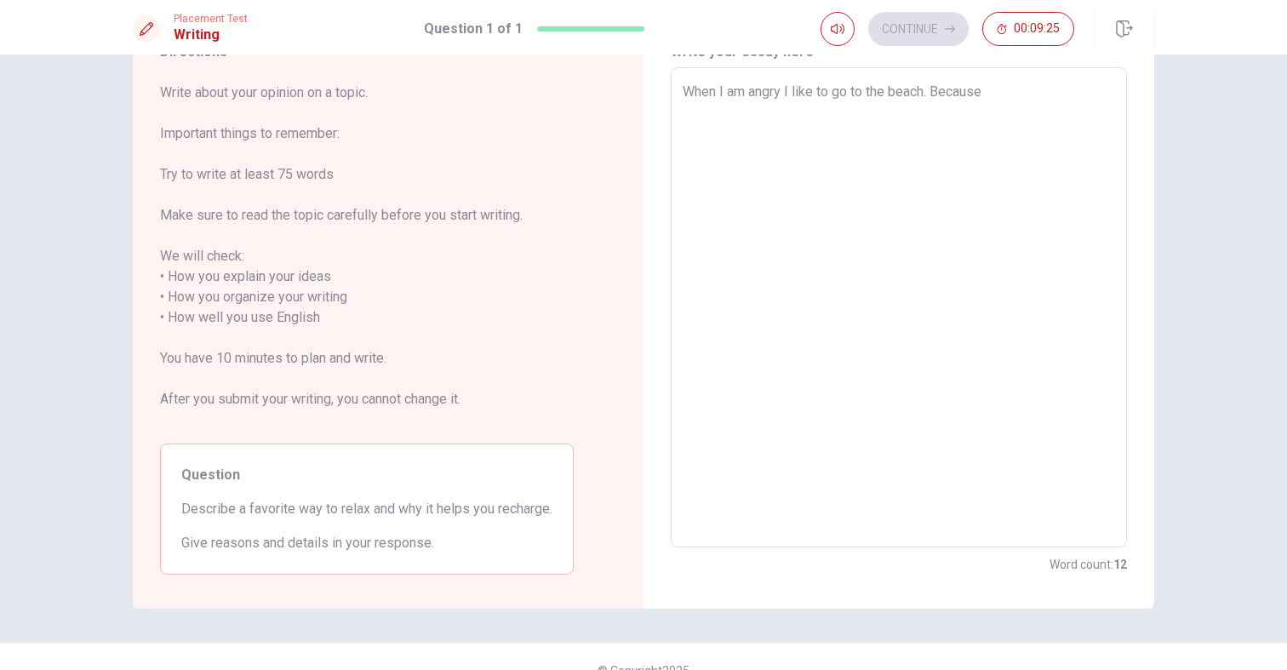
type textarea "x"
type textarea "When I am angry I like to go to the beach. Because w"
type textarea "x"
type textarea "When I am angry I like to go to the beach. Because wh"
type textarea "x"
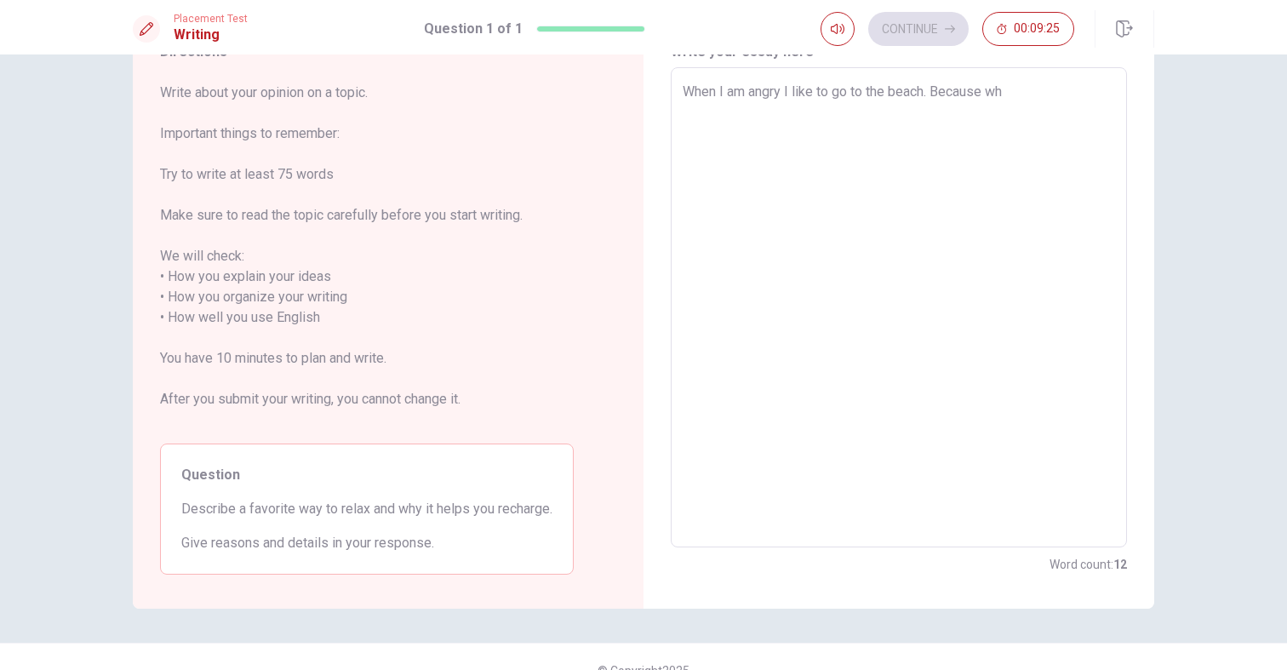
type textarea "When I am angry I like to go to the beach. Because whe"
type textarea "x"
type textarea "When I am angry I like to go to the beach. Because whei"
type textarea "x"
type textarea "When I am angry I like to go to the beach. Because whein"
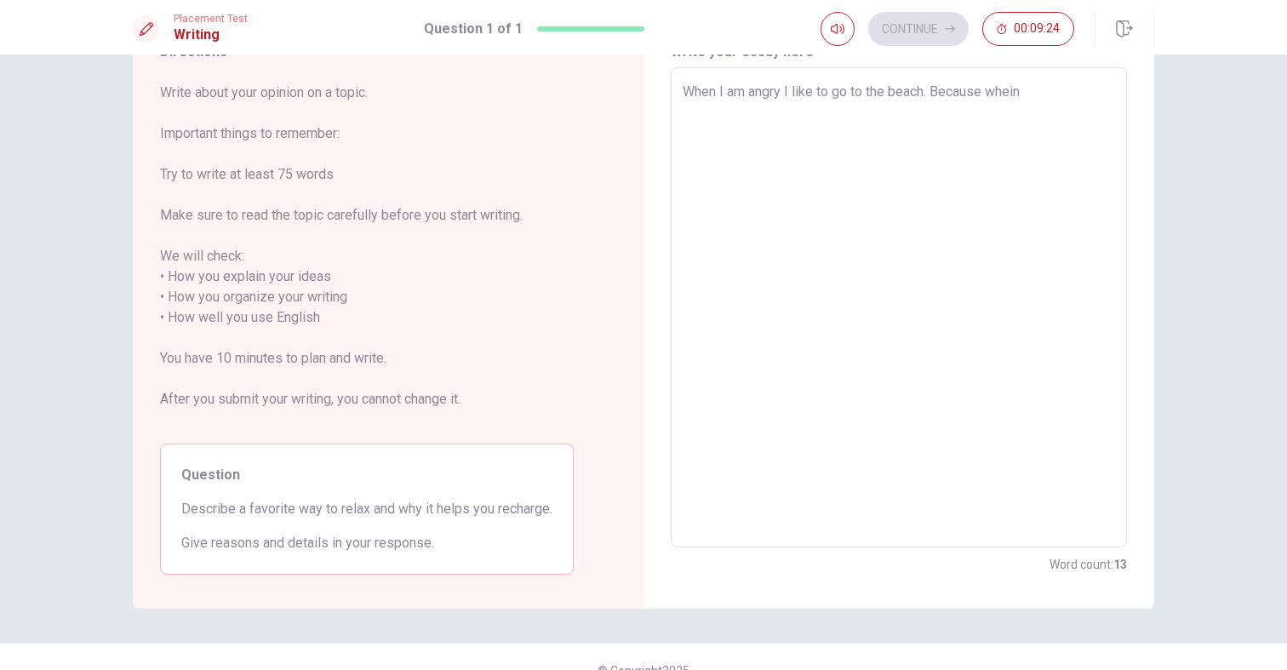
type textarea "x"
type textarea "When I am angry I like to go to the beach. Because whei"
type textarea "x"
type textarea "When I am angry I like to go to the beach. Because whe"
type textarea "x"
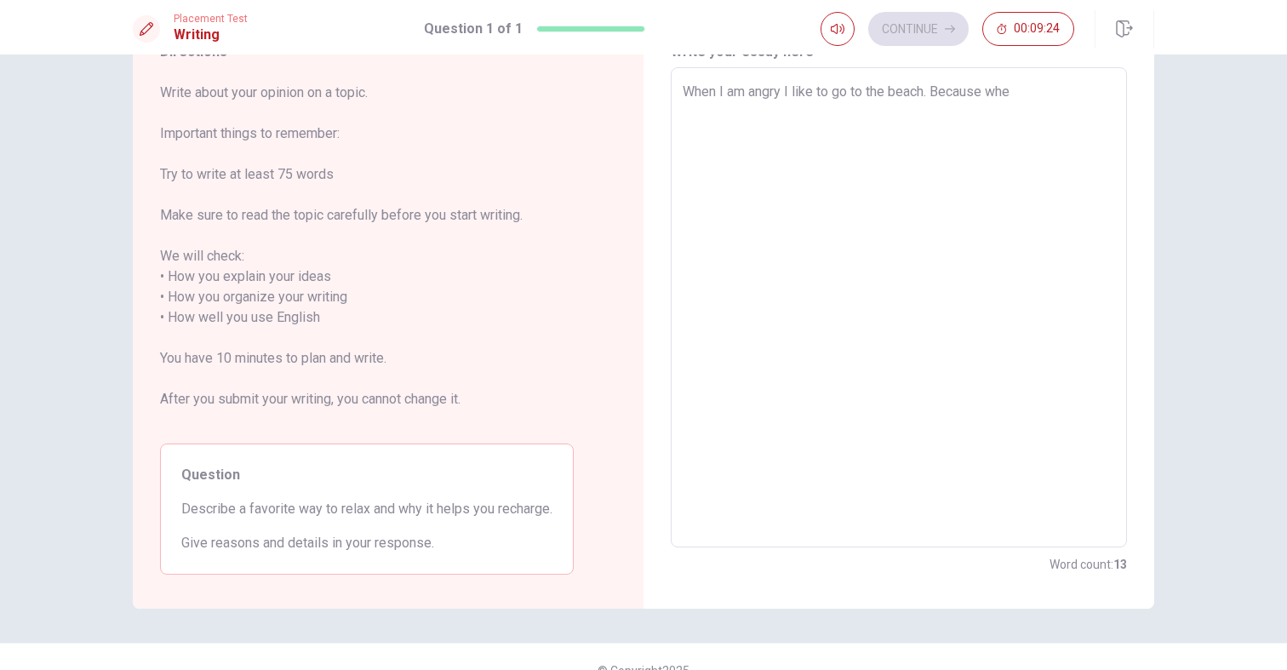
type textarea "When I am angry I like to go to the beach. Because when"
type textarea "x"
type textarea "When I am angry I like to go to the beach. Because when"
type textarea "x"
type textarea "When I am angry I like to go to the beach. Because when I"
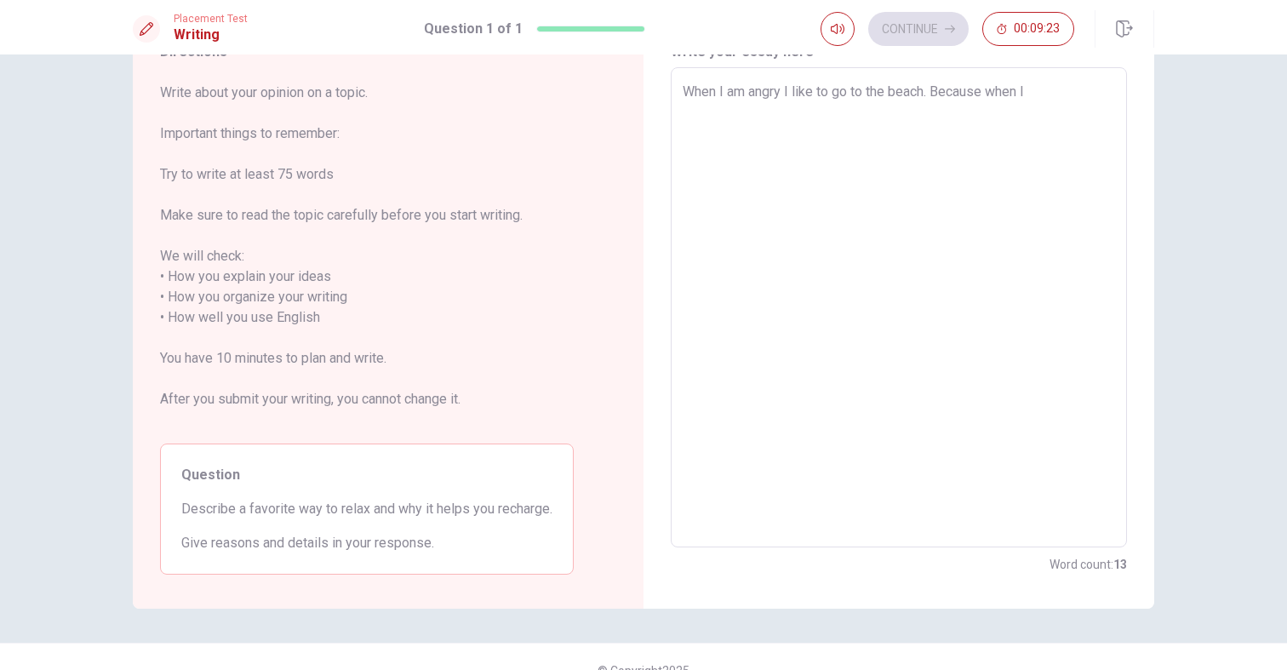
type textarea "x"
type textarea "When I am angry I like to go to the beach. Because when I"
type textarea "x"
type textarea "When I am angry I like to go to the beach. Because when I a"
type textarea "x"
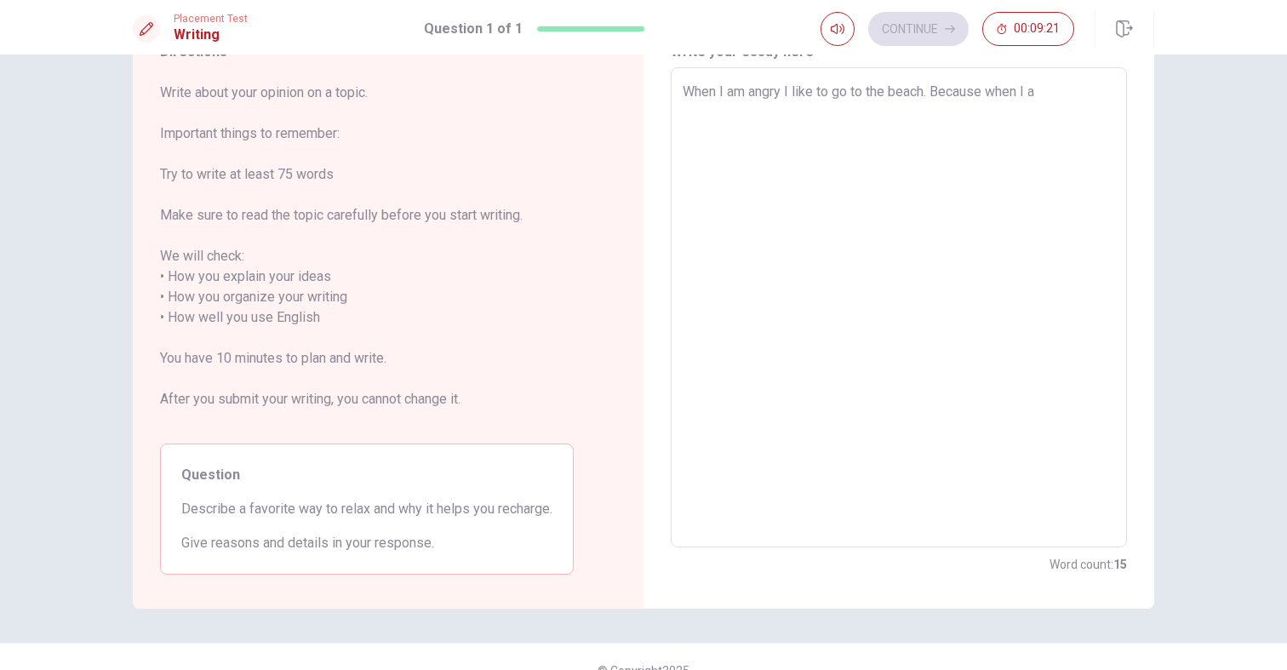
type textarea "When I am angry I like to go to the beach. Because when I am"
type textarea "x"
type textarea "When I am angry I like to go to the beach. Because when I am"
type textarea "x"
type textarea "When I am angry I like to go to the beach. Because when I am i"
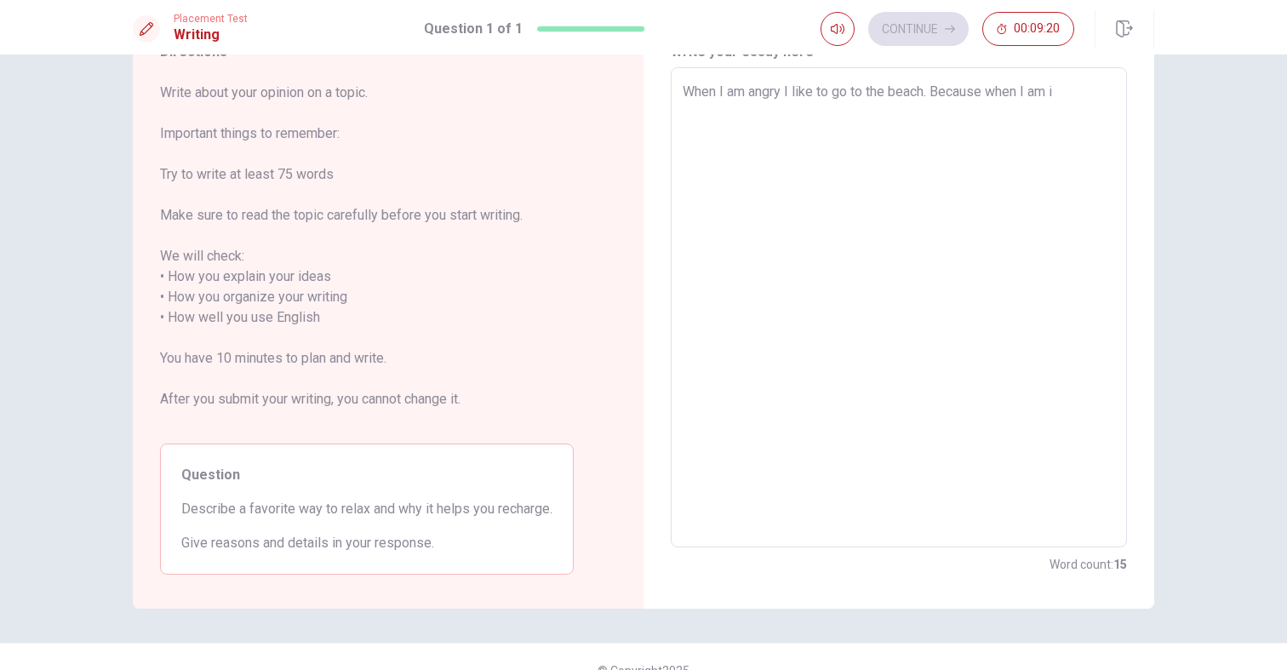
type textarea "x"
type textarea "When I am angry I like to go to the beach. Because when I am in"
type textarea "x"
type textarea "When I am angry I like to go to the beach. Because when I am in"
type textarea "x"
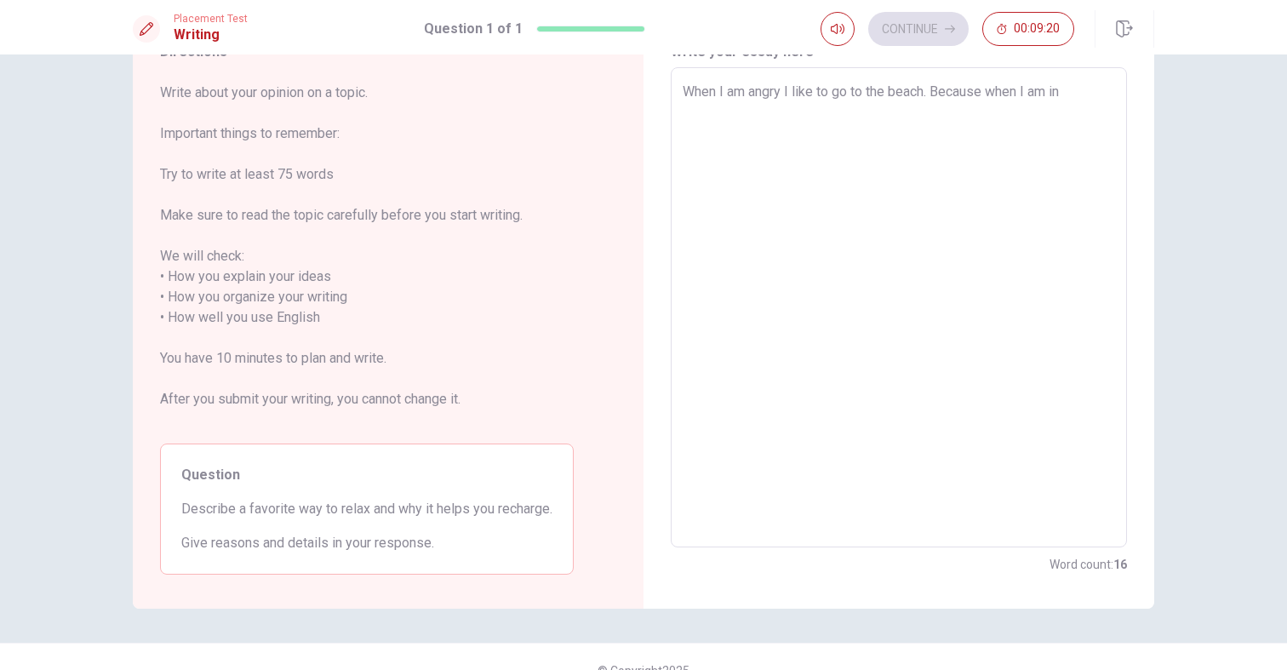
type textarea "When I am angry I like to go to the beach. Because when I am in h"
type textarea "x"
type textarea "When I am angry I like to go to the beach. Because when I am in"
type textarea "x"
type textarea "When I am angry I like to go to the beach. Because when I am in t"
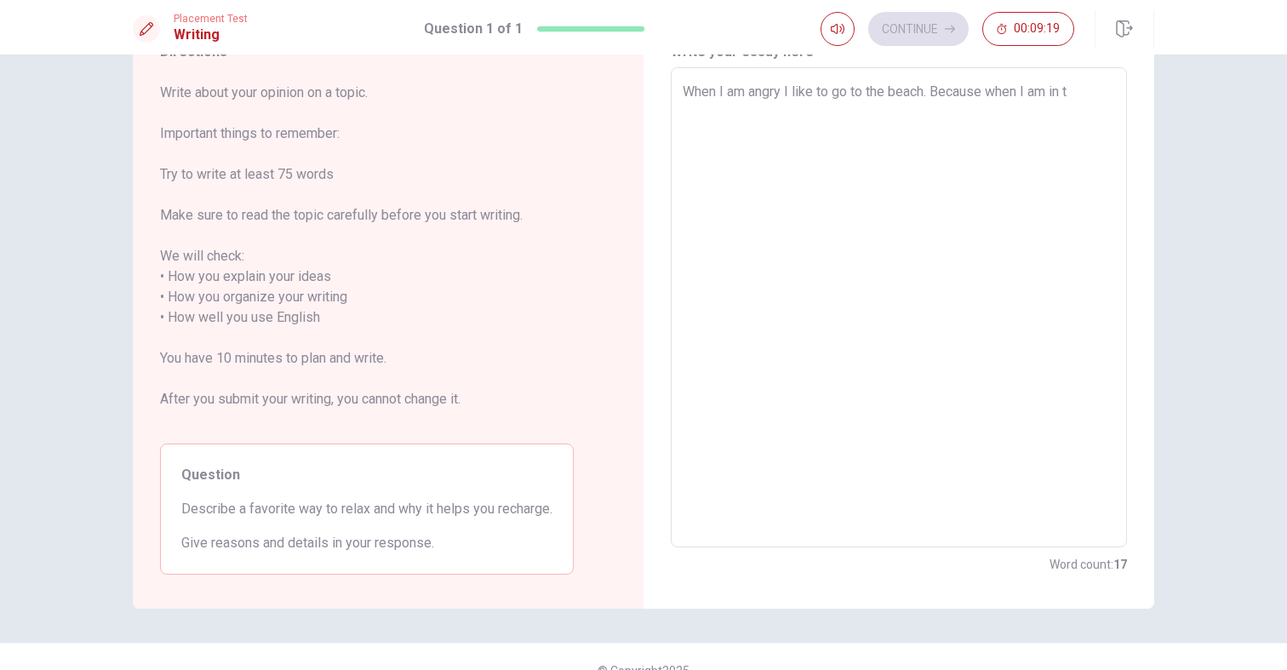
type textarea "x"
type textarea "When I am angry I like to go to the beach. Because when I am in th"
type textarea "x"
type textarea "When I am angry I like to go to the beach. Because when I am in the"
type textarea "x"
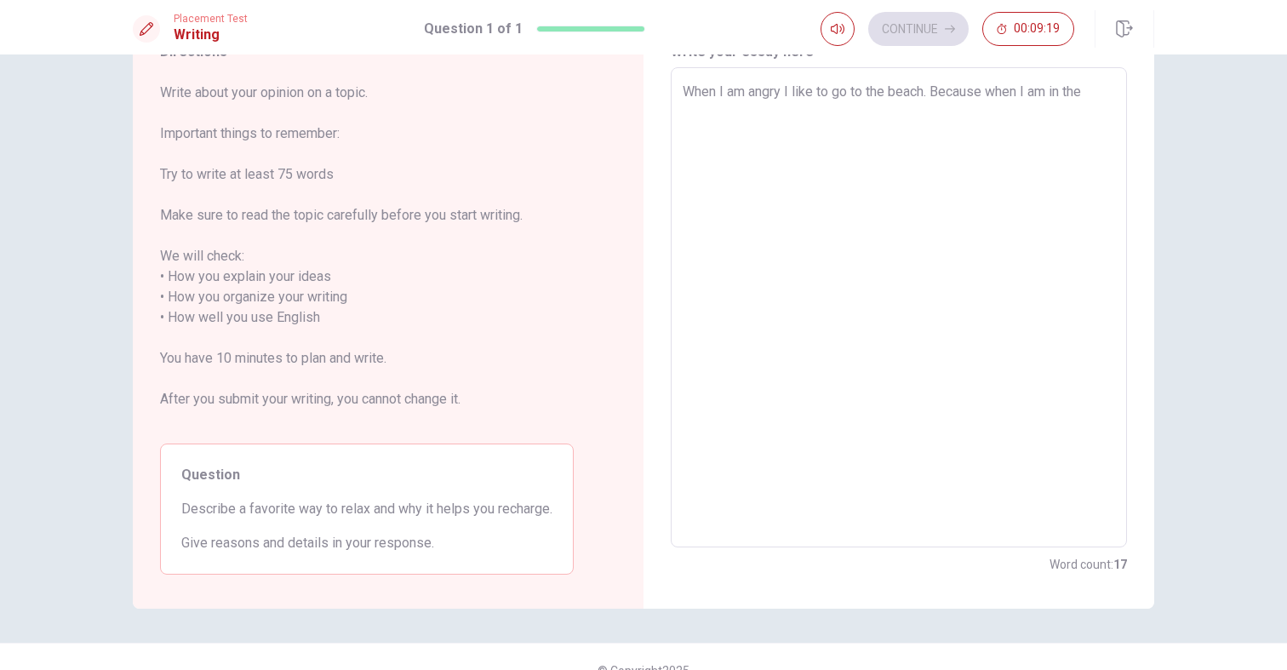
type textarea "When I am angry I like to go to the beach. Because when I am in the"
type textarea "x"
type textarea "When I am angry I like to go to the beach. Because when I am in the b"
type textarea "x"
type textarea "When I am angry I like to go to the beach. Because when I am in the be"
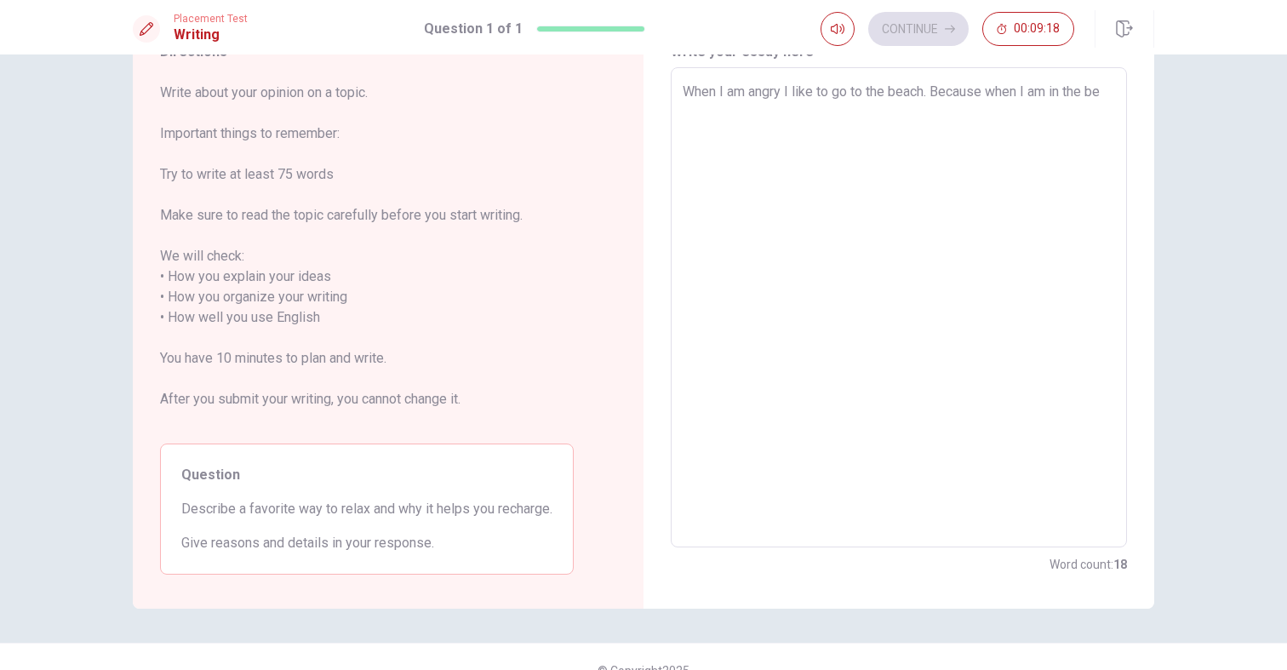
type textarea "x"
type textarea "When I am angry I like to go to the beach. Because when I am in the bea"
type textarea "x"
type textarea "When I am angry I like to go to the beach. Because when I am in the beah"
type textarea "x"
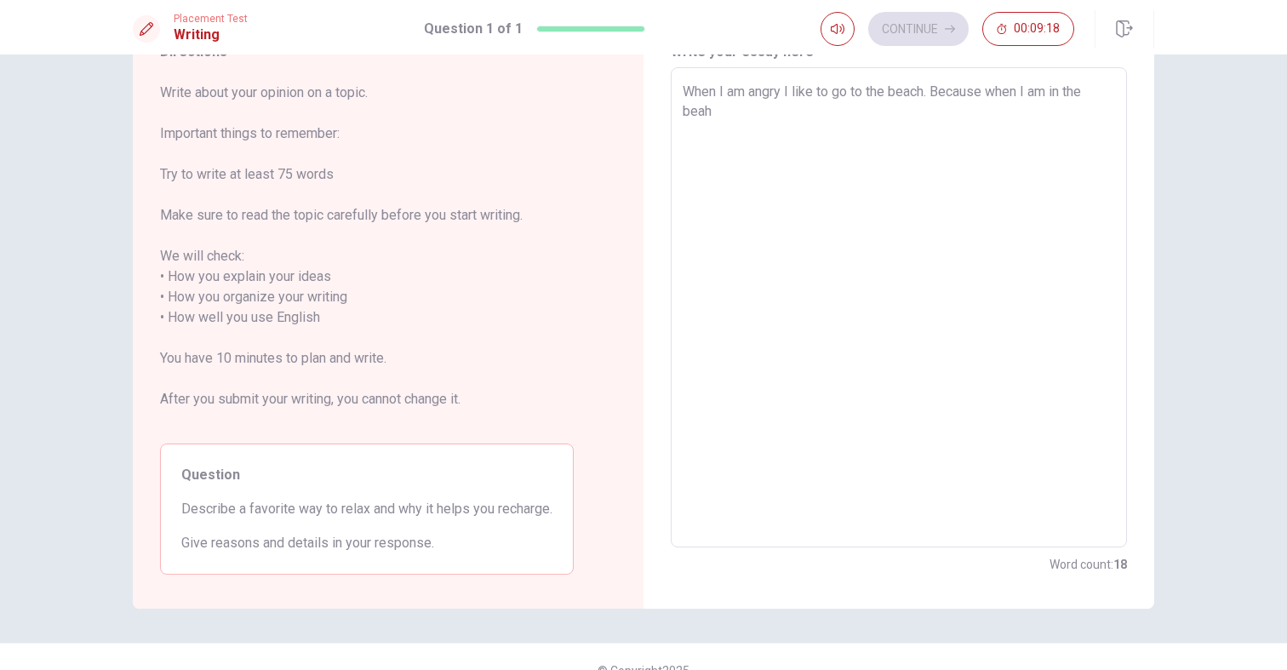
type textarea "When I am angry I like to go to the beach. Because when I am in the beah"
type textarea "x"
type textarea "When I am angry I like to go to the beach. Because when I am in the beah"
type textarea "x"
type textarea "When I am angry I like to go to the beach. Because when I am in the bea"
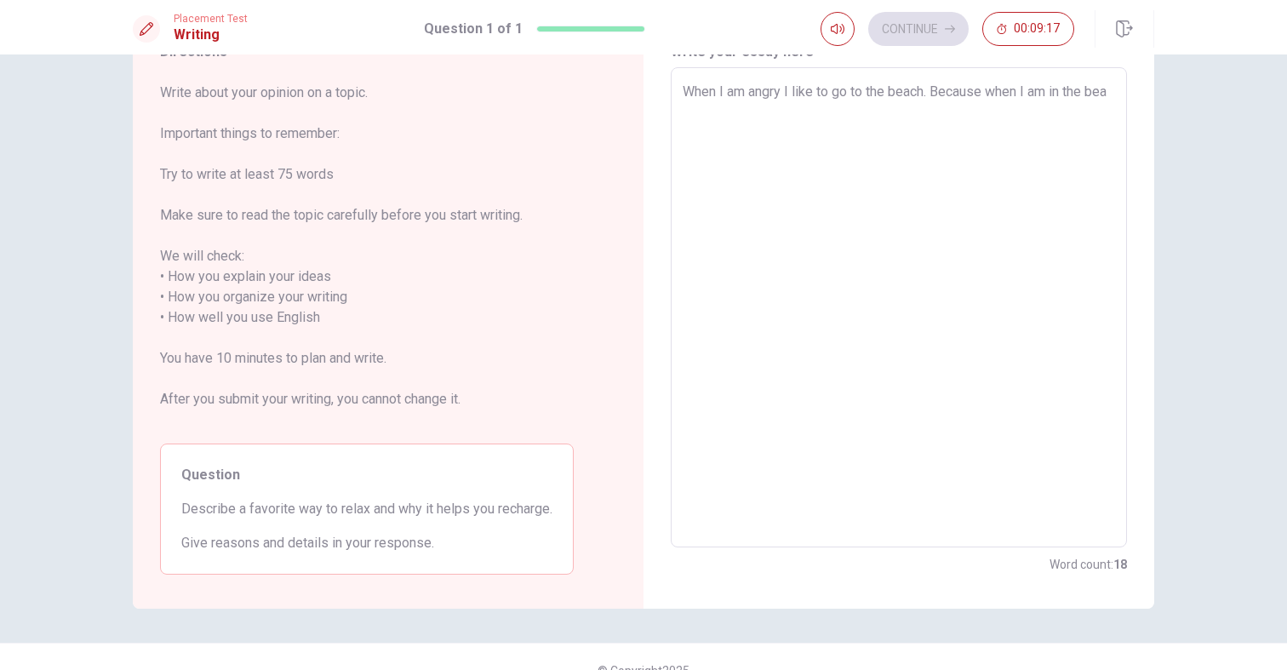
type textarea "x"
type textarea "When I am angry I like to go to the beach. Because when I am in the beac"
type textarea "x"
type textarea "When I am angry I like to go to the beach. Because when I am in the beach"
type textarea "x"
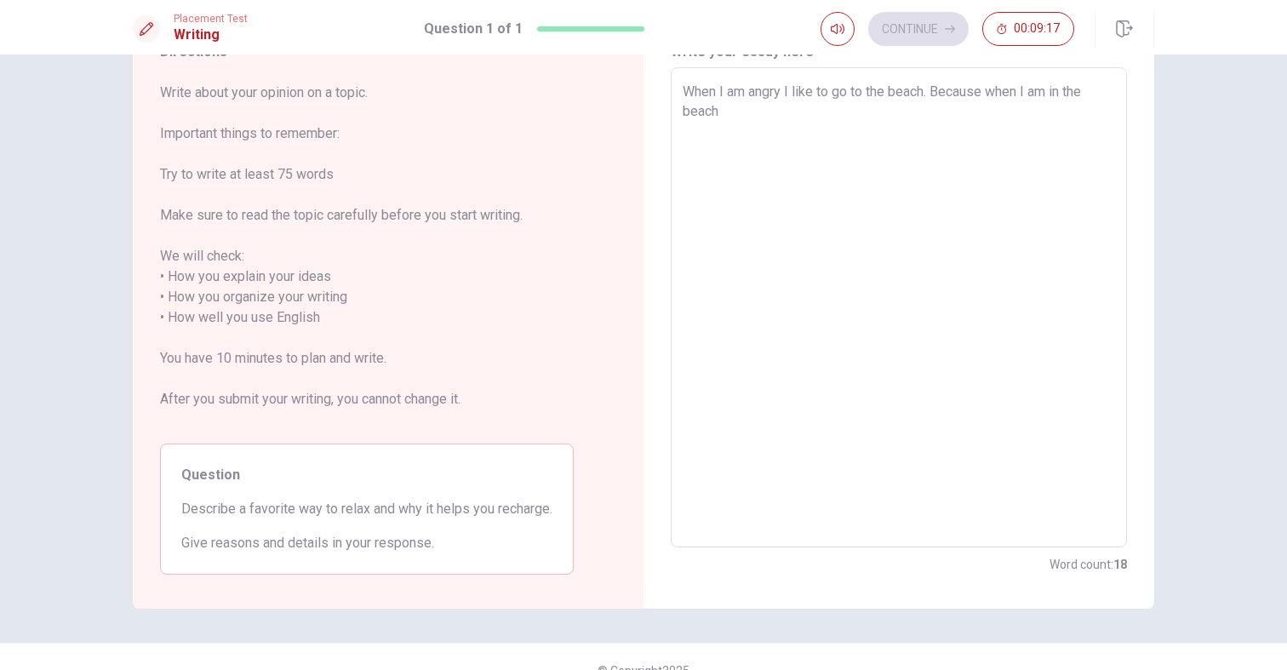
type textarea "When I am angry I like to go to the beach. Because when I am in the beach"
type textarea "x"
type textarea "When I am angry I like to go to the beach. Because when I am in the beach I"
type textarea "x"
type textarea "When I am angry I like to go to the beach. Because when I am in the beach I"
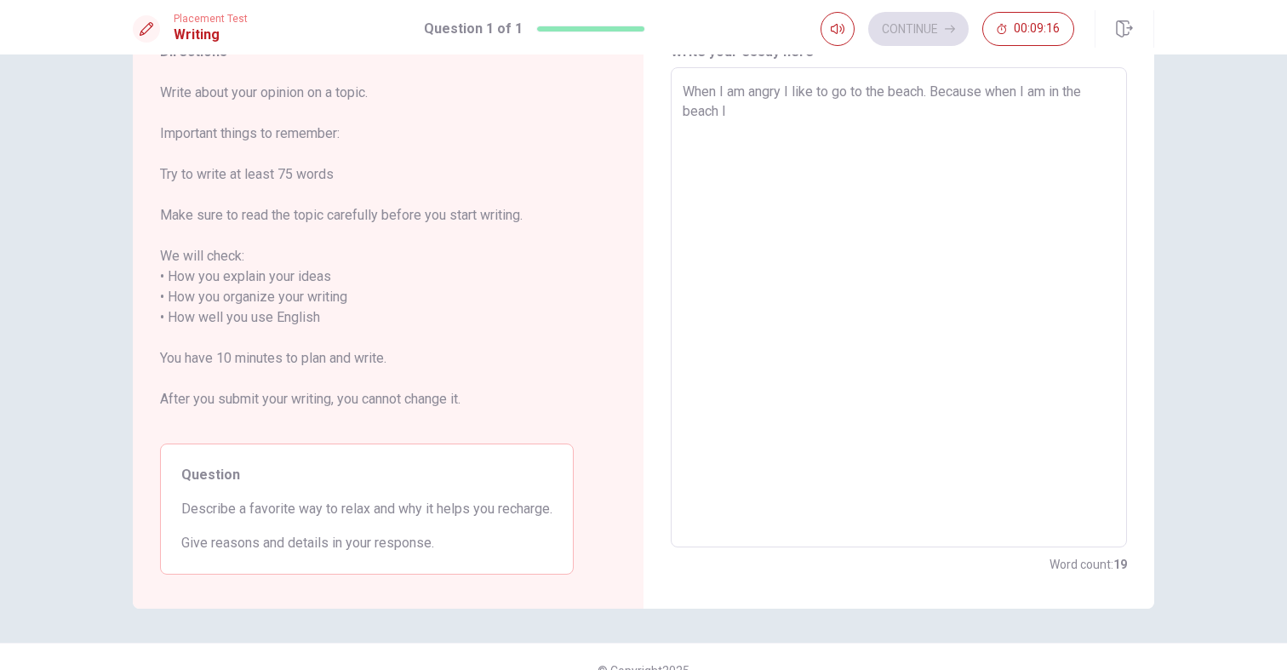
type textarea "x"
type textarea "When I am angry I like to go to the beach. Because when I am in the beach I f"
type textarea "x"
type textarea "When I am angry I like to go to the beach. Because when I am in the beach I fe"
type textarea "x"
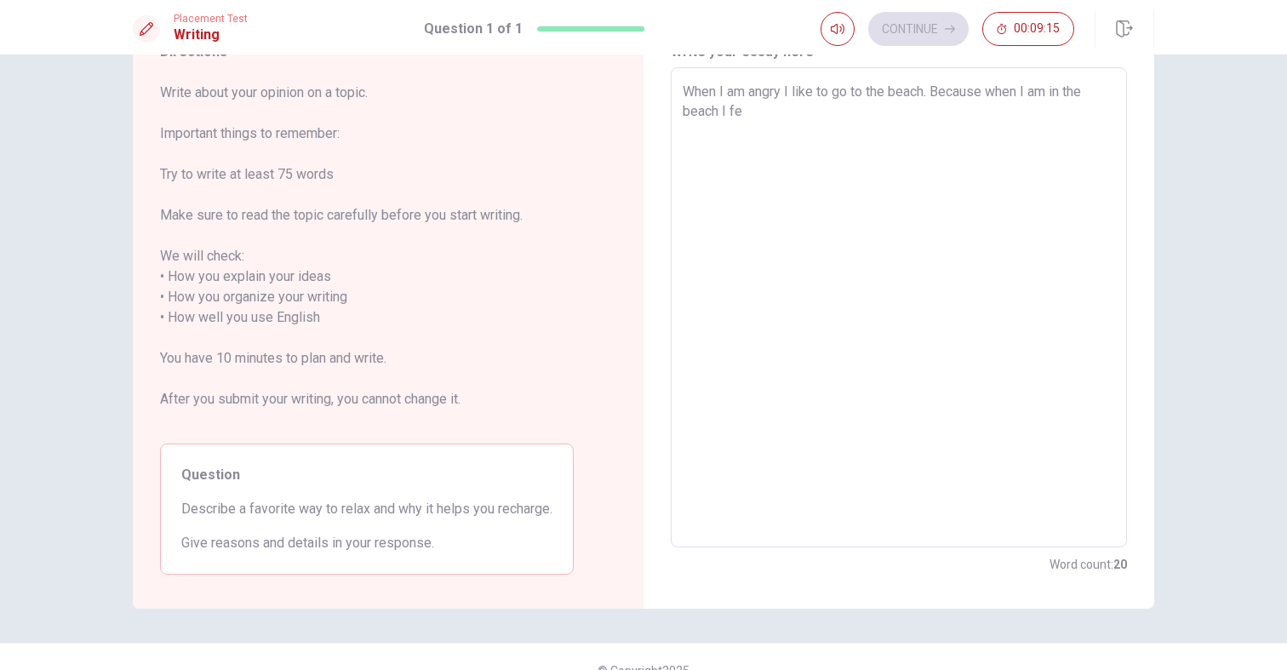
type textarea "When I am angry I like to go to the beach. Because when I am in the beach I fee"
type textarea "x"
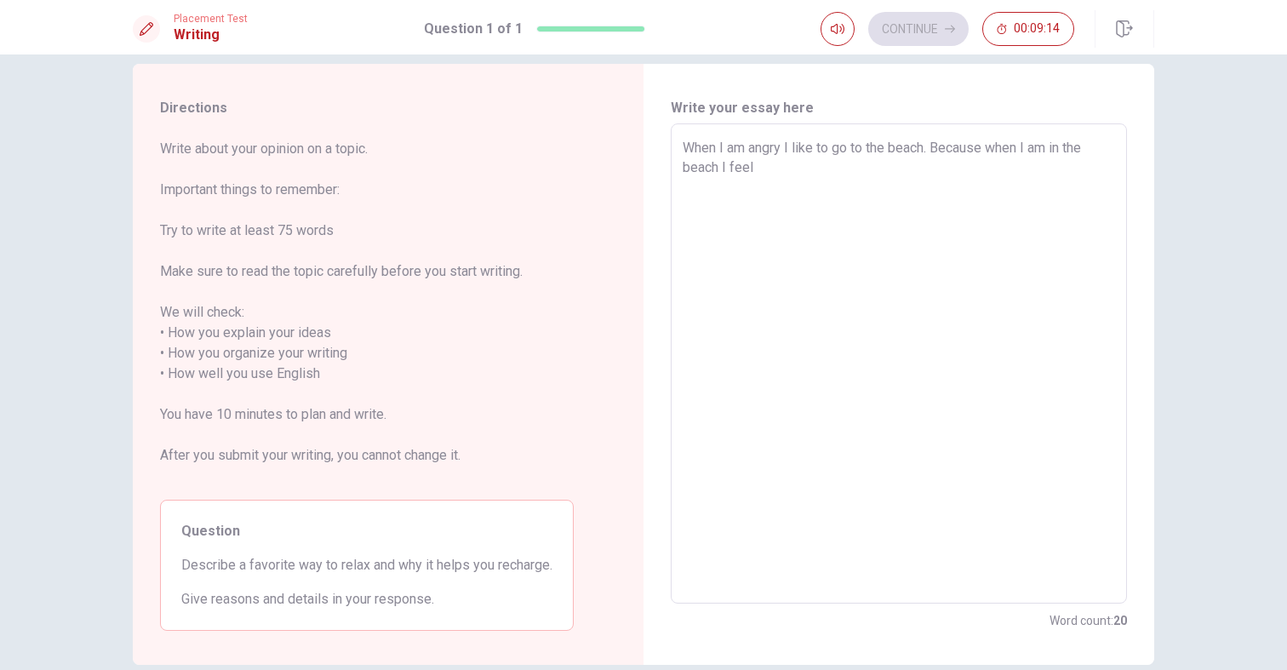
scroll to position [0, 0]
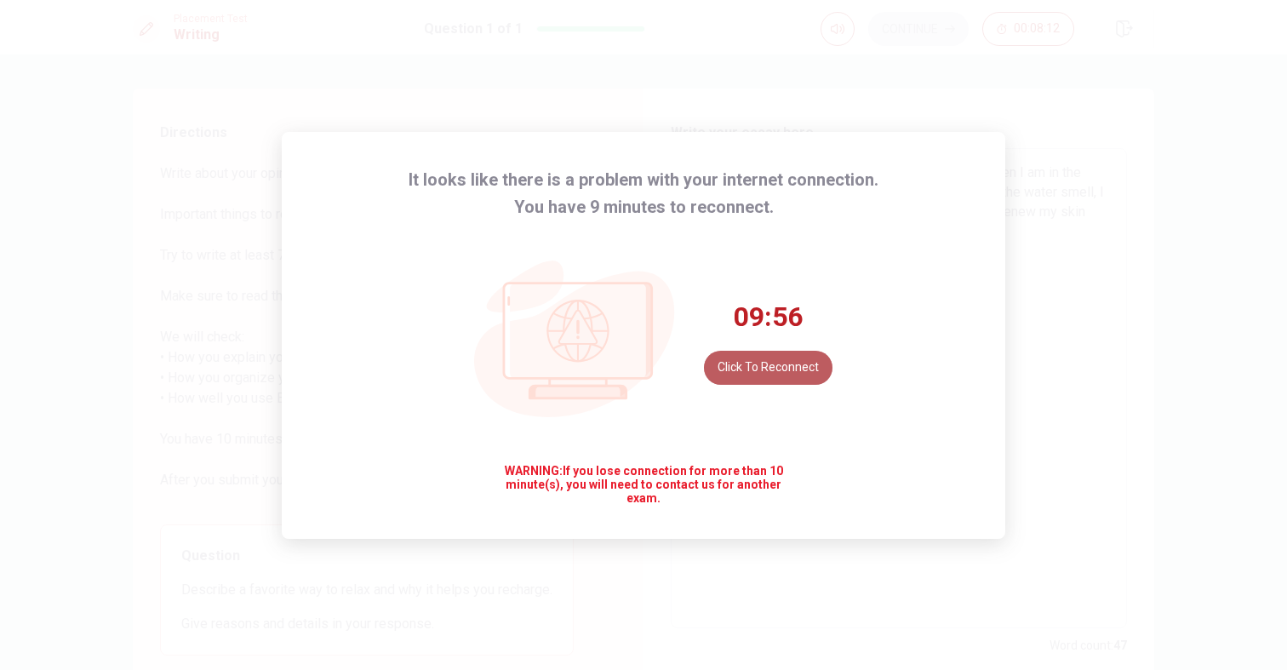
click at [779, 368] on button "Click to reconnect" at bounding box center [768, 368] width 129 height 34
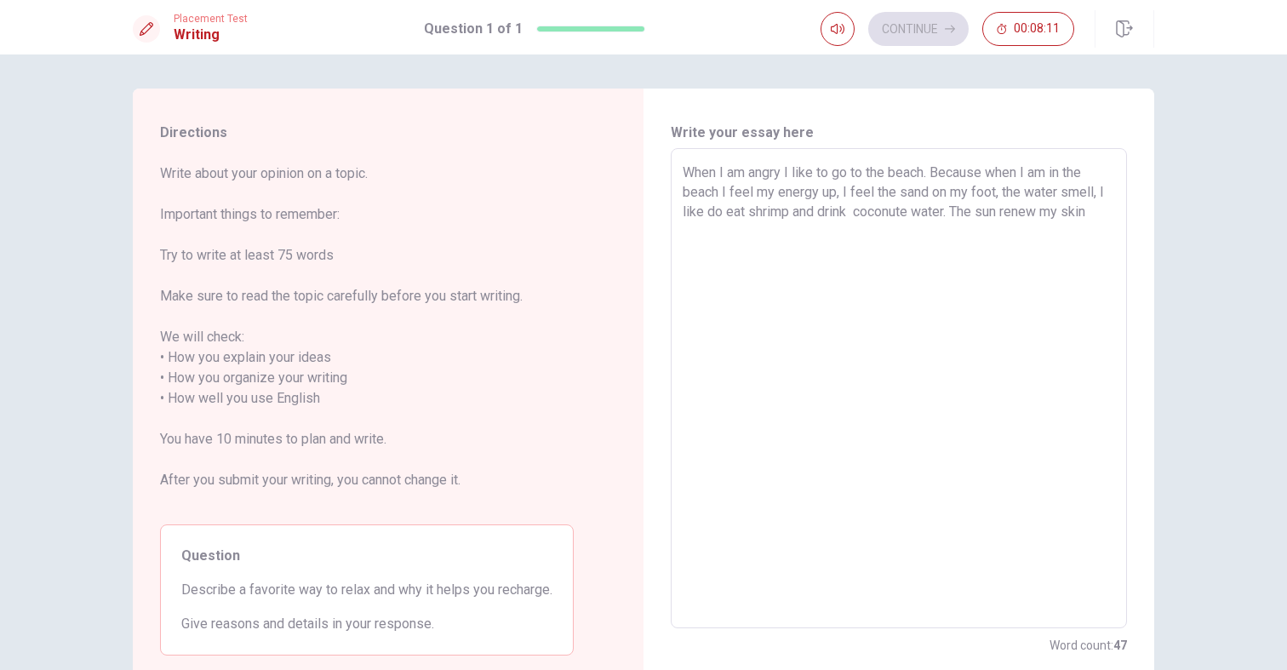
click at [1099, 207] on textarea "When I am angry I like to go to the beach. Because when I am in the beach I fee…" at bounding box center [899, 389] width 432 height 452
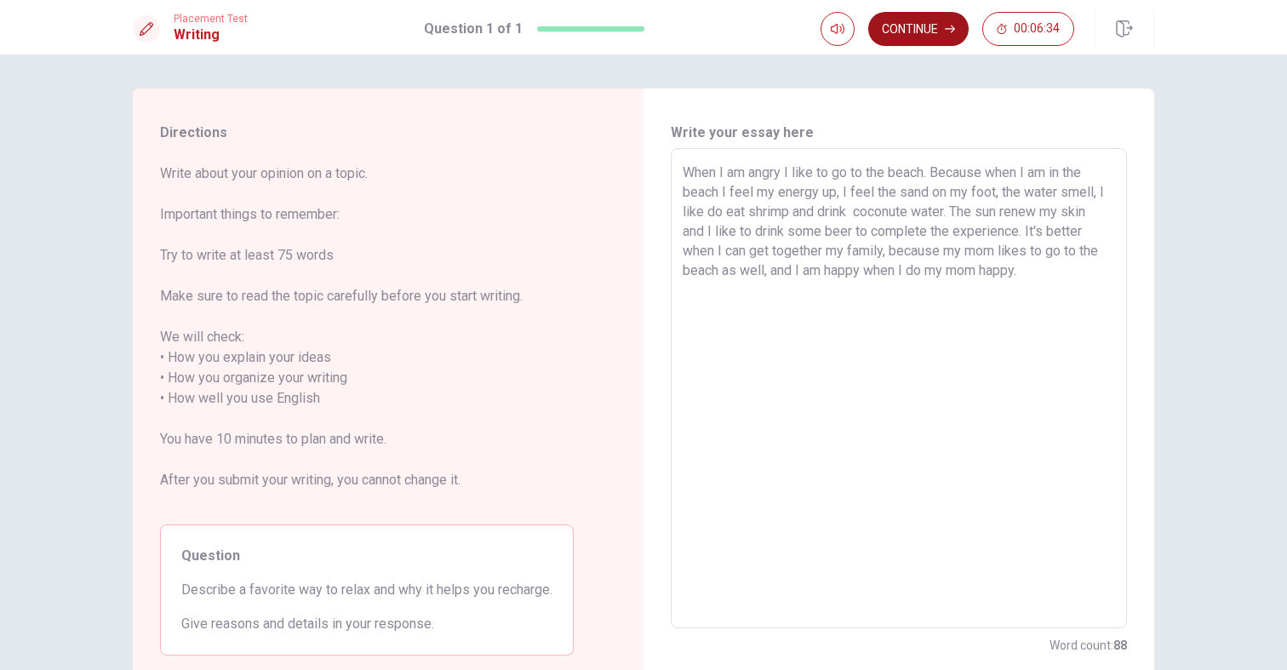
click at [883, 23] on button "Continue" at bounding box center [918, 29] width 100 height 34
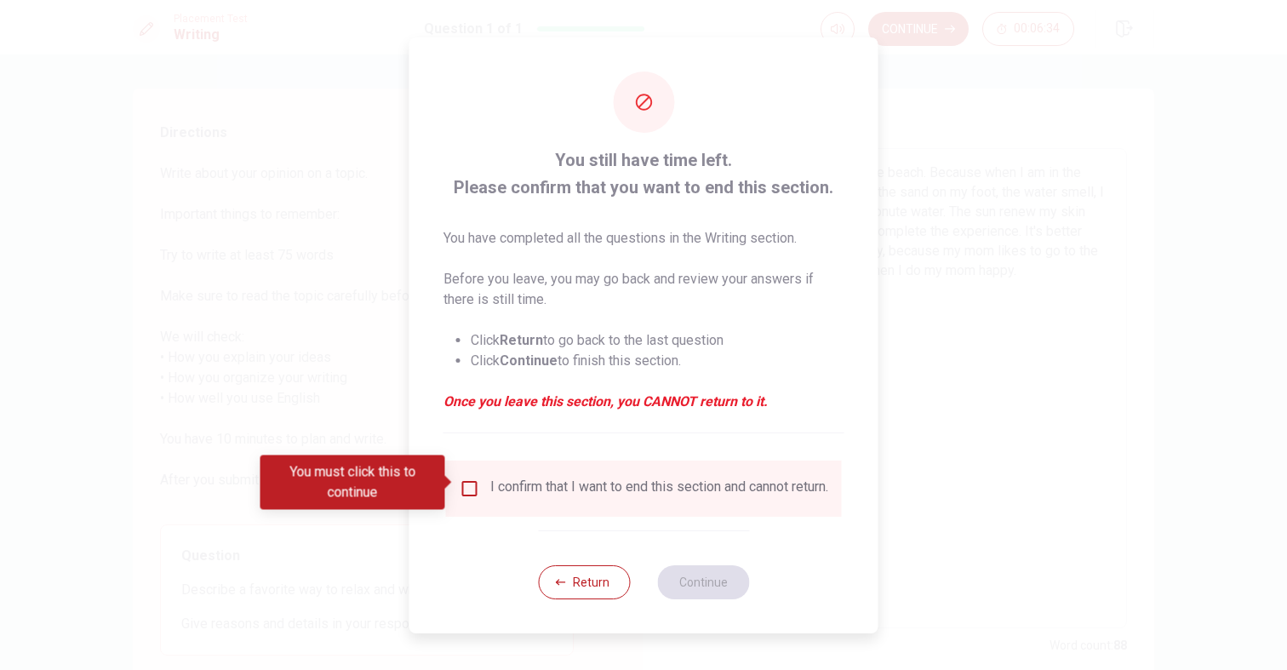
click at [480, 478] on div "I confirm that I want to end this section and cannot return." at bounding box center [644, 488] width 369 height 20
click at [475, 478] on input "You must click this to continue" at bounding box center [470, 488] width 20 height 20
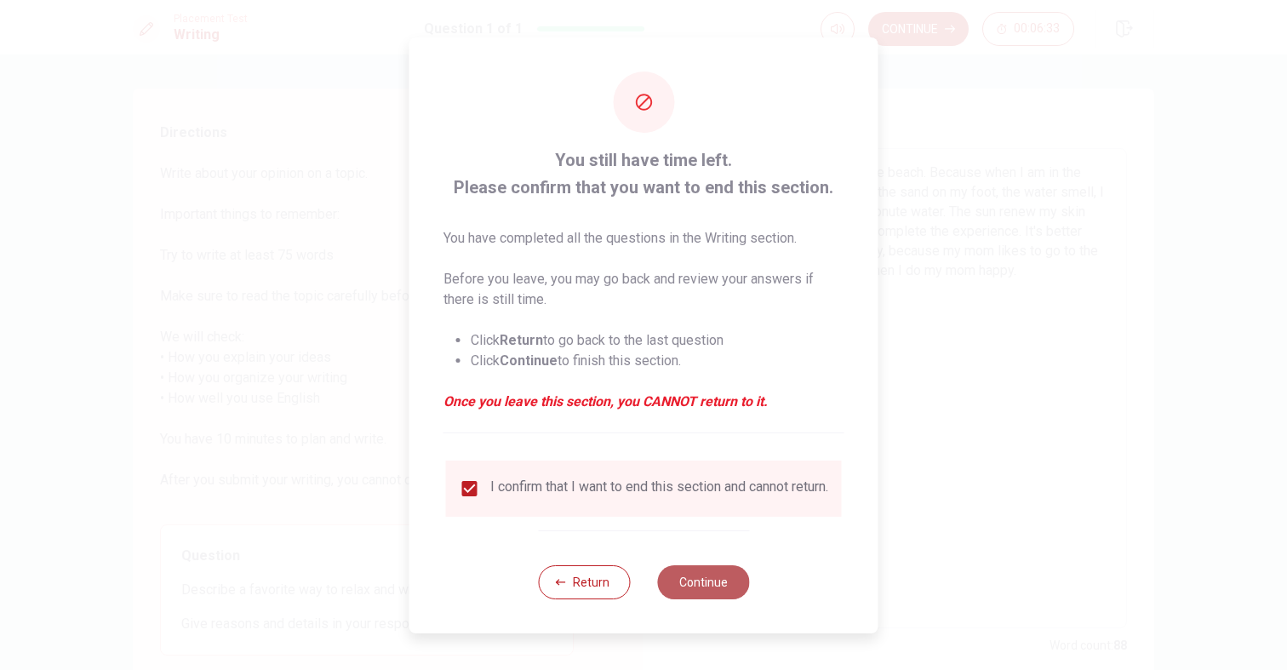
click at [706, 599] on button "Continue" at bounding box center [703, 582] width 92 height 34
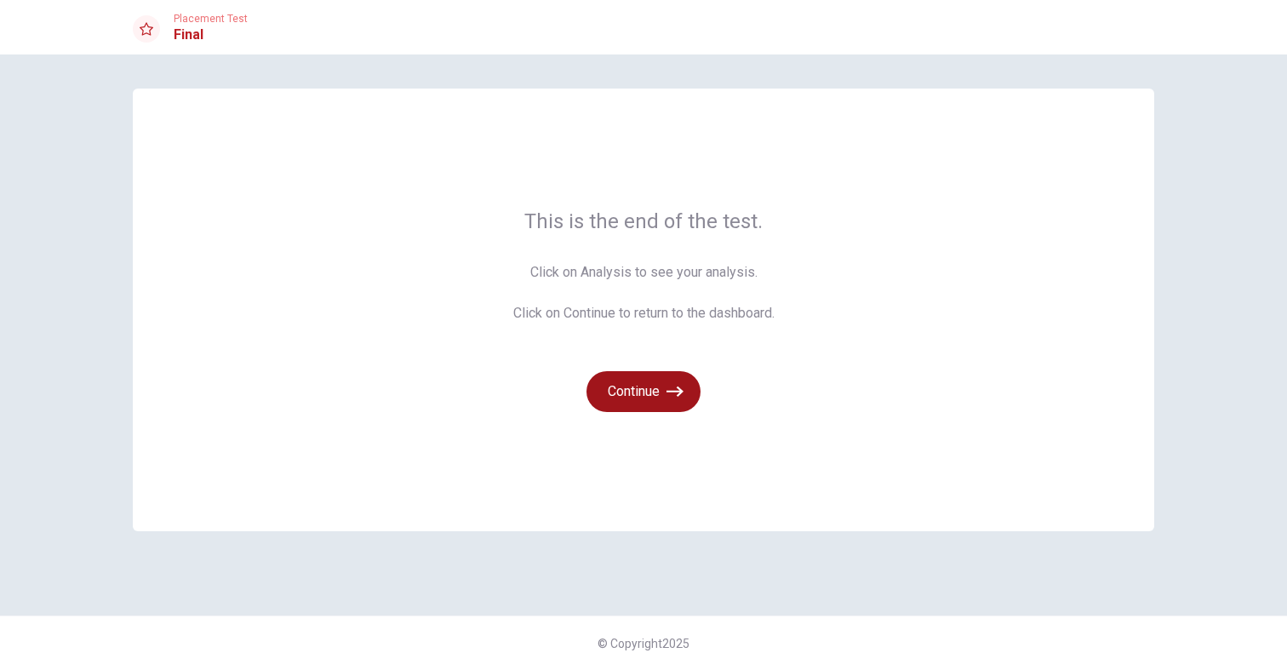
click at [631, 382] on button "Continue" at bounding box center [643, 391] width 114 height 41
